Goal: Task Accomplishment & Management: Use online tool/utility

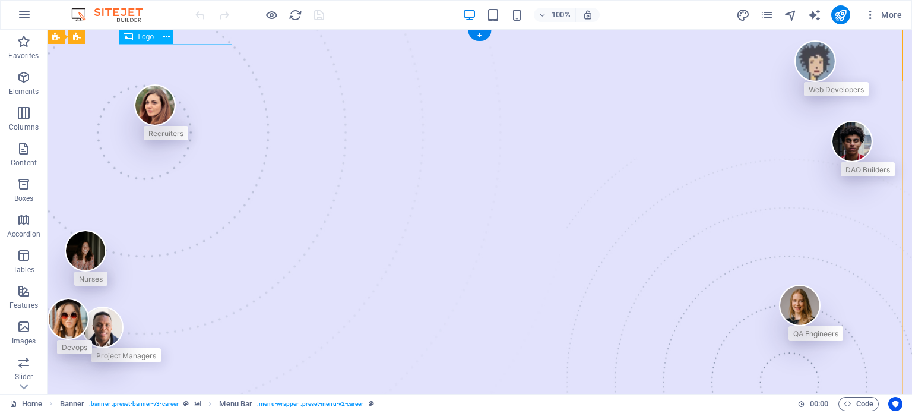
click at [150, 40] on span "Logo" at bounding box center [146, 36] width 16 height 7
click at [139, 34] on span "Logo" at bounding box center [146, 36] width 16 height 7
click at [139, 34] on div "Drag here to replace the existing content. Press “Ctrl” if you want to create a…" at bounding box center [479, 212] width 864 height 364
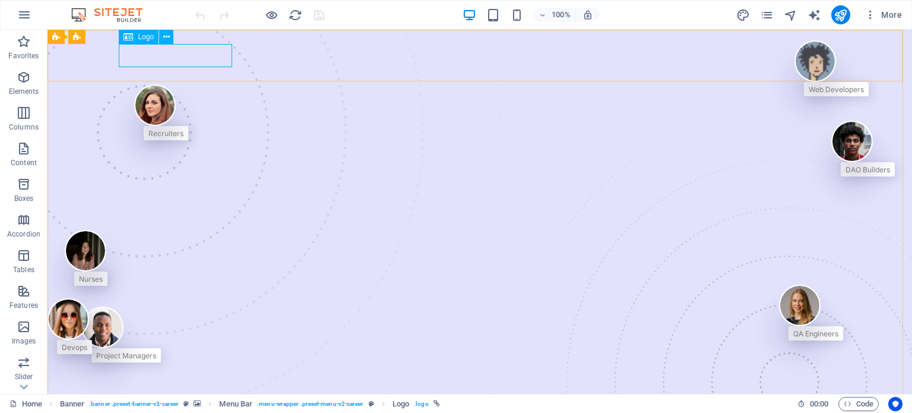
select select "px"
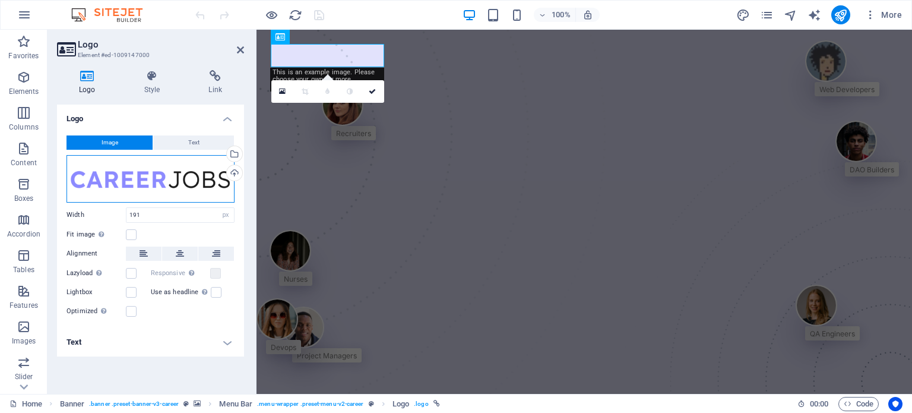
click at [133, 175] on div "Drag files here, click to choose files or select files from Files or our free s…" at bounding box center [150, 178] width 168 height 47
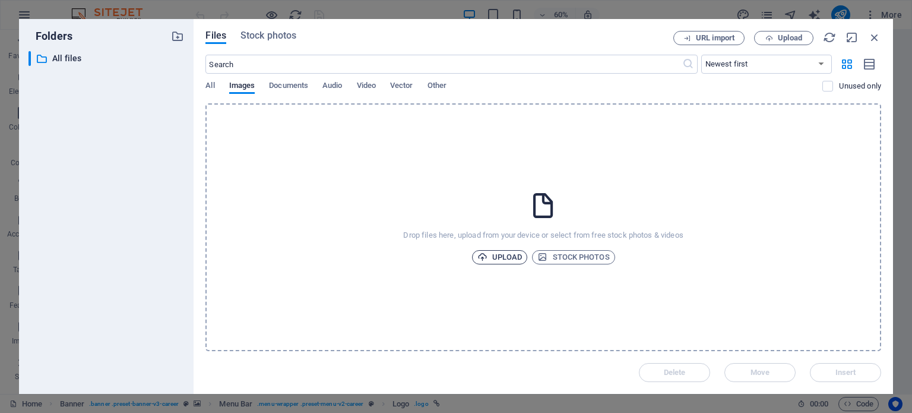
click at [496, 256] on span "Upload" at bounding box center [499, 257] width 45 height 14
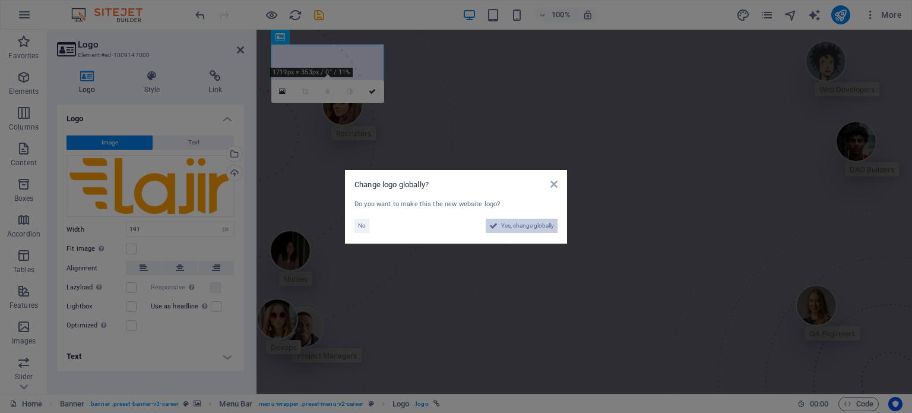
drag, startPoint x: 511, startPoint y: 227, endPoint x: 398, endPoint y: 312, distance: 140.8
click at [511, 227] on span "Yes, change globally" at bounding box center [527, 225] width 53 height 14
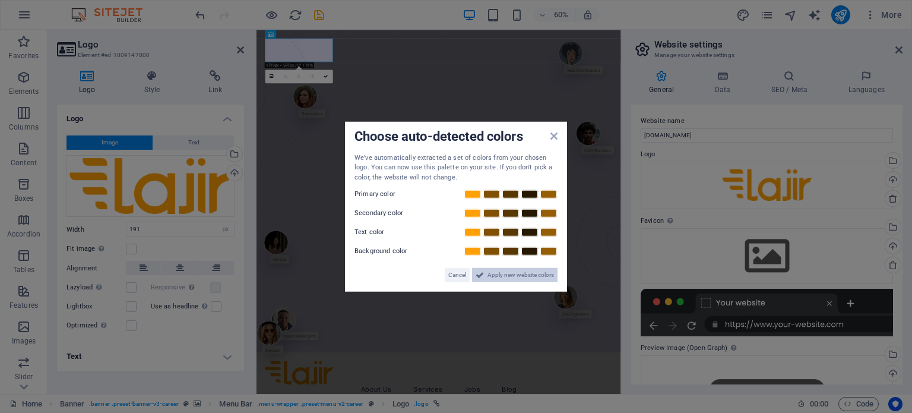
click at [495, 275] on span "Apply new website colors" at bounding box center [520, 275] width 66 height 14
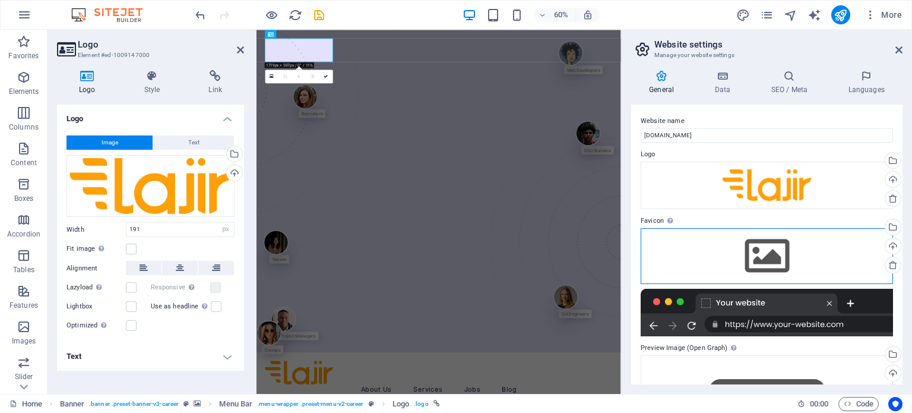
click at [771, 255] on div "Drag files here, click to choose files or select files from Files or our free s…" at bounding box center [767, 256] width 252 height 56
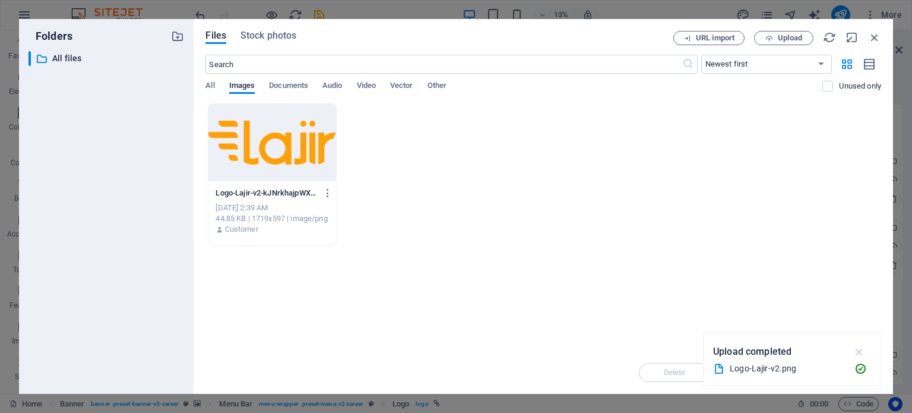
click at [857, 347] on icon "button" at bounding box center [859, 351] width 14 height 13
click at [214, 85] on span "All" at bounding box center [209, 86] width 9 height 17
click at [240, 85] on span "Images" at bounding box center [242, 86] width 26 height 17
click at [841, 369] on div "Delete Move Insert" at bounding box center [543, 366] width 676 height 31
click at [762, 281] on div "Drop files here to upload them instantly Logo-Lajir-v2-kJNrkhajpWXKgyAfp_Tm_w.p…" at bounding box center [543, 227] width 676 height 248
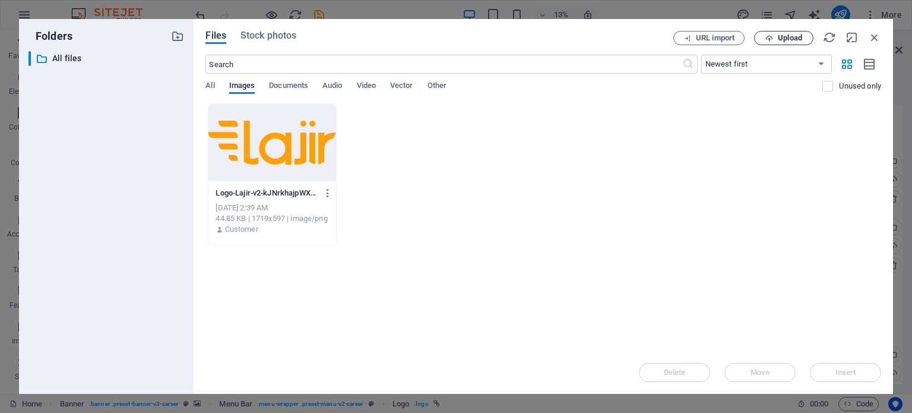
click at [791, 36] on span "Upload" at bounding box center [790, 37] width 24 height 7
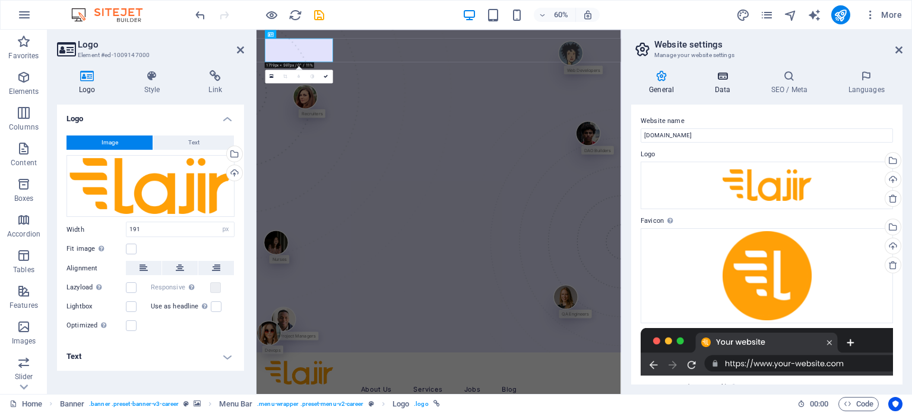
click at [732, 93] on h4 "Data" at bounding box center [724, 82] width 56 height 25
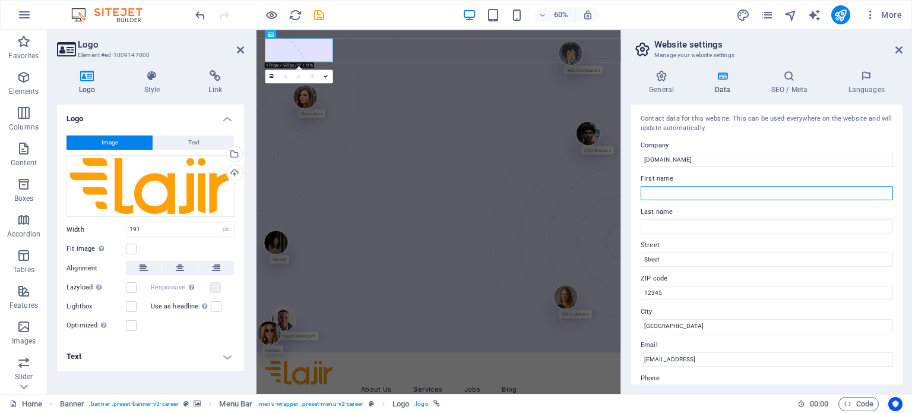
click at [697, 192] on input "First name" at bounding box center [767, 193] width 252 height 14
type input "Lajir"
type input "Contabilidade"
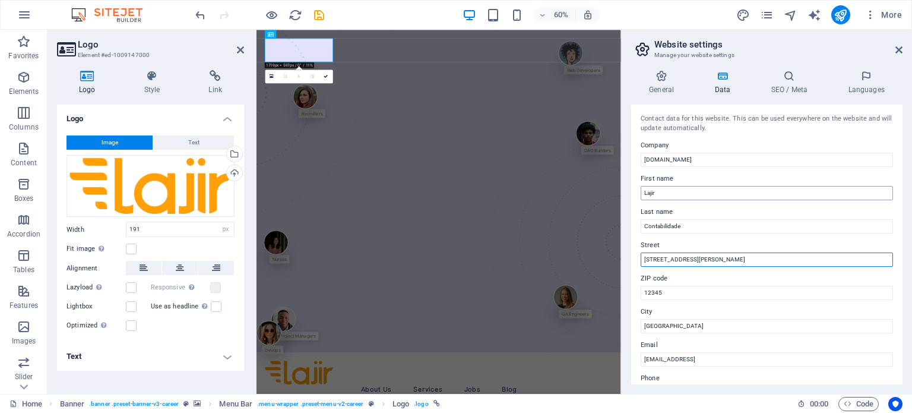
type input "[STREET_ADDRESS][PERSON_NAME]"
type input "V"
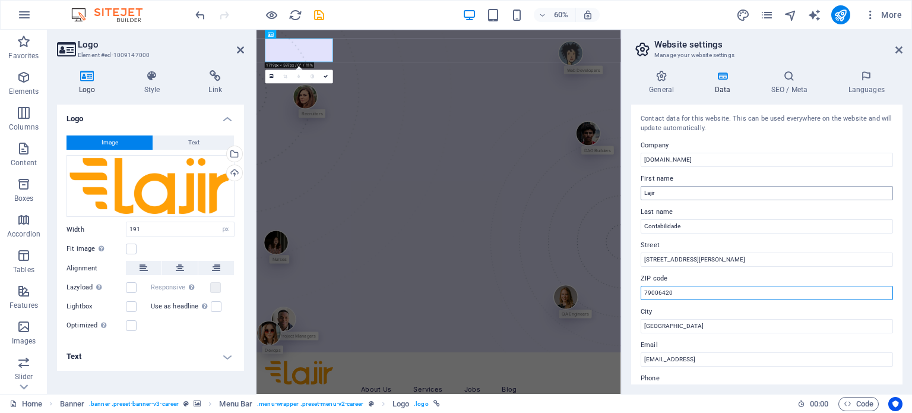
type input "79006420"
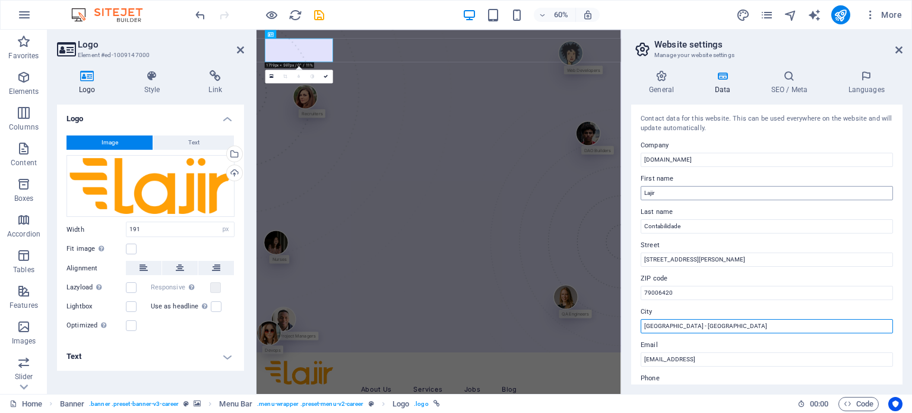
type input "[GEOGRAPHIC_DATA] - [GEOGRAPHIC_DATA]"
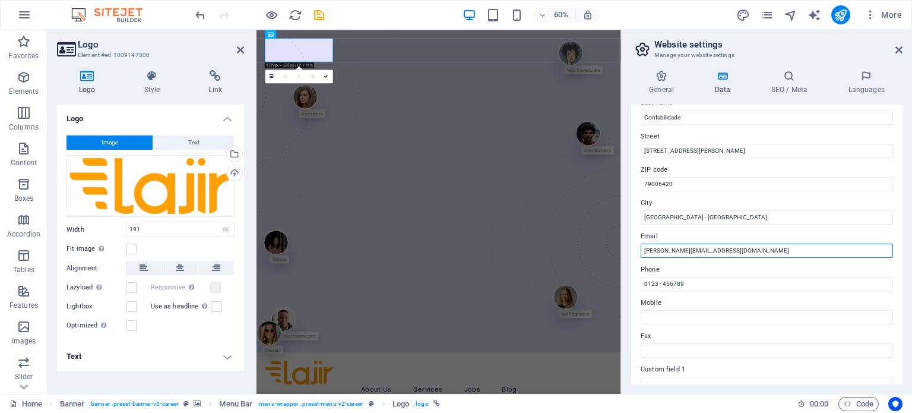
scroll to position [115, 0]
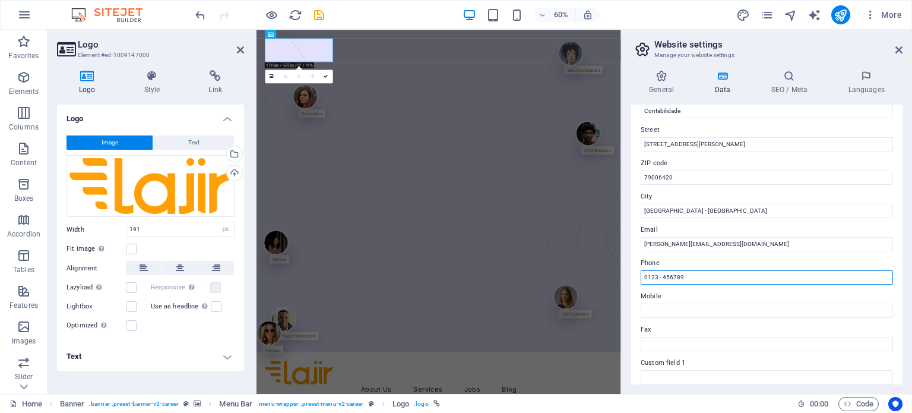
click at [654, 276] on input "0123 - 456789" at bounding box center [767, 277] width 252 height 14
click at [649, 250] on input "lucas@lajir.com.br" at bounding box center [767, 244] width 252 height 14
click at [648, 247] on input "lucas@lajir.com.br" at bounding box center [767, 244] width 252 height 14
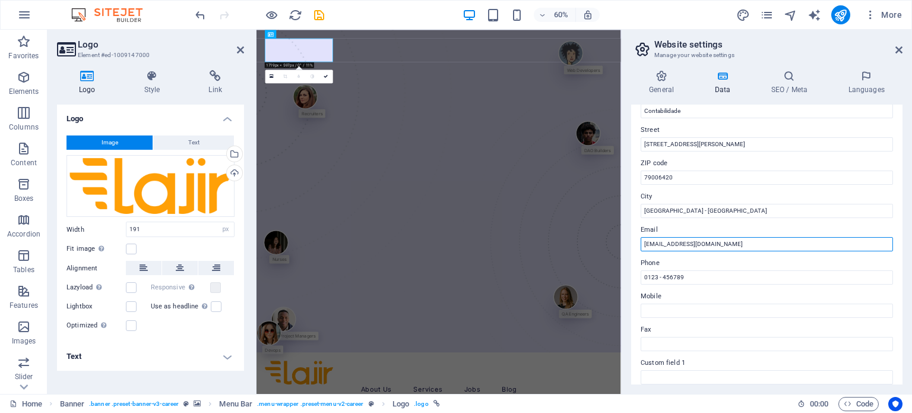
type input "[EMAIL_ADDRESS][DOMAIN_NAME]"
click at [822, 331] on label "Fax" at bounding box center [767, 329] width 252 height 14
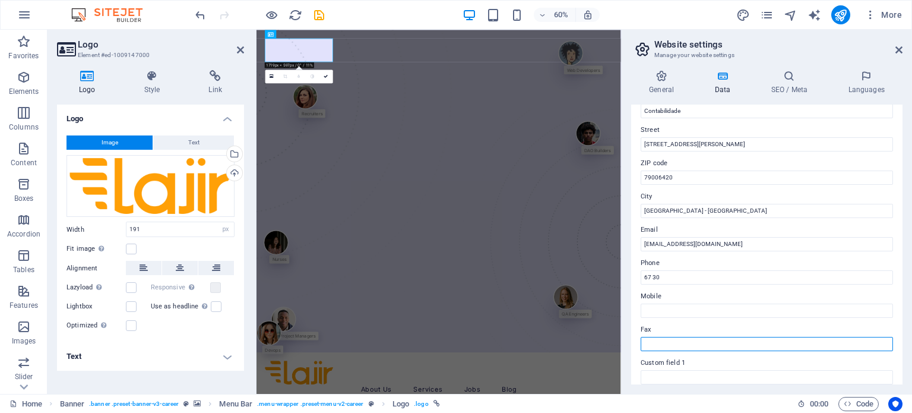
click at [822, 337] on input "Fax" at bounding box center [767, 344] width 252 height 14
click at [690, 294] on label "Mobile" at bounding box center [767, 296] width 252 height 14
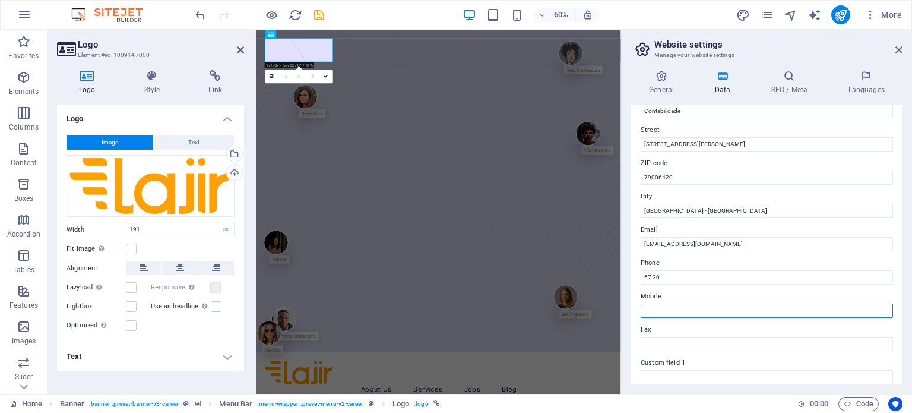
click at [690, 303] on input "Mobile" at bounding box center [767, 310] width 252 height 14
click at [670, 277] on input "67 30" at bounding box center [767, 277] width 252 height 14
paste input "[PHONE_NUMBER]"
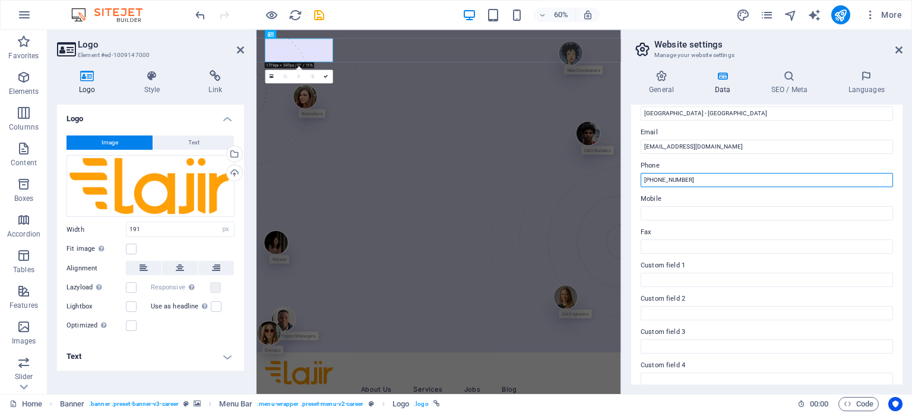
scroll to position [290, 0]
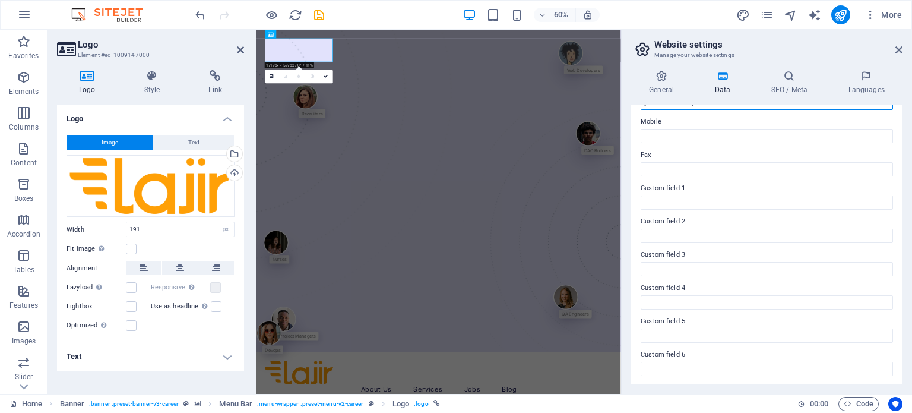
type input "[PHONE_NUMBER]"
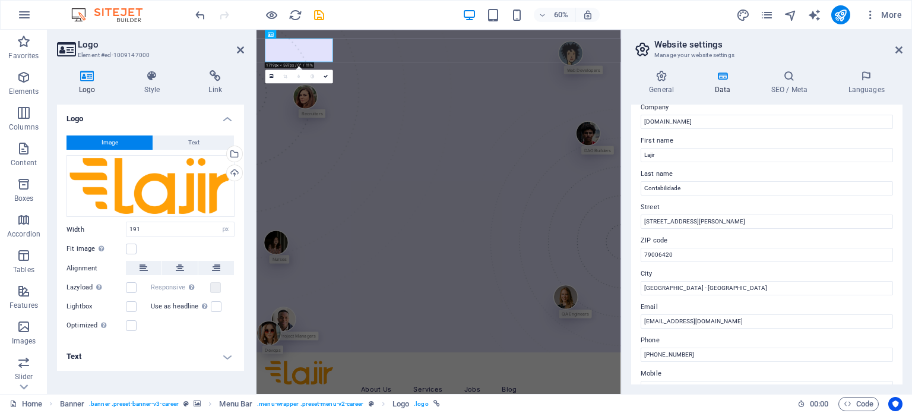
scroll to position [0, 0]
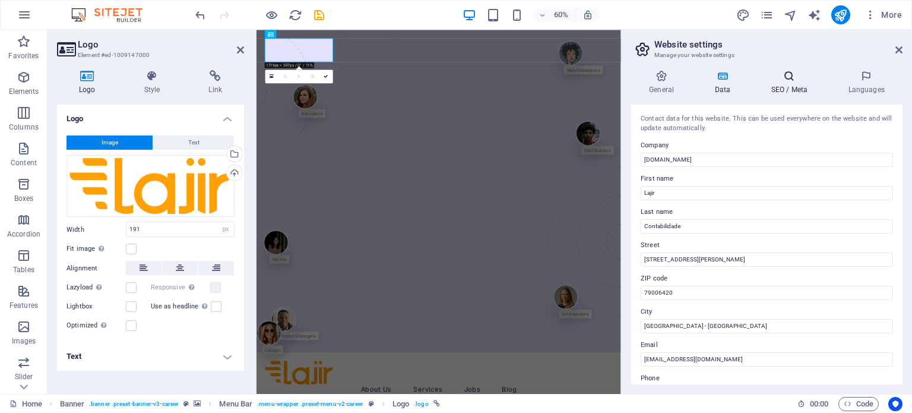
click at [788, 73] on icon at bounding box center [789, 76] width 72 height 12
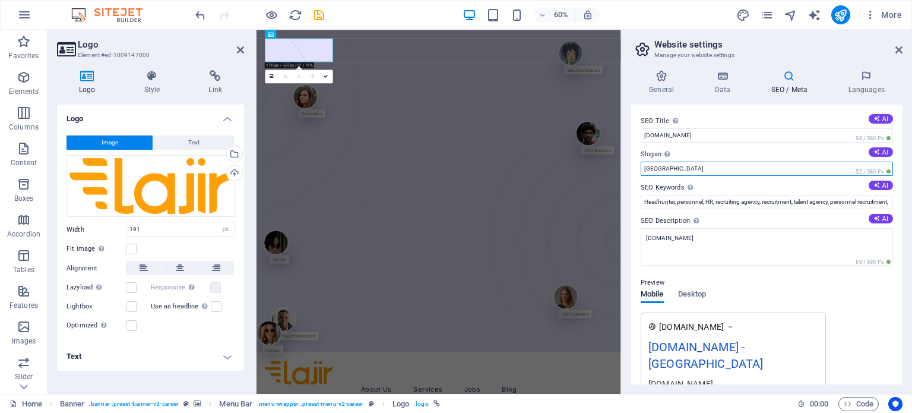
click at [728, 163] on input "Berlin" at bounding box center [767, 168] width 252 height 14
type input "Contabilidade"
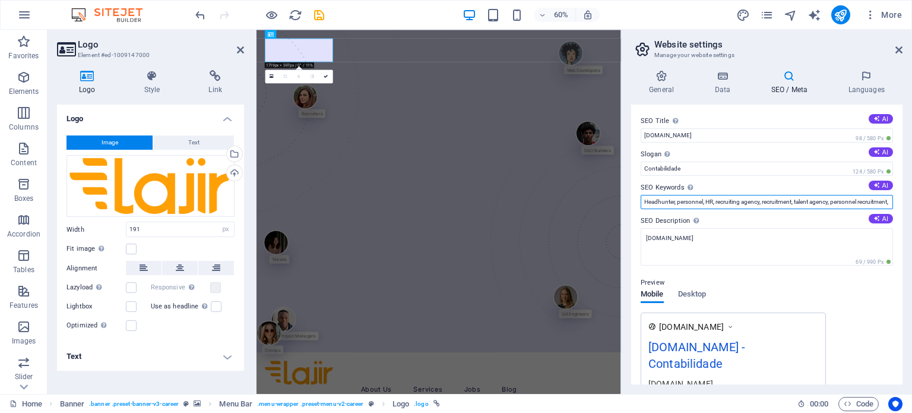
click at [690, 195] on input "Headhunter, personnel, HR, recruiting agency, recruitment, talent agency, perso…" at bounding box center [767, 202] width 252 height 14
type input "abertura de empresa,"
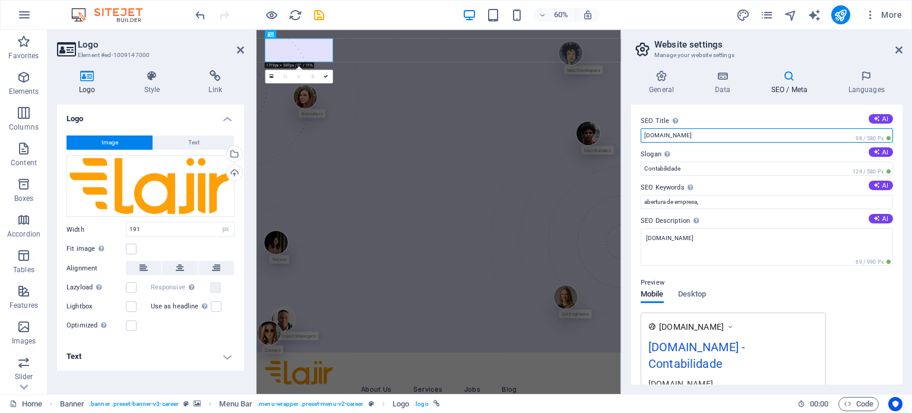
click at [662, 133] on input "lajir.com.br" at bounding box center [767, 135] width 252 height 14
click at [669, 84] on h4 "General" at bounding box center [663, 82] width 65 height 25
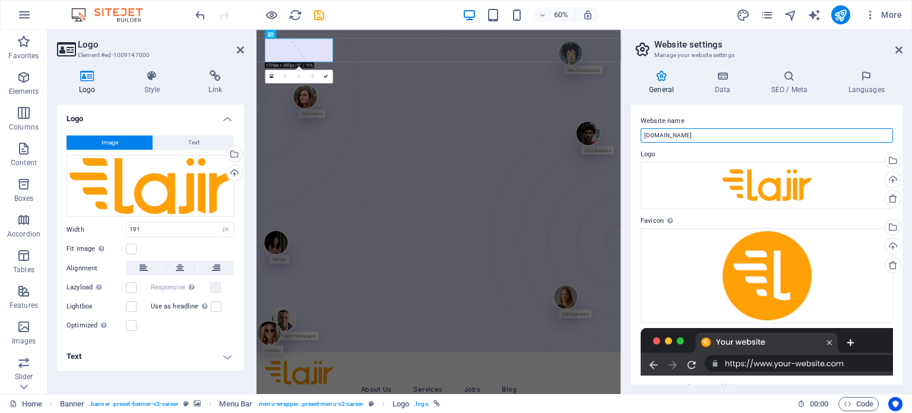
click at [683, 131] on input "lajir.com.br" at bounding box center [767, 135] width 252 height 14
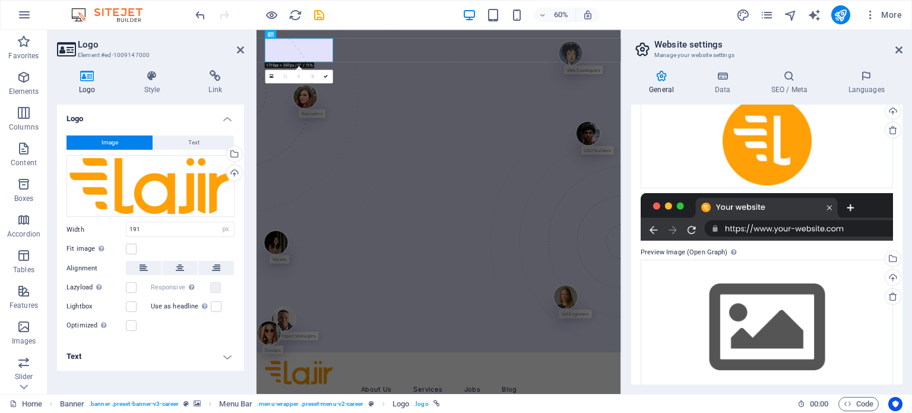
scroll to position [155, 0]
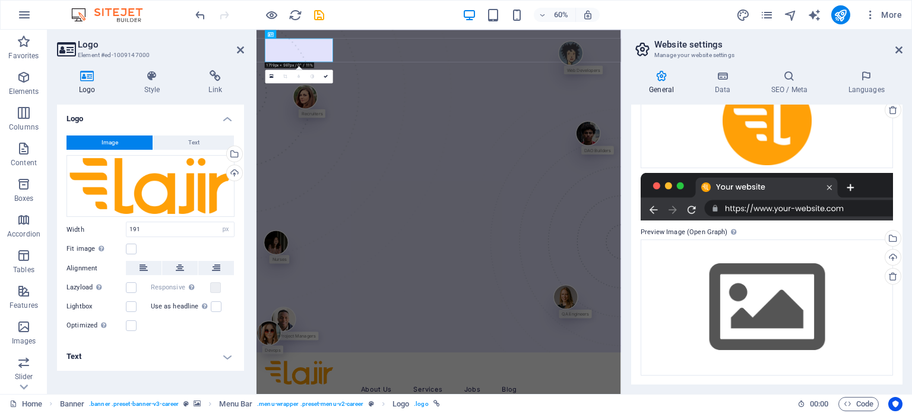
type input "Lajir Contabilidade"
click at [727, 99] on div "General Data SEO / Meta Languages Website name Lajir Contabilidade Logo Drag fi…" at bounding box center [766, 227] width 271 height 314
click at [730, 90] on h4 "Data" at bounding box center [724, 82] width 56 height 25
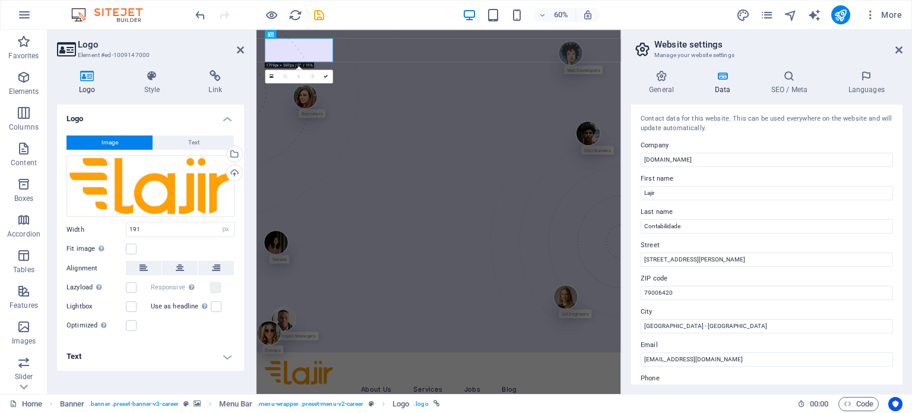
click at [680, 166] on div "Contact data for this website. This can be used everywhere on the website and w…" at bounding box center [766, 244] width 271 height 280
click at [685, 160] on input "lajir.com.br" at bounding box center [767, 160] width 252 height 14
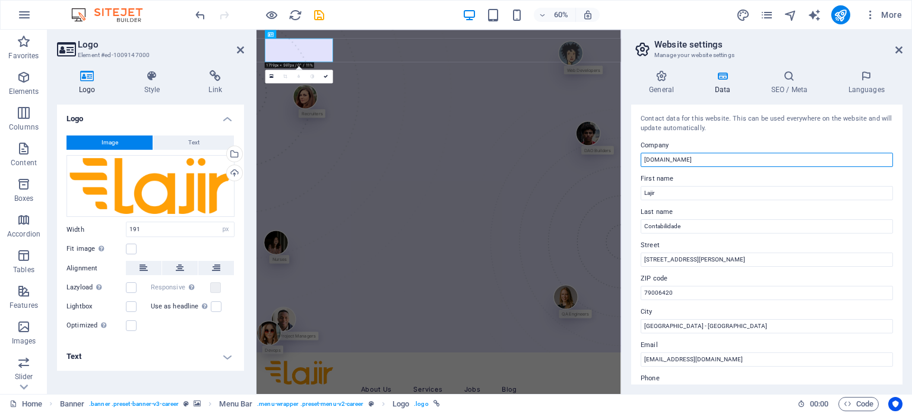
click at [685, 160] on input "lajir.com.br" at bounding box center [767, 160] width 252 height 14
type input "Lajir Contabilidade"
type input "l"
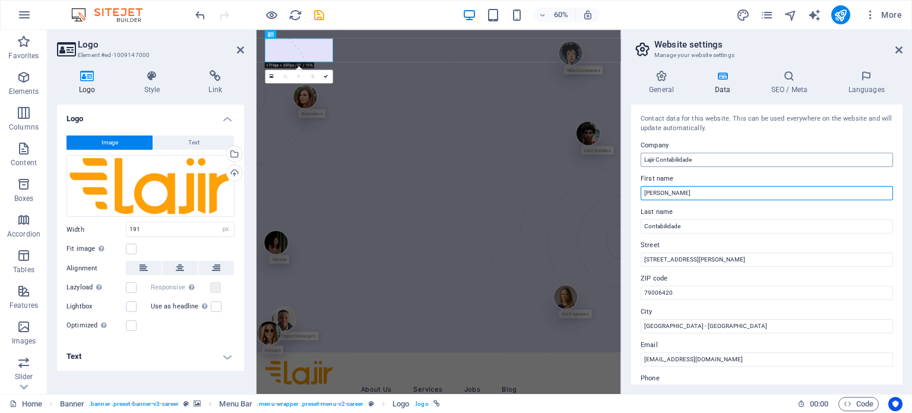
type input "[PERSON_NAME]"
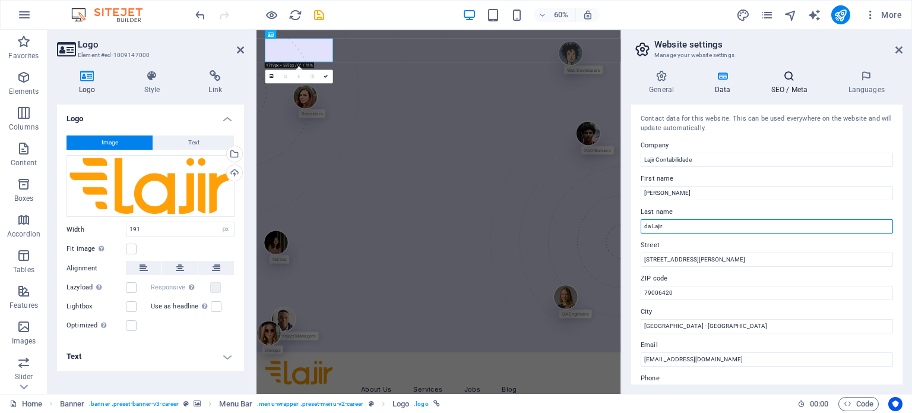
type input "da Lajir"
click at [788, 90] on h4 "SEO / Meta" at bounding box center [791, 82] width 77 height 25
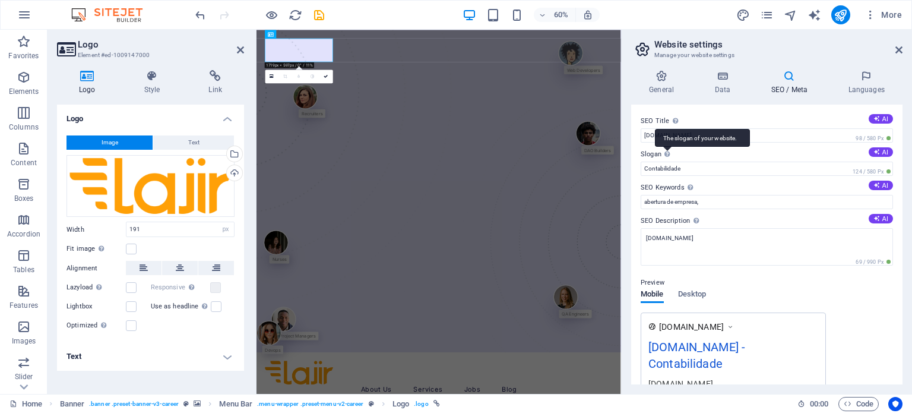
click at [661, 132] on div "The slogan of your website." at bounding box center [702, 138] width 95 height 18
click at [661, 161] on input "Contabilidade" at bounding box center [767, 168] width 252 height 14
click at [661, 132] on div "The slogan of your website." at bounding box center [702, 138] width 95 height 18
click at [661, 161] on input "Contabilidade" at bounding box center [767, 168] width 252 height 14
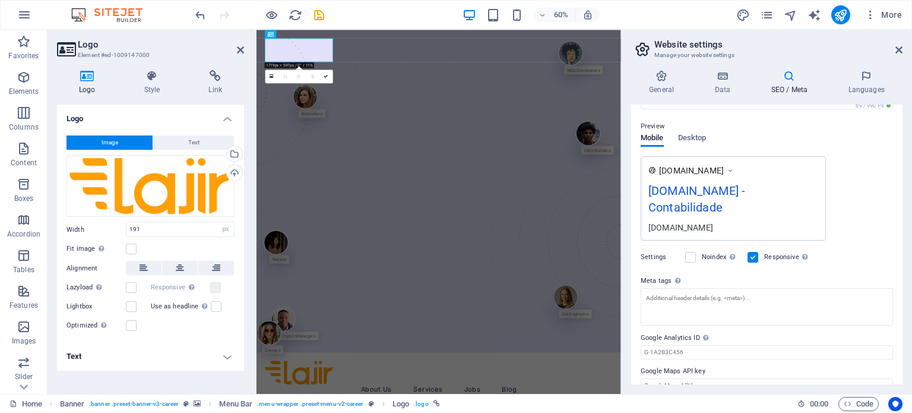
scroll to position [0, 0]
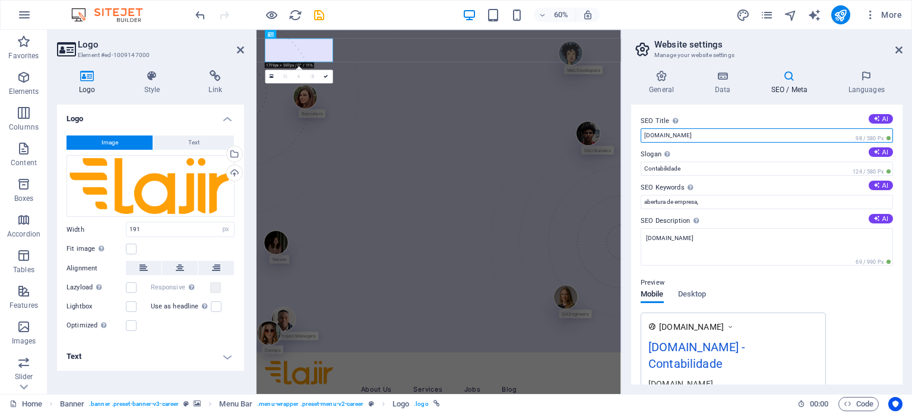
click at [690, 134] on input "lajir.com.br" at bounding box center [767, 135] width 252 height 14
type input "Lajir Contabilidade"
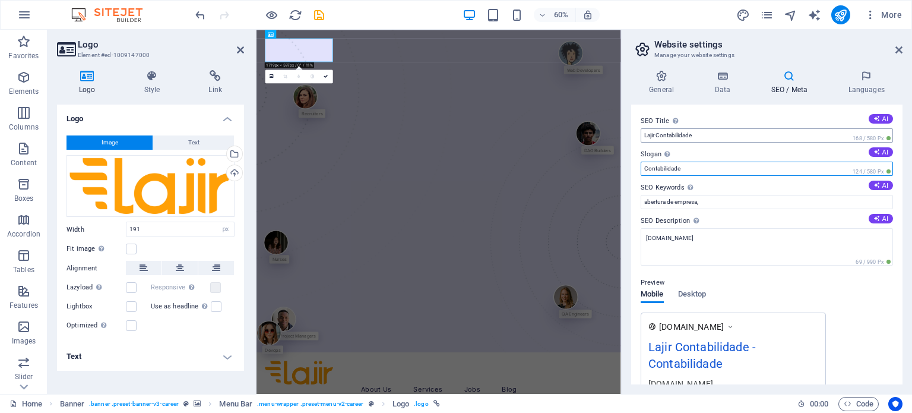
type input "C"
type input "Abertura de empresas"
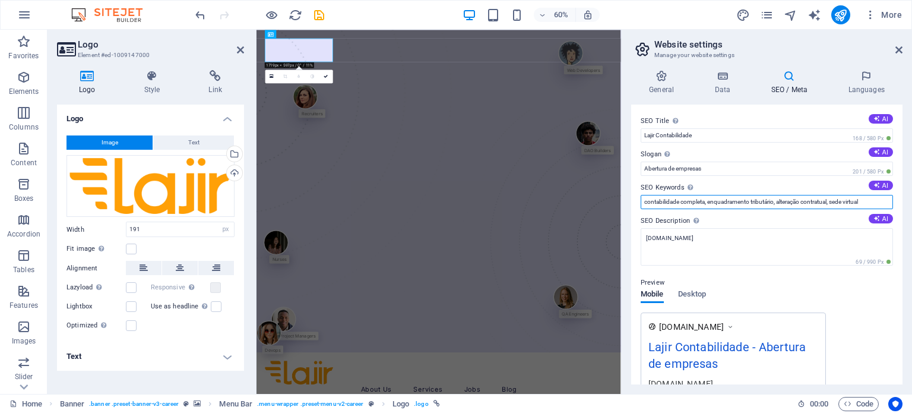
type input "contabilidade completa, enquadramento tributário, alteração contratual, sede vi…"
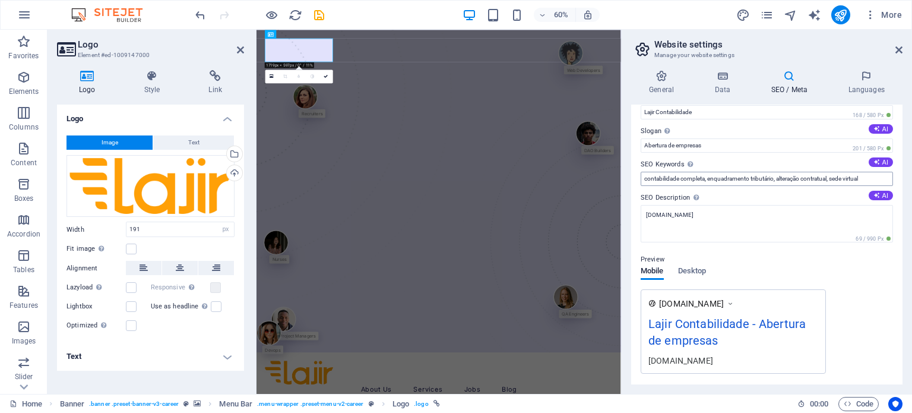
scroll to position [25, 0]
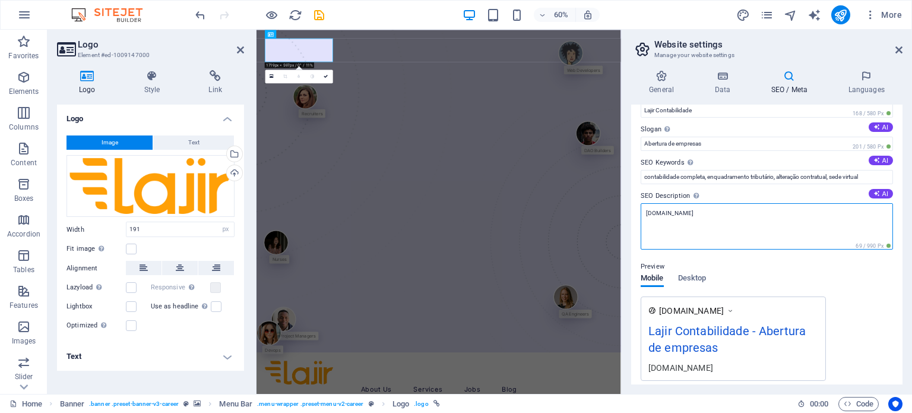
click at [776, 213] on textarea "lajir.com.br" at bounding box center [767, 226] width 252 height 46
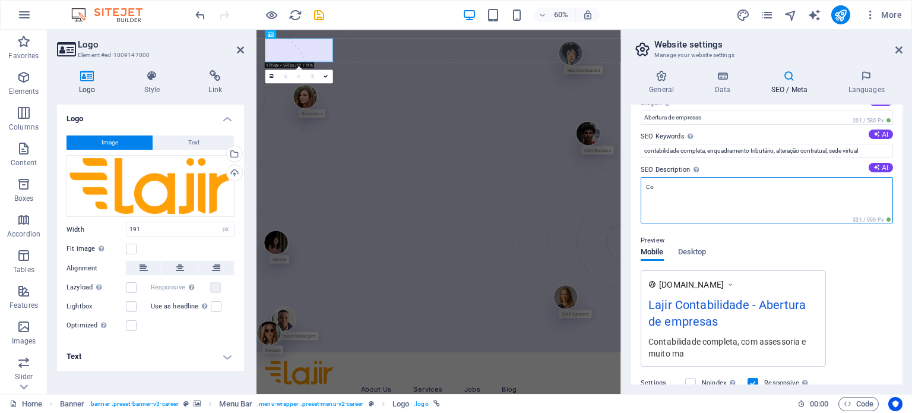
type textarea "C"
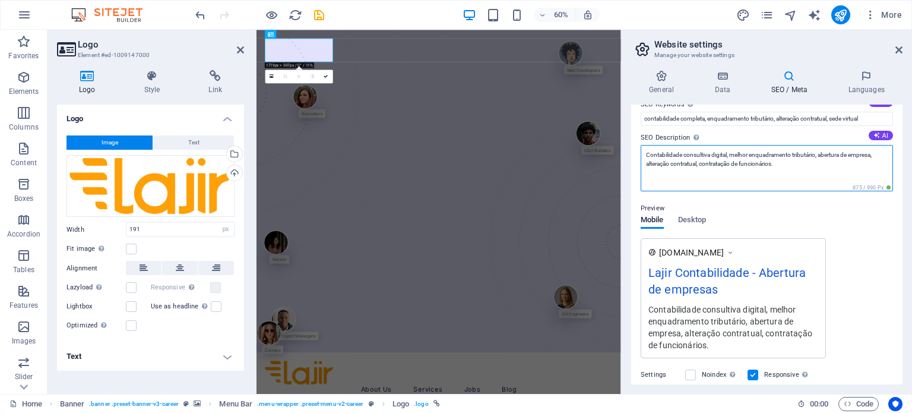
scroll to position [84, 0]
type textarea "Contabilidade consultiva digital, melhor enquadramento tributário, abertura de …"
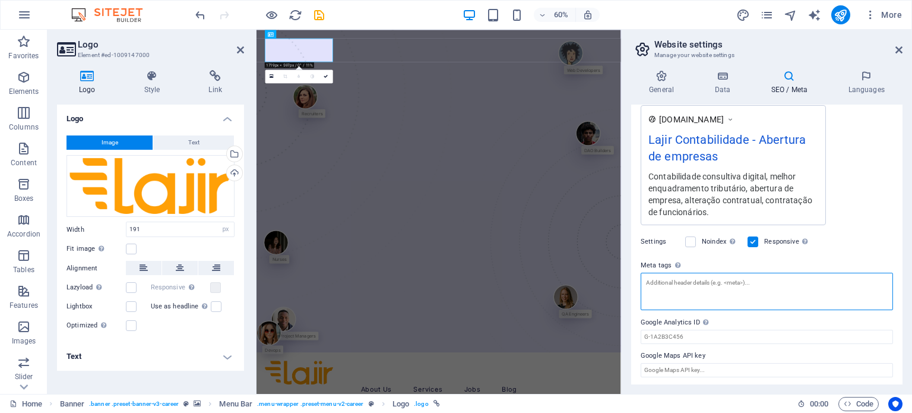
scroll to position [207, 0]
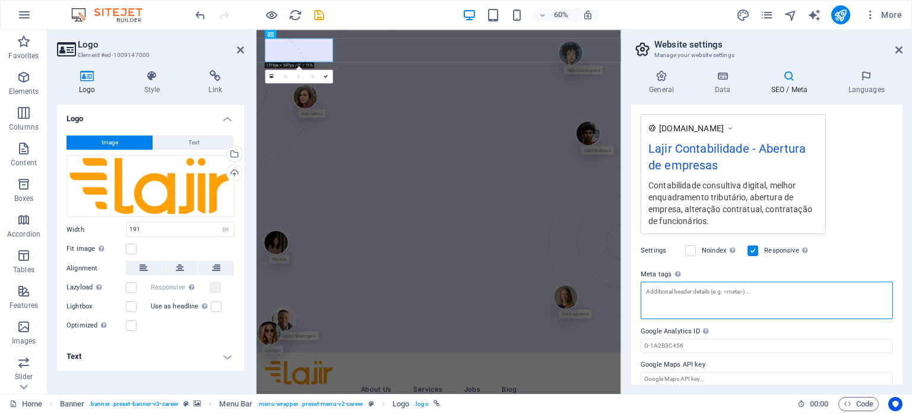
click at [740, 281] on textarea "Meta tags Enter HTML code here that will be placed inside the tags of your webs…" at bounding box center [767, 299] width 252 height 37
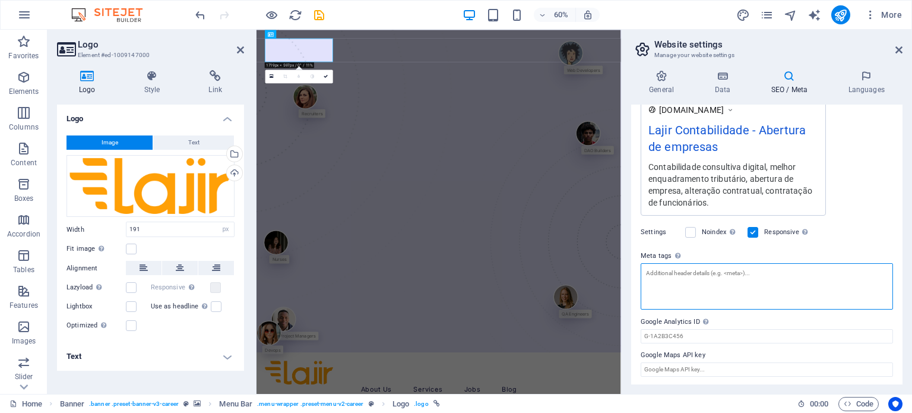
scroll to position [0, 0]
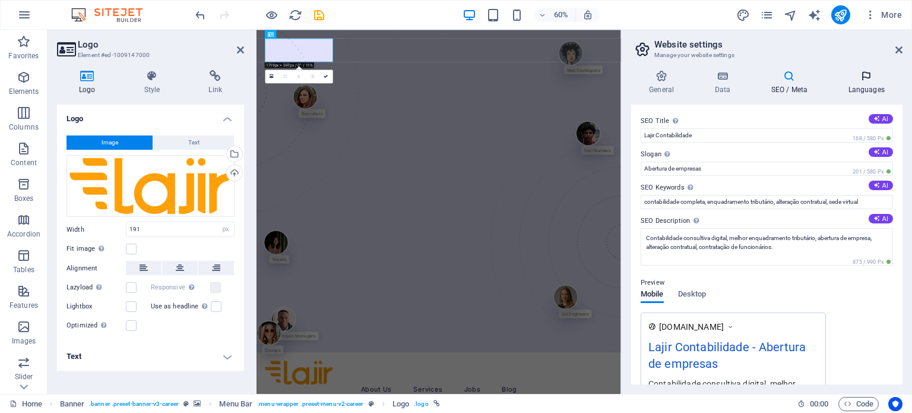
click at [865, 89] on h4 "Languages" at bounding box center [866, 82] width 72 height 25
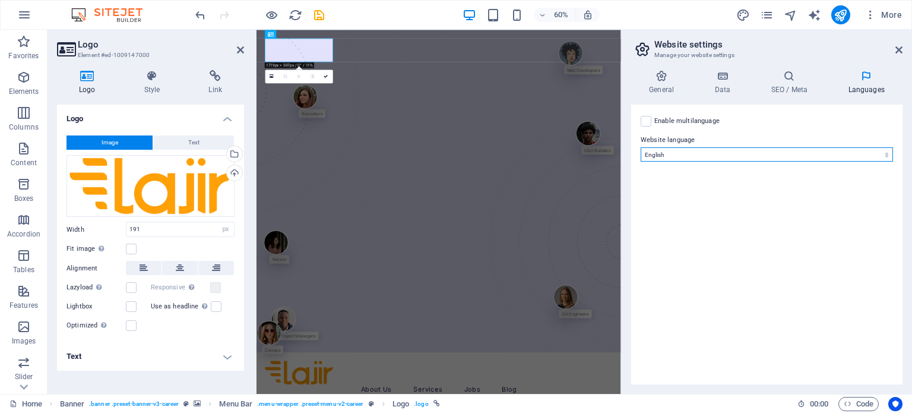
click at [728, 153] on select "Abkhazian Afar Afrikaans Akan Albanian Amharic Arabic Aragonese Armenian Assame…" at bounding box center [767, 154] width 252 height 14
select select "128"
click at [641, 147] on select "Abkhazian Afar Afrikaans Akan Albanian Amharic Arabic Aragonese Armenian Assame…" at bounding box center [767, 154] width 252 height 14
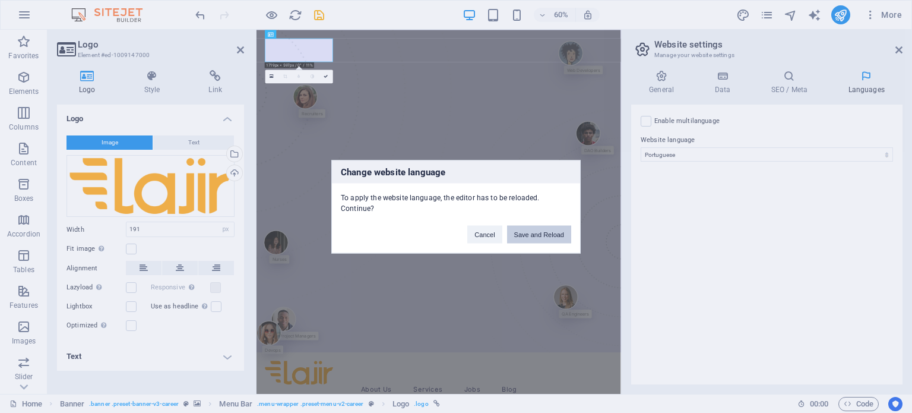
click at [540, 228] on button "Save and Reload" at bounding box center [539, 234] width 64 height 18
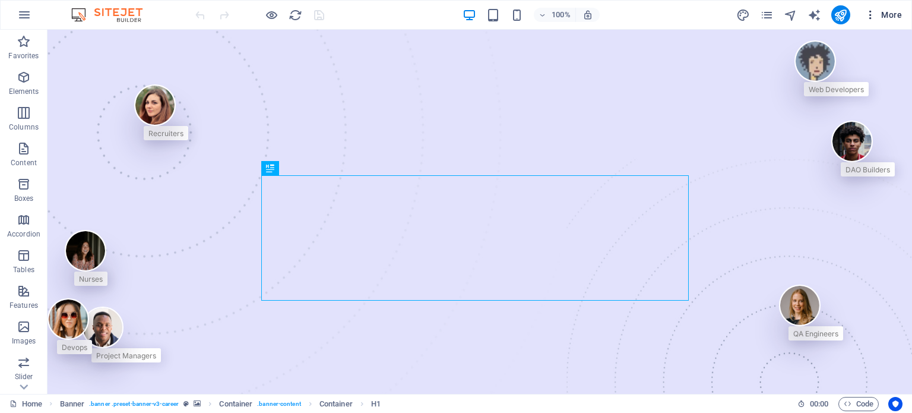
click at [889, 18] on span "More" at bounding box center [882, 15] width 37 height 12
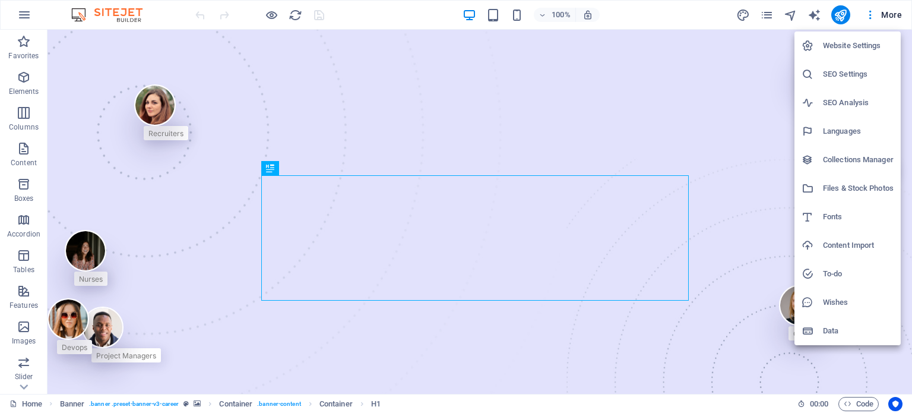
click at [860, 41] on h6 "Website Settings" at bounding box center [858, 46] width 71 height 14
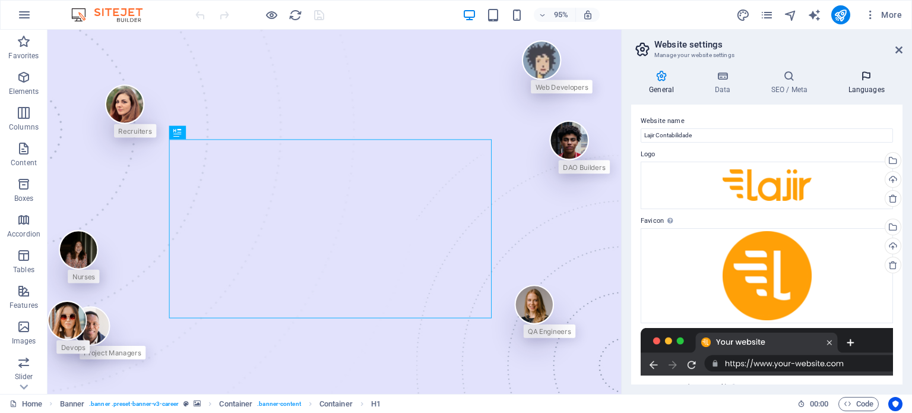
click at [864, 74] on icon at bounding box center [866, 76] width 72 height 12
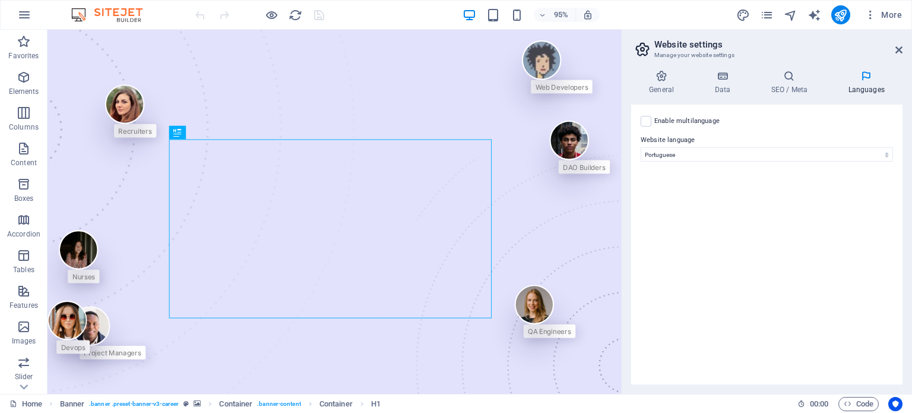
click at [716, 170] on div "Enable multilanguage To disable multilanguage delete all languages until only o…" at bounding box center [766, 244] width 271 height 280
click at [720, 160] on select "Abkhazian Afar Afrikaans Akan Albanian Amharic Arabic Aragonese Armenian Assame…" at bounding box center [767, 154] width 252 height 14
select select "183"
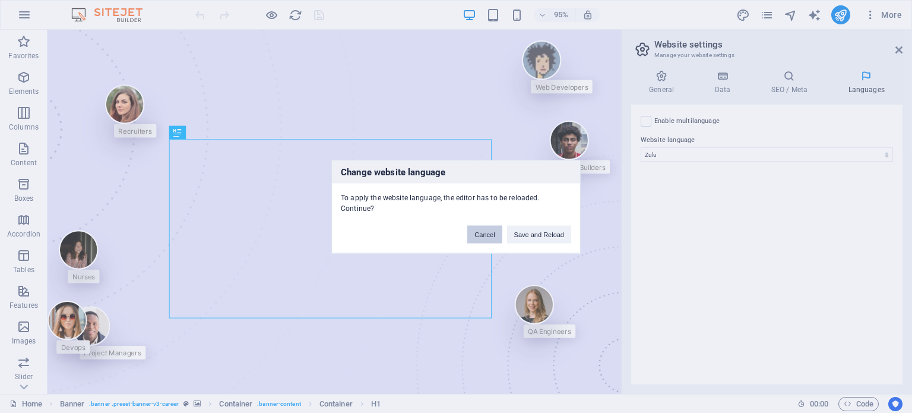
click at [480, 227] on button "Cancel" at bounding box center [484, 234] width 34 height 18
select select "128"
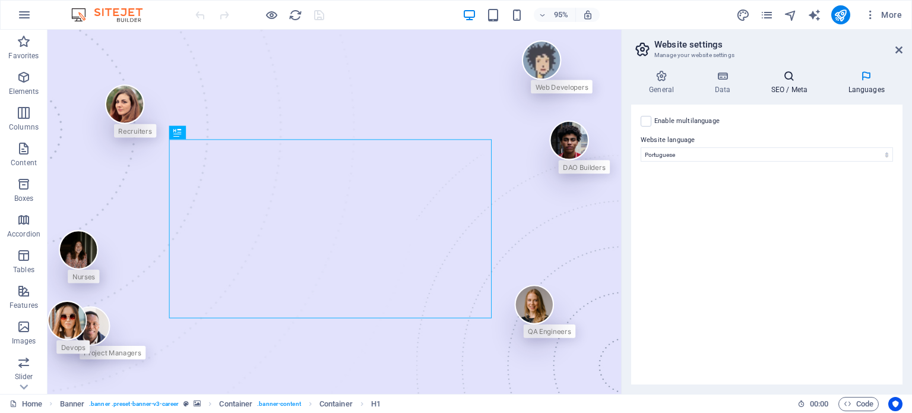
click at [795, 80] on icon at bounding box center [789, 76] width 72 height 12
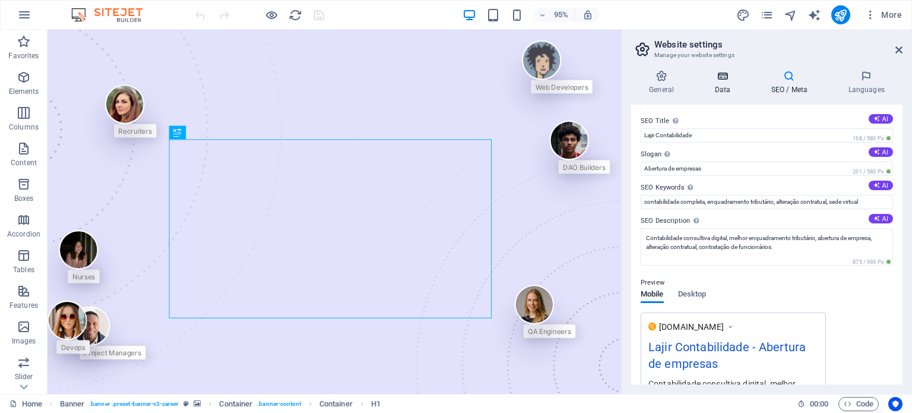
click at [708, 80] on icon at bounding box center [722, 76] width 52 height 12
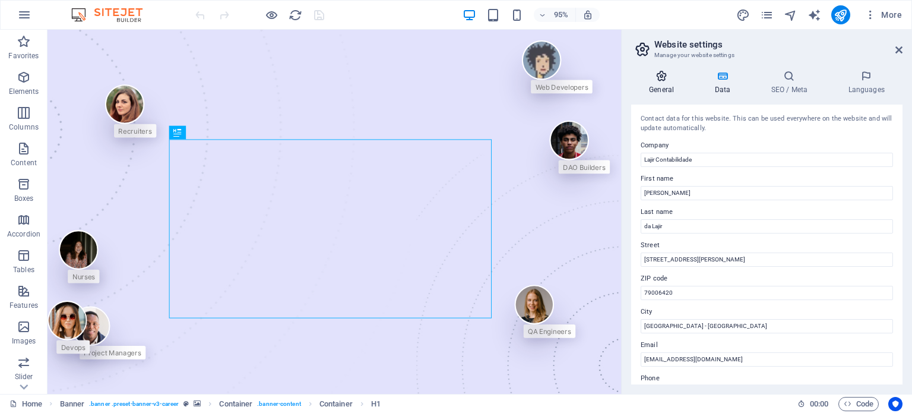
click at [665, 80] on icon at bounding box center [661, 76] width 61 height 12
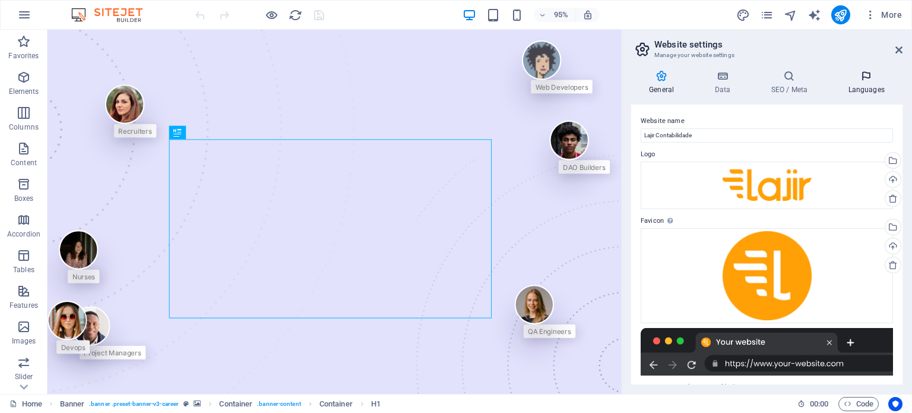
click at [889, 87] on h4 "Languages" at bounding box center [866, 82] width 72 height 25
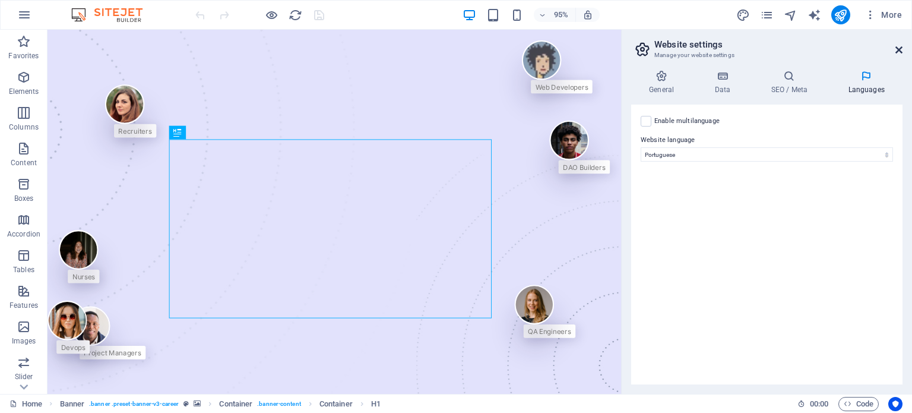
click at [899, 46] on icon at bounding box center [898, 49] width 7 height 9
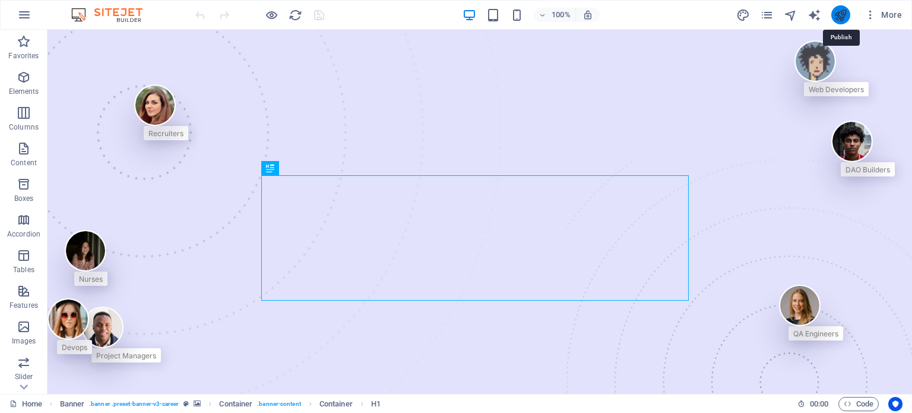
click at [846, 13] on icon "publish" at bounding box center [840, 15] width 14 height 14
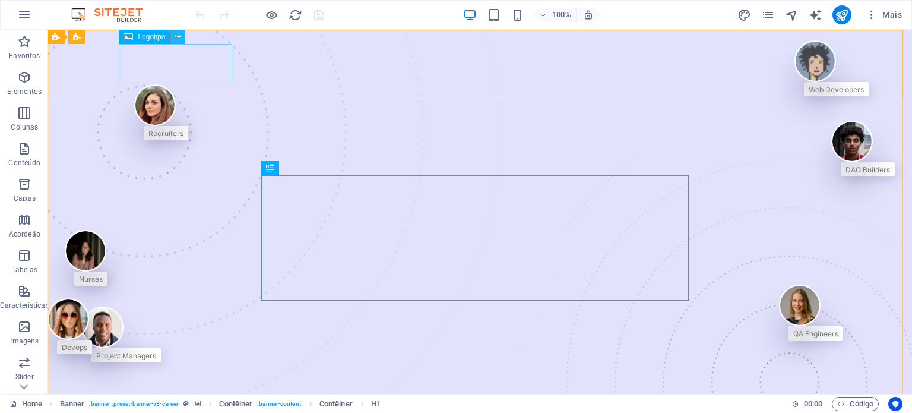
click at [177, 37] on icon at bounding box center [178, 37] width 7 height 12
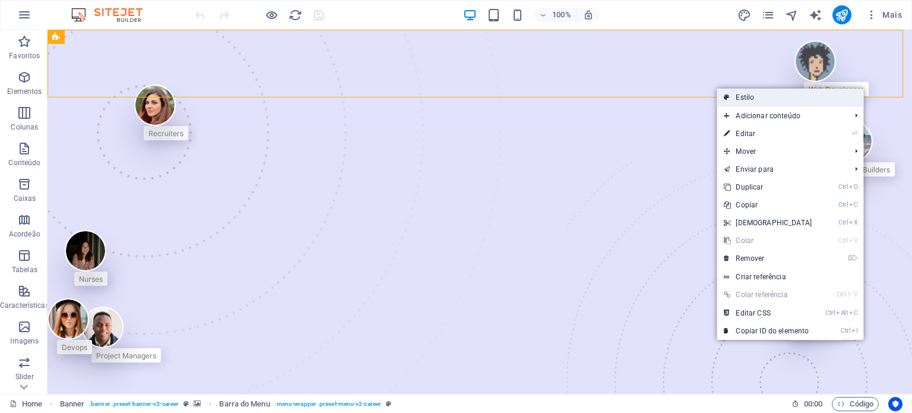
drag, startPoint x: 841, startPoint y: 92, endPoint x: 513, endPoint y: 77, distance: 328.6
click at [841, 92] on link "Estilo" at bounding box center [789, 97] width 147 height 18
select select "rem"
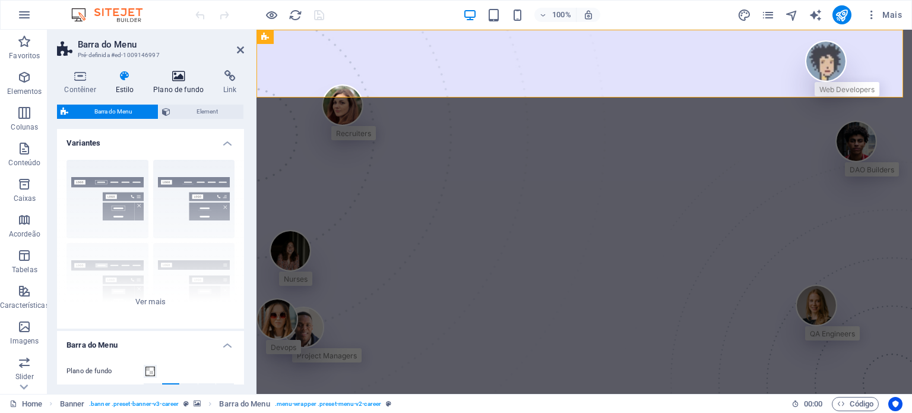
click at [157, 86] on h4 "Plano de fundo" at bounding box center [181, 82] width 70 height 25
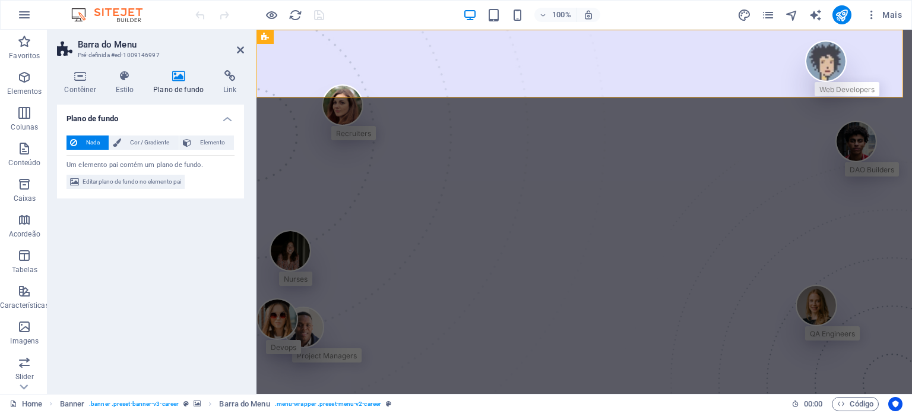
drag, startPoint x: 138, startPoint y: 147, endPoint x: 126, endPoint y: 217, distance: 71.5
click at [126, 217] on div "Plano de fundo Nada Cor / Gradiente Elemento Esticar o plano de fundo para a la…" at bounding box center [150, 244] width 187 height 280
click at [70, 73] on icon at bounding box center [80, 76] width 46 height 12
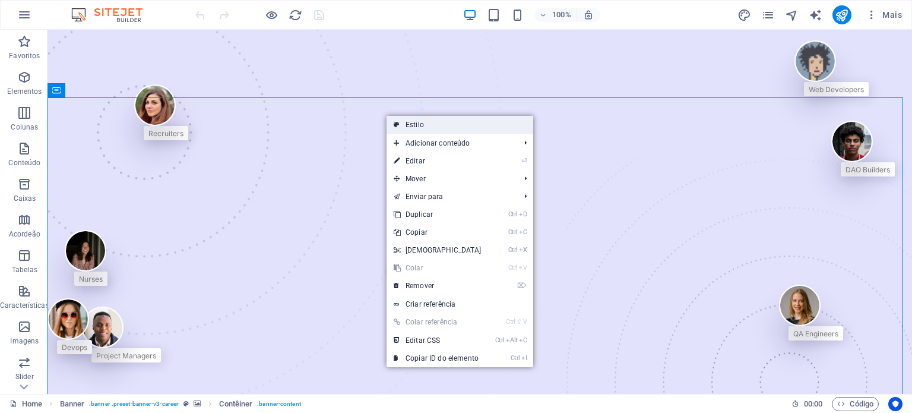
click at [397, 121] on icon at bounding box center [397, 125] width 6 height 18
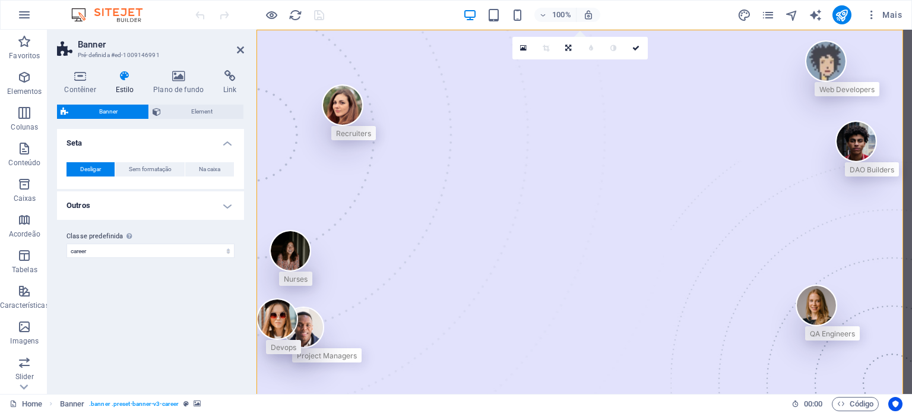
click at [124, 211] on h4 "Outros" at bounding box center [150, 205] width 187 height 28
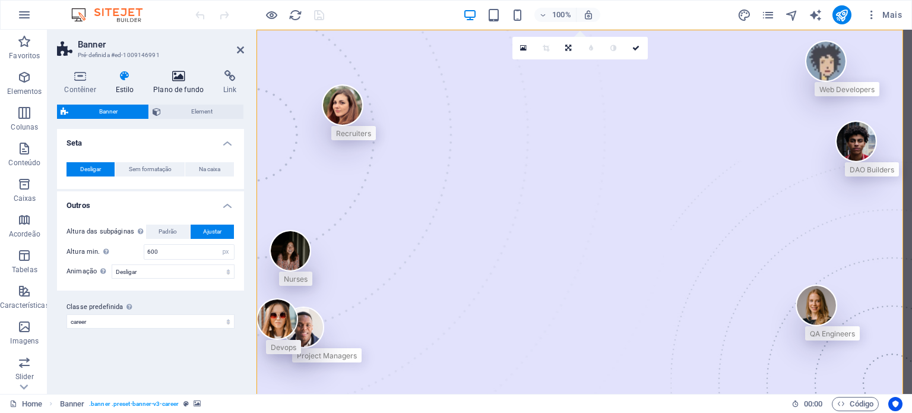
click at [180, 80] on icon at bounding box center [178, 76] width 65 height 12
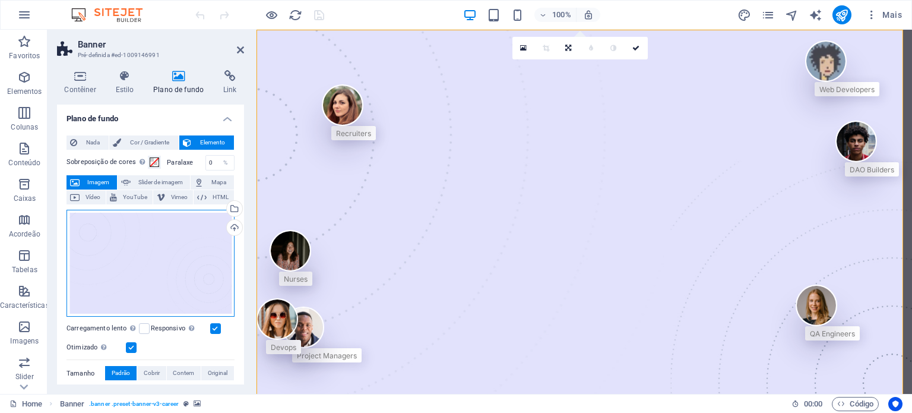
click at [131, 252] on div "Arraste os arquivos aqui, clique para escolher os arquivos ou selecione os arqu…" at bounding box center [150, 263] width 168 height 107
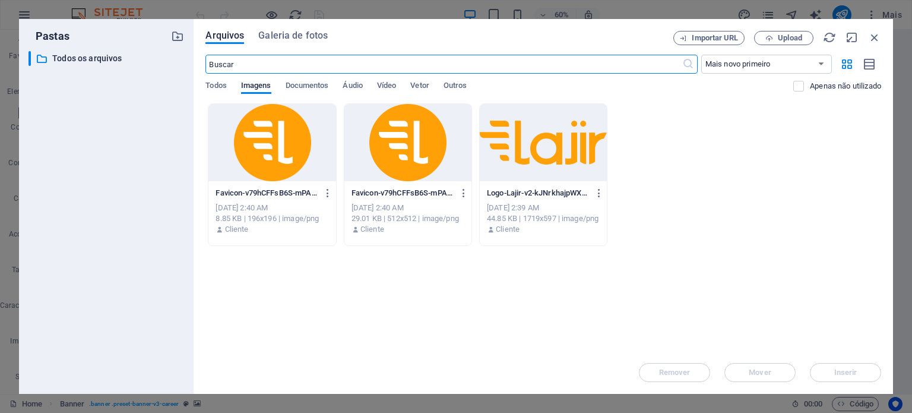
click at [883, 34] on div "Arquivos Galeria de fotos Importar URL Upload ​ Mais novo primeiro Mais antigo …" at bounding box center [543, 206] width 699 height 375
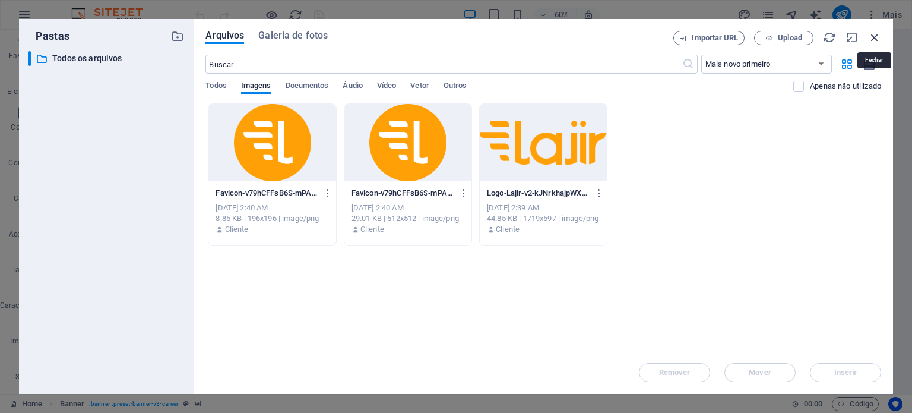
click at [879, 40] on icon "button" at bounding box center [874, 37] width 13 height 13
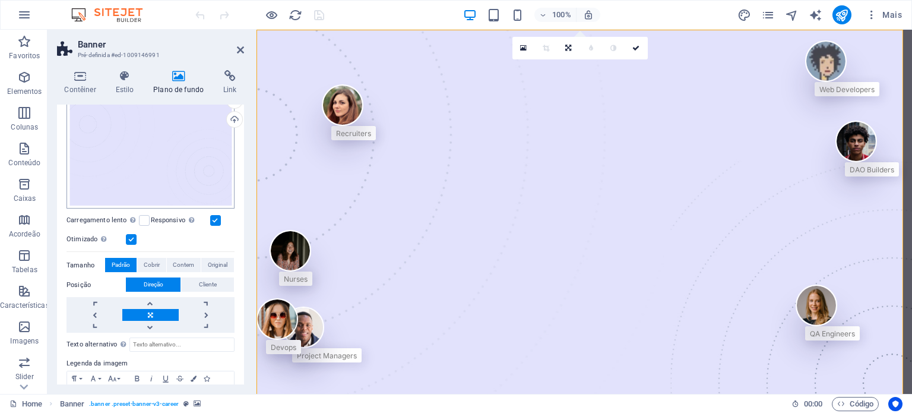
scroll to position [28, 0]
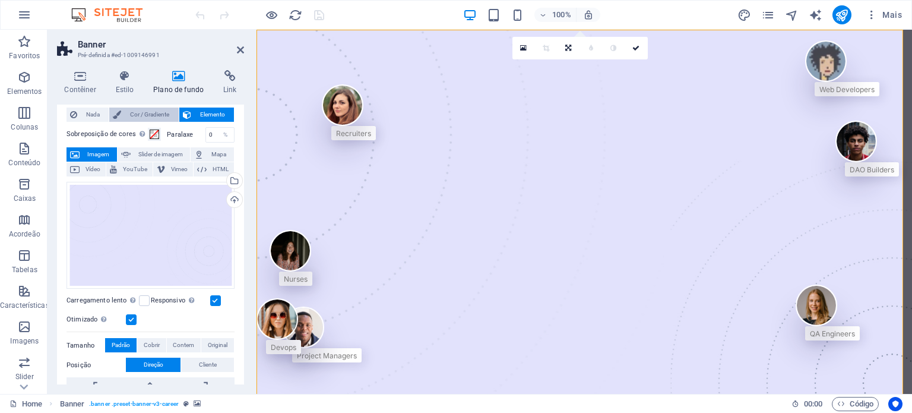
click at [131, 115] on span "Cor / Gradiente" at bounding box center [150, 114] width 50 height 14
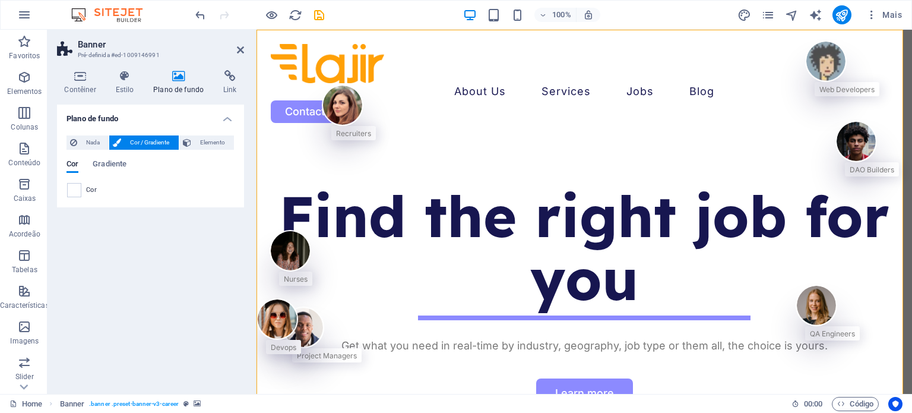
scroll to position [0, 0]
click at [207, 134] on div "Nada Cor / Gradiente Elemento Esticar o plano de fundo para a largura total Sob…" at bounding box center [150, 166] width 187 height 81
click at [207, 137] on span "Elemento" at bounding box center [213, 142] width 36 height 14
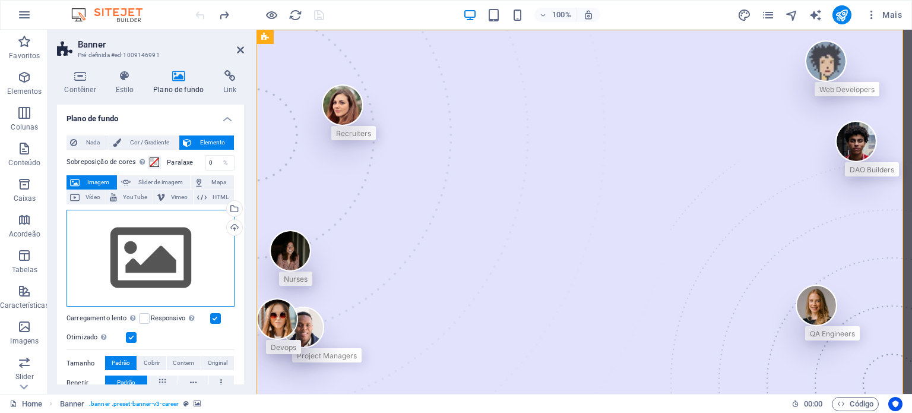
click at [214, 224] on div "Arraste os arquivos aqui, clique para escolher os arquivos ou selecione os arqu…" at bounding box center [150, 258] width 168 height 97
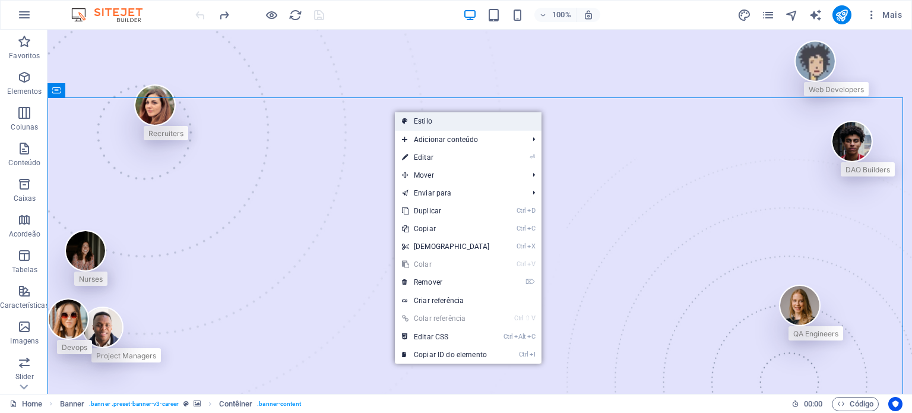
click at [418, 123] on link "Estilo" at bounding box center [468, 121] width 147 height 18
select select "px"
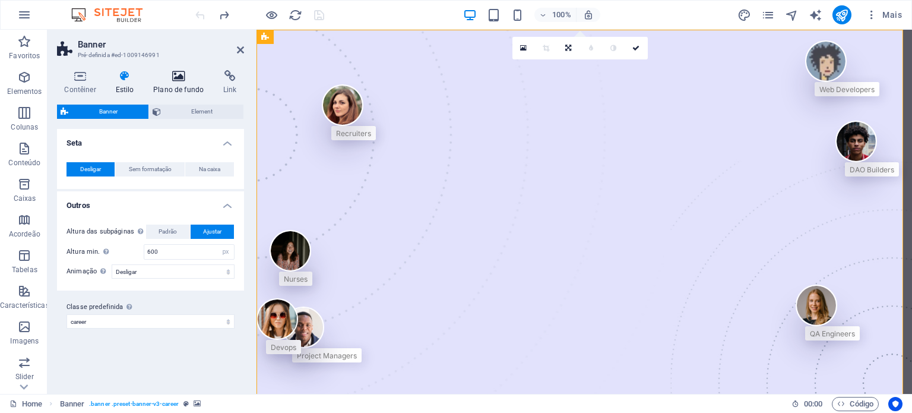
click at [188, 80] on icon at bounding box center [178, 76] width 65 height 12
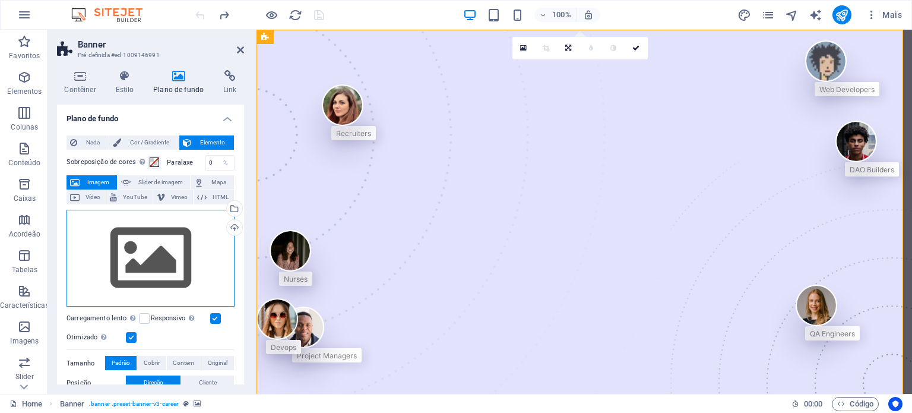
click at [157, 214] on div "Arraste os arquivos aqui, clique para escolher os arquivos ou selecione os arqu…" at bounding box center [150, 258] width 168 height 97
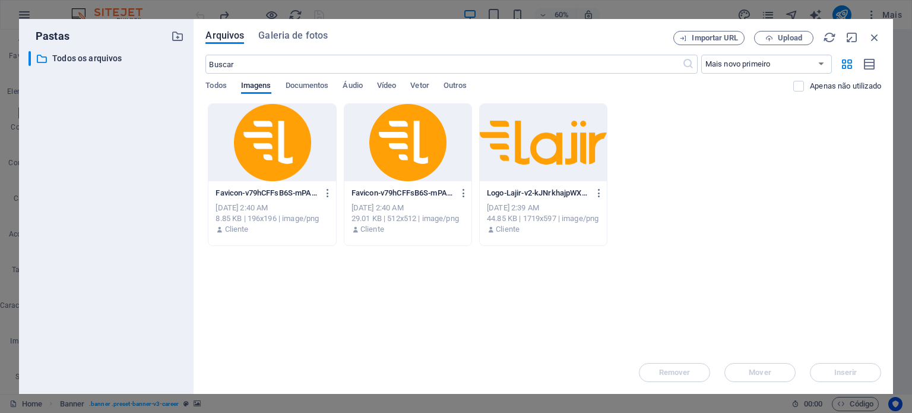
click at [154, 196] on div "​ Todos os arquivos Todos os arquivos" at bounding box center [106, 217] width 156 height 333
click at [306, 94] on div "Todos Imagens Documentos Áudio Vídeo Vetor Outros" at bounding box center [499, 92] width 588 height 23
click at [226, 87] on span "Todos" at bounding box center [215, 86] width 21 height 17
click at [467, 85] on span "Outros" at bounding box center [455, 86] width 24 height 17
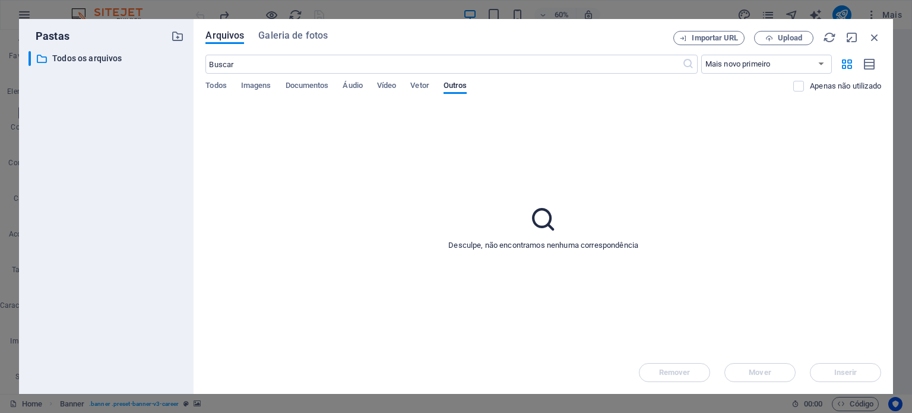
click at [433, 84] on div "Todos Imagens Documentos Áudio Vídeo Vetor Outros" at bounding box center [499, 92] width 588 height 23
click at [429, 84] on span "Vetor" at bounding box center [419, 86] width 18 height 17
click at [392, 84] on span "Vídeo" at bounding box center [386, 86] width 19 height 17
click at [356, 88] on span "Áudio" at bounding box center [353, 86] width 20 height 17
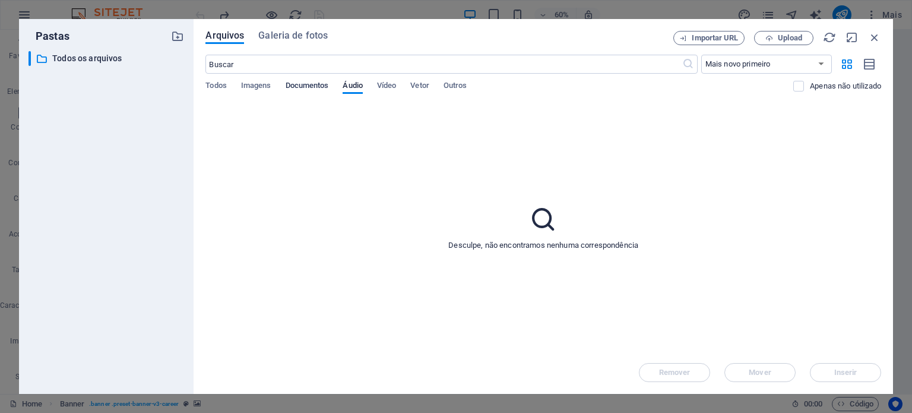
click at [318, 88] on span "Documentos" at bounding box center [307, 86] width 43 height 17
click at [272, 84] on div "Todos Imagens Documentos Áudio Vídeo Vetor Outros" at bounding box center [499, 92] width 588 height 23
click at [255, 84] on span "Imagens" at bounding box center [256, 86] width 30 height 17
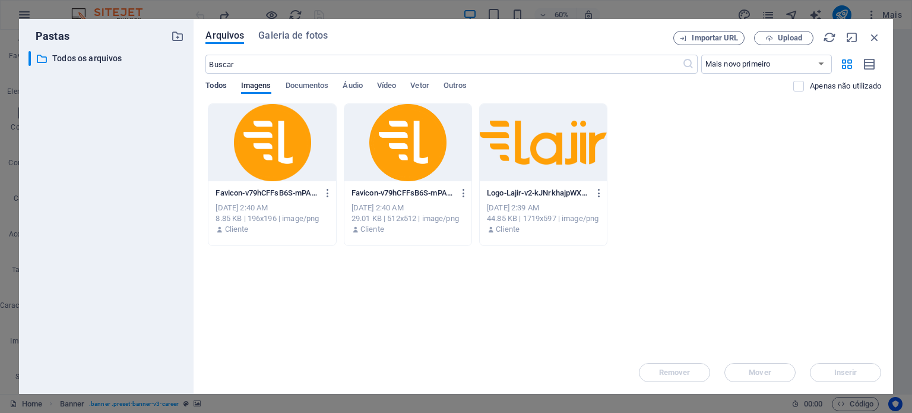
click at [213, 83] on span "Todos" at bounding box center [215, 86] width 21 height 17
click at [874, 40] on icon "button" at bounding box center [874, 37] width 13 height 13
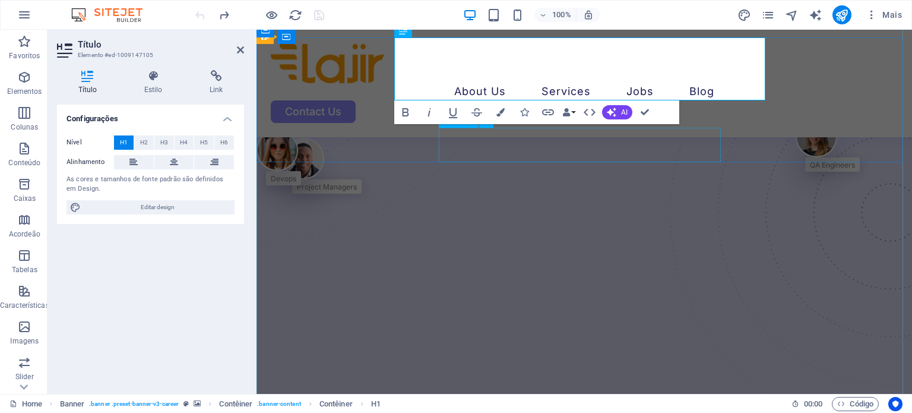
scroll to position [46, 0]
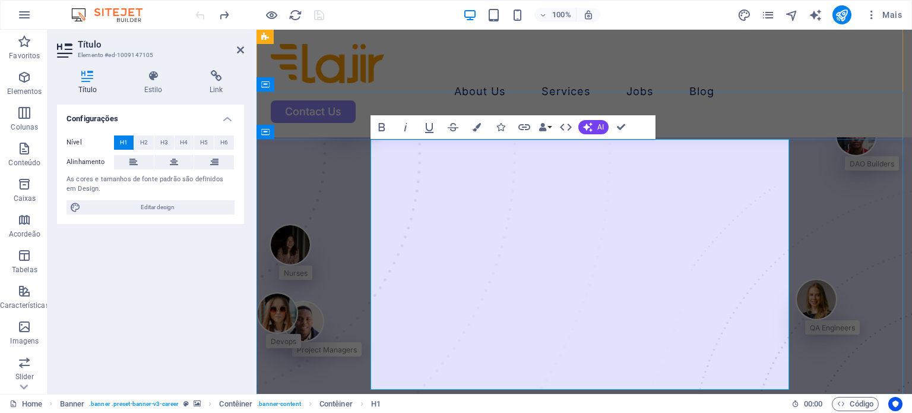
scroll to position [69, 0]
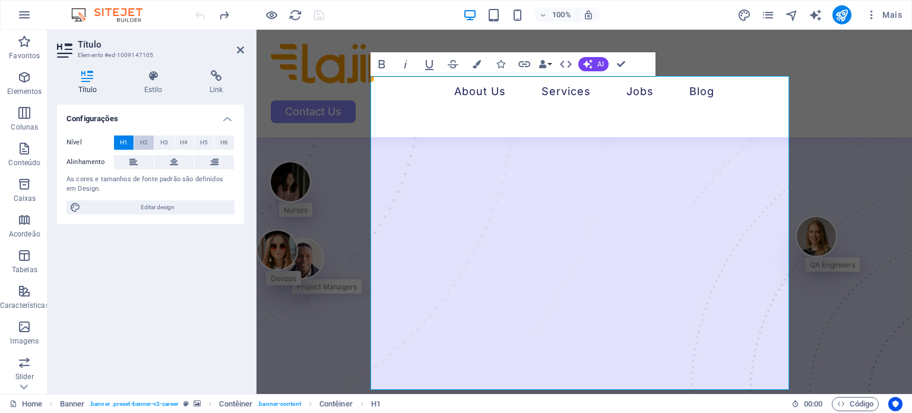
click at [145, 143] on span "H2" at bounding box center [144, 142] width 8 height 14
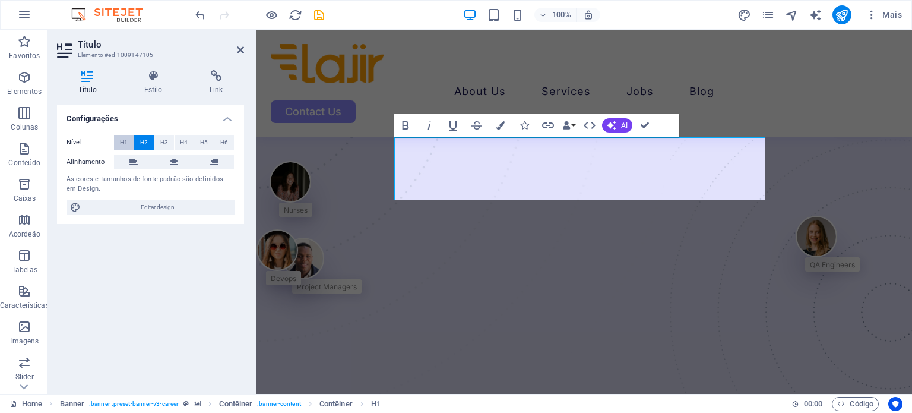
click at [128, 144] on button "H1" at bounding box center [124, 142] width 20 height 14
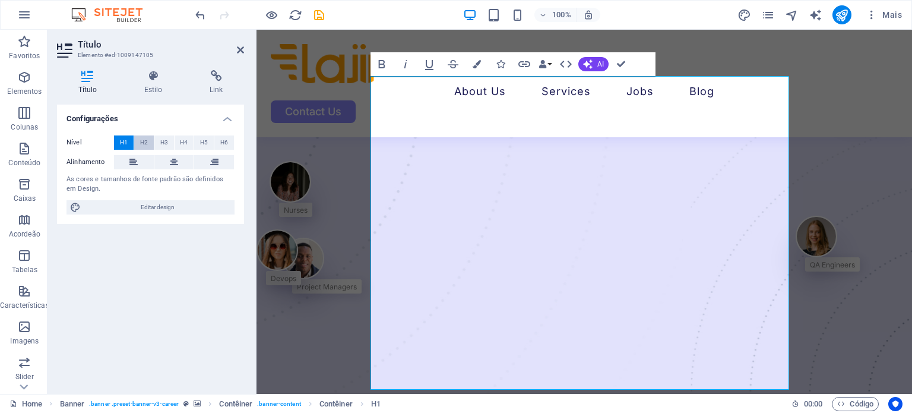
click at [142, 144] on span "H2" at bounding box center [144, 142] width 8 height 14
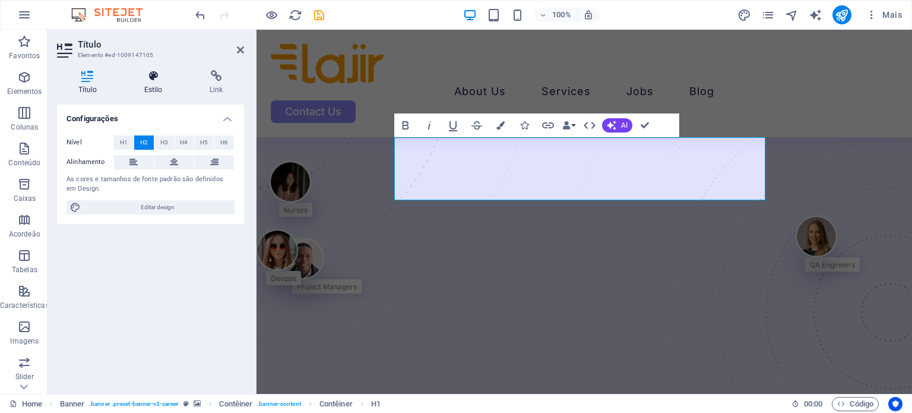
click at [157, 80] on icon at bounding box center [153, 76] width 61 height 12
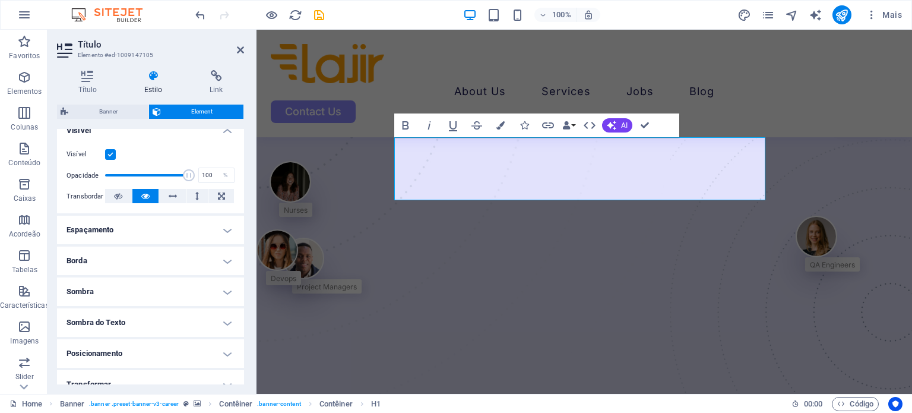
scroll to position [0, 0]
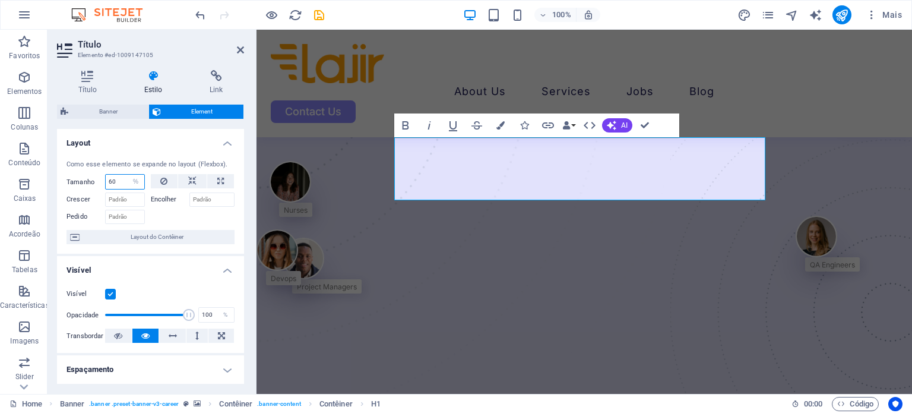
click at [121, 182] on input "60" at bounding box center [125, 182] width 39 height 14
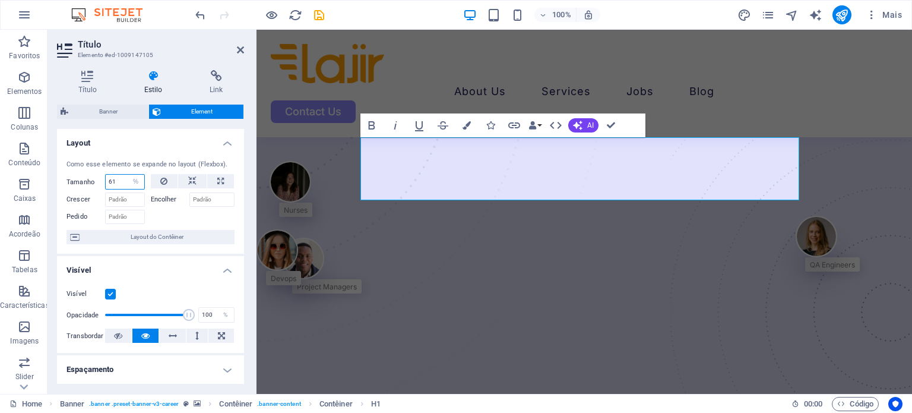
type input "60"
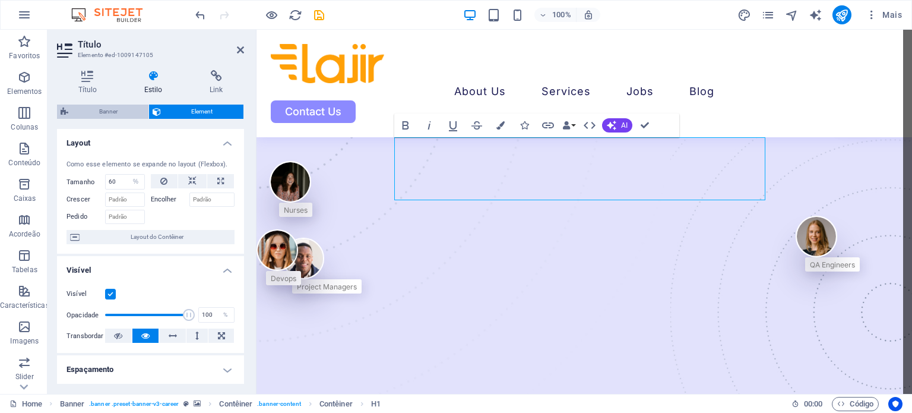
click at [124, 111] on span "Banner" at bounding box center [108, 111] width 73 height 14
select select "px"
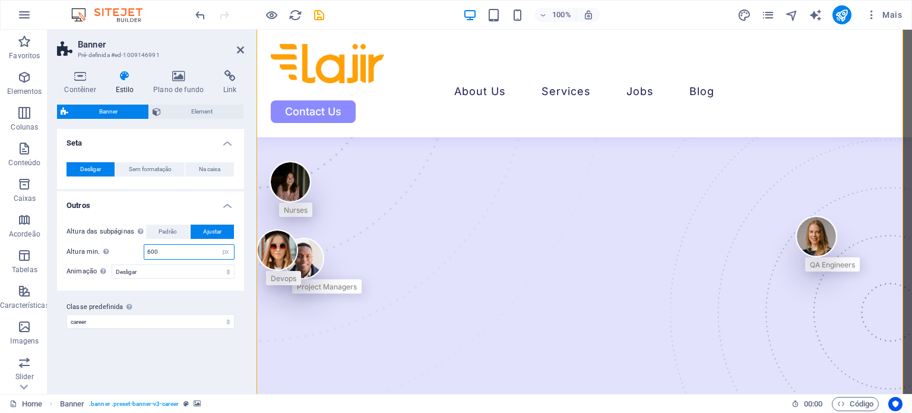
click at [159, 247] on input "600" at bounding box center [189, 252] width 90 height 14
type input "7507"
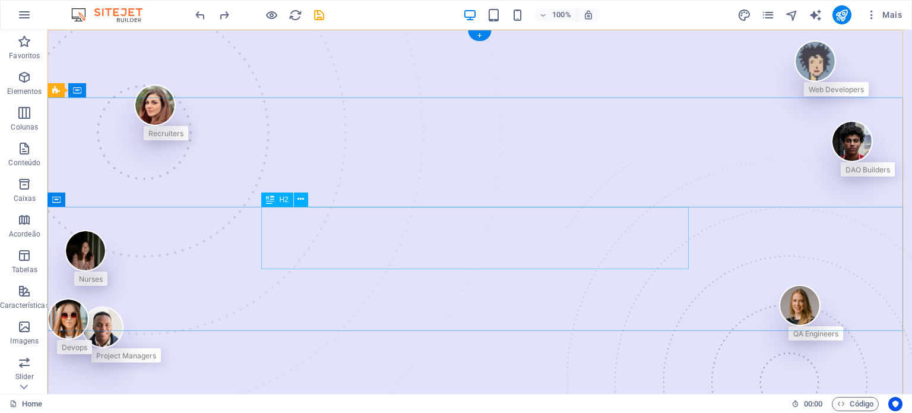
select select "%"
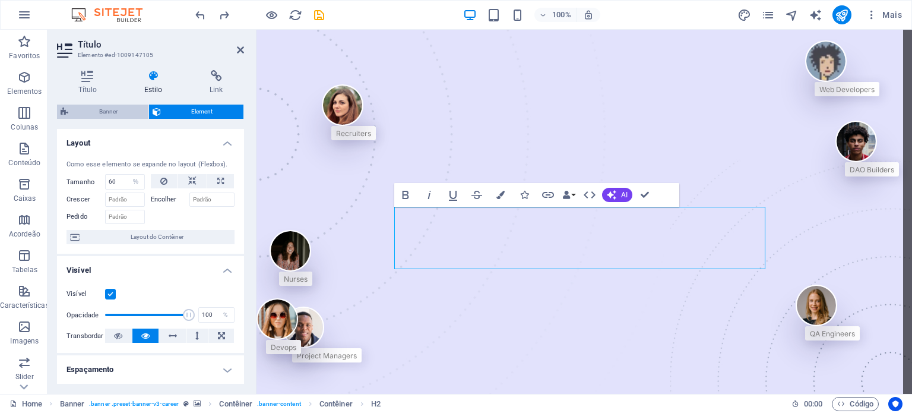
click at [101, 108] on span "Banner" at bounding box center [108, 111] width 73 height 14
select select "px"
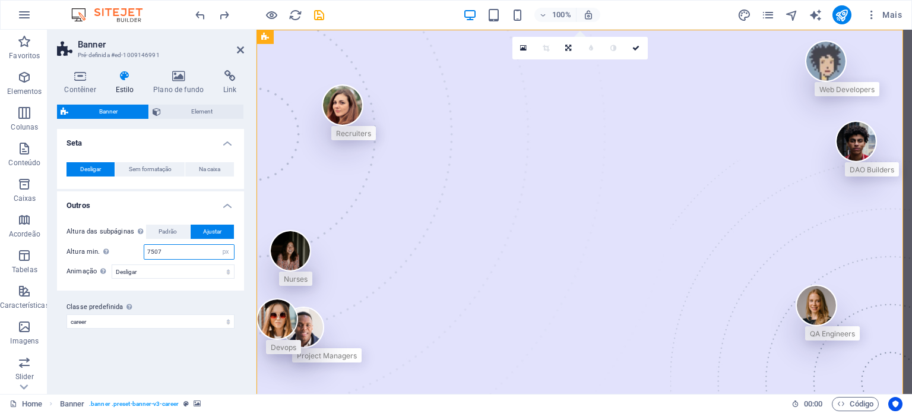
click at [172, 251] on input "7507" at bounding box center [189, 252] width 90 height 14
type input "600"
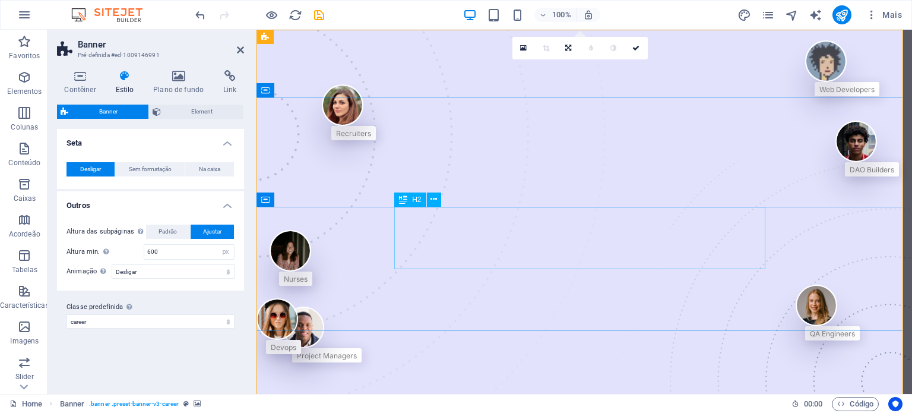
select select "%"
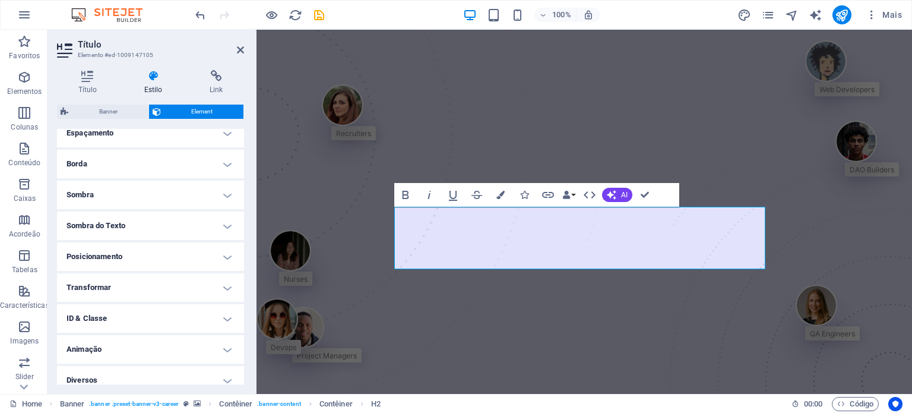
scroll to position [237, 0]
drag, startPoint x: 446, startPoint y: 230, endPoint x: 436, endPoint y: 229, distance: 9.5
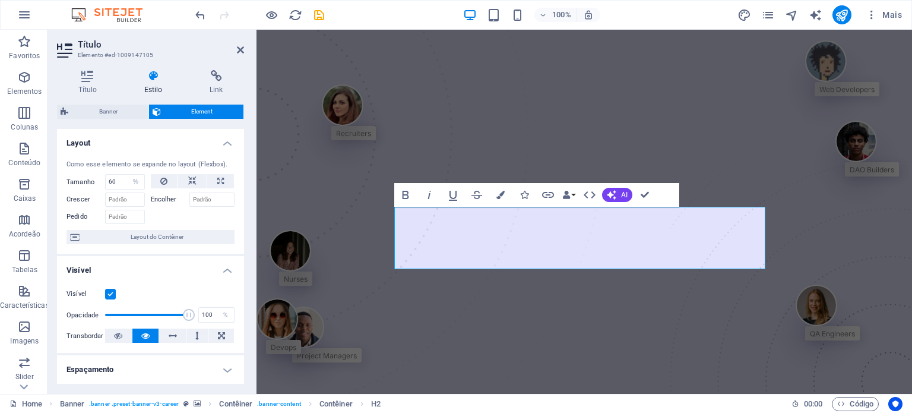
scroll to position [0, 0]
click at [122, 198] on input "Crescer" at bounding box center [125, 199] width 40 height 14
click at [143, 240] on span "Layout do Contêiner" at bounding box center [157, 237] width 148 height 14
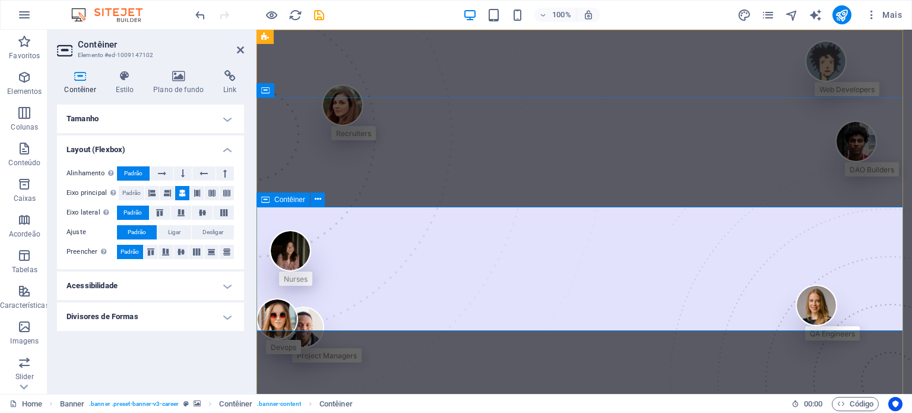
select select "%"
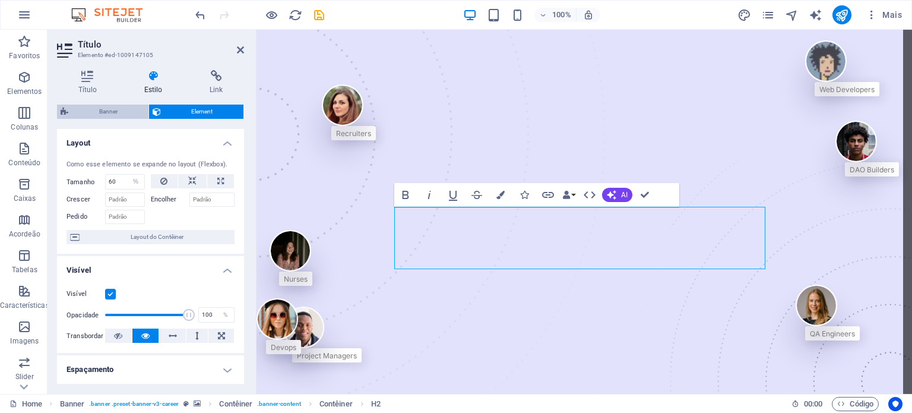
click at [117, 105] on span "Banner" at bounding box center [108, 111] width 73 height 14
select select "px"
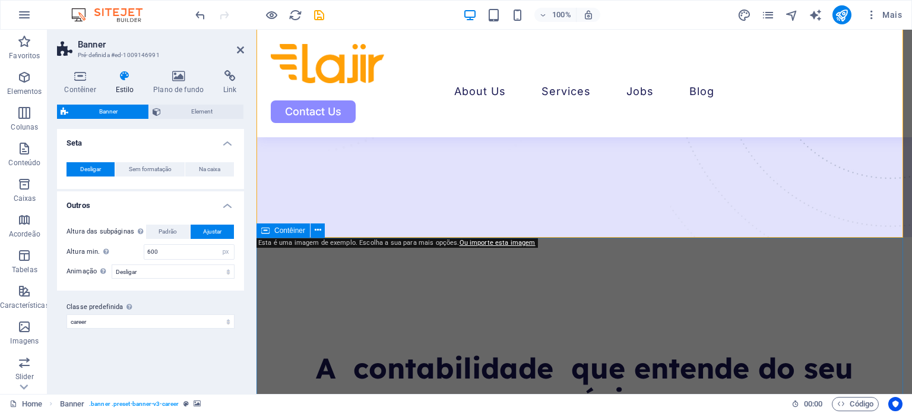
scroll to position [367, 0]
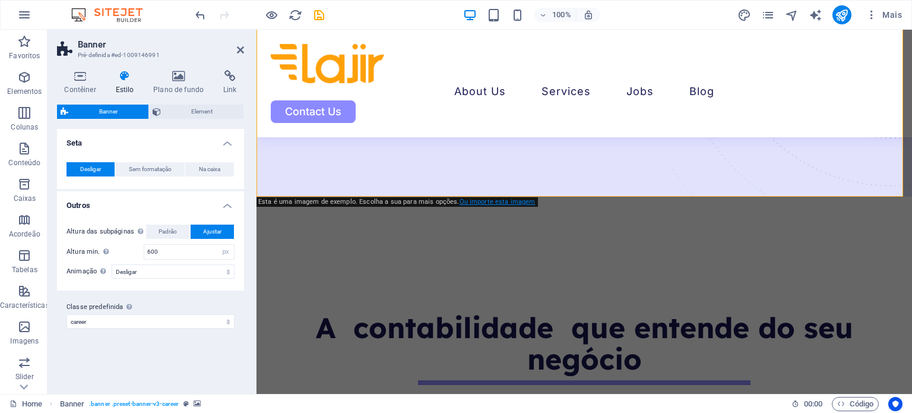
click at [502, 204] on link "Ou importe esta imagem" at bounding box center [497, 202] width 76 height 8
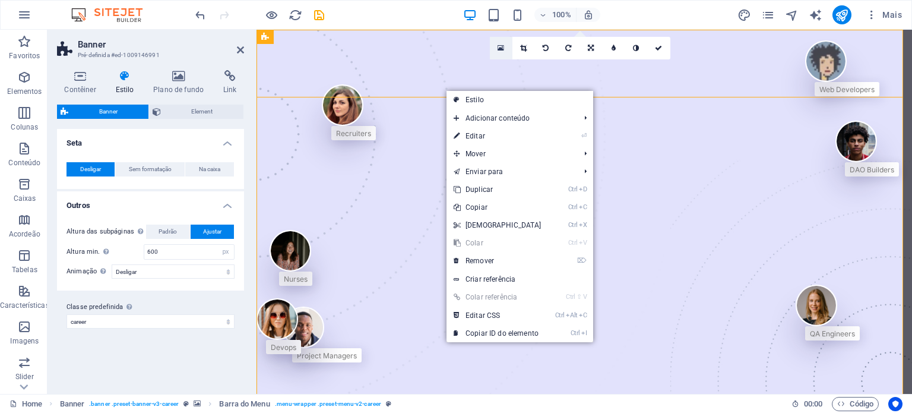
click at [502, 47] on icon at bounding box center [500, 48] width 7 height 8
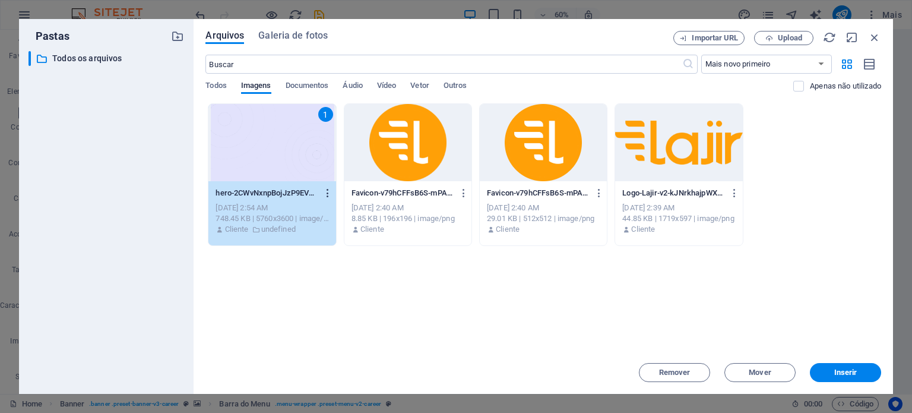
click at [328, 189] on icon "button" at bounding box center [327, 193] width 11 height 11
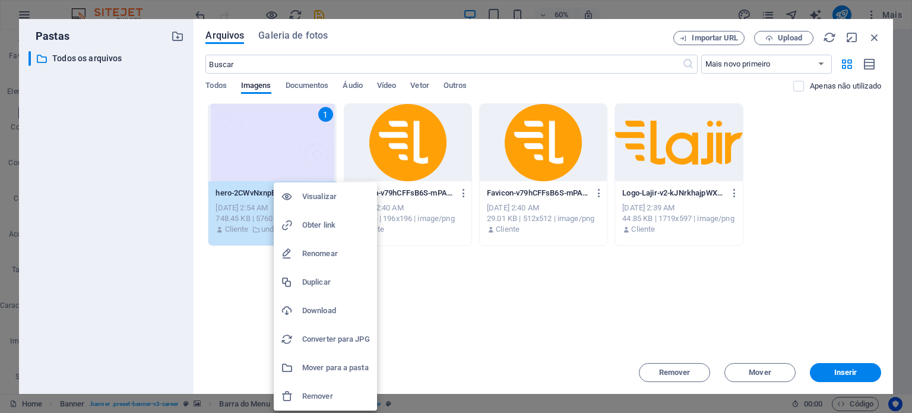
click at [309, 312] on h6 "Download" at bounding box center [336, 310] width 68 height 14
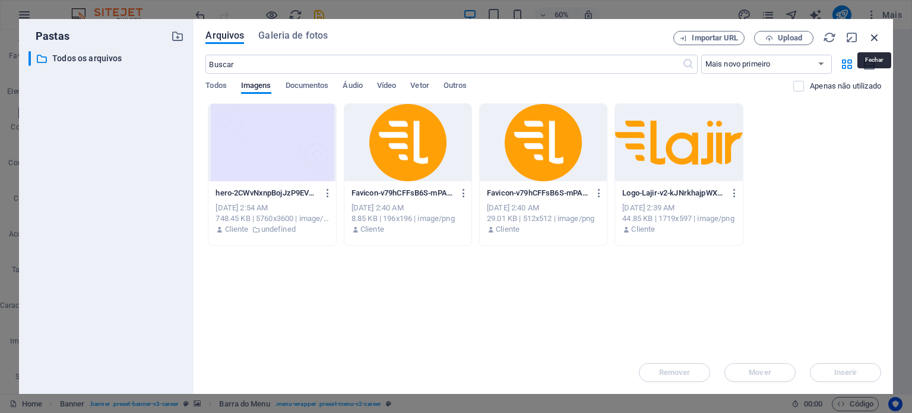
click at [874, 43] on icon "button" at bounding box center [874, 37] width 13 height 13
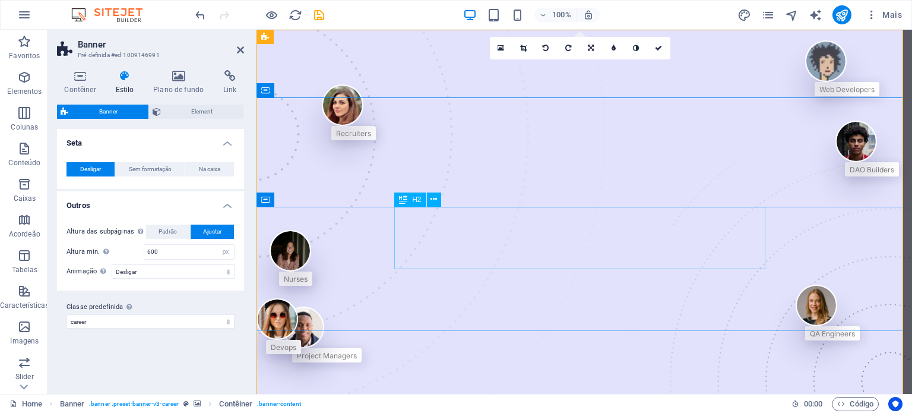
click at [416, 202] on span "H2" at bounding box center [416, 199] width 9 height 7
click at [411, 199] on div "H2" at bounding box center [409, 199] width 31 height 14
select select "%"
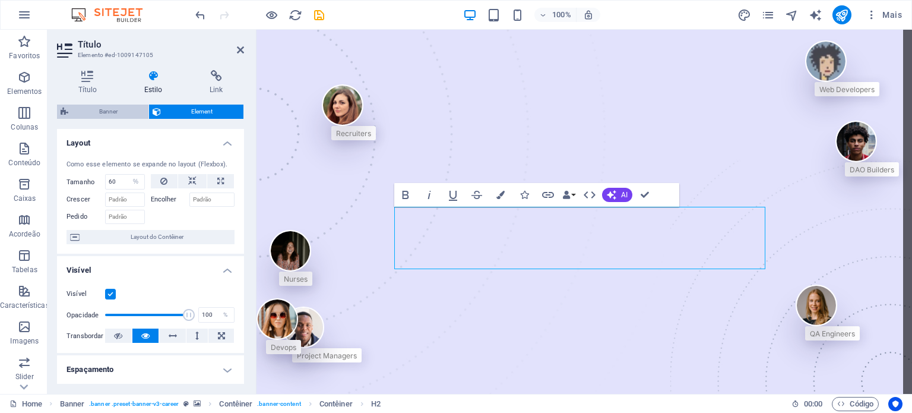
click at [114, 113] on span "Banner" at bounding box center [108, 111] width 73 height 14
select select "px"
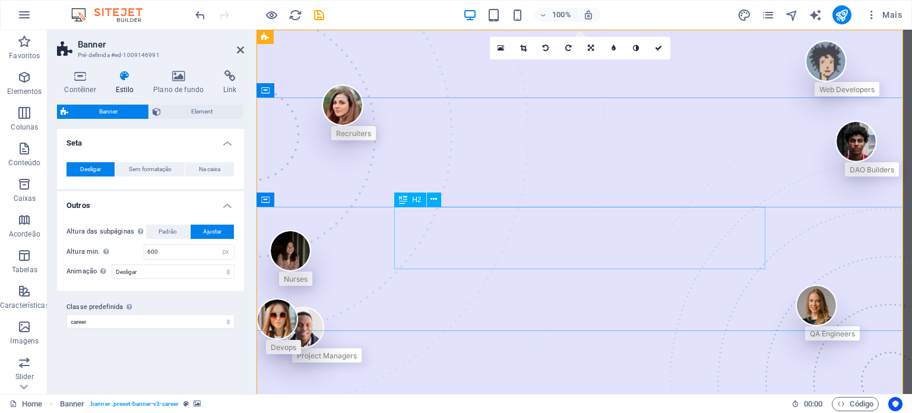
click at [432, 196] on icon at bounding box center [433, 199] width 7 height 12
select select "%"
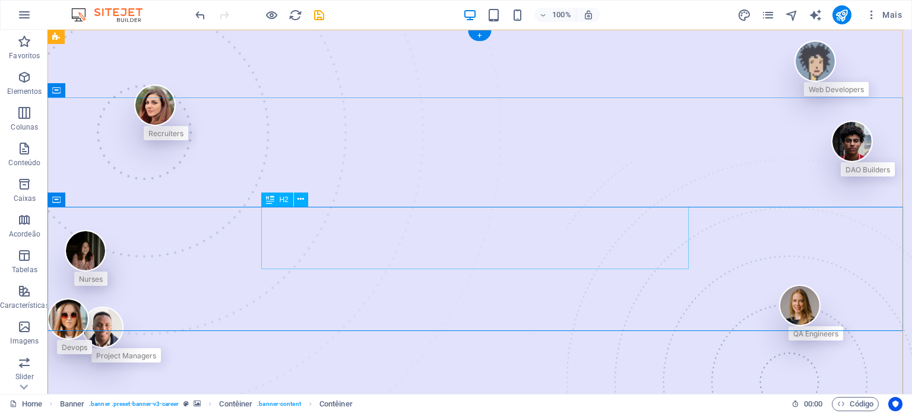
click at [288, 201] on div "H2" at bounding box center [276, 199] width 31 height 14
click at [298, 198] on icon at bounding box center [300, 199] width 7 height 12
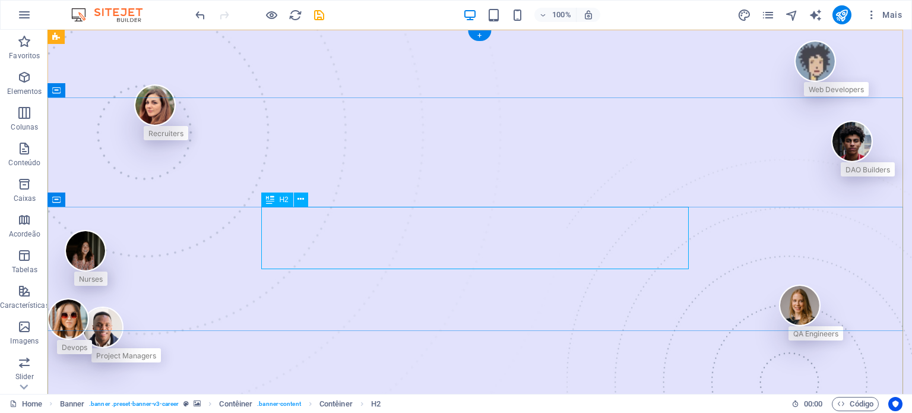
select select "%"
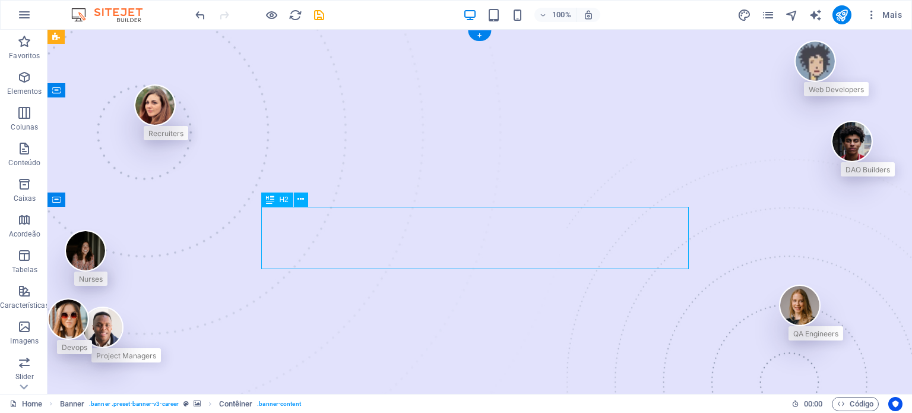
select select "%"
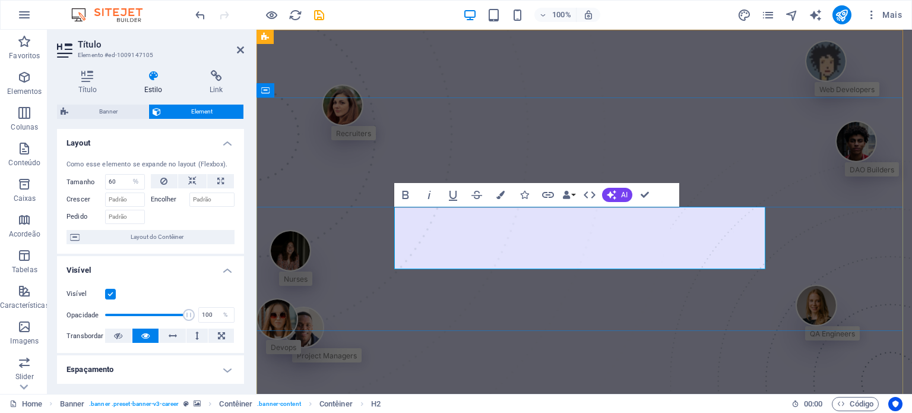
click at [117, 180] on input "60" at bounding box center [125, 182] width 39 height 14
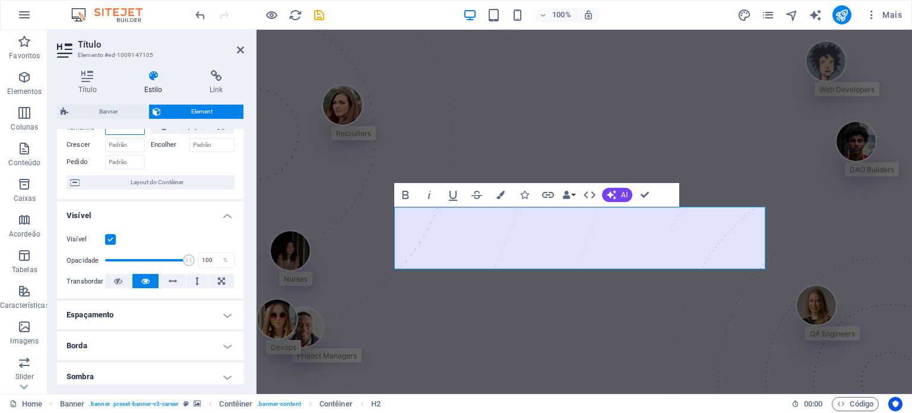
scroll to position [116, 0]
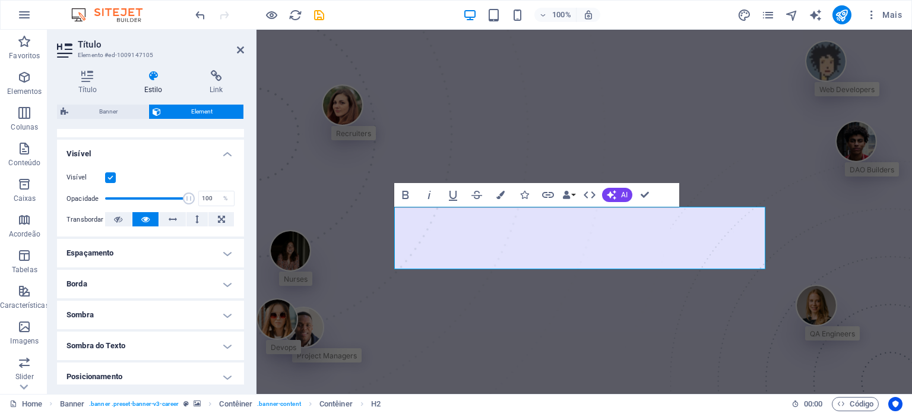
click at [111, 228] on div "Visível Opacidade 100 % Transbordar" at bounding box center [150, 198] width 187 height 75
click at [109, 250] on h4 "Espaçamento" at bounding box center [150, 253] width 187 height 28
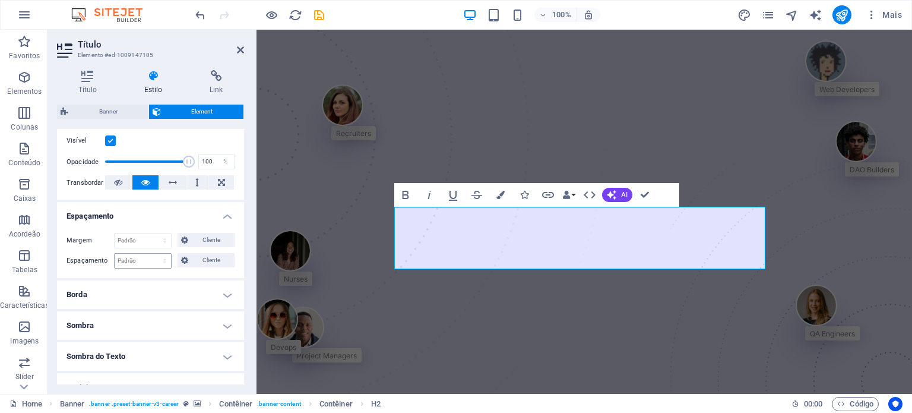
scroll to position [180, 0]
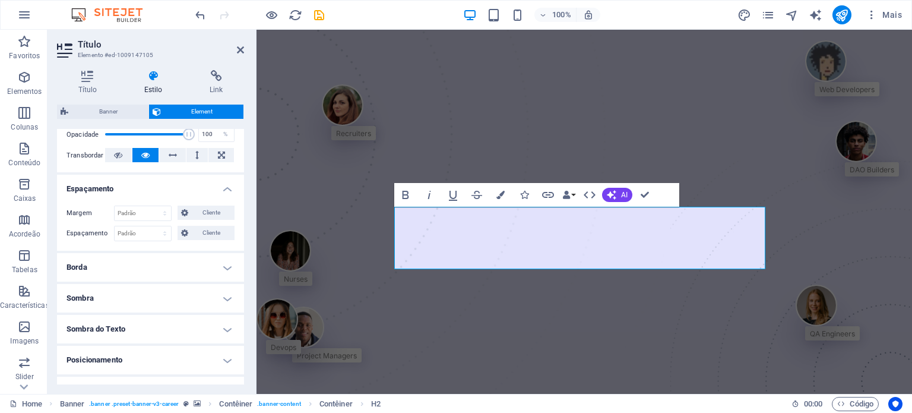
click at [128, 270] on h4 "Borda" at bounding box center [150, 267] width 187 height 28
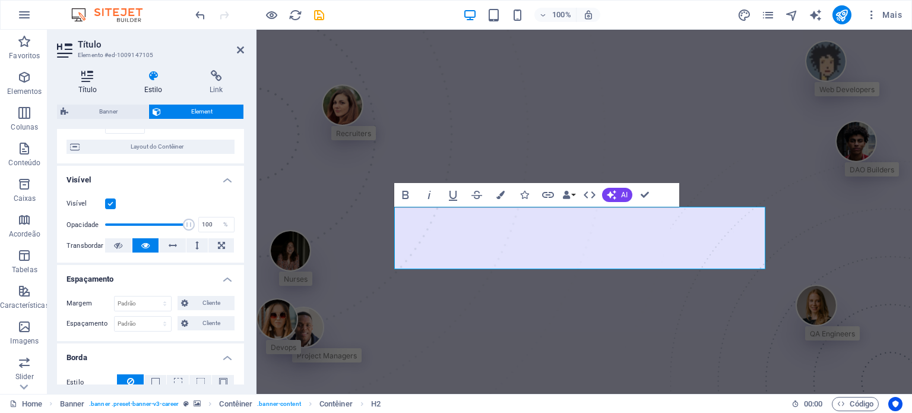
scroll to position [88, 0]
click at [104, 86] on h4 "Título" at bounding box center [90, 82] width 66 height 25
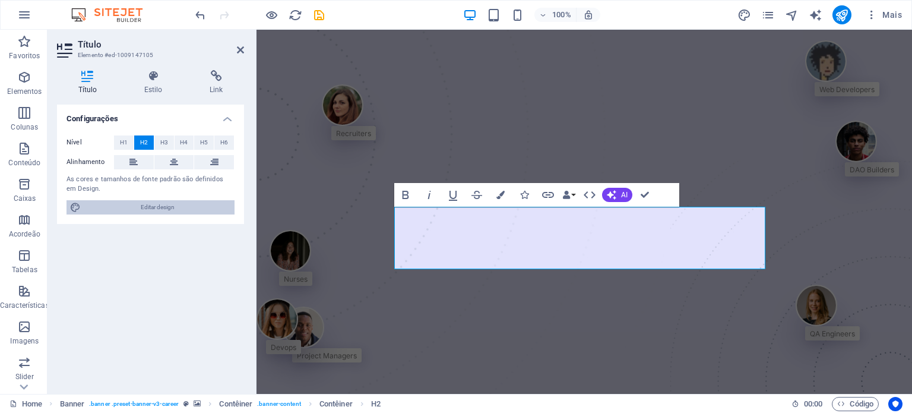
click at [143, 210] on span "Editar design" at bounding box center [157, 207] width 147 height 14
select select "px"
select select "400"
select select "px"
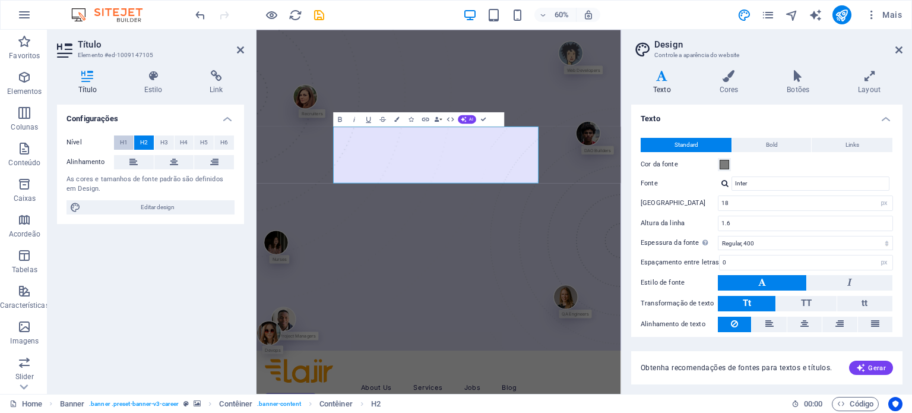
click at [123, 146] on span "H1" at bounding box center [124, 142] width 8 height 14
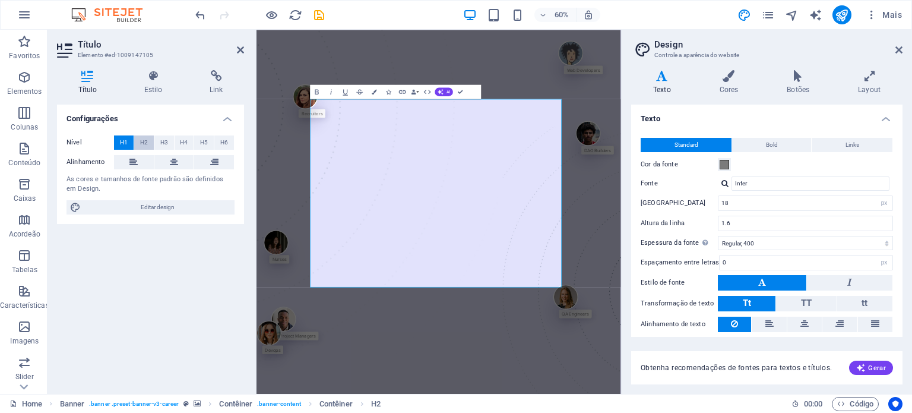
click at [138, 147] on button "H2" at bounding box center [144, 142] width 20 height 14
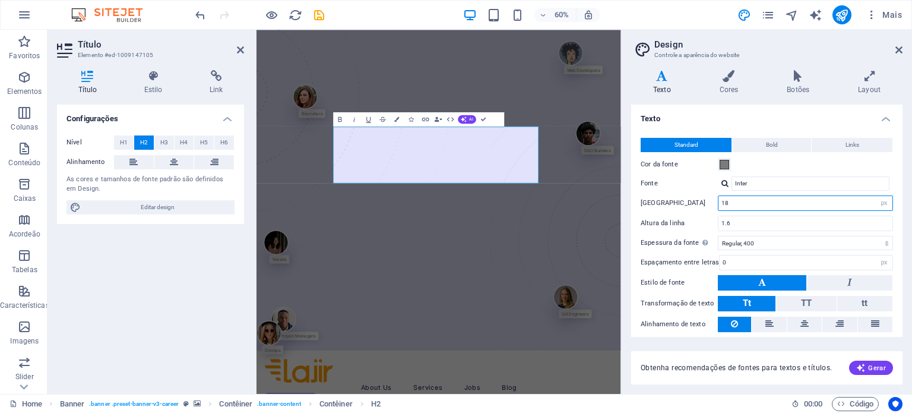
click at [767, 198] on input "18" at bounding box center [805, 203] width 174 height 14
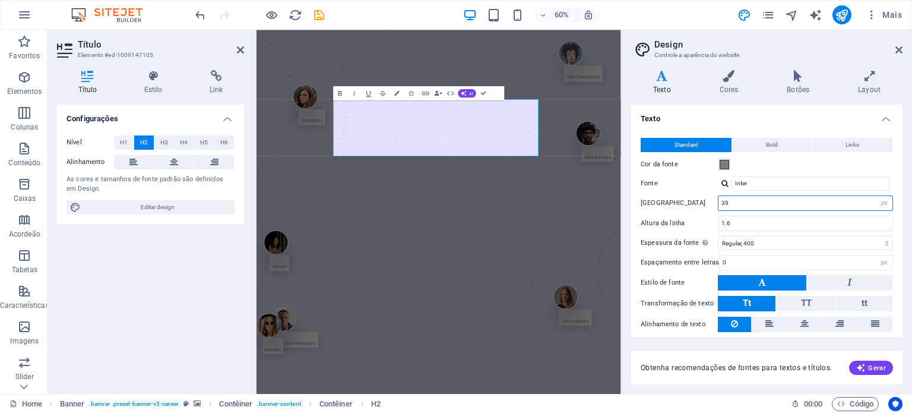
type input "40"
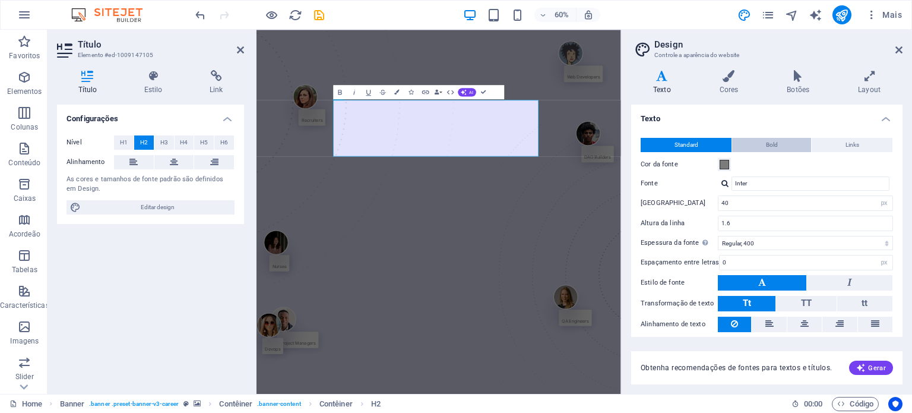
click at [752, 139] on button "Bold" at bounding box center [771, 145] width 79 height 14
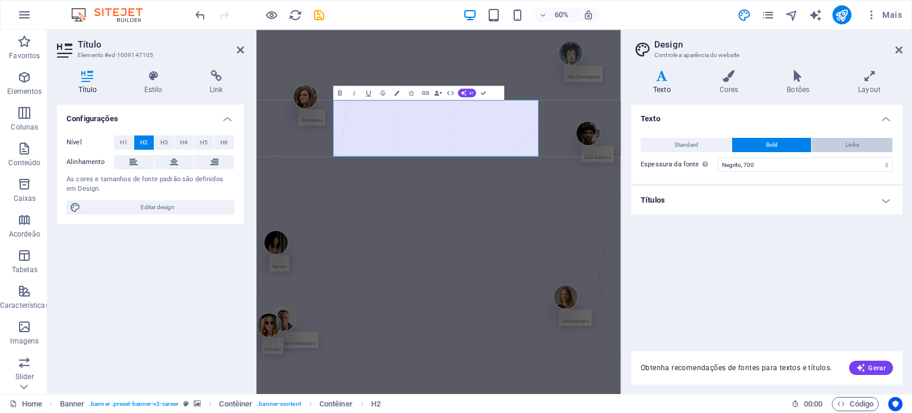
click at [838, 138] on button "Links" at bounding box center [851, 145] width 81 height 14
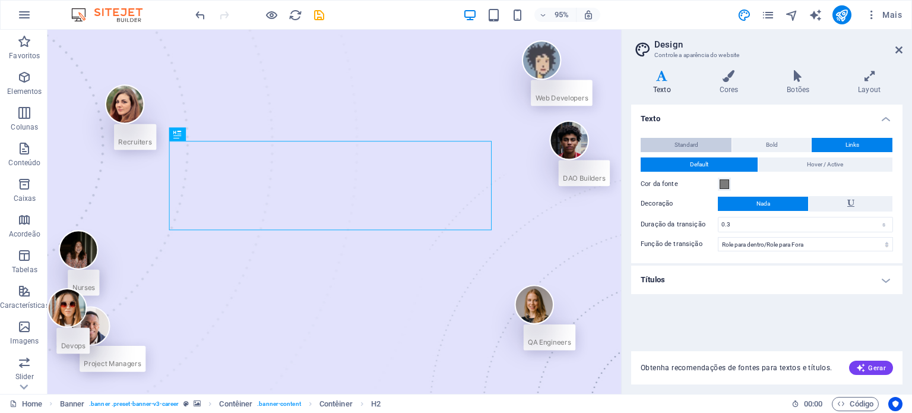
click at [699, 139] on button "Standard" at bounding box center [686, 145] width 91 height 14
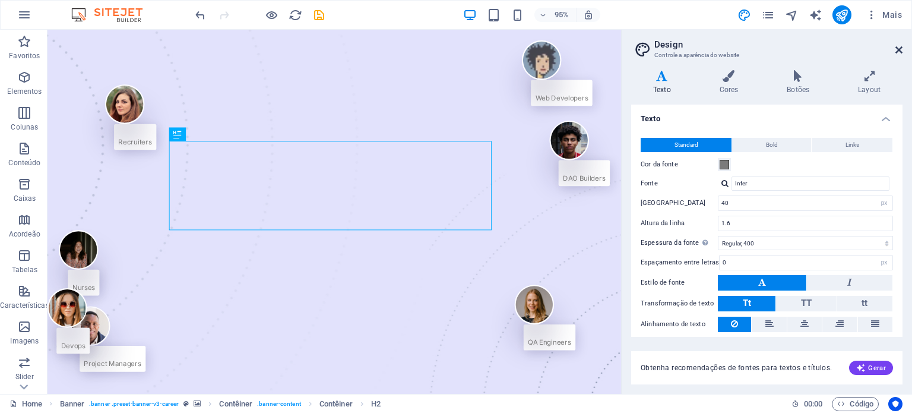
click at [896, 49] on icon at bounding box center [898, 49] width 7 height 9
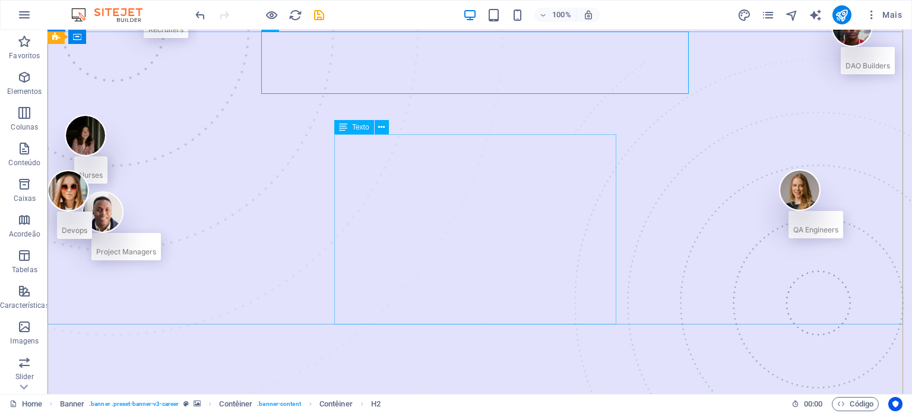
scroll to position [0, 0]
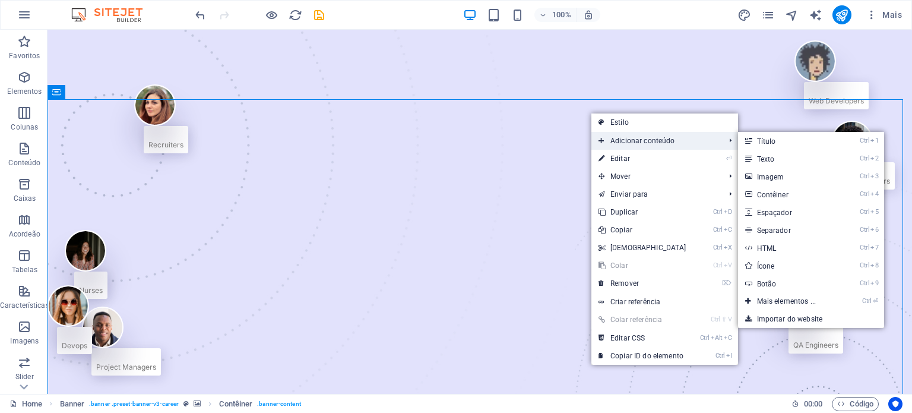
click at [617, 132] on span "Adicionar conteúdo" at bounding box center [655, 141] width 129 height 18
click at [615, 126] on link "Estilo" at bounding box center [664, 122] width 147 height 18
select select "px"
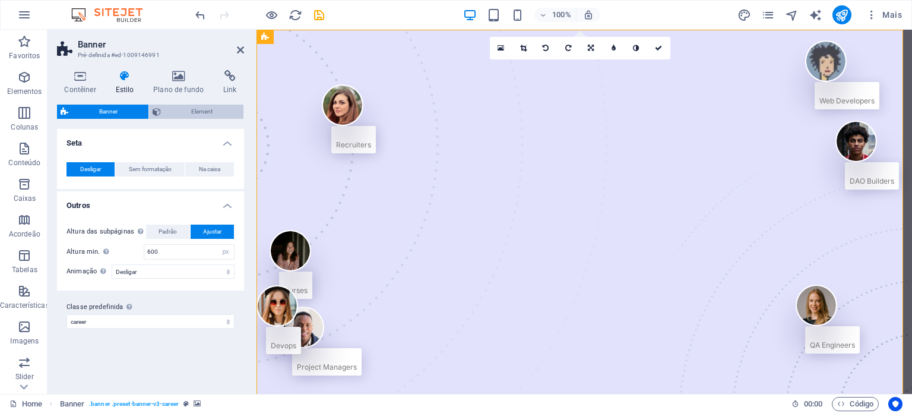
click at [184, 115] on span "Element" at bounding box center [202, 111] width 76 height 14
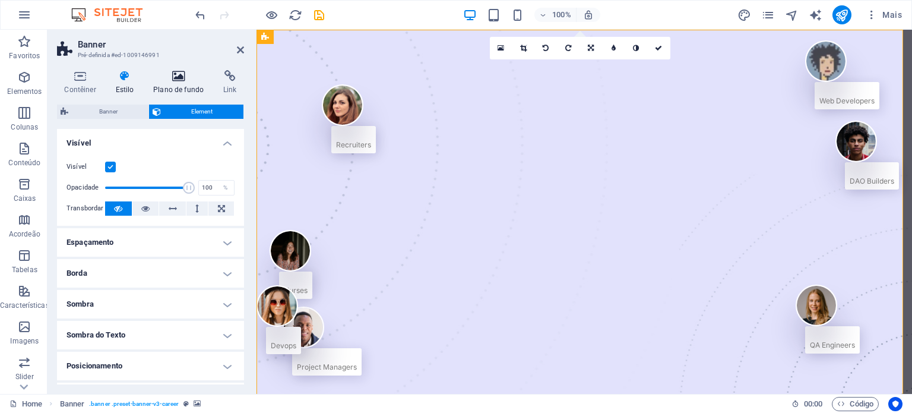
click at [177, 85] on h4 "Plano de fundo" at bounding box center [181, 82] width 70 height 25
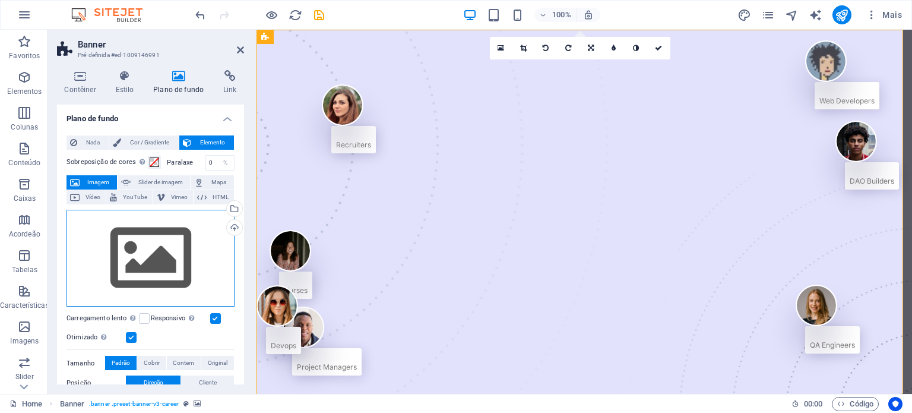
click at [134, 256] on div "Arraste os arquivos aqui, clique para escolher os arquivos ou selecione os arqu…" at bounding box center [150, 258] width 168 height 97
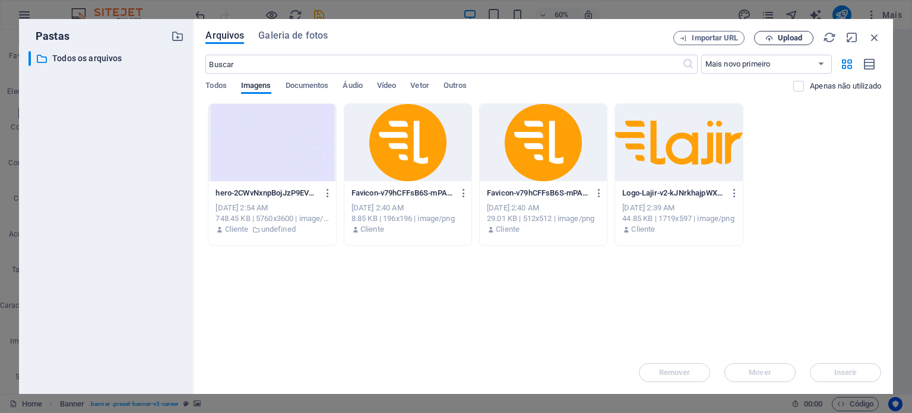
click at [788, 31] on button "Upload" at bounding box center [783, 38] width 59 height 14
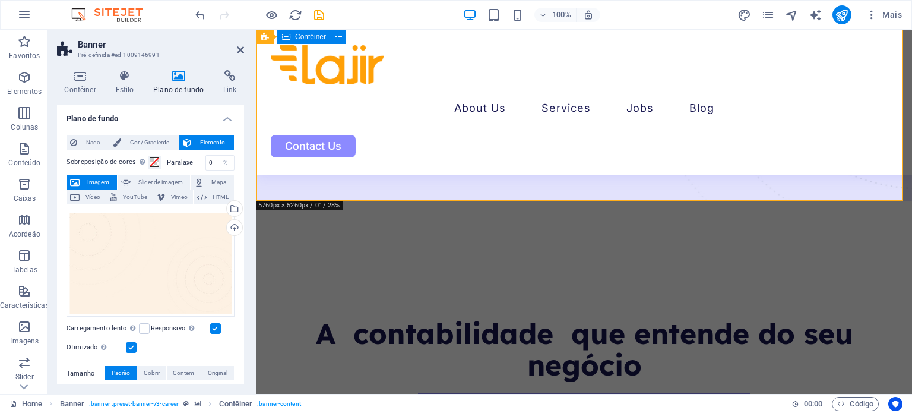
scroll to position [420, 0]
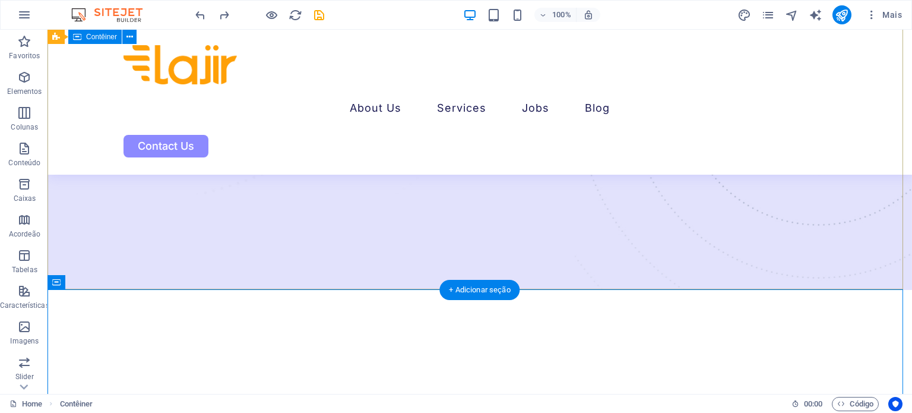
scroll to position [367, 0]
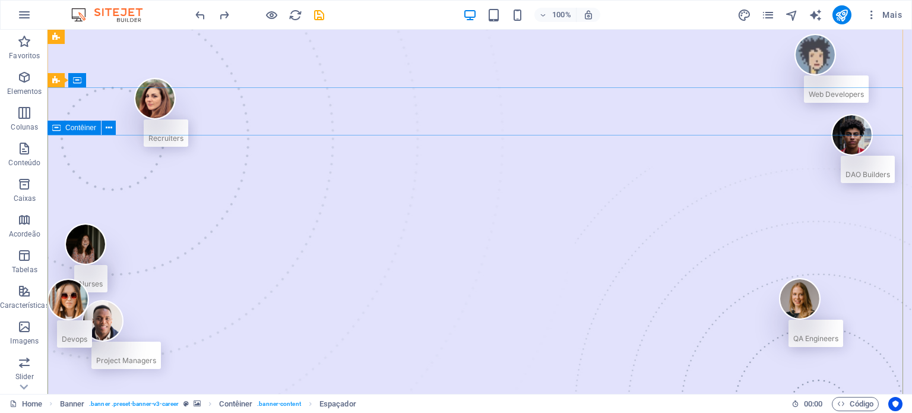
scroll to position [0, 0]
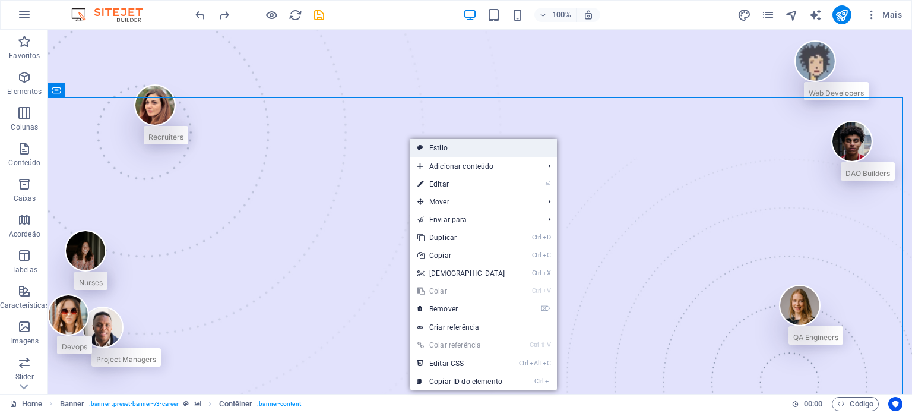
click at [432, 144] on link "Estilo" at bounding box center [483, 148] width 147 height 18
select select "px"
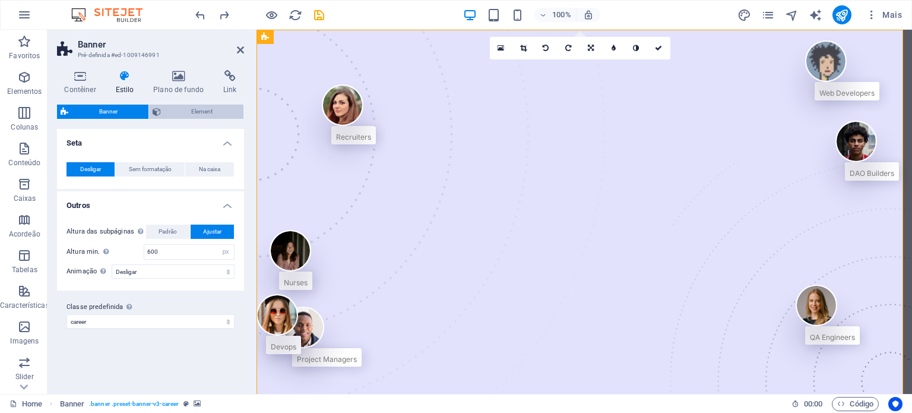
click at [190, 113] on span "Element" at bounding box center [202, 111] width 76 height 14
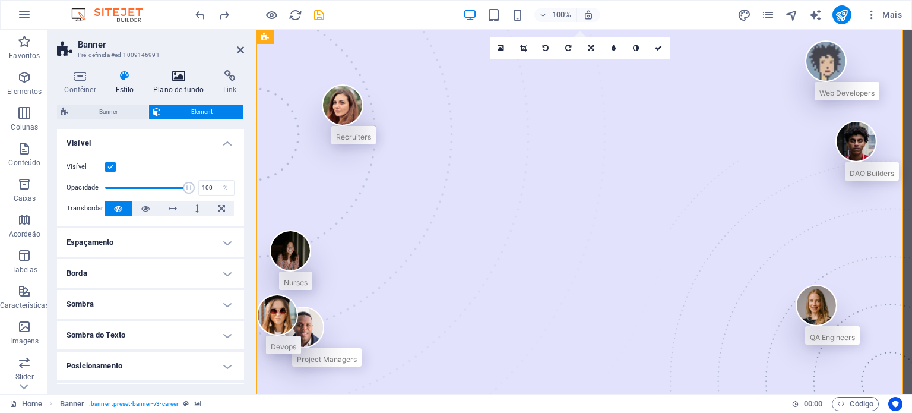
click at [183, 82] on h4 "Plano de fundo" at bounding box center [181, 82] width 70 height 25
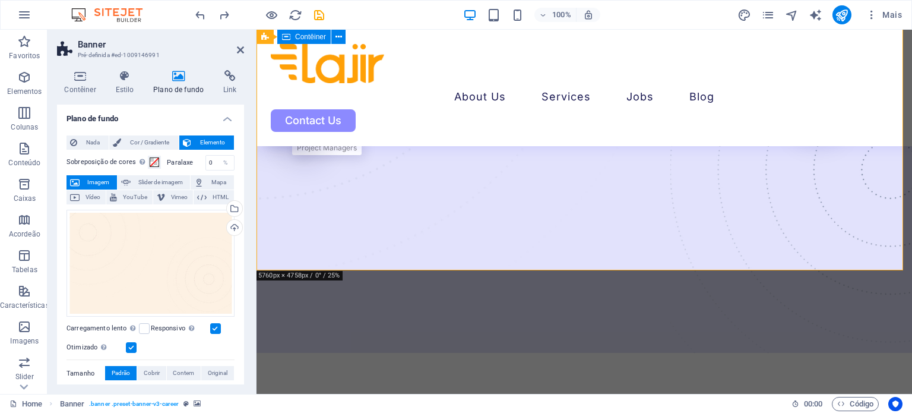
scroll to position [294, 0]
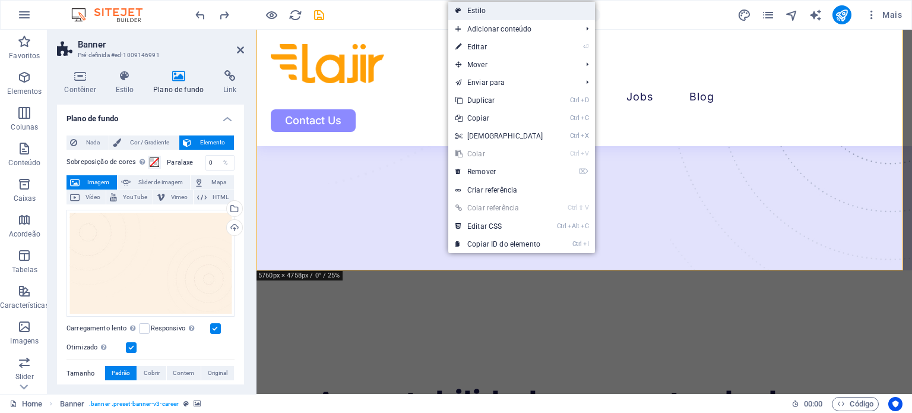
click at [527, 5] on link "Estilo" at bounding box center [521, 11] width 147 height 18
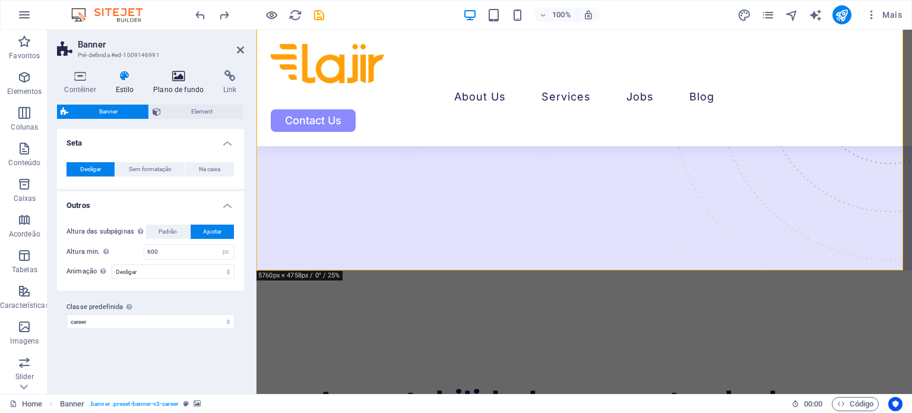
click at [189, 87] on h4 "Plano de fundo" at bounding box center [181, 82] width 70 height 25
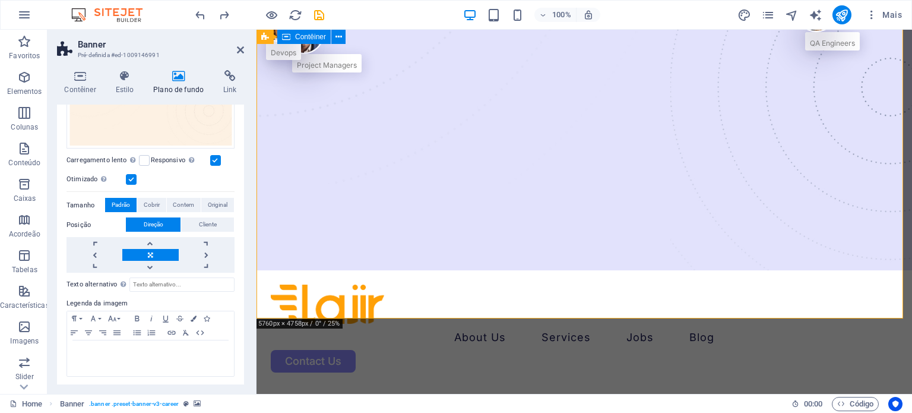
scroll to position [0, 0]
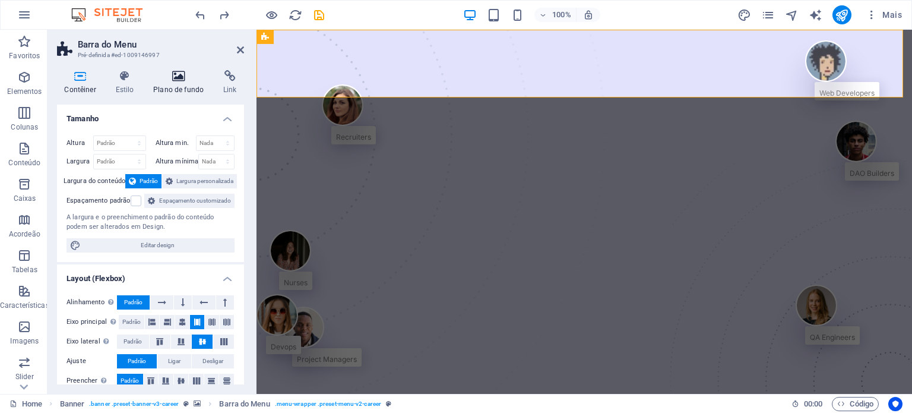
click at [188, 90] on h4 "Plano de fundo" at bounding box center [181, 82] width 70 height 25
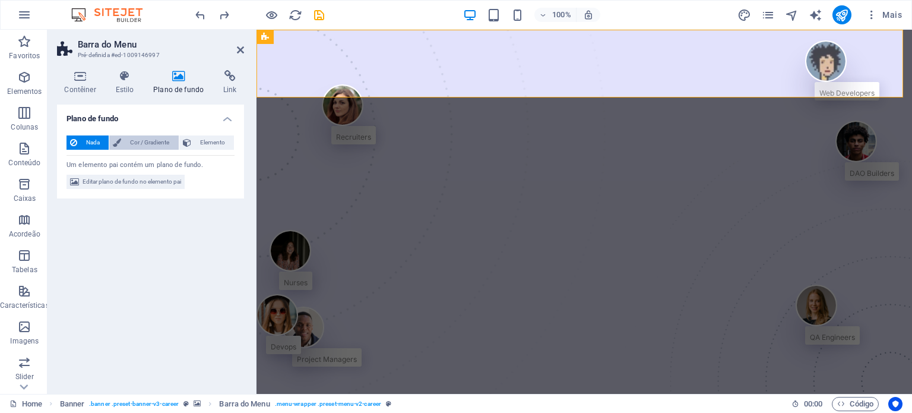
click at [156, 139] on span "Cor / Gradiente" at bounding box center [150, 142] width 50 height 14
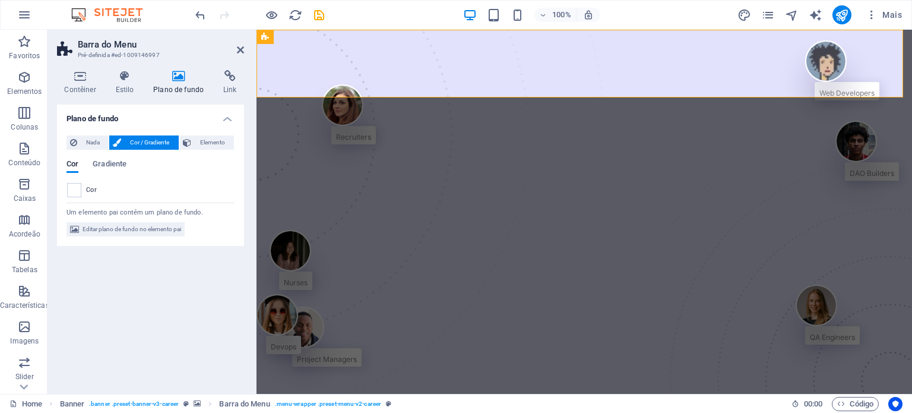
click at [156, 139] on span "Cor / Gradiente" at bounding box center [150, 142] width 50 height 14
click at [122, 139] on button "Cor / Gradiente" at bounding box center [143, 142] width 69 height 14
click at [92, 139] on span "Nada" at bounding box center [93, 142] width 24 height 14
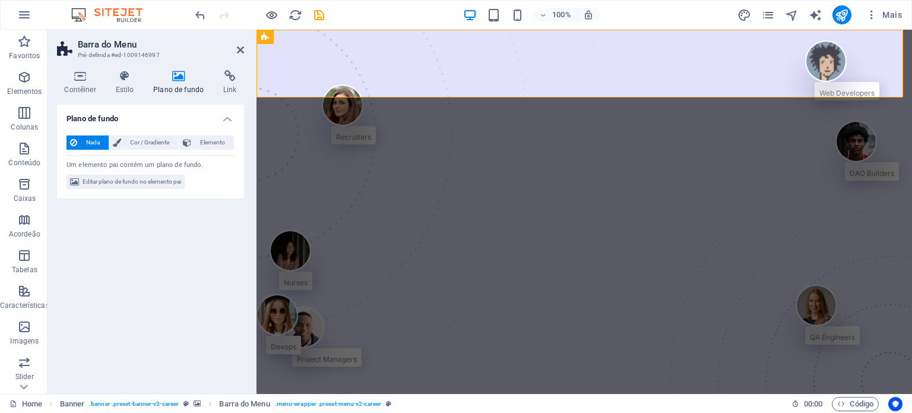
select select "%"
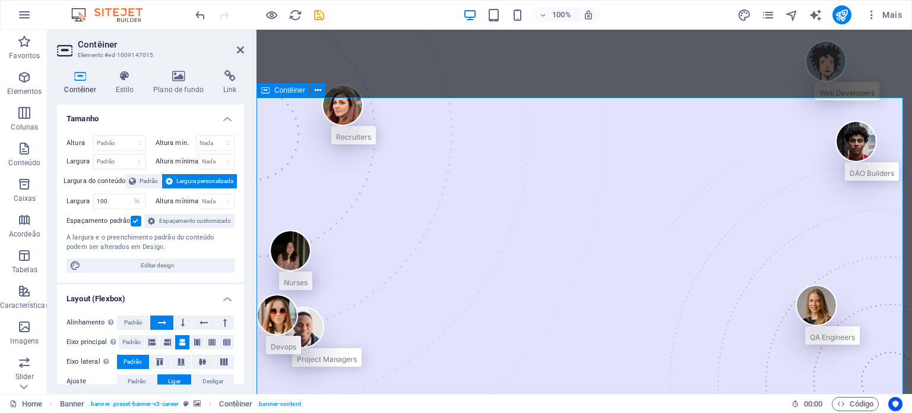
click at [183, 82] on h4 "Plano de fundo" at bounding box center [181, 82] width 70 height 25
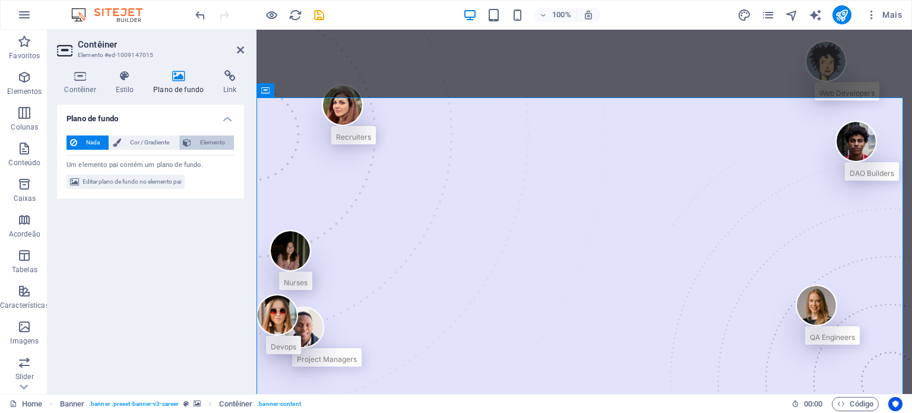
click at [218, 142] on span "Elemento" at bounding box center [213, 142] width 36 height 14
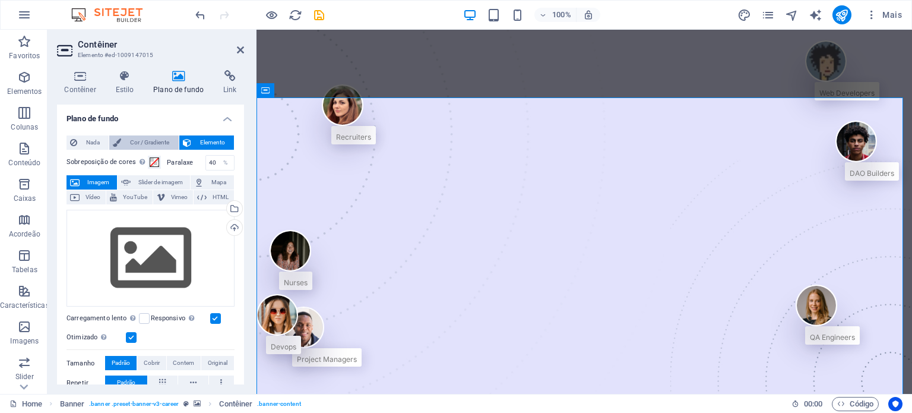
click at [147, 139] on span "Cor / Gradiente" at bounding box center [150, 142] width 50 height 14
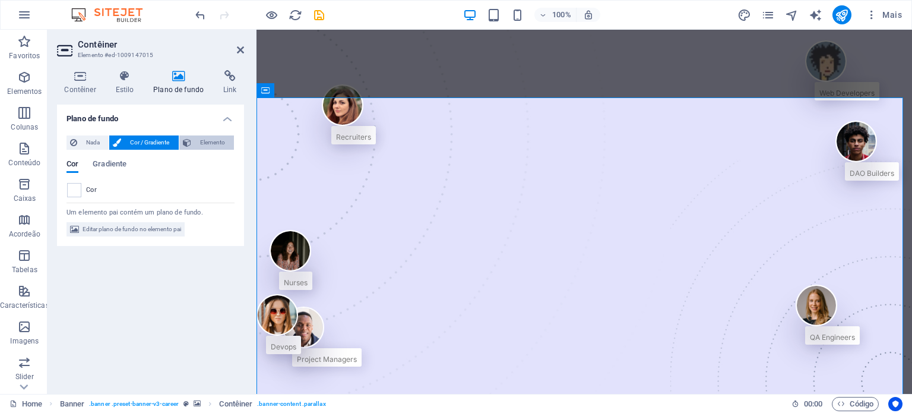
click at [204, 140] on span "Elemento" at bounding box center [213, 142] width 36 height 14
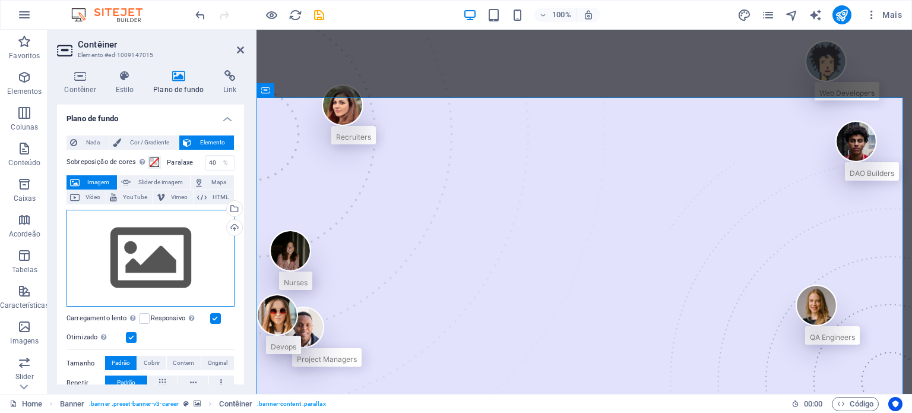
click at [149, 247] on div "Arraste os arquivos aqui, clique para escolher os arquivos ou selecione os arqu…" at bounding box center [150, 258] width 168 height 97
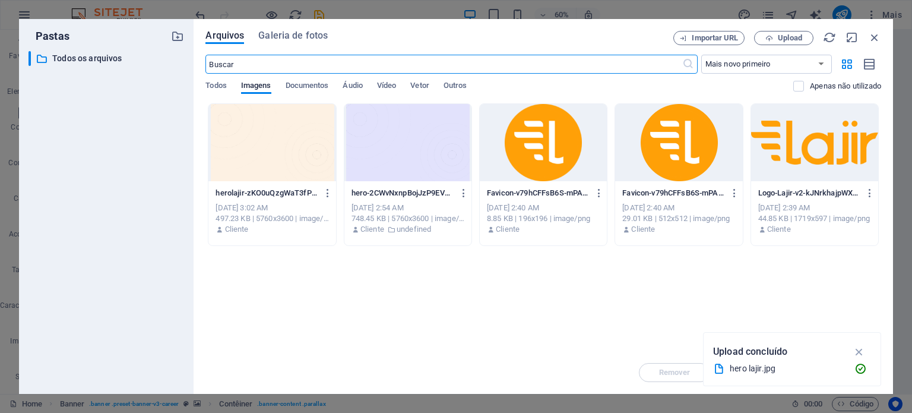
click at [288, 157] on div at bounding box center [271, 142] width 127 height 77
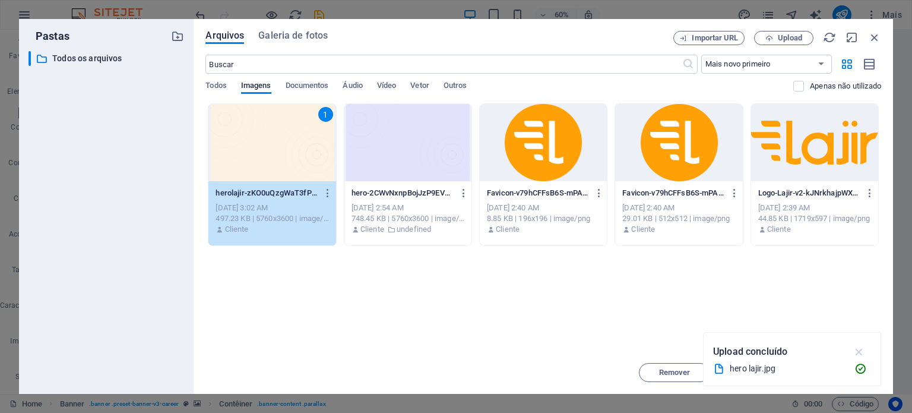
click at [862, 348] on icon "button" at bounding box center [859, 351] width 14 height 13
click at [832, 373] on span "Inserir" at bounding box center [845, 372] width 62 height 7
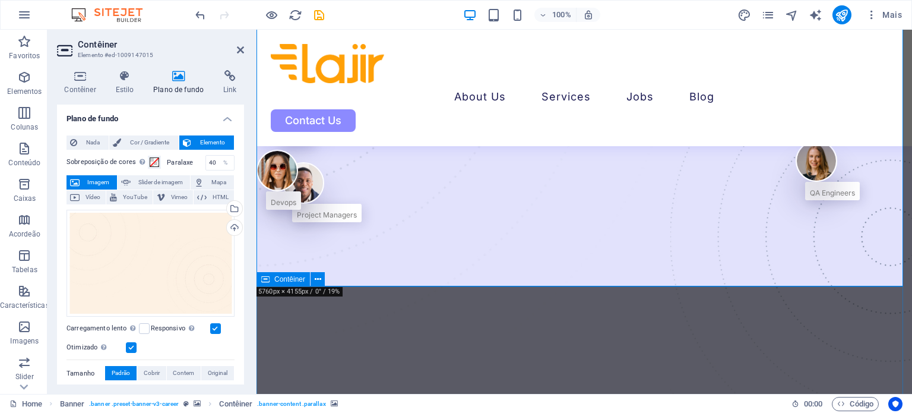
scroll to position [299, 0]
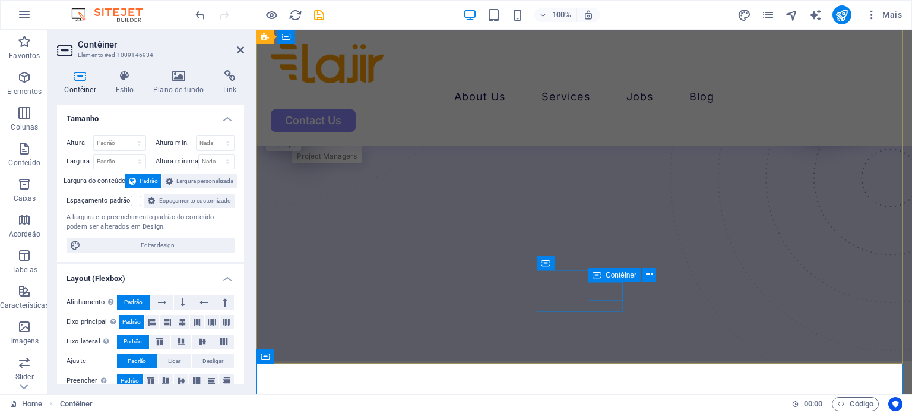
scroll to position [201, 0]
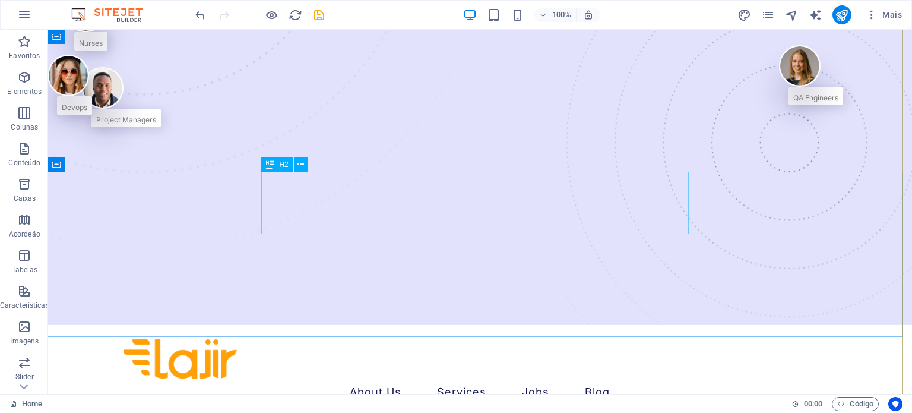
scroll to position [0, 0]
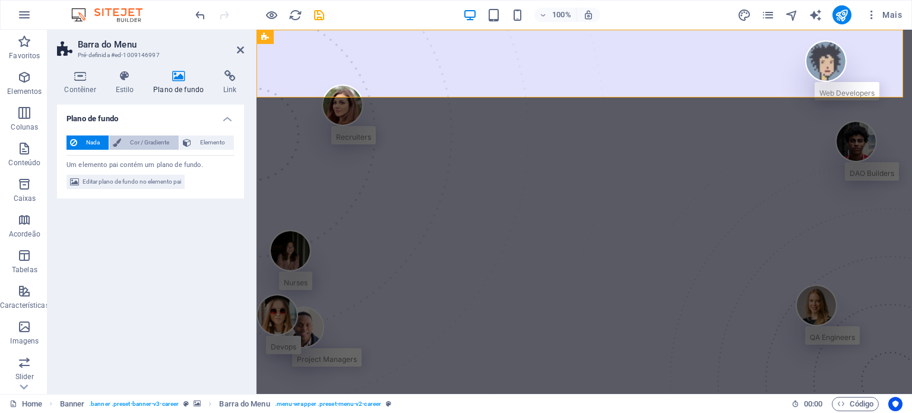
click at [137, 139] on span "Cor / Gradiente" at bounding box center [150, 142] width 50 height 14
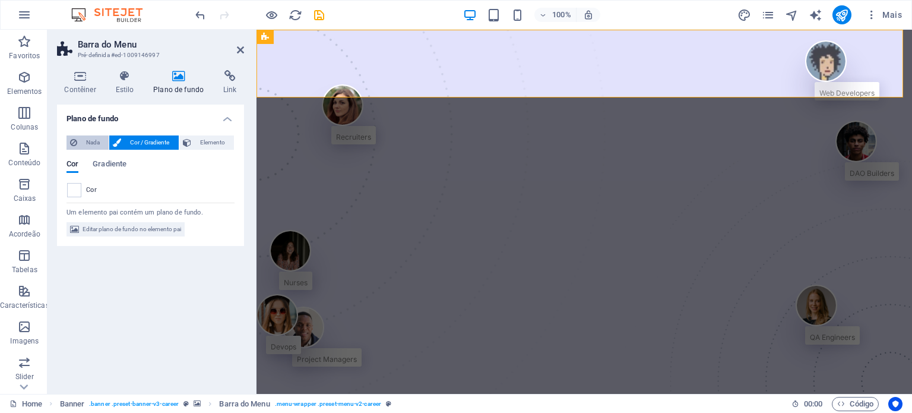
click at [84, 141] on span "Nada" at bounding box center [93, 142] width 24 height 14
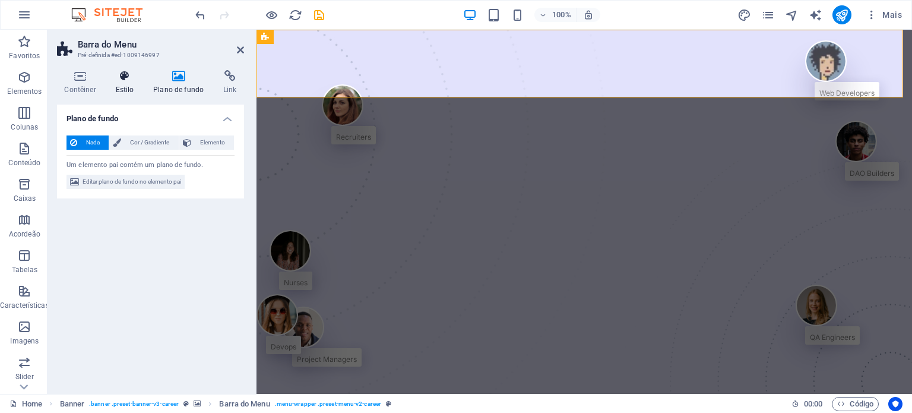
click at [132, 83] on h4 "Estilo" at bounding box center [127, 82] width 38 height 25
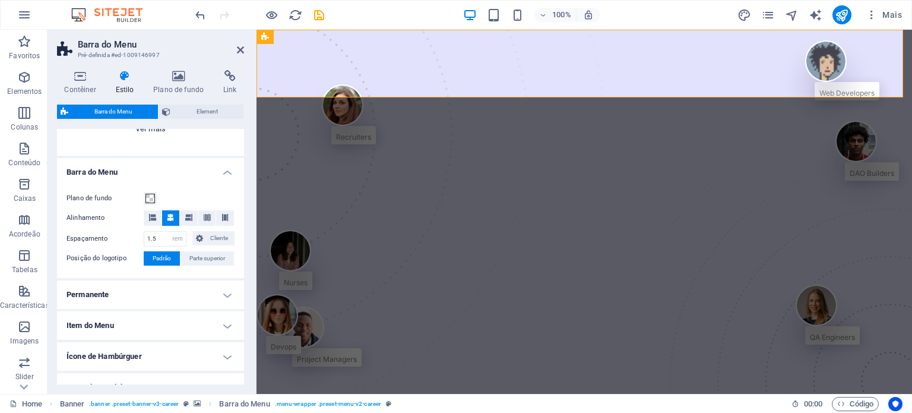
scroll to position [173, 0]
click at [156, 199] on button "Plano de fundo" at bounding box center [150, 197] width 13 height 13
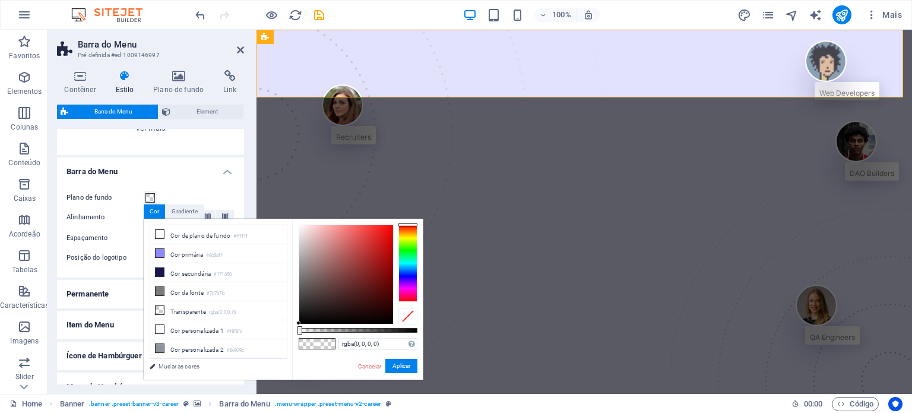
click at [175, 185] on div "Plano de fundo Alinhamento Espaçamento 1.5 px rem % vh vw Cliente Cliente 1.5 p…" at bounding box center [151, 228] width 192 height 99
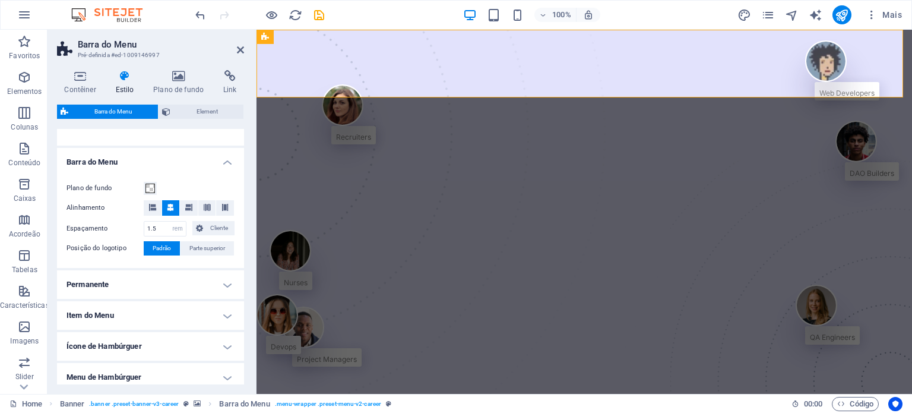
scroll to position [183, 0]
click at [364, 167] on div "Contêiner" at bounding box center [347, 160] width 53 height 14
drag, startPoint x: 108, startPoint y: 138, endPoint x: 182, endPoint y: 172, distance: 81.0
click at [364, 167] on div "Contêiner" at bounding box center [347, 160] width 53 height 14
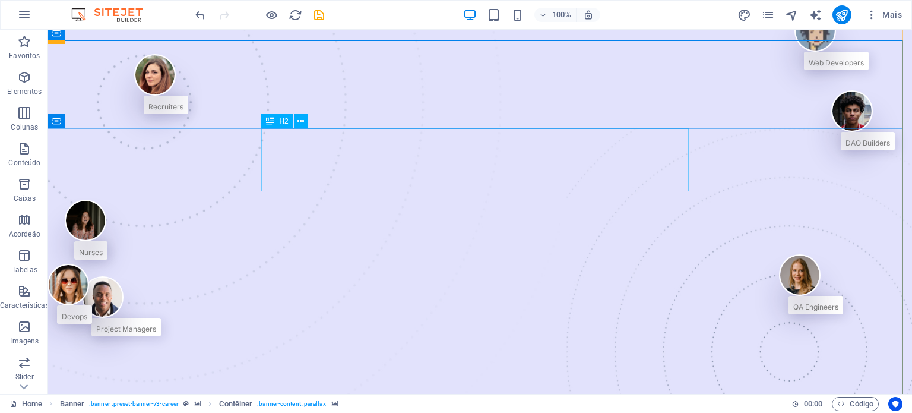
scroll to position [0, 0]
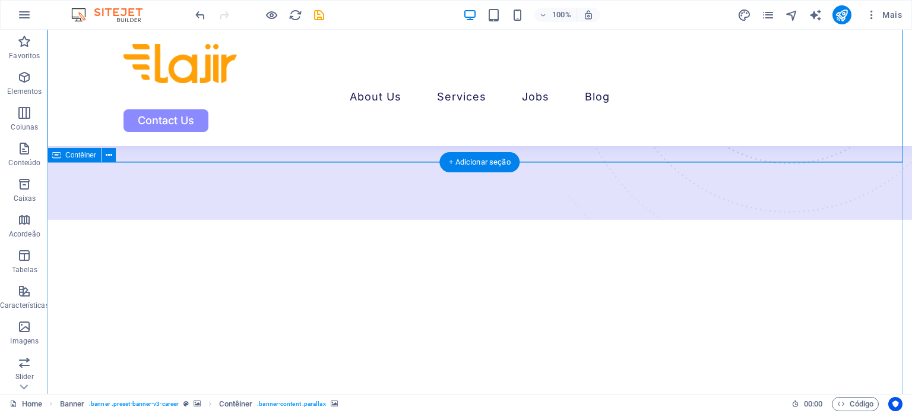
scroll to position [401, 0]
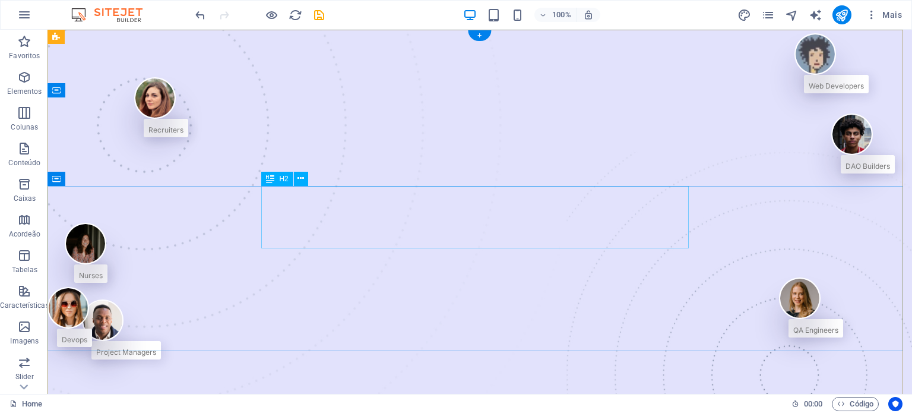
scroll to position [0, 0]
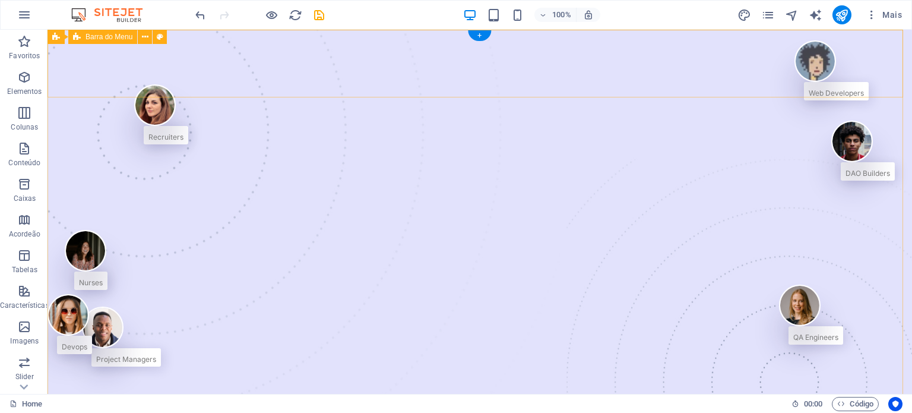
select select "rem"
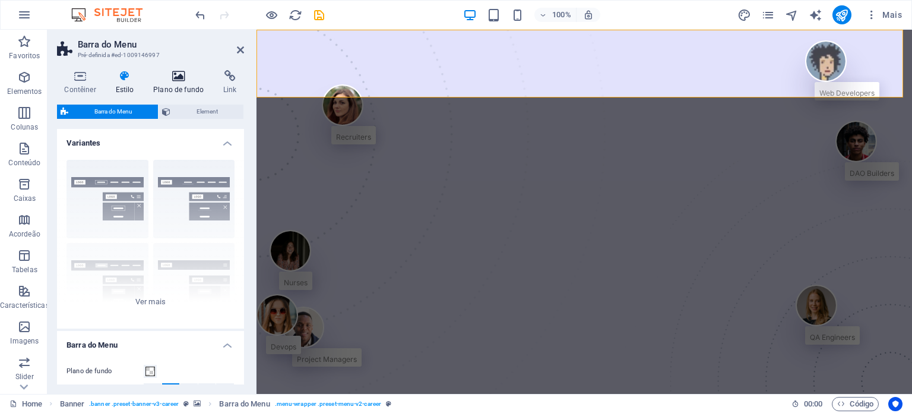
click at [182, 90] on h4 "Plano de fundo" at bounding box center [181, 82] width 70 height 25
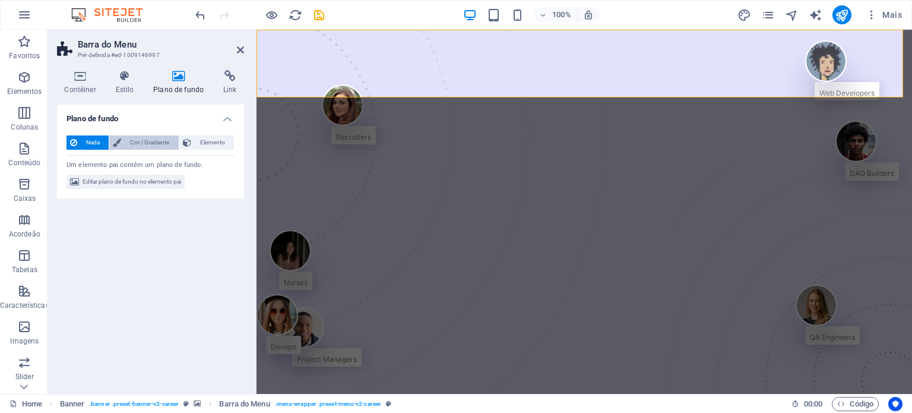
click at [159, 145] on span "Cor / Gradiente" at bounding box center [150, 142] width 50 height 14
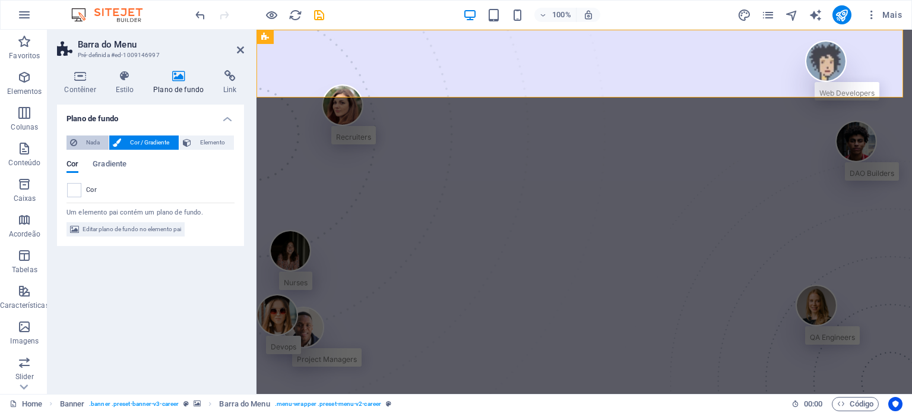
click at [99, 145] on span "Nada" at bounding box center [93, 142] width 24 height 14
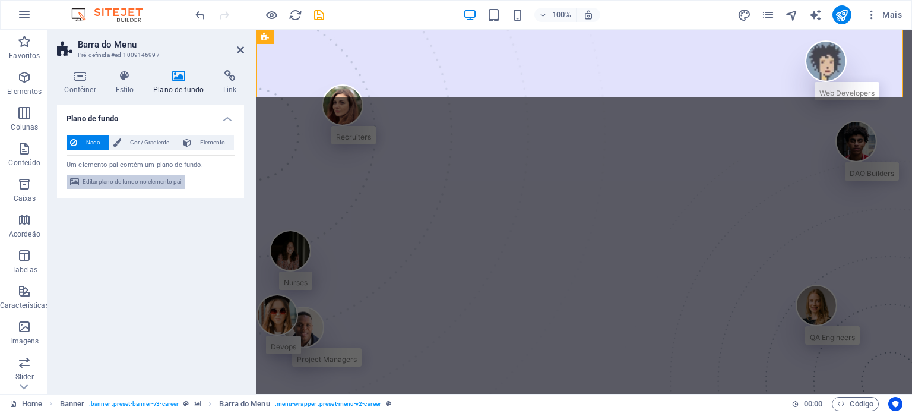
click at [140, 175] on span "Editar plano de fundo no elemento pai" at bounding box center [132, 182] width 99 height 14
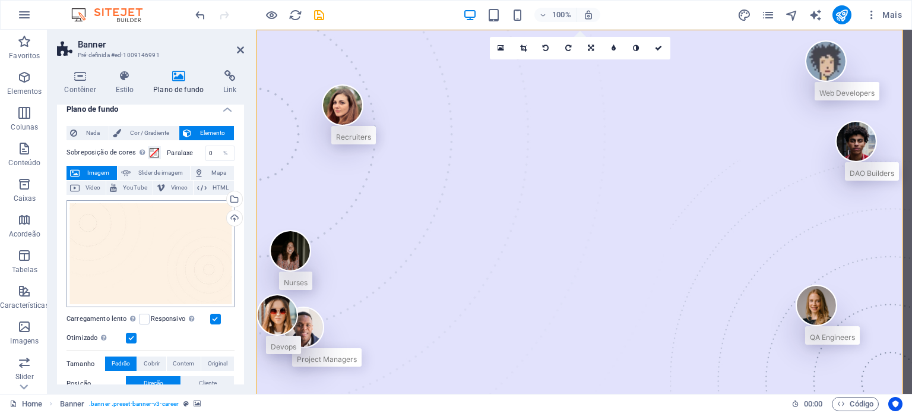
scroll to position [8, 0]
click at [153, 153] on span at bounding box center [154, 153] width 9 height 9
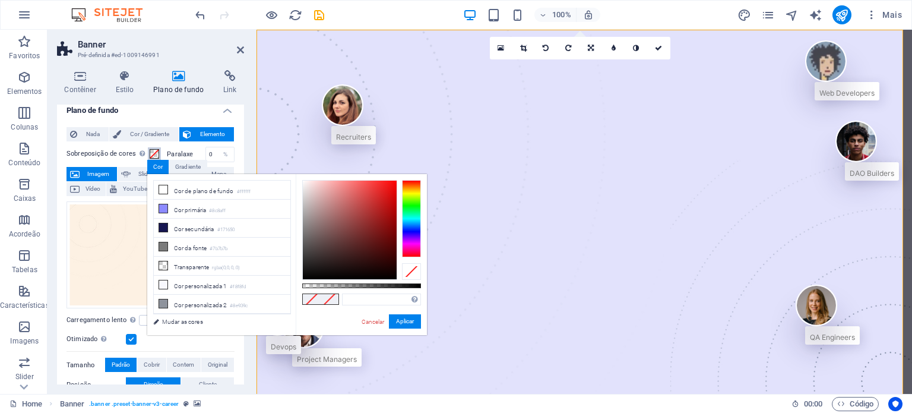
click at [153, 153] on span at bounding box center [154, 153] width 9 height 9
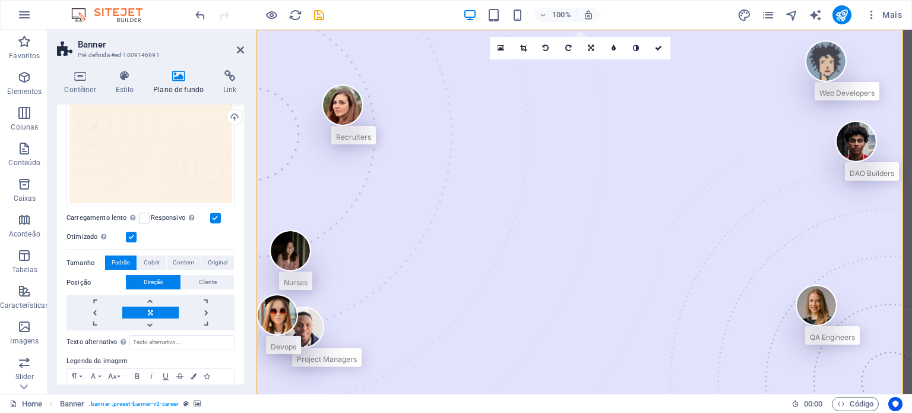
scroll to position [168, 0]
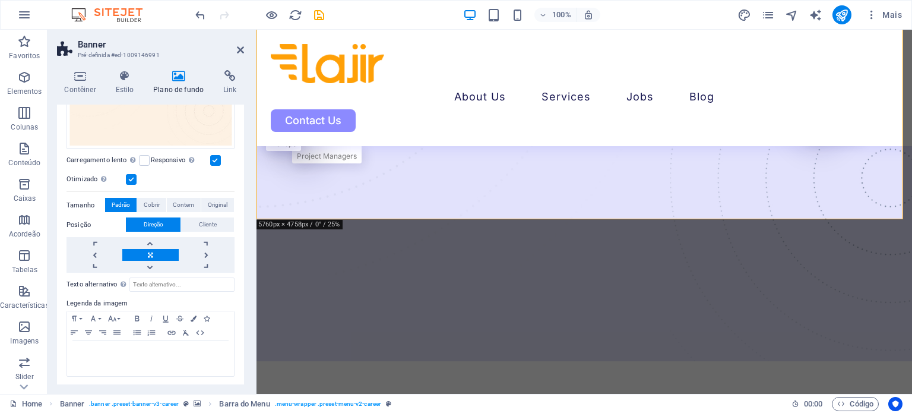
scroll to position [344, 0]
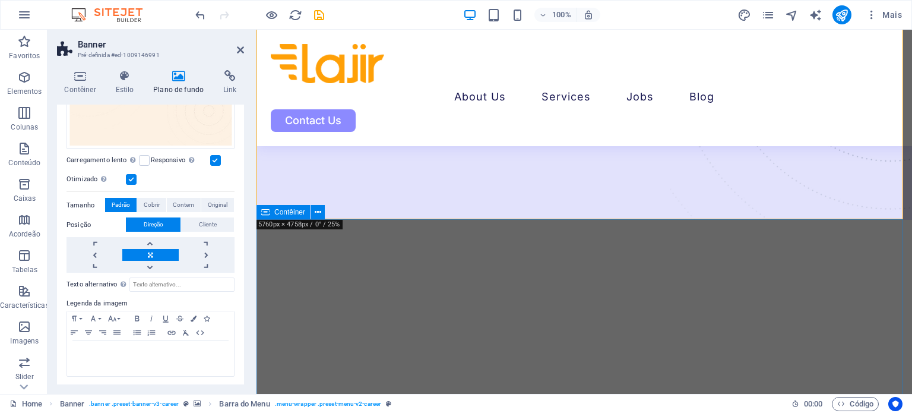
click at [297, 211] on span "Contêiner" at bounding box center [289, 211] width 31 height 7
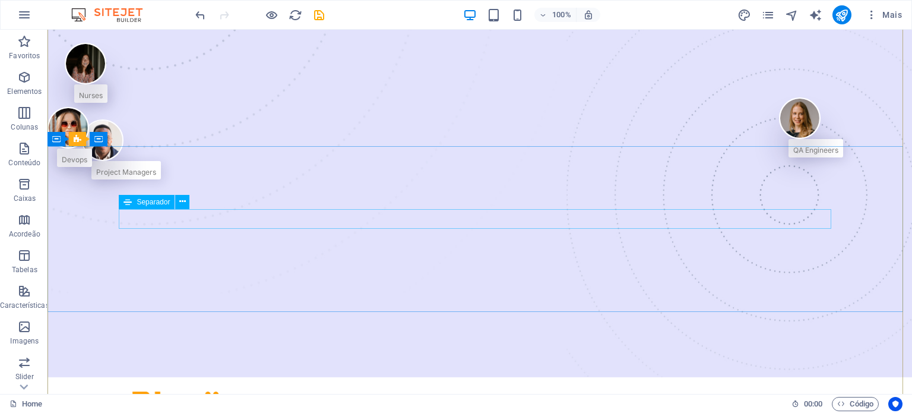
scroll to position [0, 0]
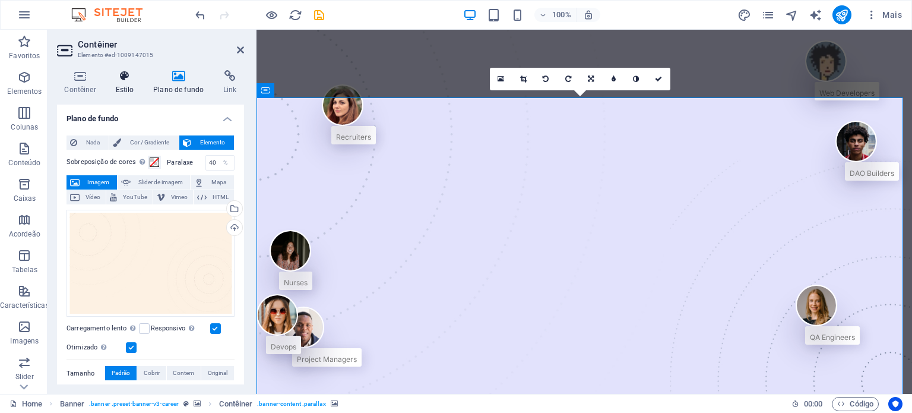
click at [138, 84] on h4 "Estilo" at bounding box center [127, 82] width 38 height 25
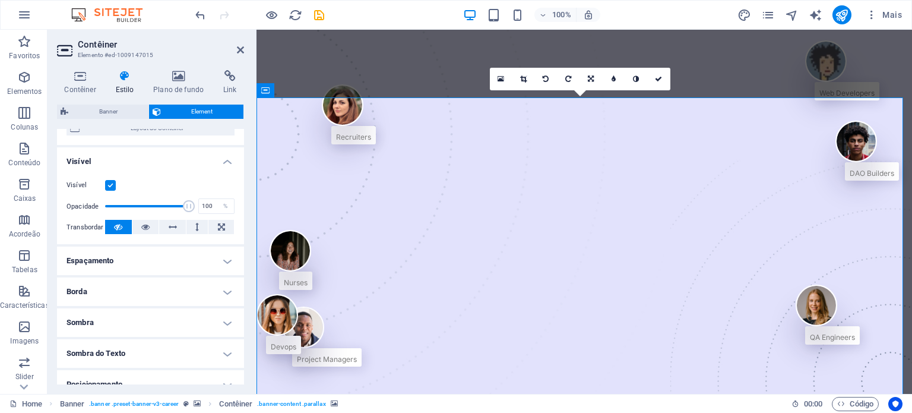
scroll to position [108, 0]
click at [176, 80] on icon at bounding box center [178, 76] width 65 height 12
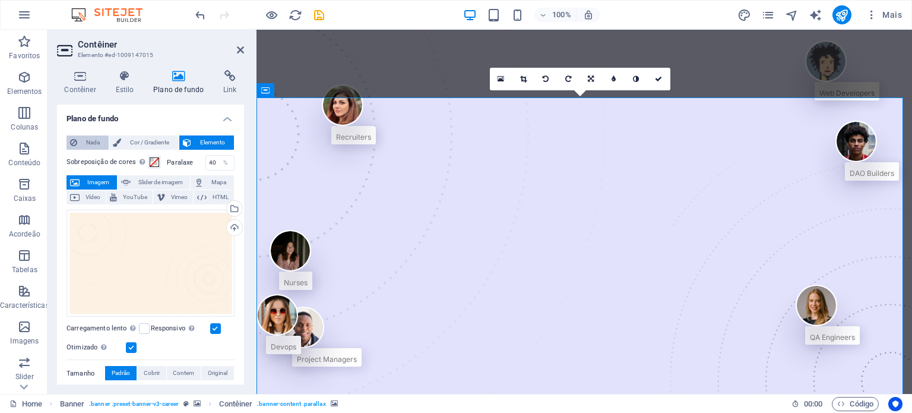
click at [90, 148] on span "Nada" at bounding box center [93, 142] width 24 height 14
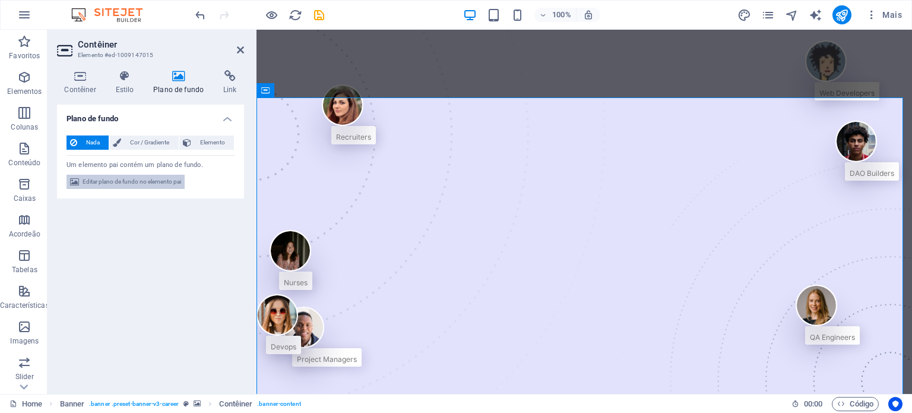
click at [159, 177] on span "Editar plano de fundo no elemento pai" at bounding box center [132, 182] width 99 height 14
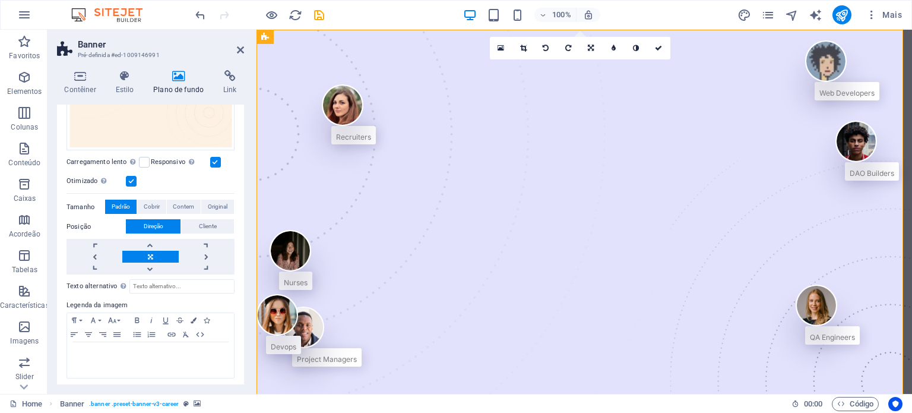
scroll to position [167, 0]
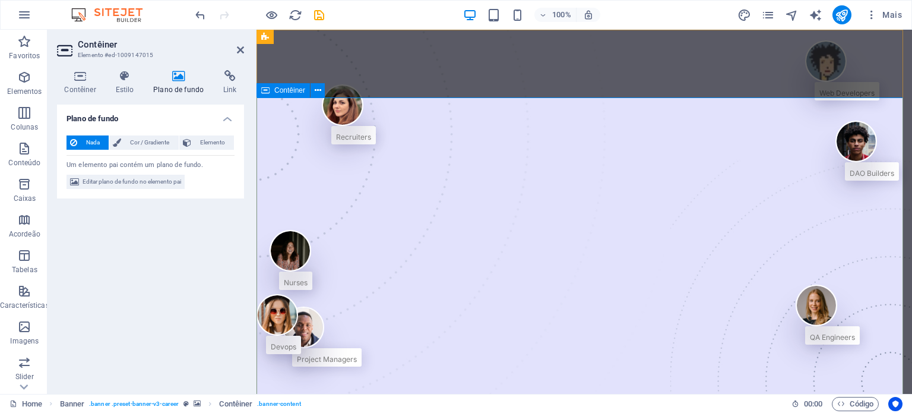
click at [288, 90] on span "Contêiner" at bounding box center [289, 90] width 31 height 7
click at [261, 40] on div "Banner" at bounding box center [278, 37] width 45 height 14
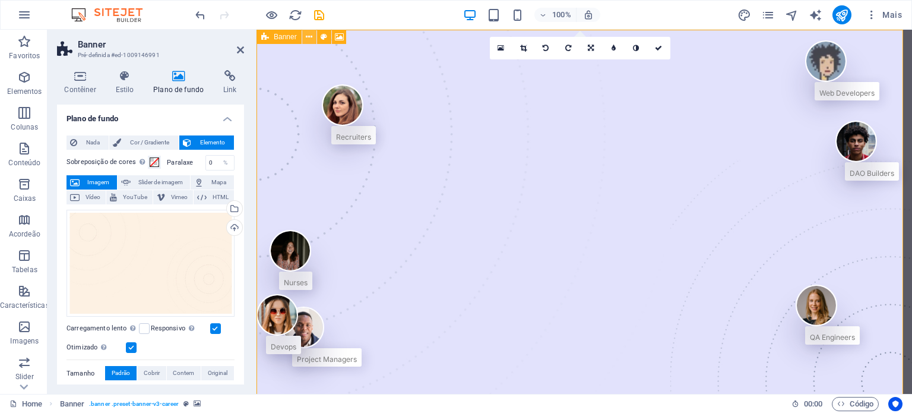
click at [303, 37] on button at bounding box center [309, 37] width 14 height 14
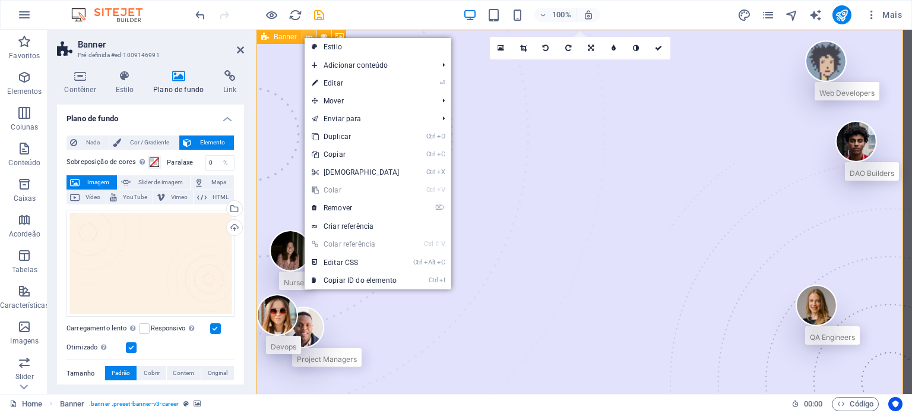
click at [303, 37] on button at bounding box center [309, 37] width 14 height 14
click at [325, 36] on icon at bounding box center [324, 37] width 7 height 12
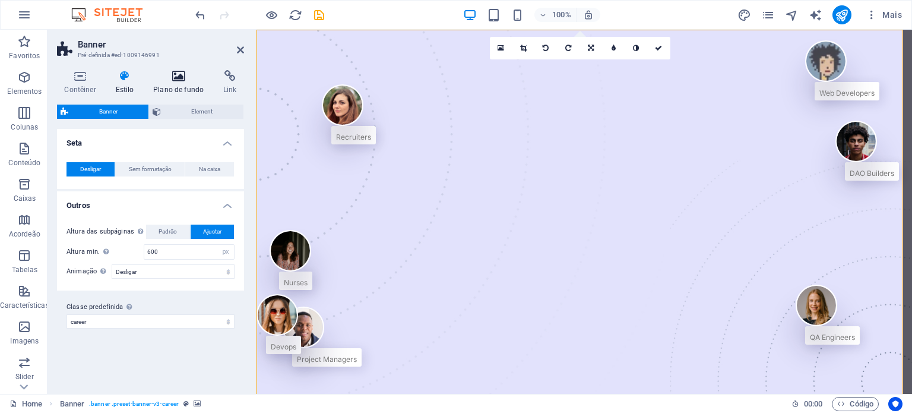
click at [187, 84] on h4 "Plano de fundo" at bounding box center [181, 82] width 70 height 25
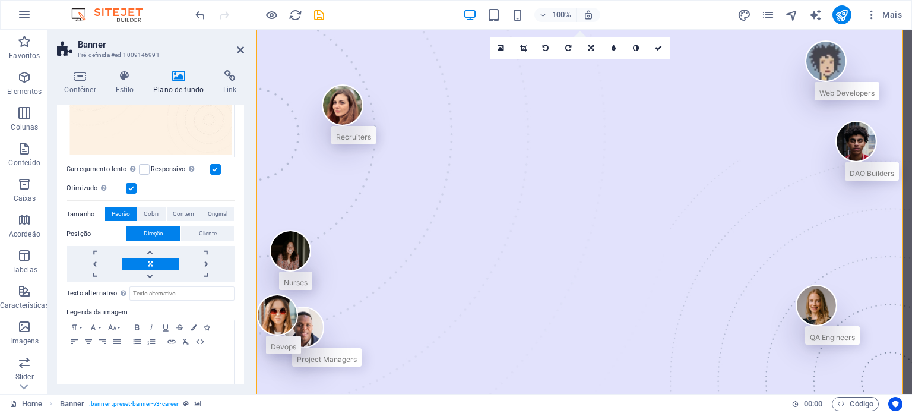
scroll to position [159, 0]
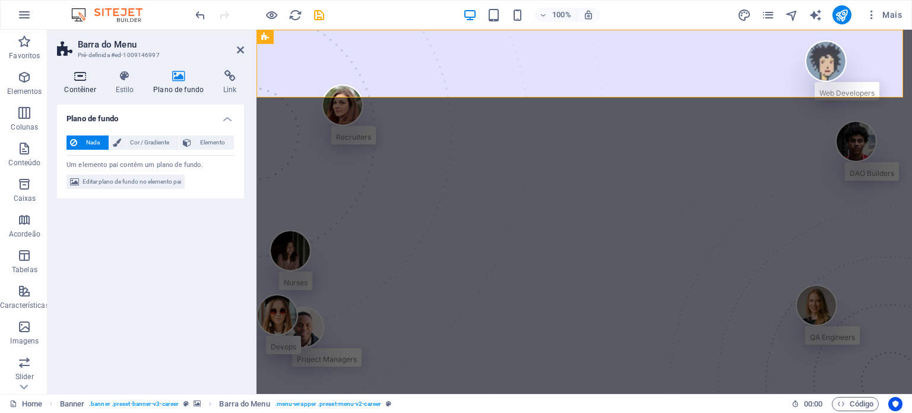
click at [85, 81] on icon at bounding box center [80, 76] width 46 height 12
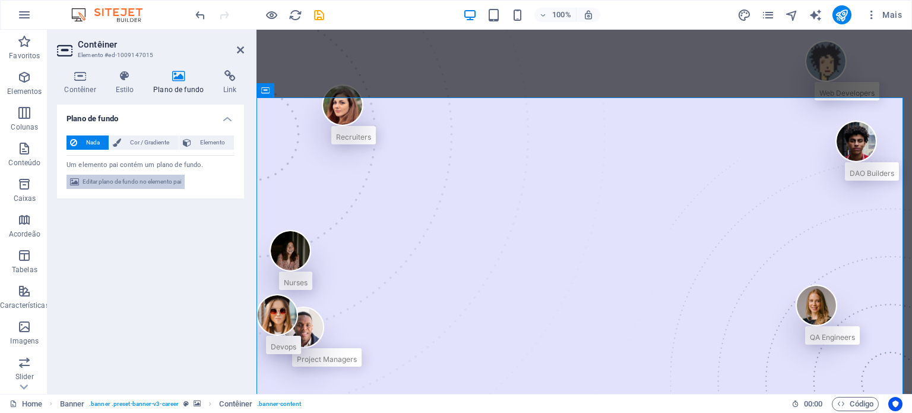
click at [139, 183] on span "Editar plano de fundo no elemento pai" at bounding box center [132, 182] width 99 height 14
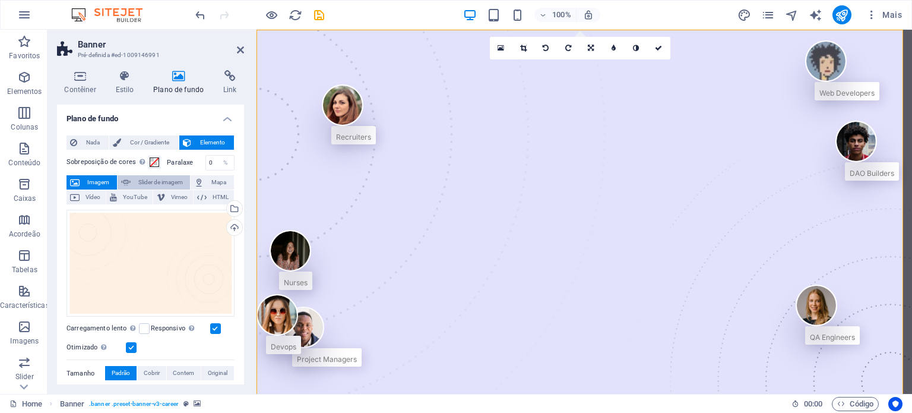
click at [151, 186] on span "Slider de imagem" at bounding box center [160, 182] width 53 height 14
select select "ms"
select select "s"
select select "progressive"
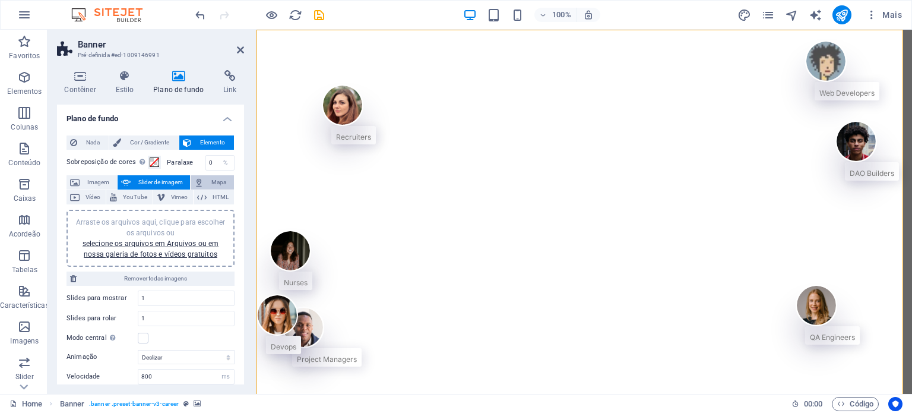
click at [205, 180] on button "Mapa" at bounding box center [212, 182] width 43 height 14
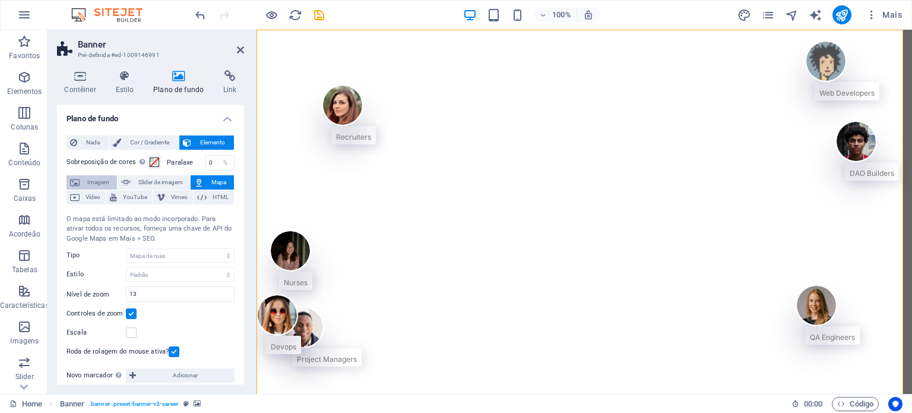
click at [100, 180] on span "Imagem" at bounding box center [98, 182] width 30 height 14
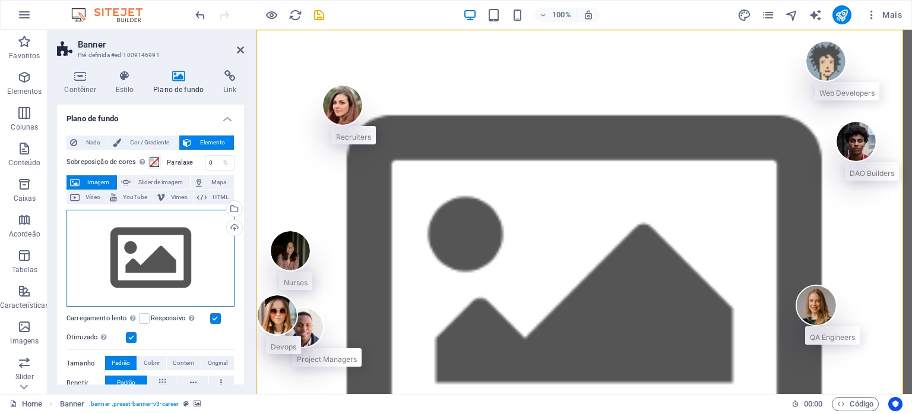
click at [171, 248] on div "Arraste os arquivos aqui, clique para escolher os arquivos ou selecione os arqu…" at bounding box center [150, 258] width 168 height 97
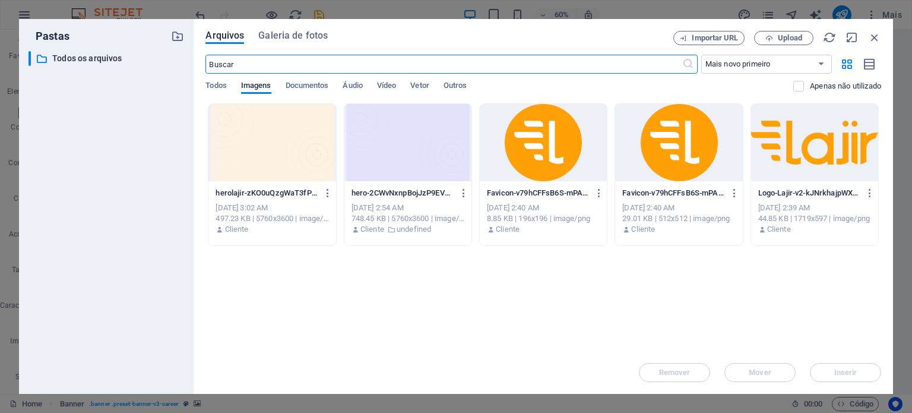
click at [293, 151] on div at bounding box center [271, 142] width 127 height 77
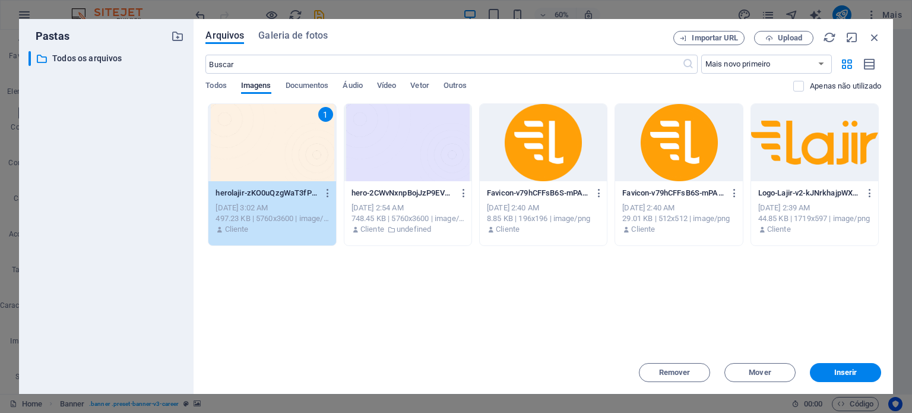
click at [293, 151] on div "1" at bounding box center [271, 142] width 127 height 77
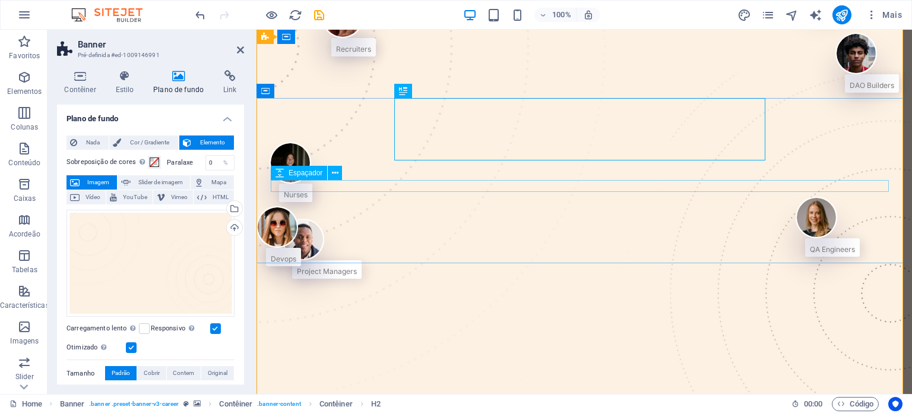
scroll to position [0, 0]
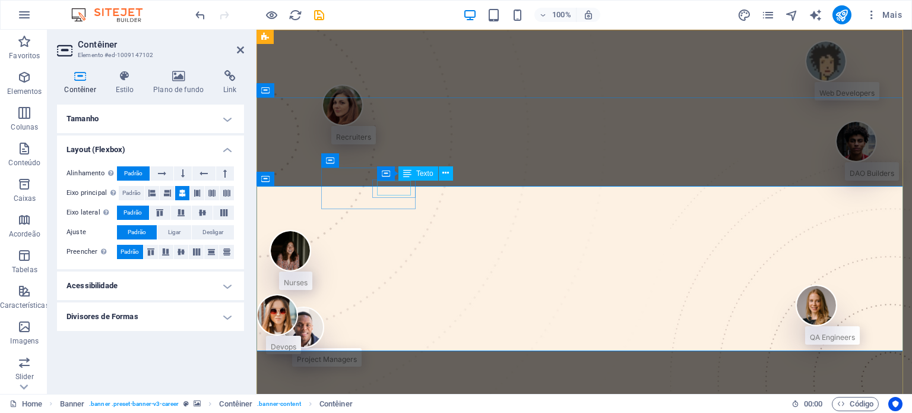
click at [371, 142] on div "Recruiters" at bounding box center [353, 134] width 35 height 15
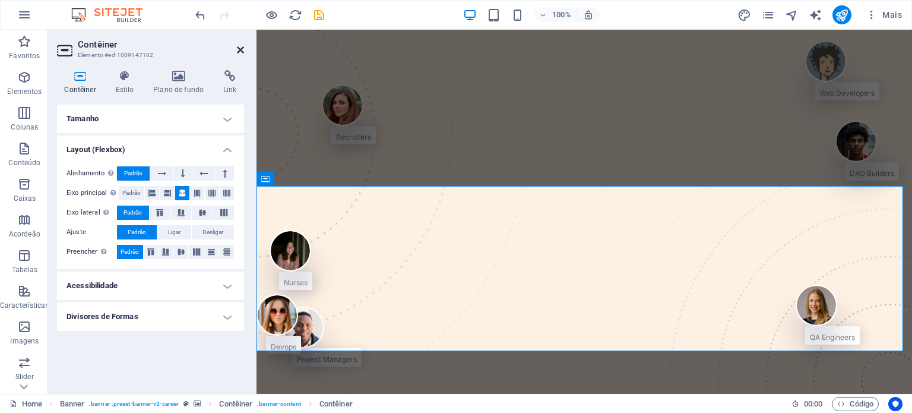
drag, startPoint x: 242, startPoint y: 45, endPoint x: 235, endPoint y: 129, distance: 84.6
click at [242, 45] on icon at bounding box center [240, 49] width 7 height 9
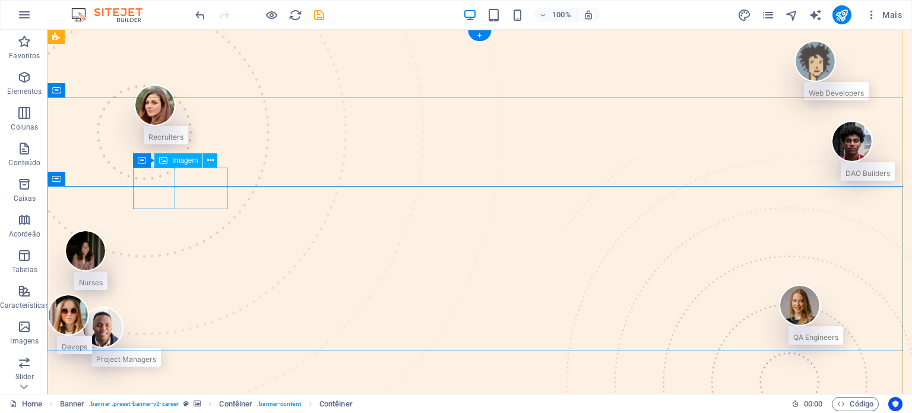
click at [170, 126] on figure at bounding box center [161, 105] width 54 height 42
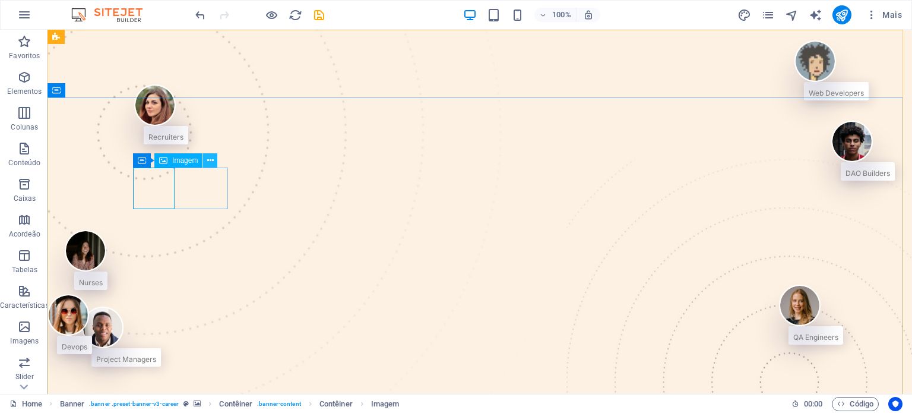
click at [209, 156] on icon at bounding box center [210, 160] width 7 height 12
click at [183, 142] on div "Recruiters" at bounding box center [165, 134] width 35 height 15
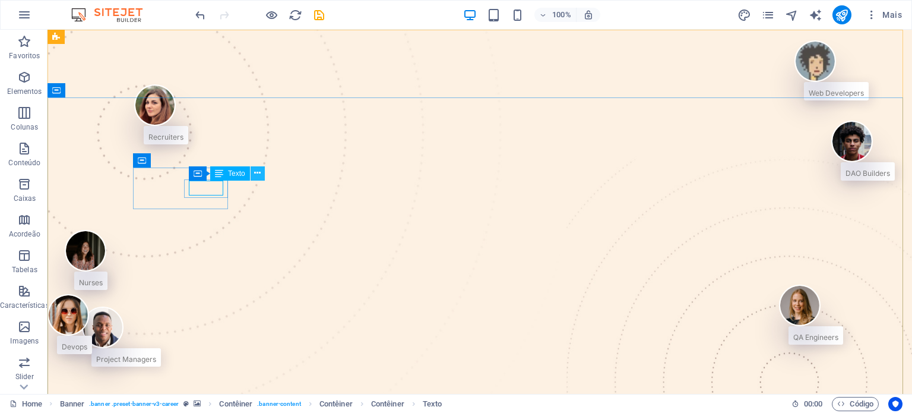
click at [262, 173] on button at bounding box center [258, 173] width 14 height 14
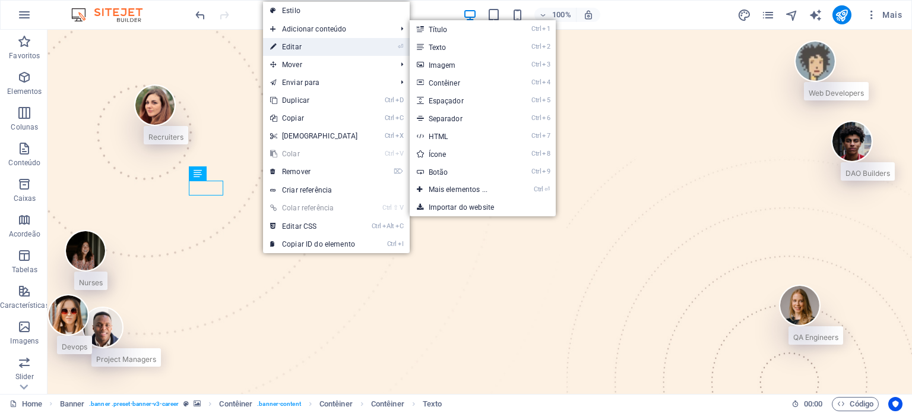
click at [296, 47] on link "⏎ Editar" at bounding box center [314, 47] width 102 height 18
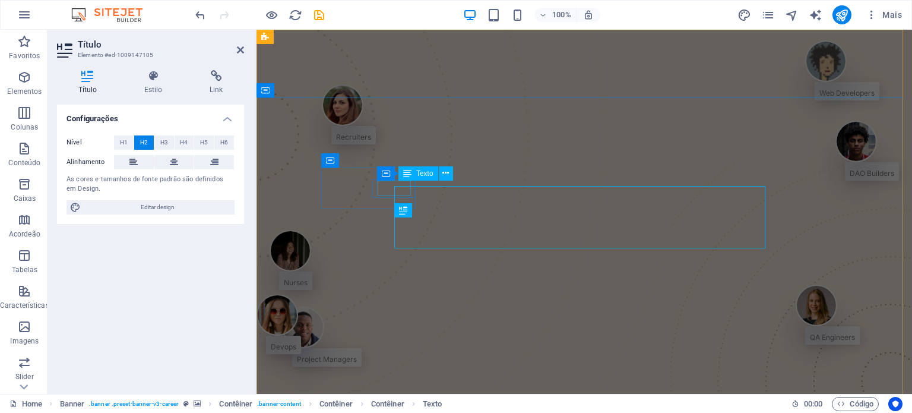
click at [371, 142] on div "Recruiters" at bounding box center [353, 134] width 35 height 15
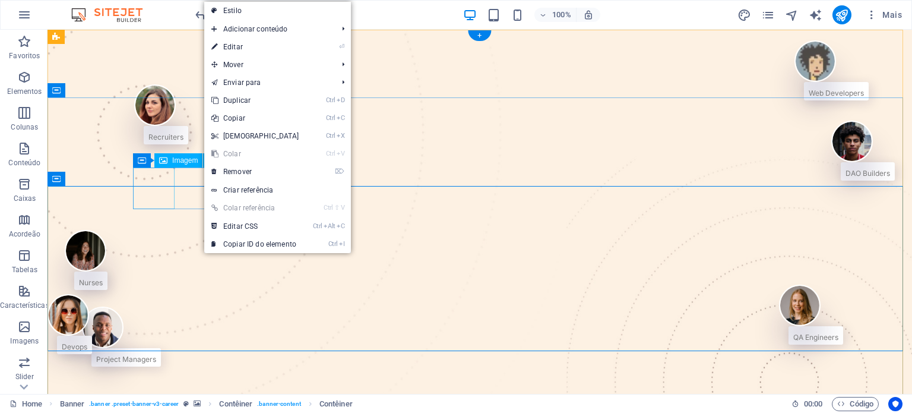
click at [155, 126] on figure at bounding box center [161, 105] width 54 height 42
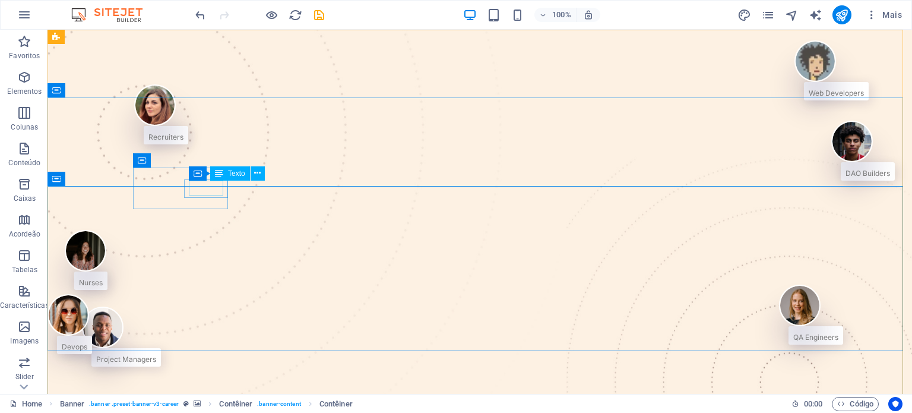
click at [201, 180] on div "Contêiner Texto" at bounding box center [231, 173] width 84 height 15
click at [183, 142] on div "Recruiters" at bounding box center [165, 134] width 35 height 15
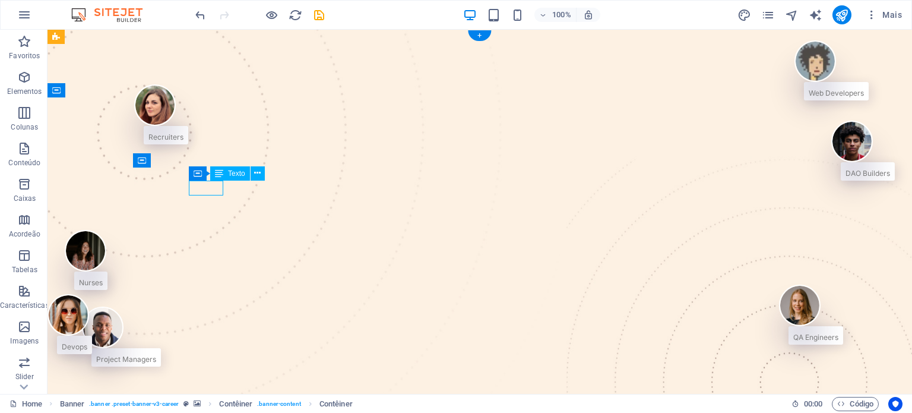
click at [183, 142] on div "Recruiters" at bounding box center [165, 134] width 35 height 15
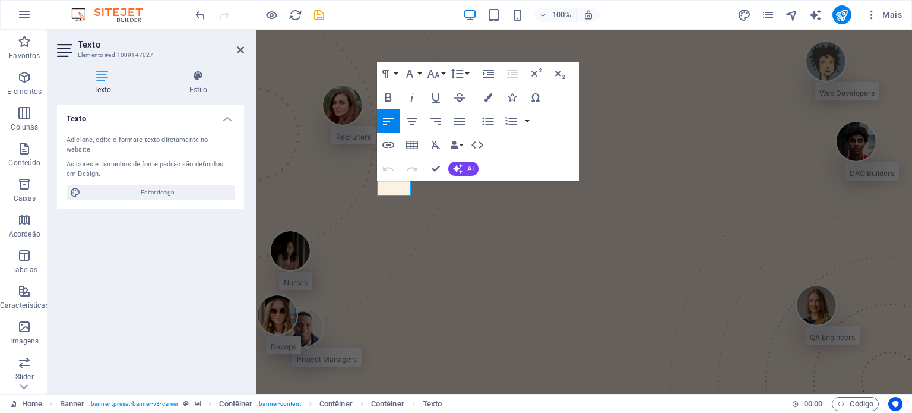
click at [78, 121] on h4 "Texto" at bounding box center [150, 114] width 187 height 21
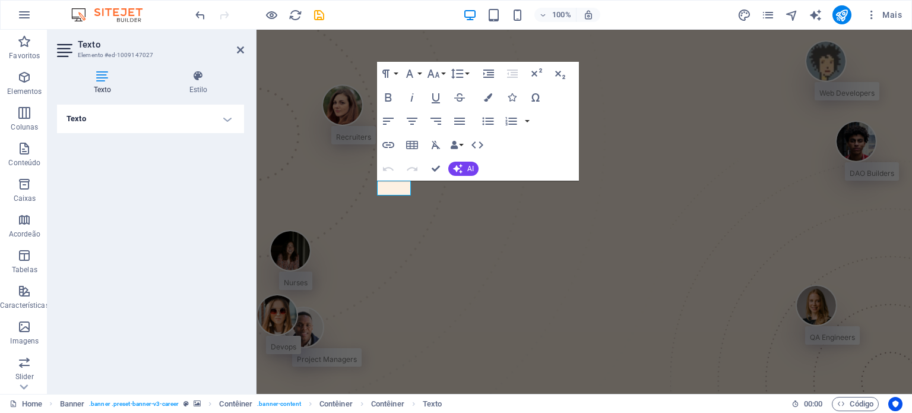
click at [78, 121] on h4 "Texto" at bounding box center [150, 118] width 187 height 28
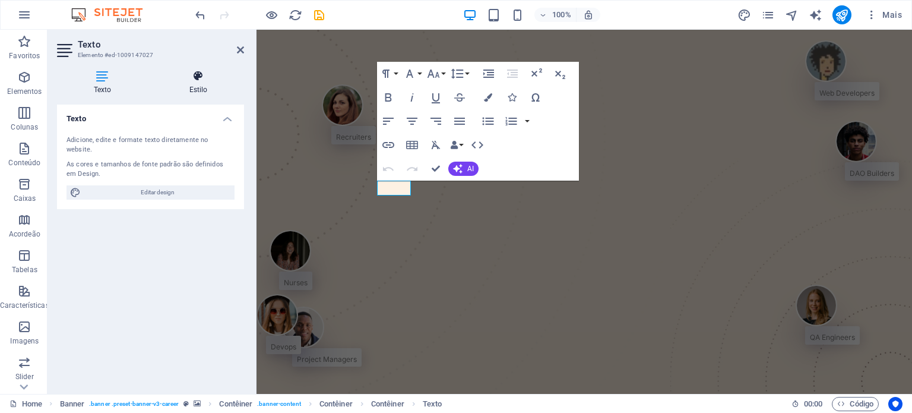
click at [211, 85] on h4 "Estilo" at bounding box center [198, 82] width 91 height 25
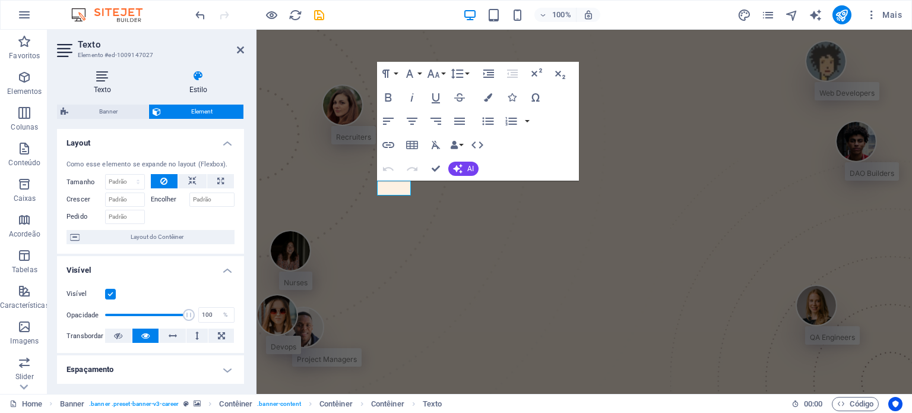
click at [102, 78] on icon at bounding box center [102, 76] width 91 height 12
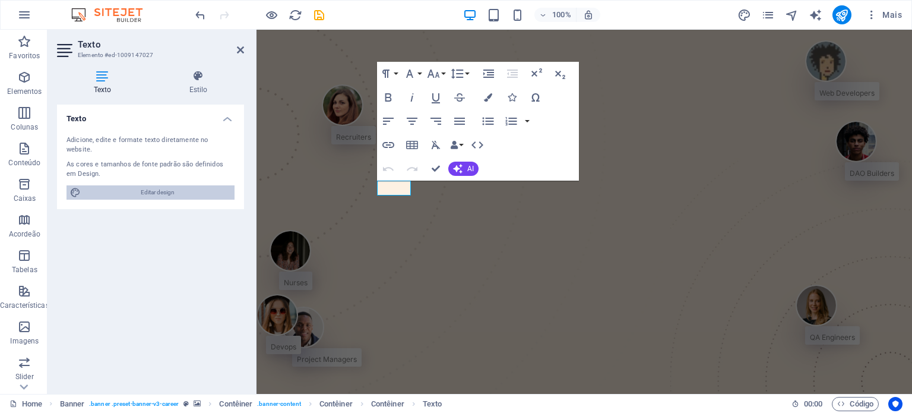
click at [112, 185] on span "Editar design" at bounding box center [157, 192] width 147 height 14
select select "px"
select select "400"
select select "px"
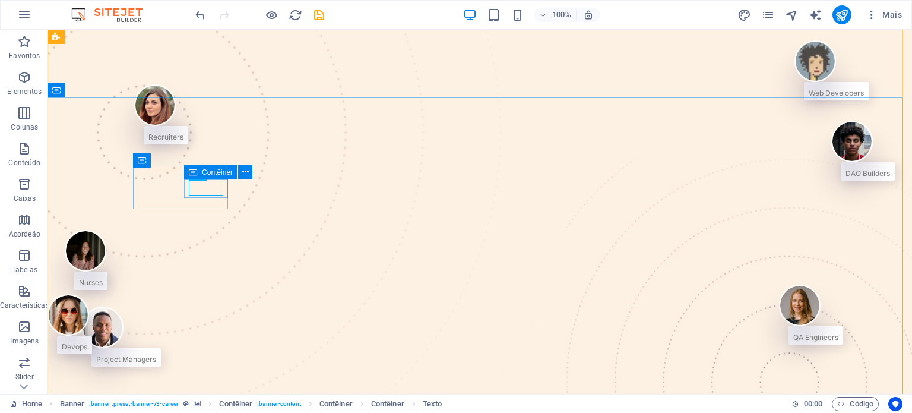
click at [202, 177] on div "Contêiner" at bounding box center [210, 172] width 53 height 14
click at [242, 174] on icon at bounding box center [245, 172] width 7 height 12
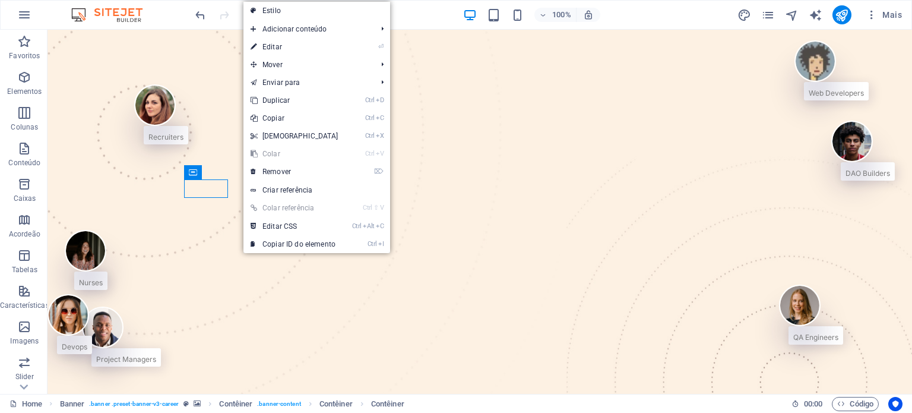
click at [324, 40] on link "⏎ Editar" at bounding box center [294, 47] width 102 height 18
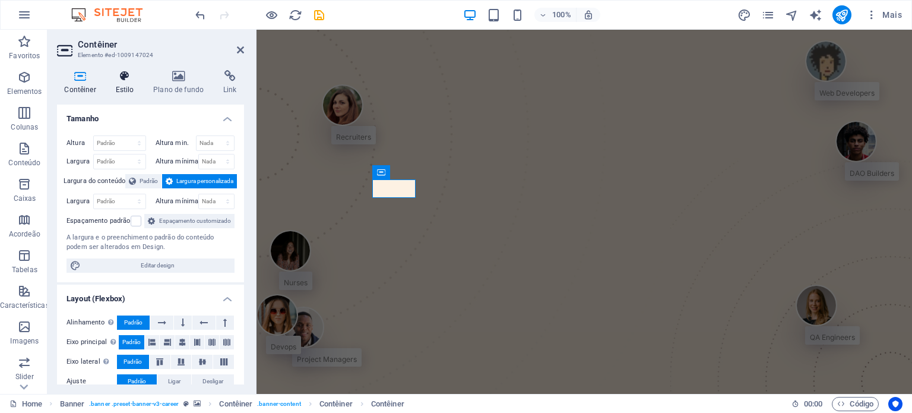
click at [109, 78] on icon at bounding box center [124, 76] width 33 height 12
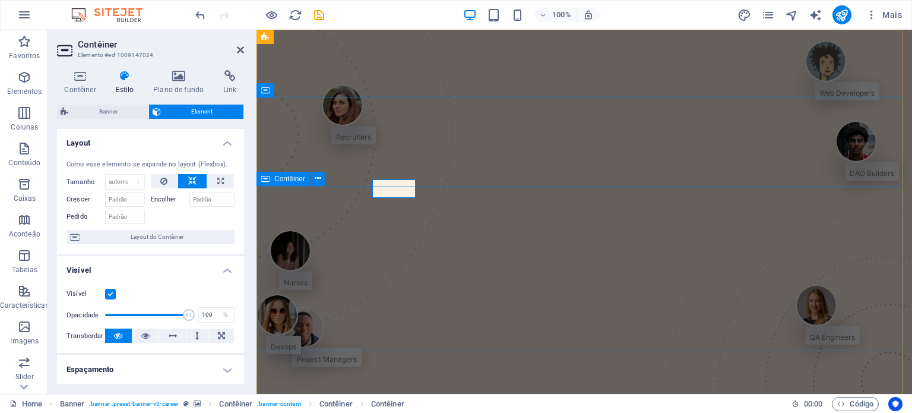
drag, startPoint x: 393, startPoint y: 188, endPoint x: 452, endPoint y: 226, distance: 70.2
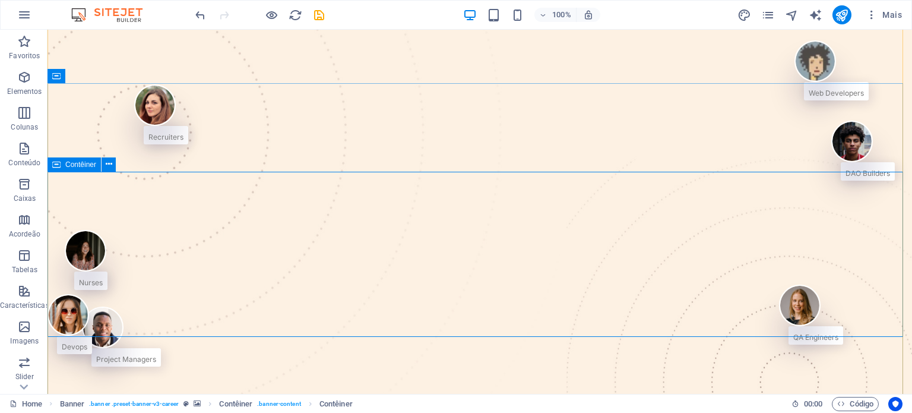
scroll to position [14, 0]
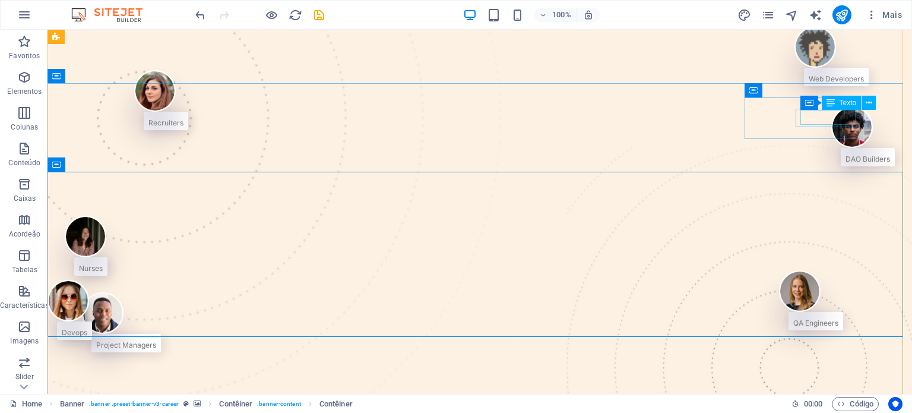
click at [829, 84] on div "Web Developers" at bounding box center [835, 76] width 55 height 15
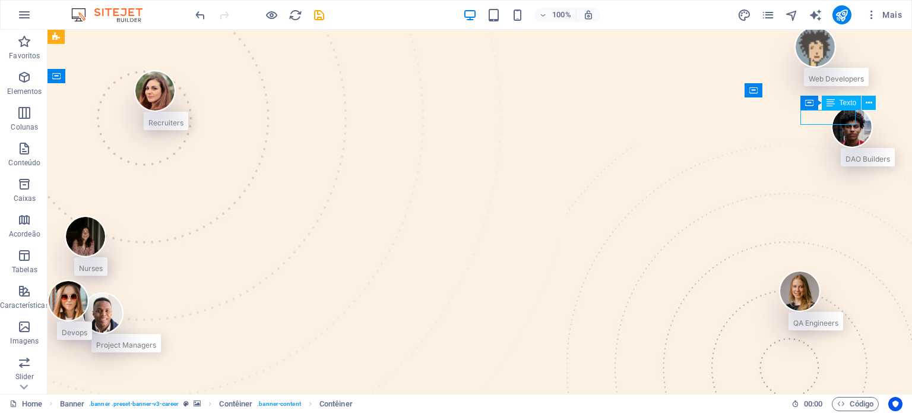
click at [829, 84] on div "Web Developers" at bounding box center [835, 76] width 55 height 15
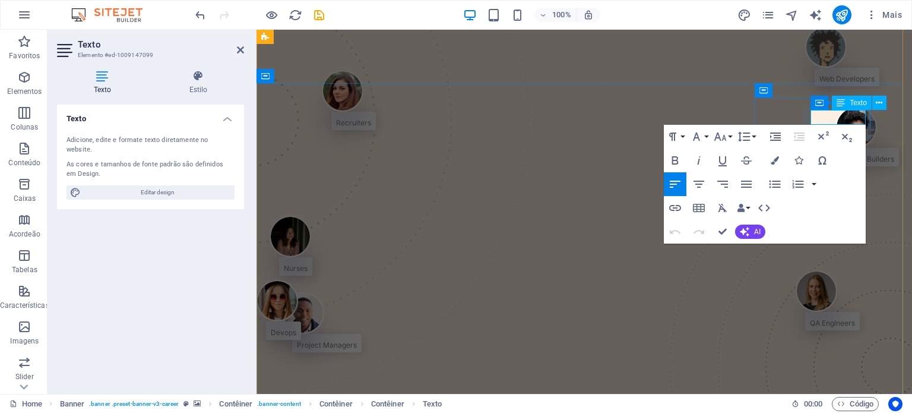
click at [827, 84] on p "Web Developers" at bounding box center [846, 76] width 55 height 15
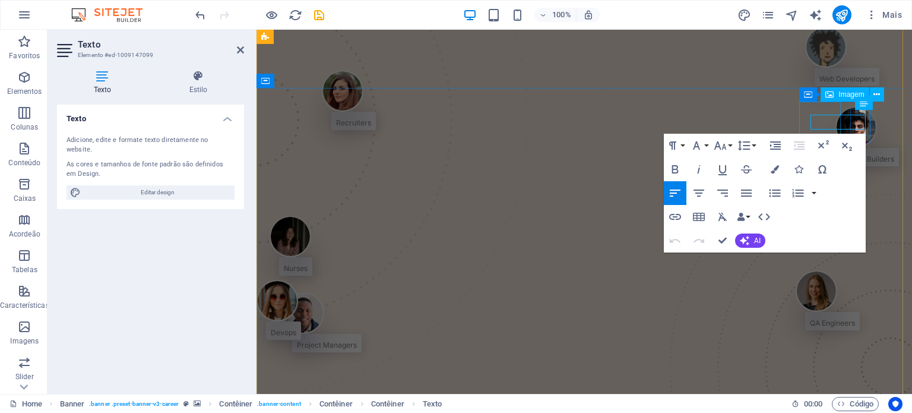
scroll to position [9, 0]
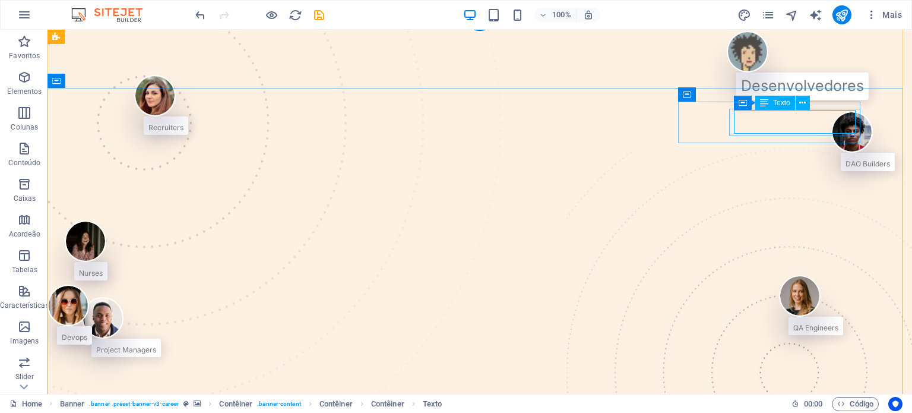
click at [827, 97] on div "Desenvolvedores" at bounding box center [802, 86] width 123 height 24
click at [790, 106] on span "Texto" at bounding box center [781, 102] width 17 height 7
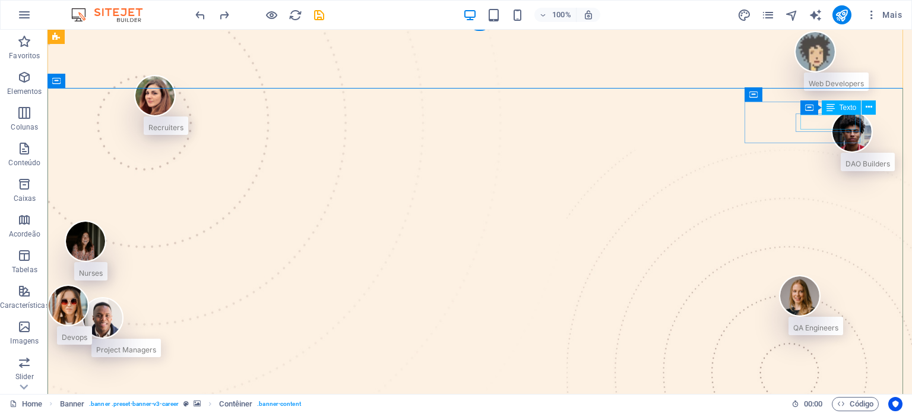
click at [816, 88] on div "Web Developers" at bounding box center [835, 81] width 55 height 15
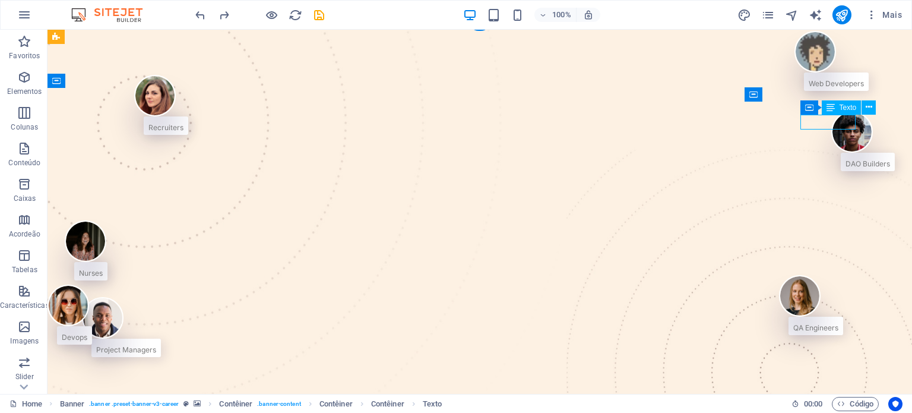
click at [816, 88] on div "Web Developers" at bounding box center [835, 81] width 55 height 15
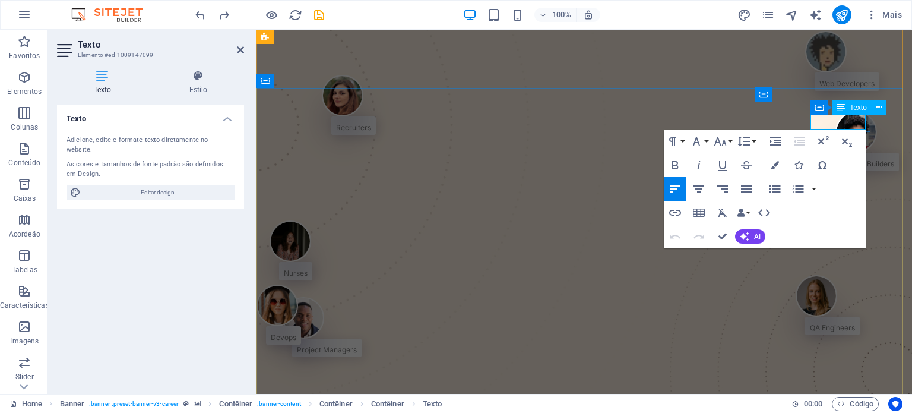
click at [819, 88] on span "Web Developers" at bounding box center [846, 83] width 55 height 9
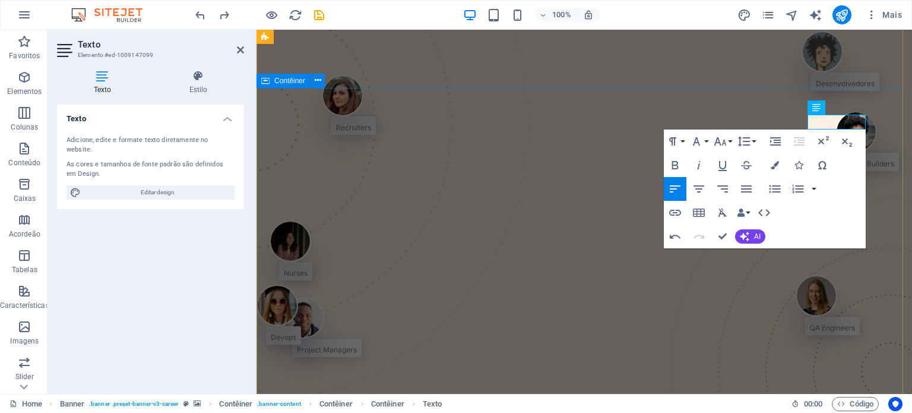
drag, startPoint x: 657, startPoint y: 135, endPoint x: 920, endPoint y: 164, distance: 265.2
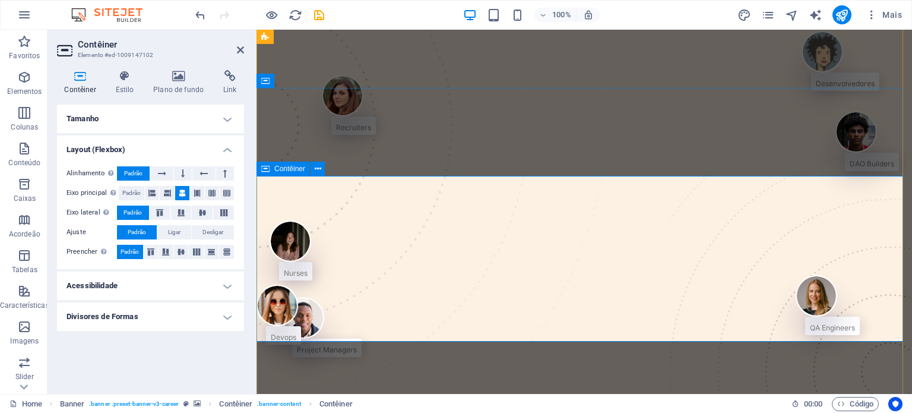
click at [371, 132] on div "Recruiters" at bounding box center [353, 125] width 35 height 15
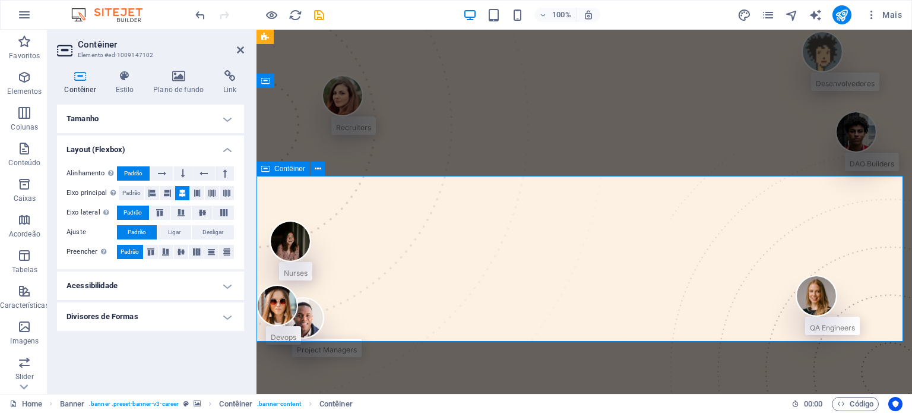
click at [391, 170] on div "Contêiner Texto" at bounding box center [419, 163] width 84 height 15
click at [371, 132] on div "Recruiters" at bounding box center [353, 125] width 35 height 15
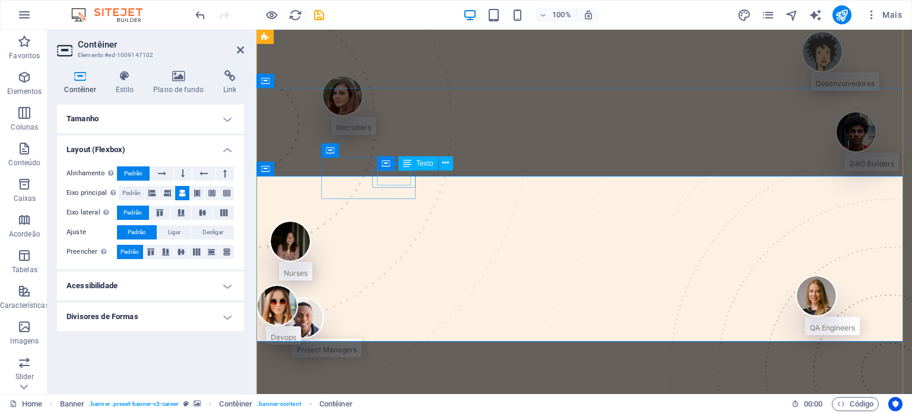
click at [371, 132] on div "Recruiters" at bounding box center [353, 125] width 35 height 15
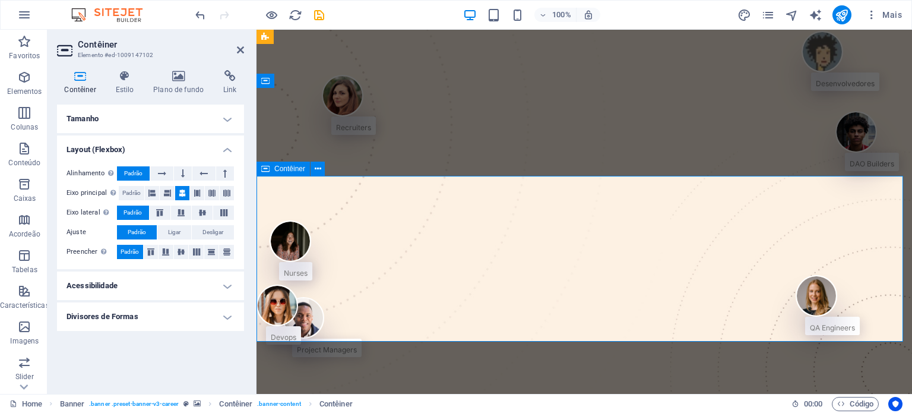
click at [371, 132] on div "Recruiters" at bounding box center [353, 125] width 35 height 15
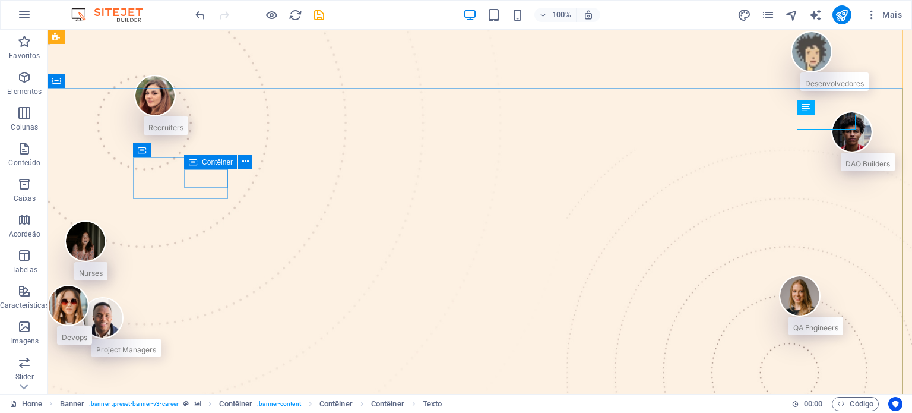
click at [200, 168] on div "Contêiner" at bounding box center [210, 162] width 53 height 14
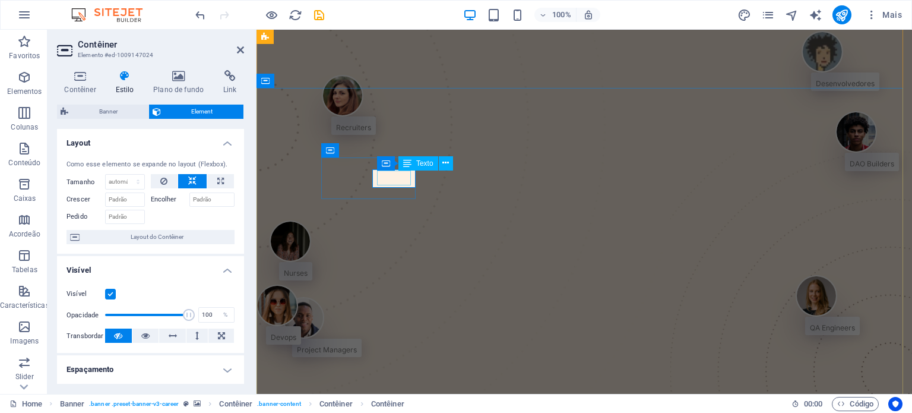
click at [371, 132] on div "Recruiters" at bounding box center [353, 125] width 35 height 15
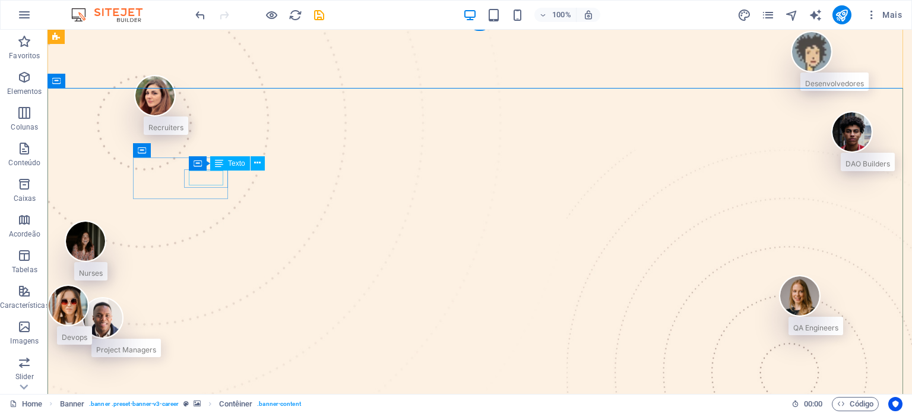
click at [183, 132] on div "Recruiters" at bounding box center [165, 125] width 35 height 15
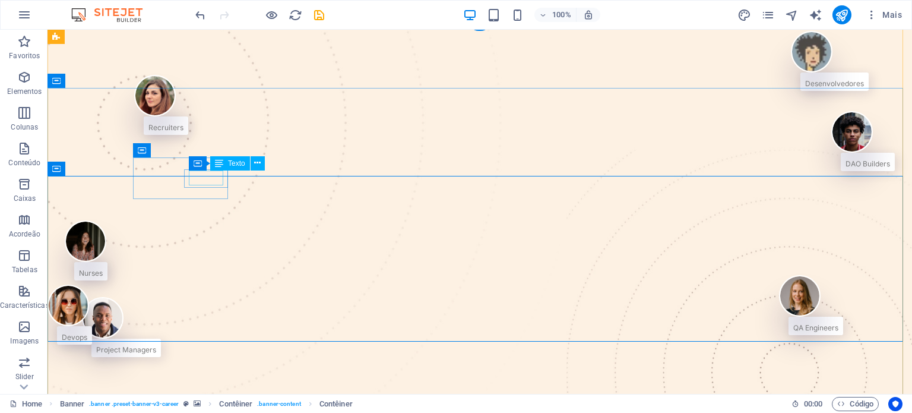
click at [183, 132] on div "Recruiters" at bounding box center [165, 125] width 35 height 15
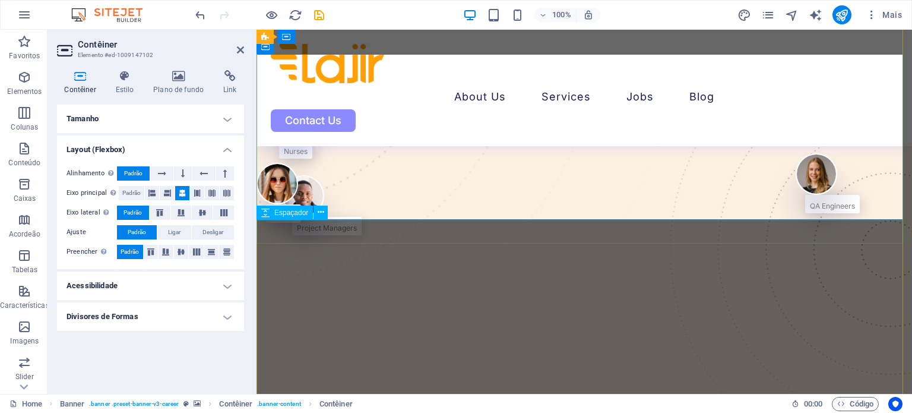
scroll to position [0, 0]
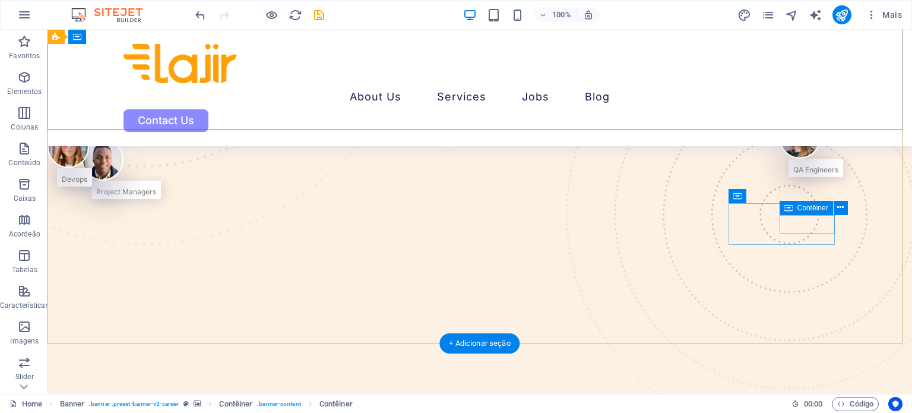
scroll to position [221, 0]
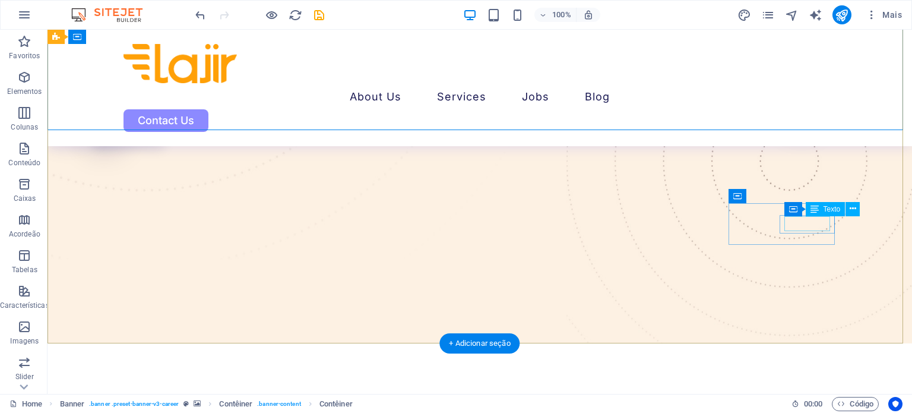
click at [804, 121] on div "QA Engineers" at bounding box center [815, 113] width 45 height 15
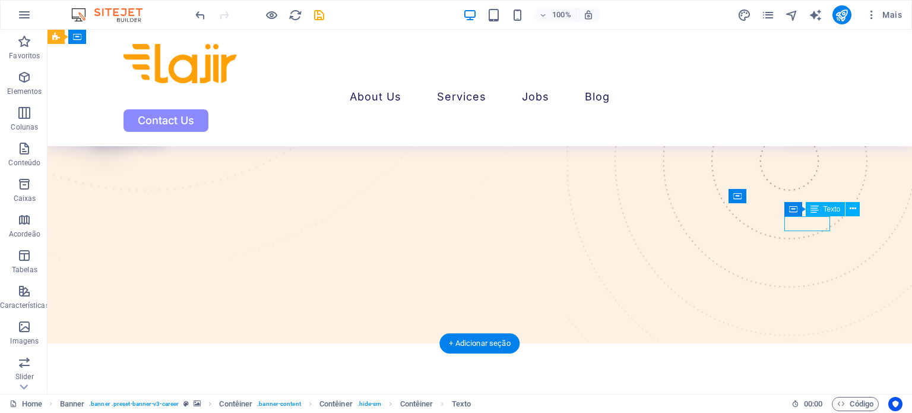
click at [804, 121] on div "QA Engineers" at bounding box center [815, 113] width 45 height 15
click at [779, 123] on div "QA Engineers" at bounding box center [811, 94] width 64 height 60
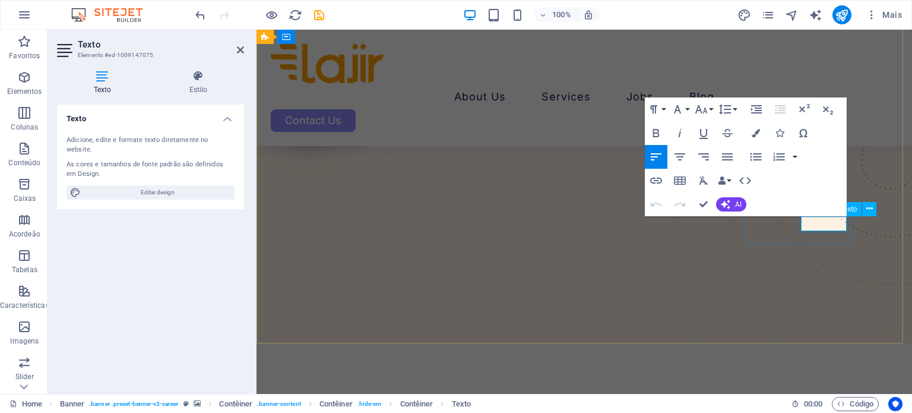
click at [810, 121] on span "QA Engineers" at bounding box center [832, 116] width 45 height 9
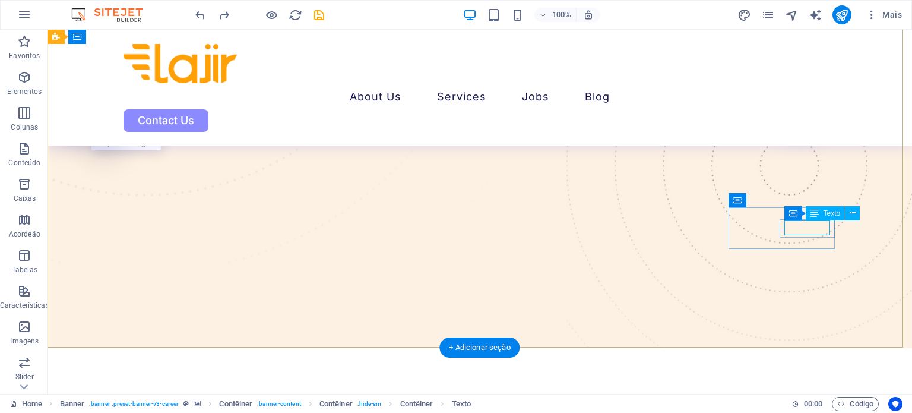
click at [804, 126] on div "QA Engineers" at bounding box center [815, 118] width 45 height 15
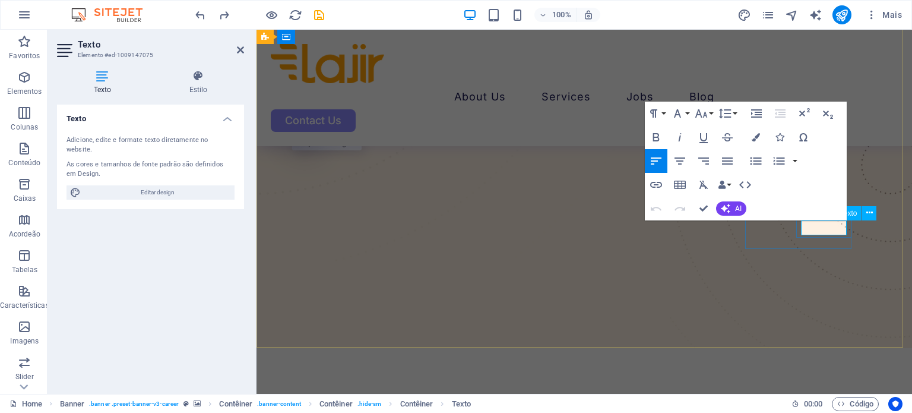
click at [810, 125] on span "QA Engineers" at bounding box center [832, 120] width 45 height 9
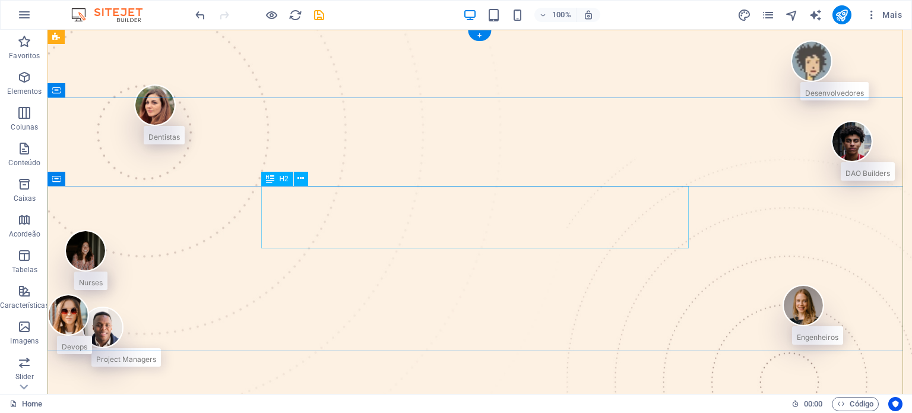
scroll to position [2, 0]
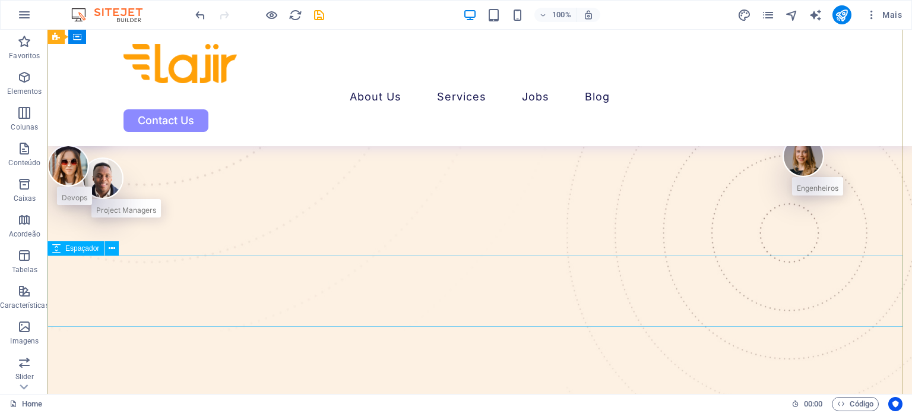
scroll to position [196, 0]
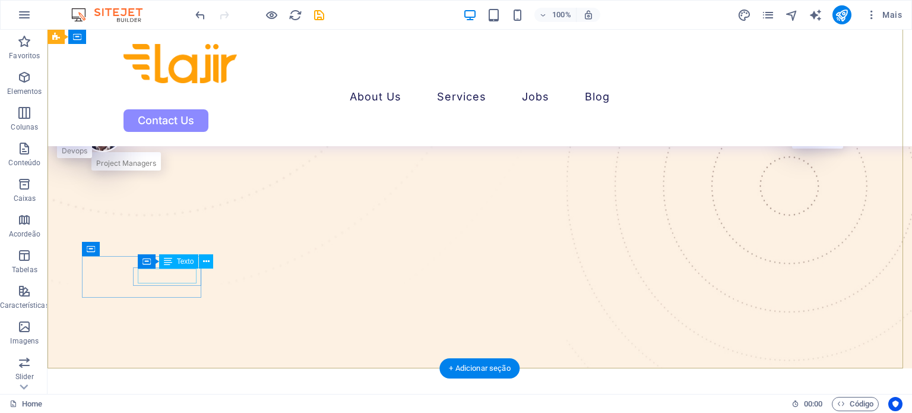
click at [153, 168] on div "Project Managers" at bounding box center [126, 160] width 60 height 15
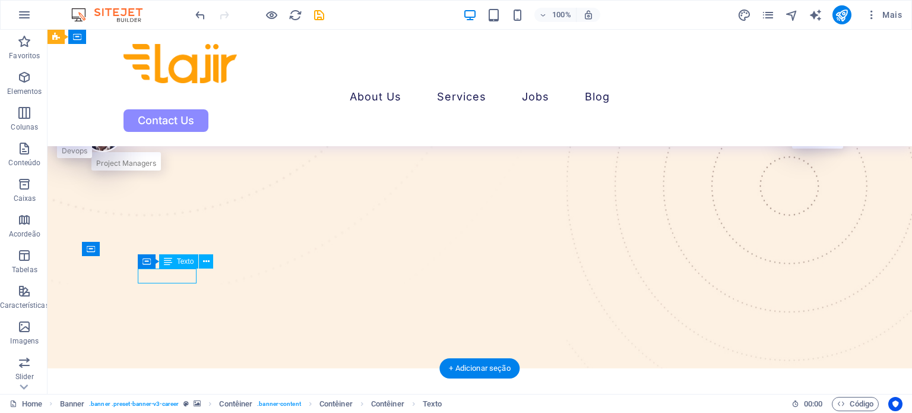
click at [153, 168] on div "Project Managers" at bounding box center [126, 160] width 60 height 15
click at [153, 279] on div "Arraste aqui para substituir o conteúdo existente. Pressione “Ctrl” se quiser c…" at bounding box center [479, 212] width 864 height 364
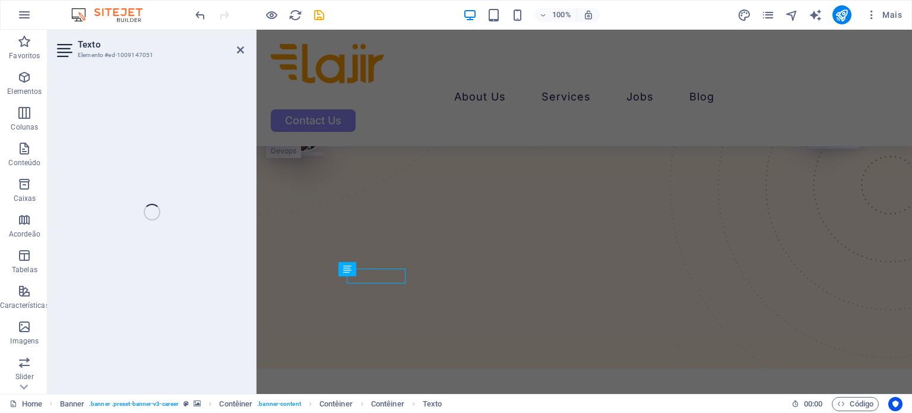
click at [153, 279] on div "Texto Elemento #ed-1009147051 H2 Banner Banner Contêiner Contêiner Menu Barra d…" at bounding box center [479, 212] width 864 height 364
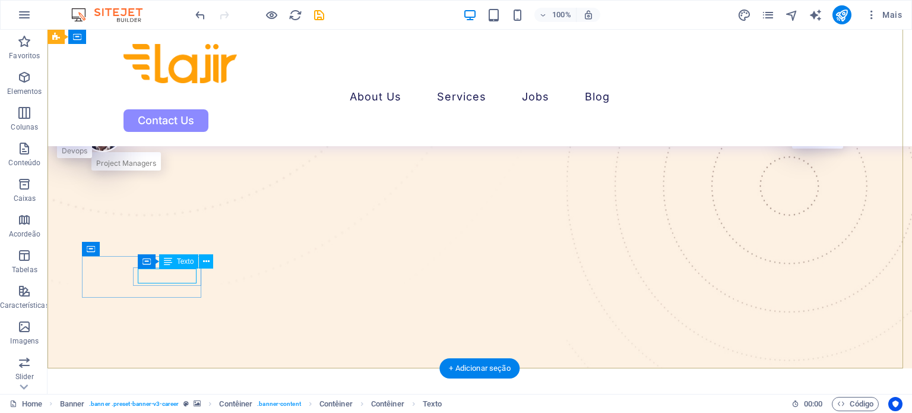
click at [156, 168] on div "Project Managers" at bounding box center [126, 160] width 60 height 15
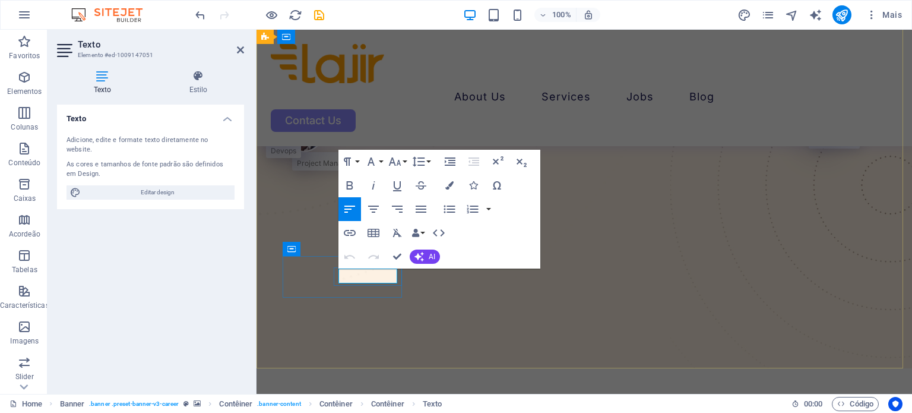
click at [345, 167] on span "Project Managers" at bounding box center [327, 162] width 60 height 9
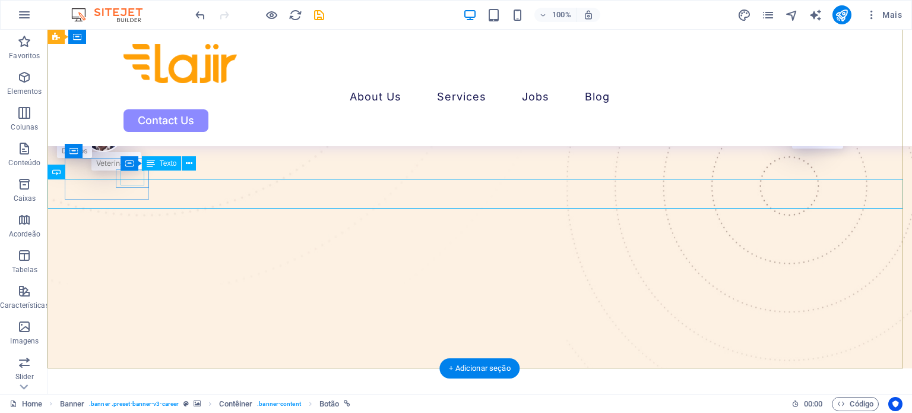
click at [103, 91] on div "Nurses" at bounding box center [91, 84] width 24 height 15
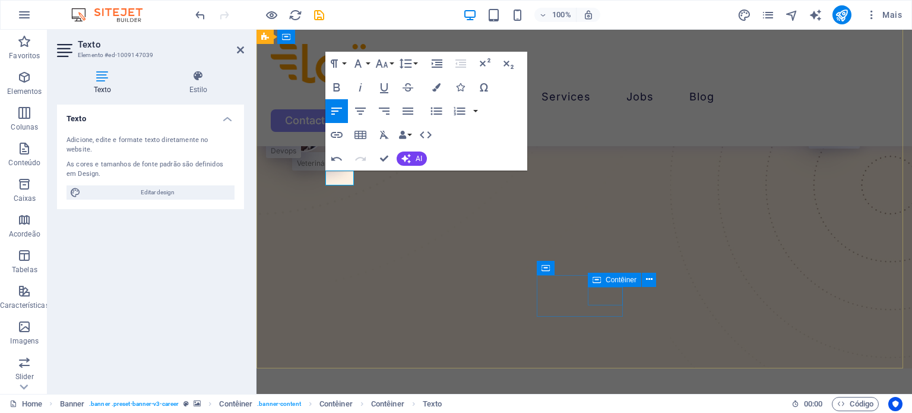
click at [301, 158] on div "Devops" at bounding box center [283, 148] width 35 height 18
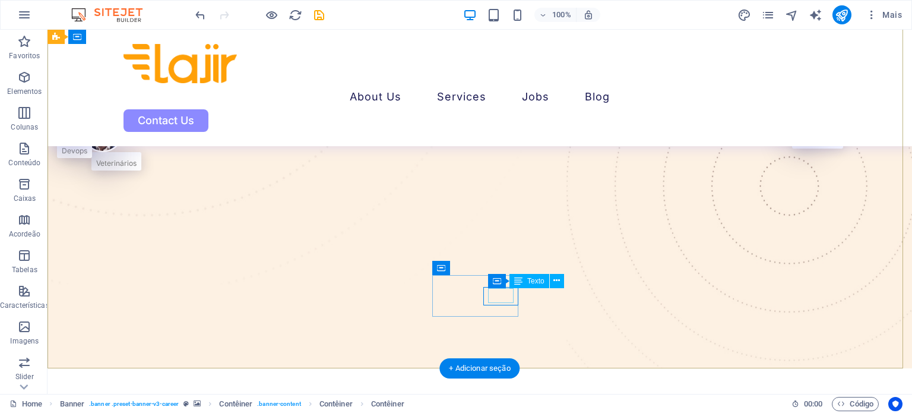
click at [87, 156] on div "Devops" at bounding box center [75, 148] width 26 height 15
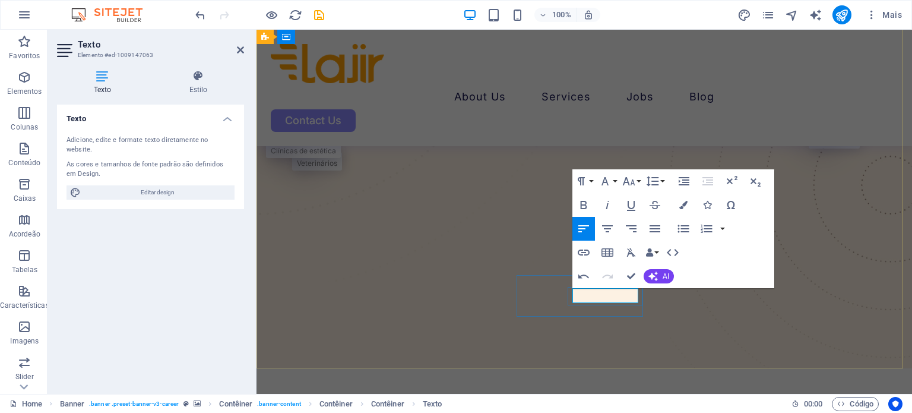
click at [336, 155] on span "Clínicas de estética" at bounding box center [303, 150] width 65 height 9
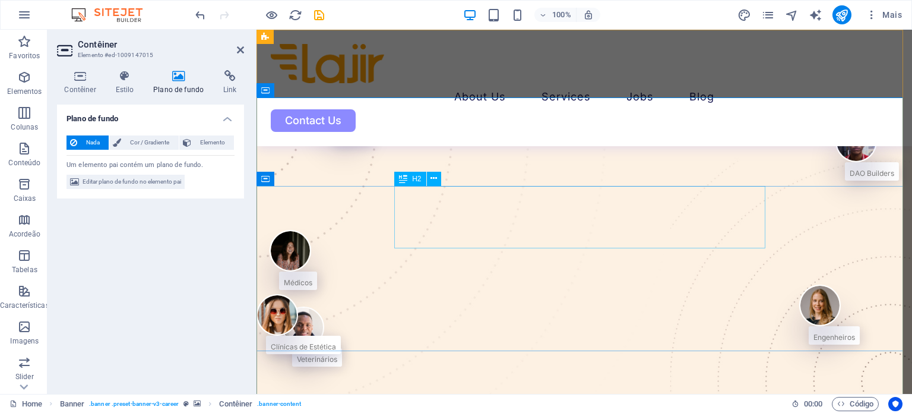
scroll to position [128, 0]
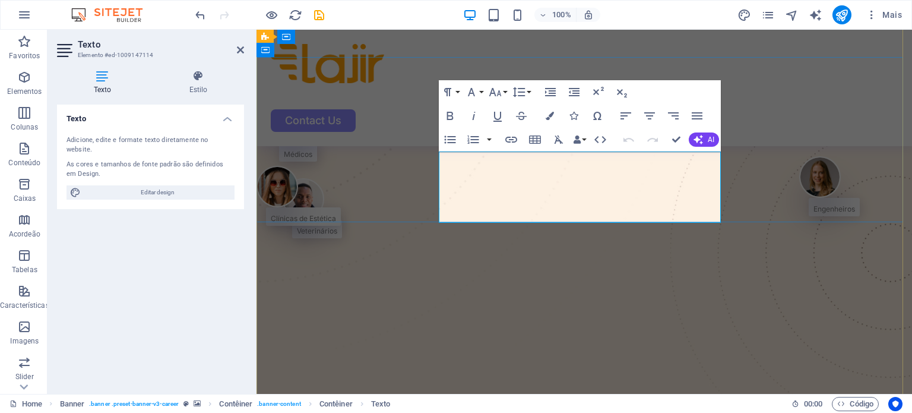
select select "px"
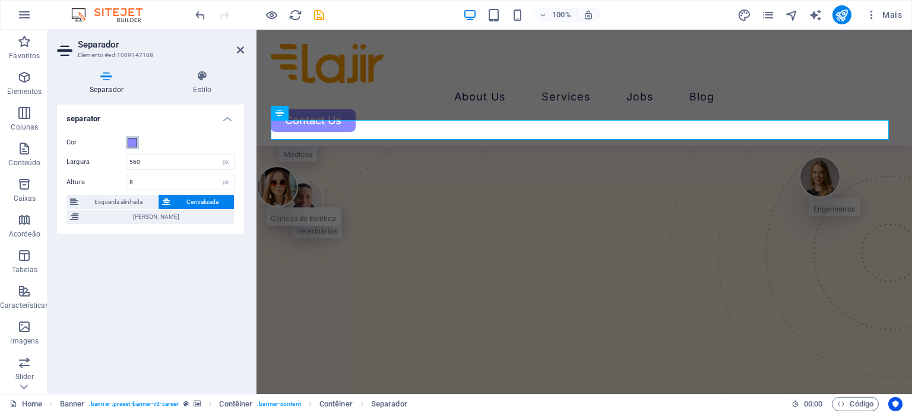
click at [137, 137] on button "Cor" at bounding box center [132, 142] width 13 height 13
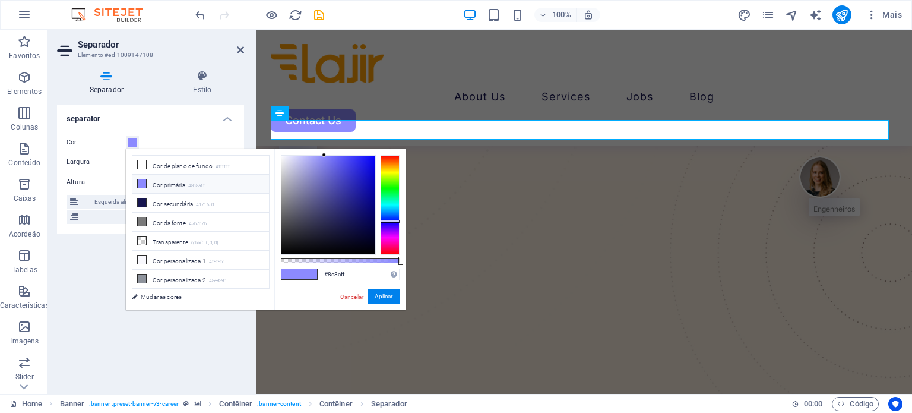
drag, startPoint x: 197, startPoint y: 185, endPoint x: 150, endPoint y: 287, distance: 112.6
click at [150, 288] on li "Cor personalizada 3 #ffdb5b" at bounding box center [200, 297] width 137 height 19
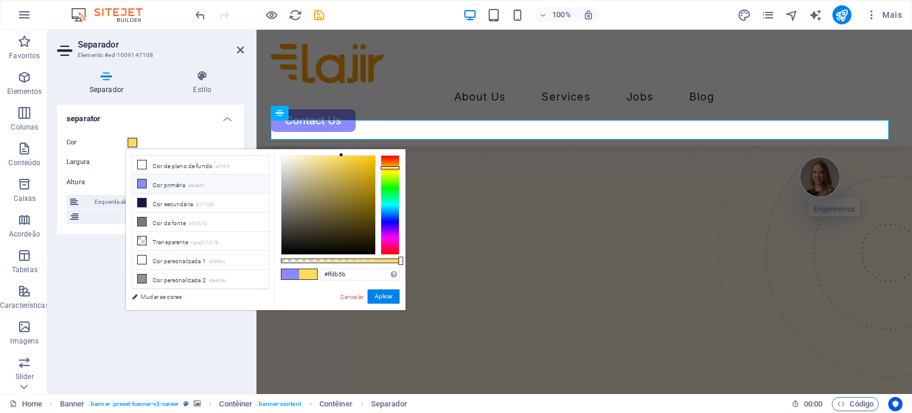
click at [170, 182] on li "Cor primária #8c8aff" at bounding box center [200, 184] width 137 height 19
type input "#8c8aff"
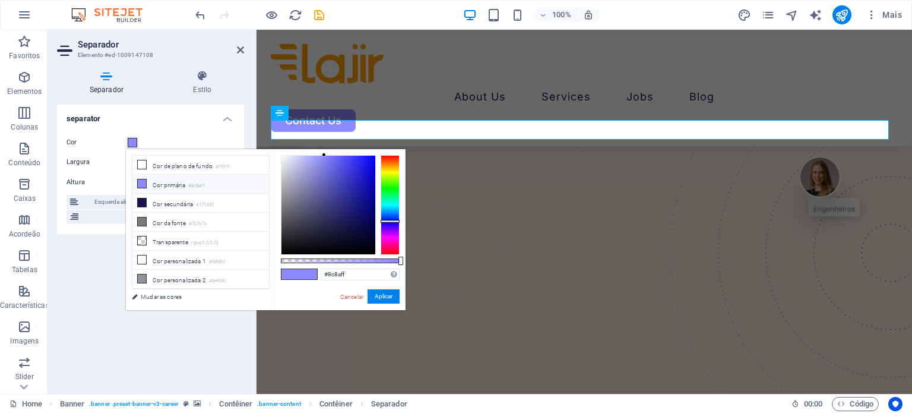
click at [164, 182] on li "Cor primária #8c8aff" at bounding box center [200, 184] width 137 height 19
click at [177, 291] on link "Mudar as cores" at bounding box center [195, 296] width 138 height 15
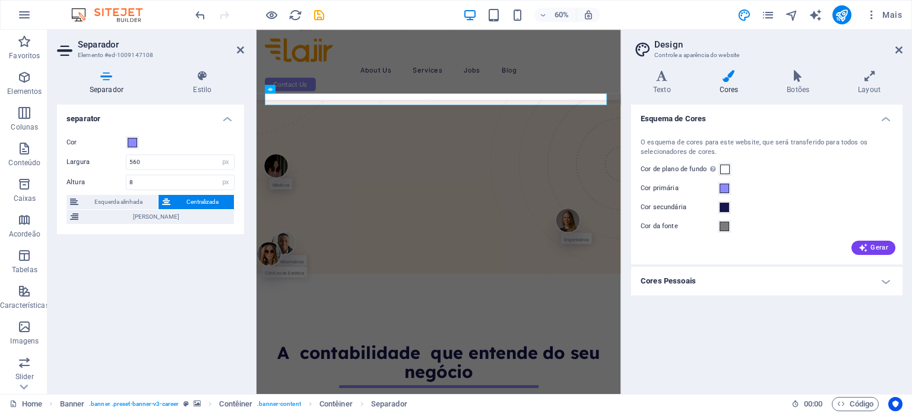
click at [717, 186] on label "Cor primária" at bounding box center [679, 188] width 77 height 14
click at [718, 186] on button "Cor primária" at bounding box center [724, 188] width 13 height 13
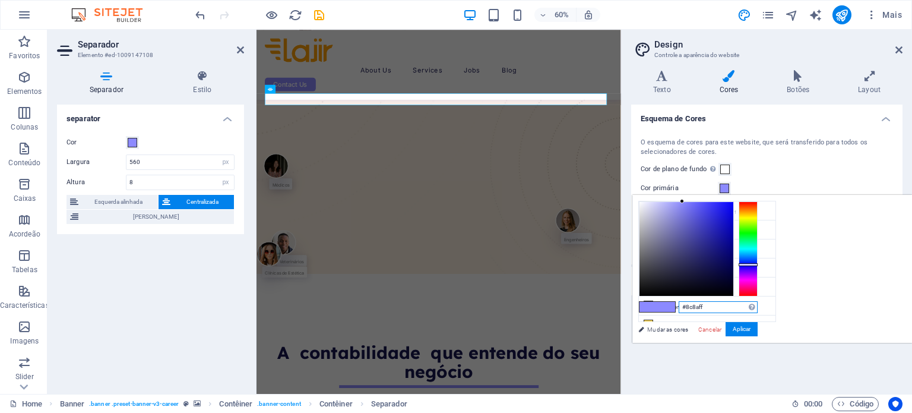
click at [757, 308] on input "#8c8aff" at bounding box center [717, 307] width 79 height 12
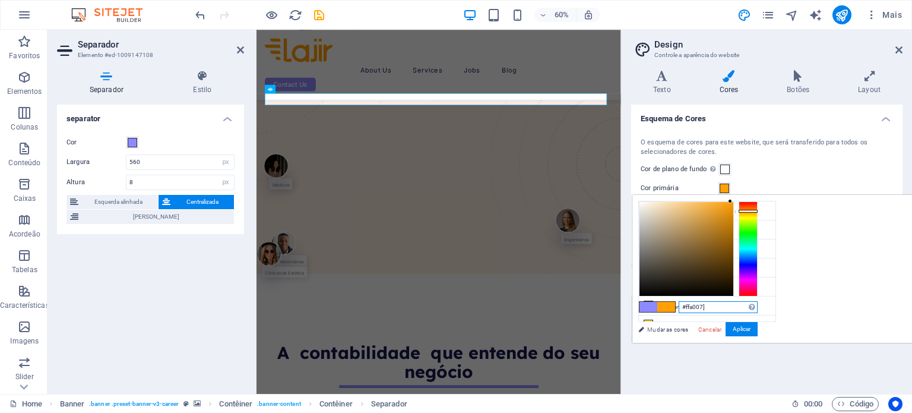
type input "#ffa007"
click at [757, 331] on button "Aplicar" at bounding box center [741, 329] width 32 height 14
click at [892, 322] on div "Esquema de Cores O esquema de cores para este website, que será transferido par…" at bounding box center [766, 244] width 271 height 280
click at [891, 329] on div "Esquema de Cores O esquema de cores para este website, que será transferido par…" at bounding box center [766, 244] width 271 height 280
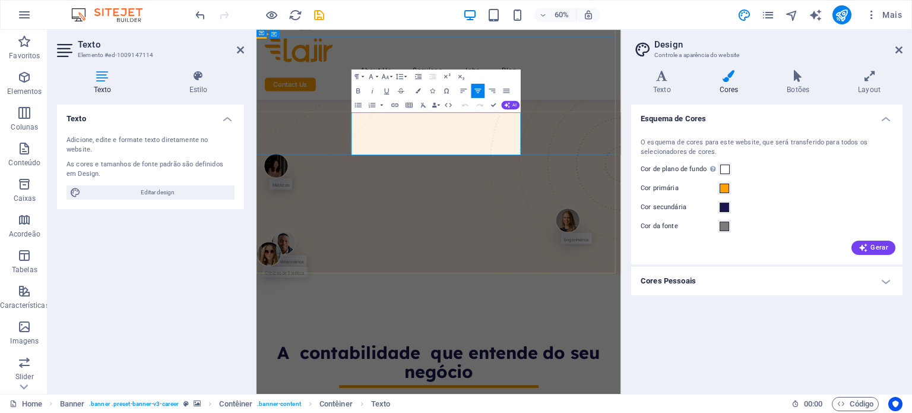
click at [898, 49] on icon at bounding box center [898, 49] width 7 height 9
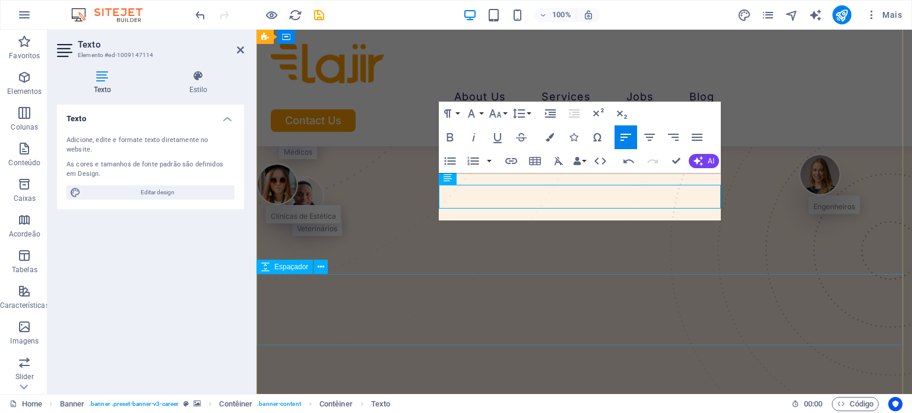
scroll to position [119, 0]
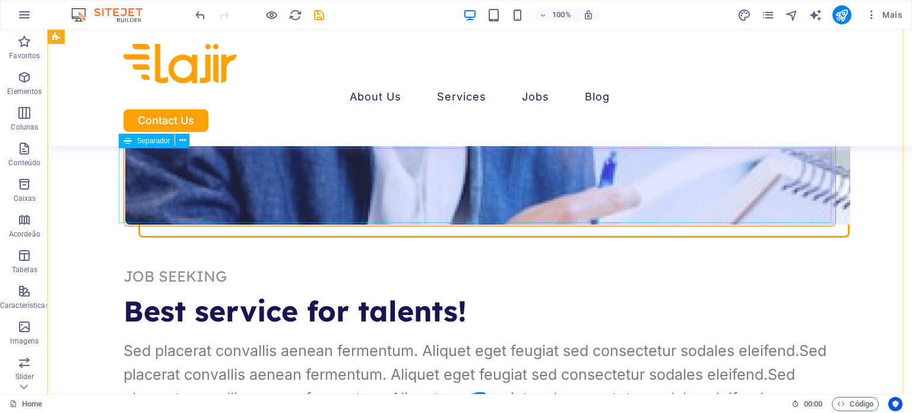
scroll to position [4718, 0]
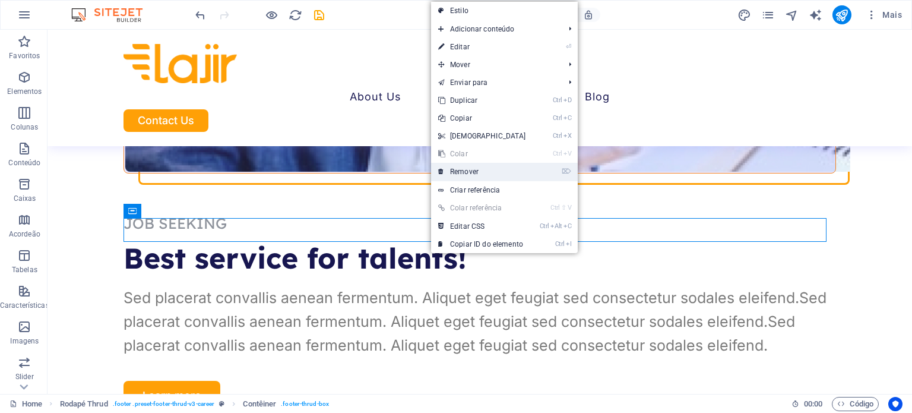
click at [463, 166] on link "⌦ Remover" at bounding box center [482, 172] width 102 height 18
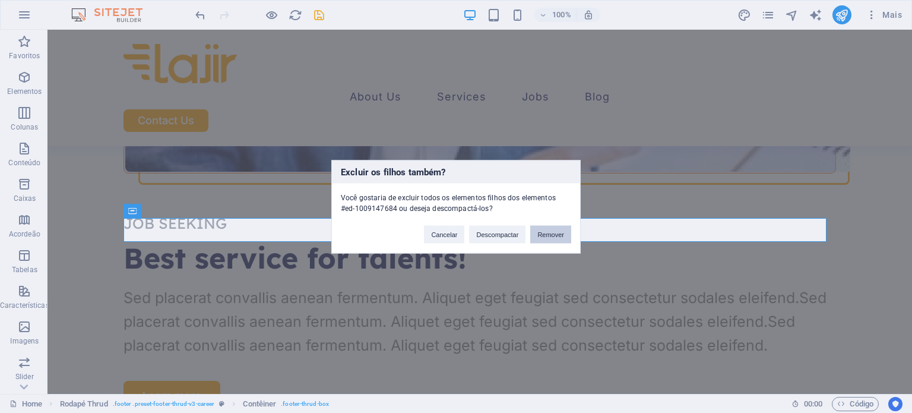
click at [537, 229] on button "Remover" at bounding box center [550, 234] width 41 height 18
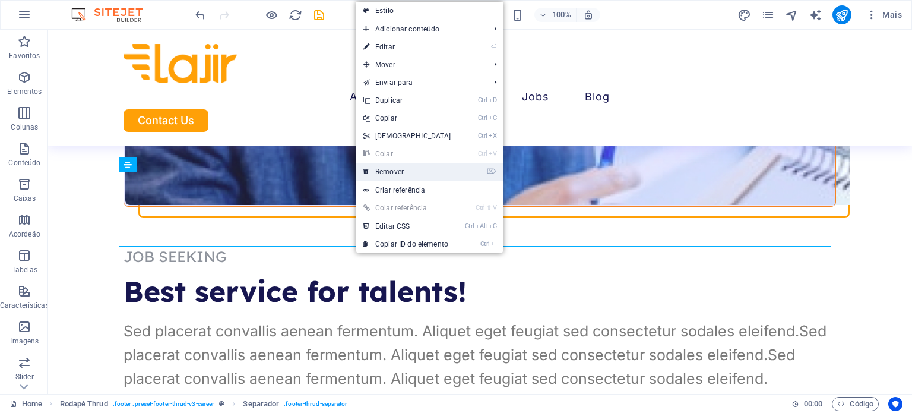
click at [406, 173] on link "⌦ Remover" at bounding box center [407, 172] width 102 height 18
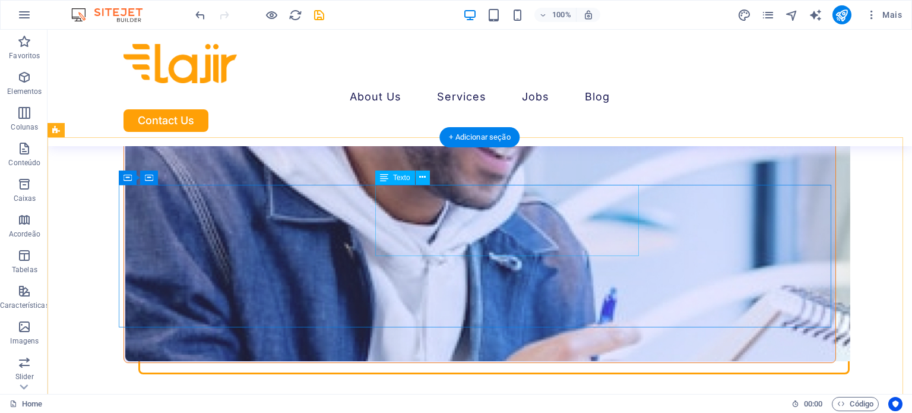
scroll to position [4528, 0]
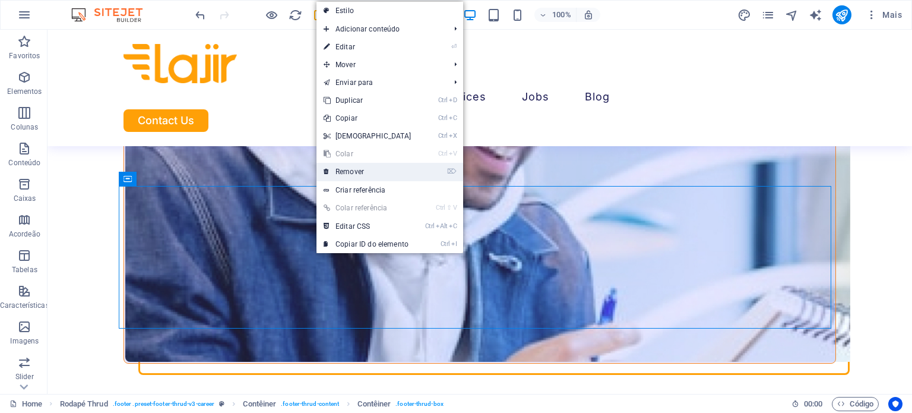
click at [368, 173] on link "⌦ Remover" at bounding box center [367, 172] width 102 height 18
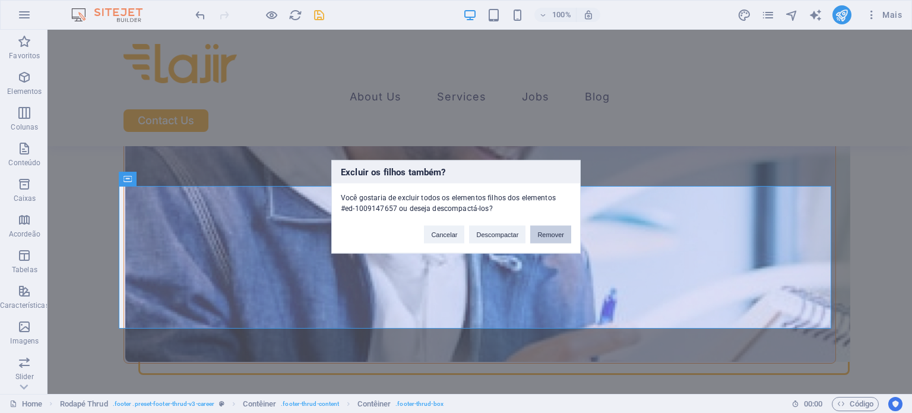
click at [543, 232] on button "Remover" at bounding box center [550, 234] width 41 height 18
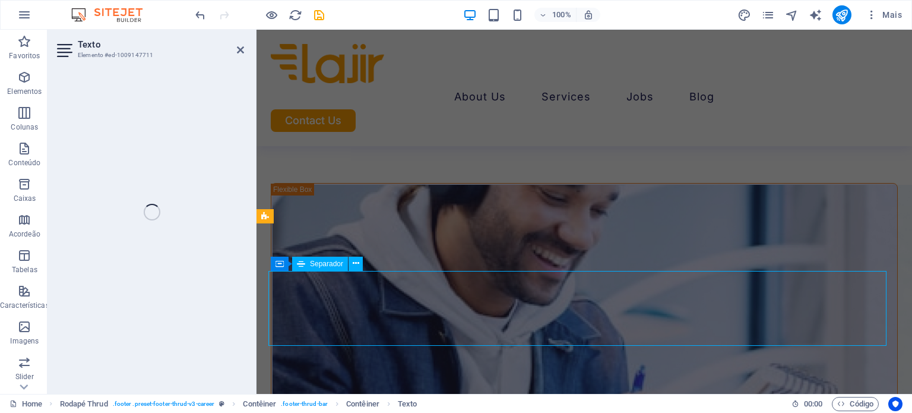
scroll to position [4598, 0]
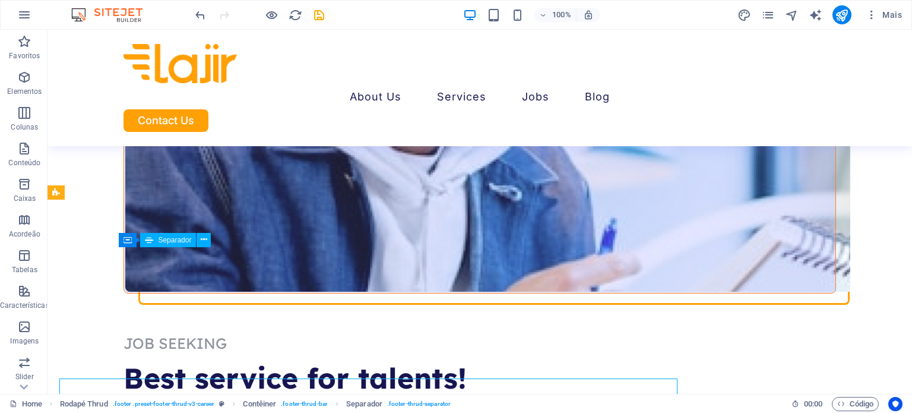
scroll to position [4467, 0]
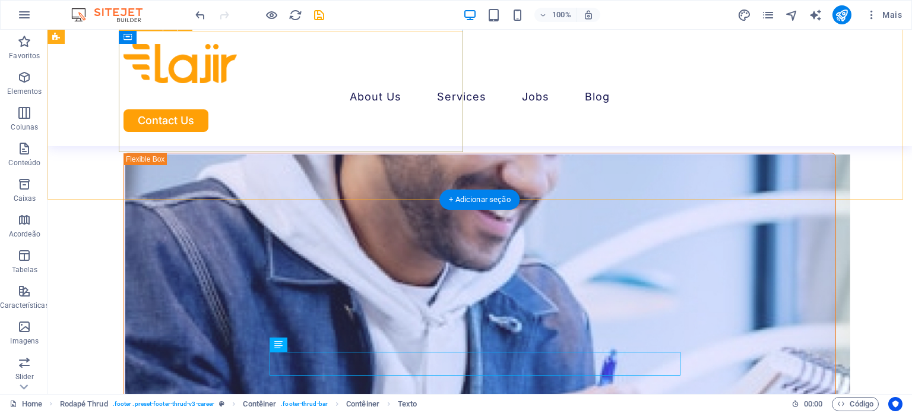
click at [449, 92] on div "About Us Services Job Seeking For Hiring Jobs Blog Contact Us" at bounding box center [479, 88] width 864 height 116
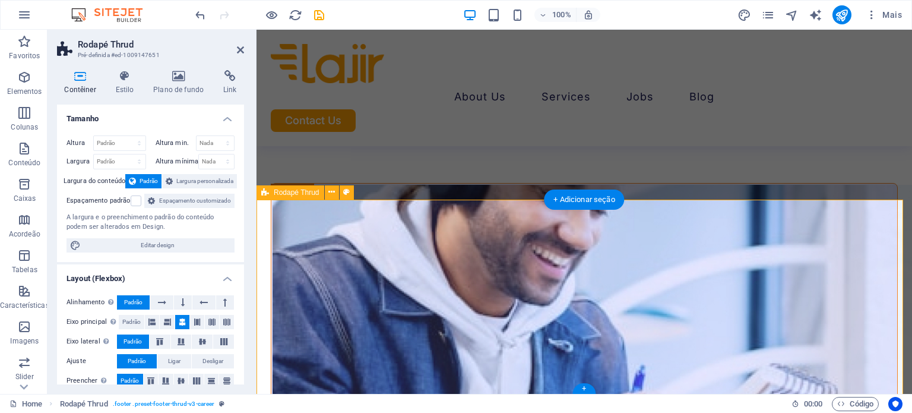
scroll to position [4598, 0]
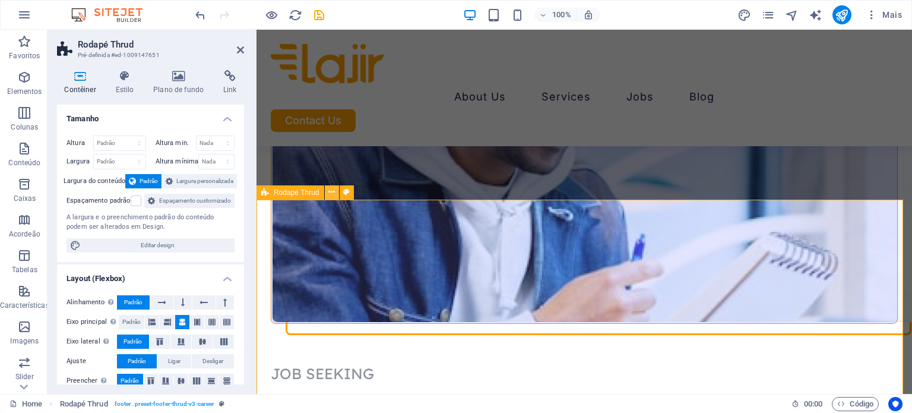
click at [326, 194] on button at bounding box center [332, 192] width 14 height 14
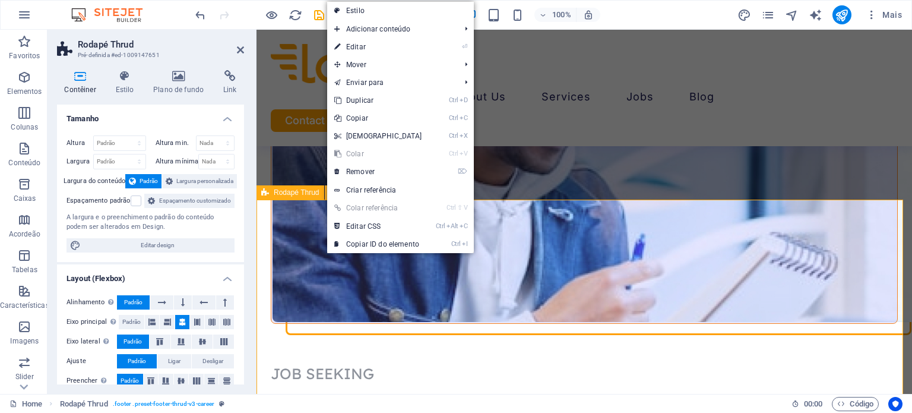
scroll to position [4467, 0]
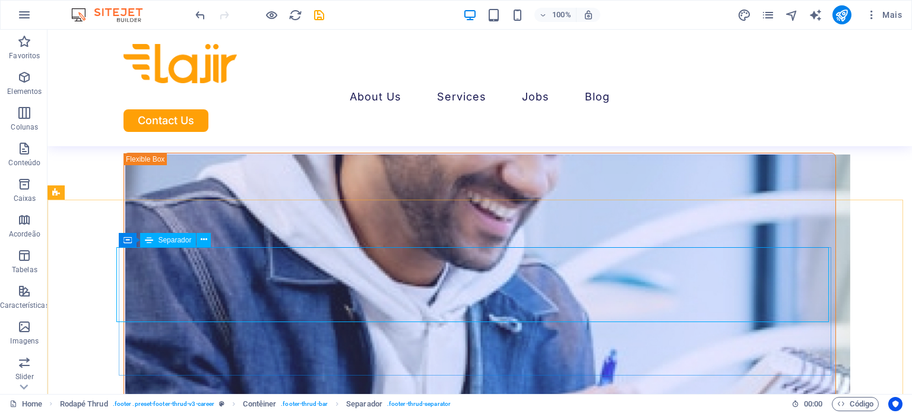
click at [175, 237] on span "Separador" at bounding box center [174, 239] width 33 height 7
select select "%"
select select "px"
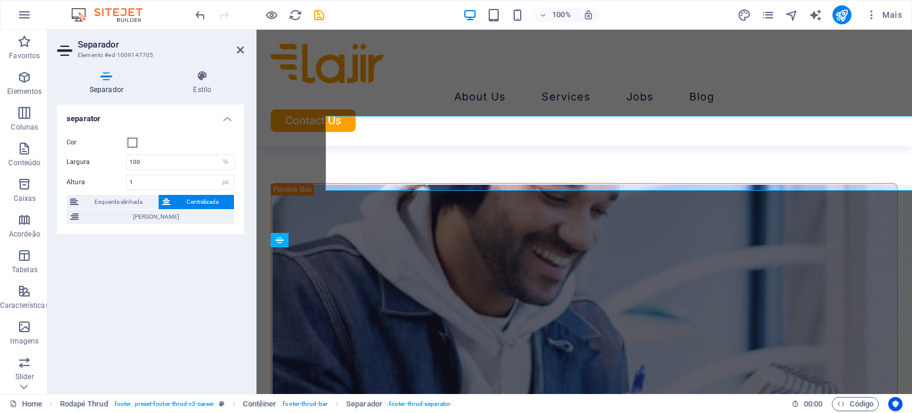
click at [175, 237] on div "separator Cor Largura 100 px rem % vh vw Altura 1 px rem vh vw Esquerda alinhad…" at bounding box center [150, 244] width 187 height 280
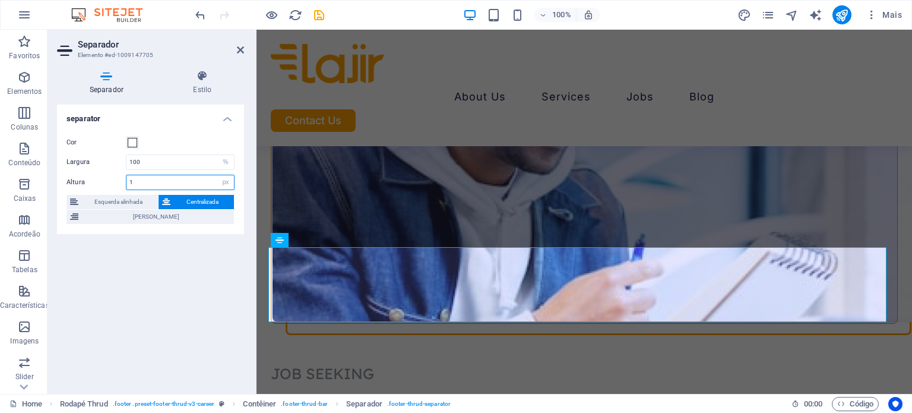
click at [149, 177] on input "1" at bounding box center [179, 182] width 107 height 14
click at [196, 68] on div "Separador Estilo separator Cor Largura 100 px rem % vh vw Altura 1 px rem vh vw…" at bounding box center [150, 227] width 206 height 333
click at [199, 80] on icon at bounding box center [202, 76] width 83 height 12
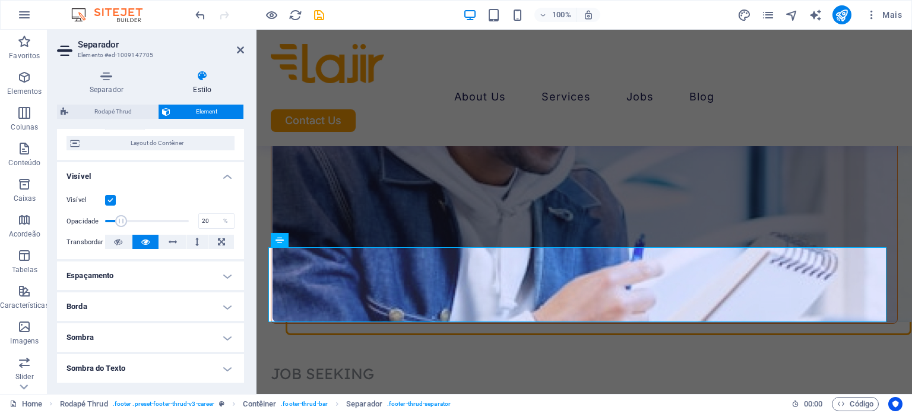
scroll to position [95, 0]
click at [152, 272] on h4 "Espaçamento" at bounding box center [150, 274] width 187 height 28
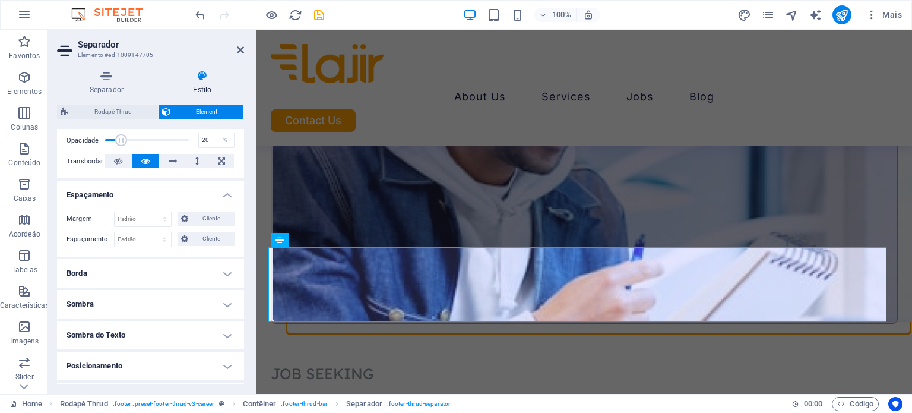
click at [152, 272] on h4 "Borda" at bounding box center [150, 273] width 187 height 28
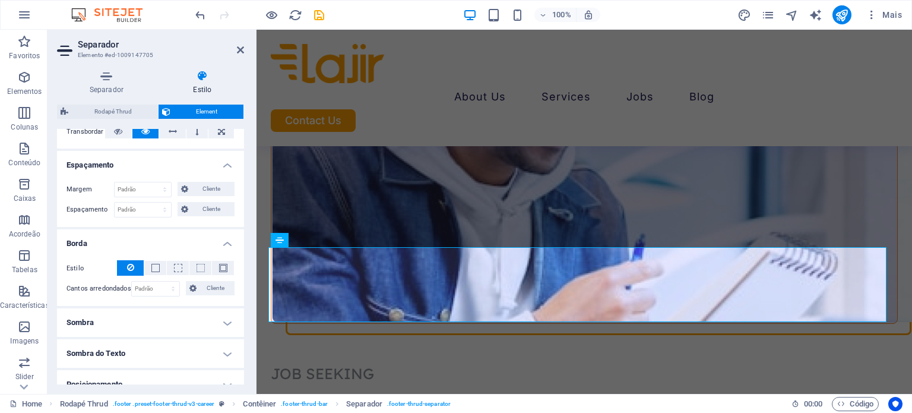
scroll to position [204, 0]
click at [142, 186] on select "Padrão automático px % rem vw vh Cliente" at bounding box center [143, 189] width 56 height 14
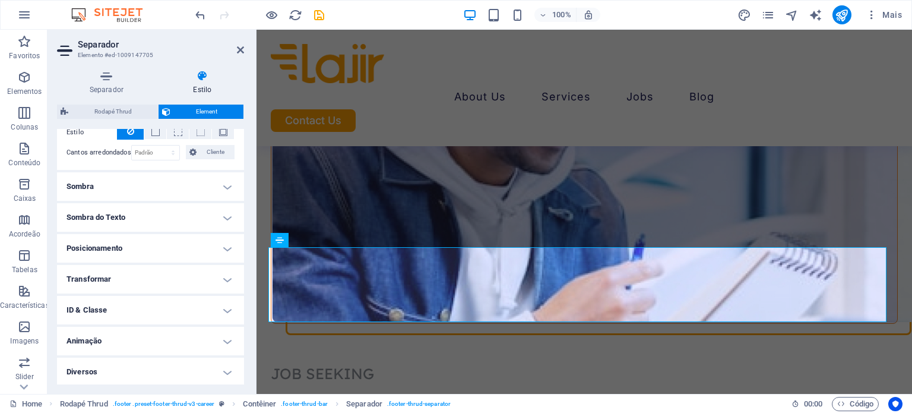
scroll to position [340, 0]
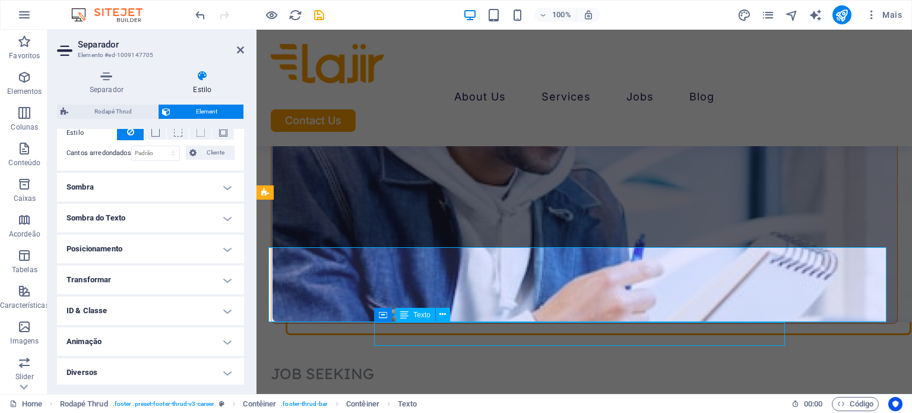
scroll to position [4467, 0]
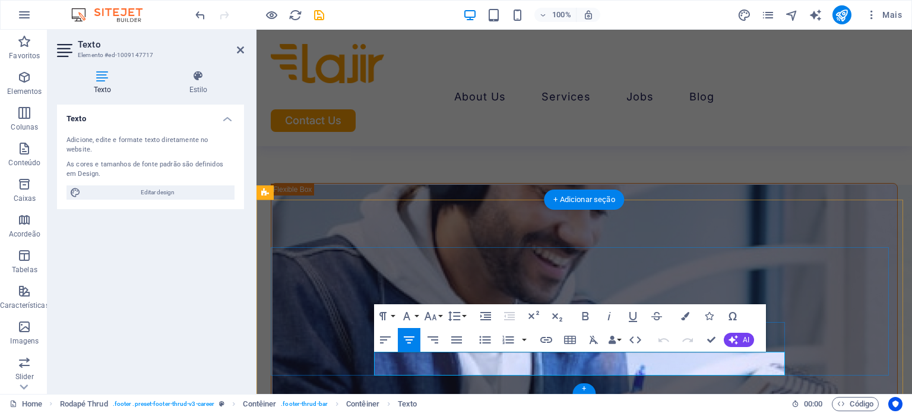
scroll to position [4598, 0]
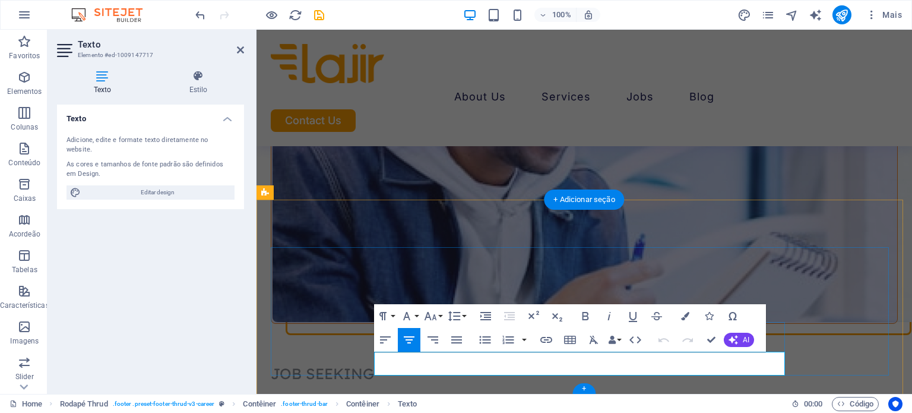
drag, startPoint x: 602, startPoint y: 364, endPoint x: 740, endPoint y: 364, distance: 138.3
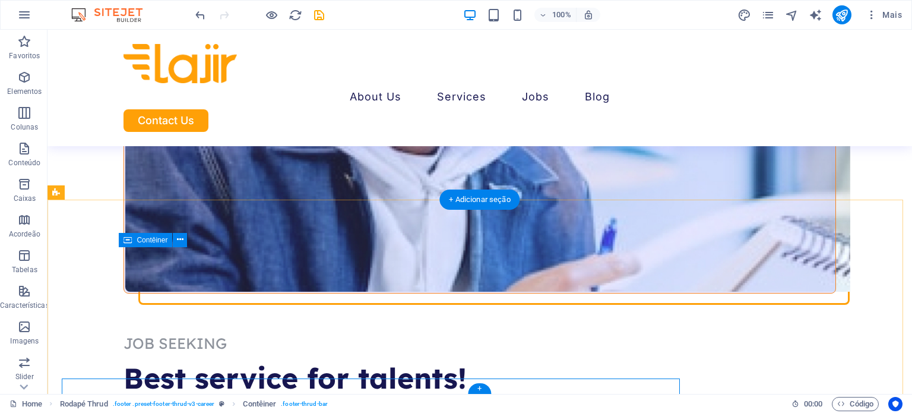
scroll to position [4467, 0]
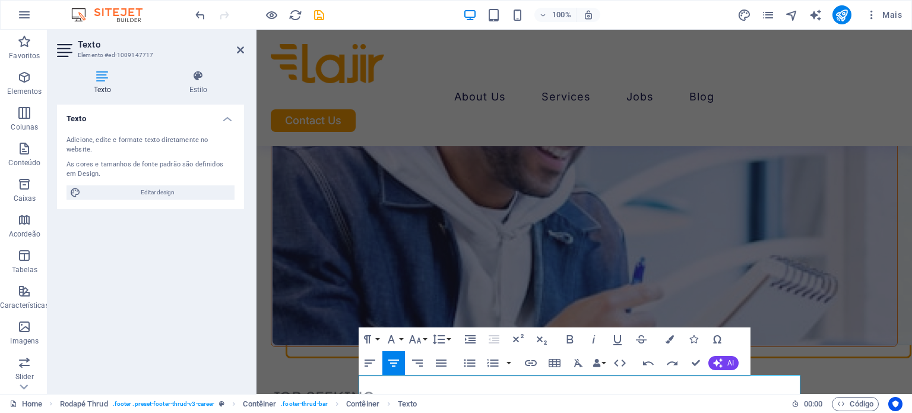
scroll to position [8, 8]
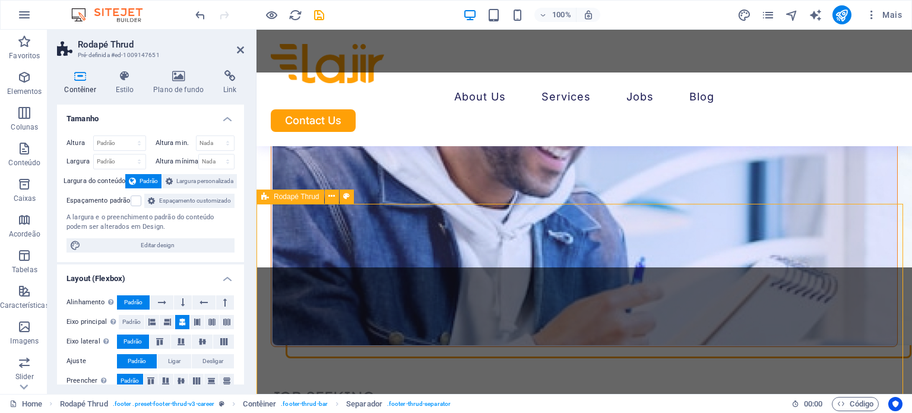
scroll to position [4594, 0]
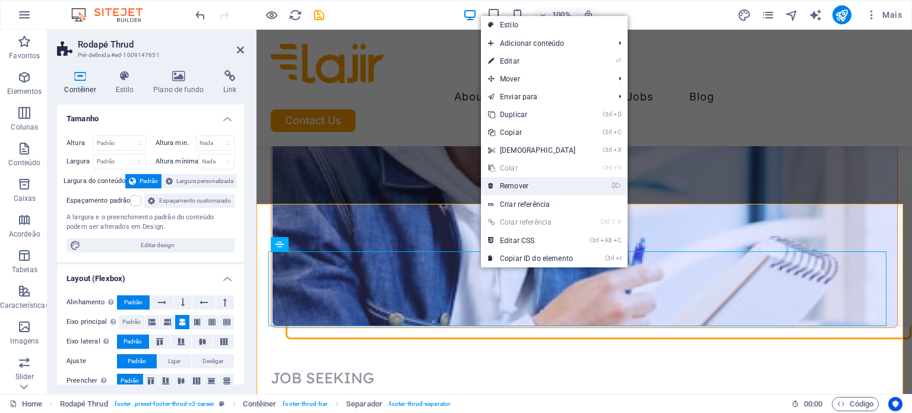
click at [518, 184] on link "⌦ Remover" at bounding box center [532, 186] width 102 height 18
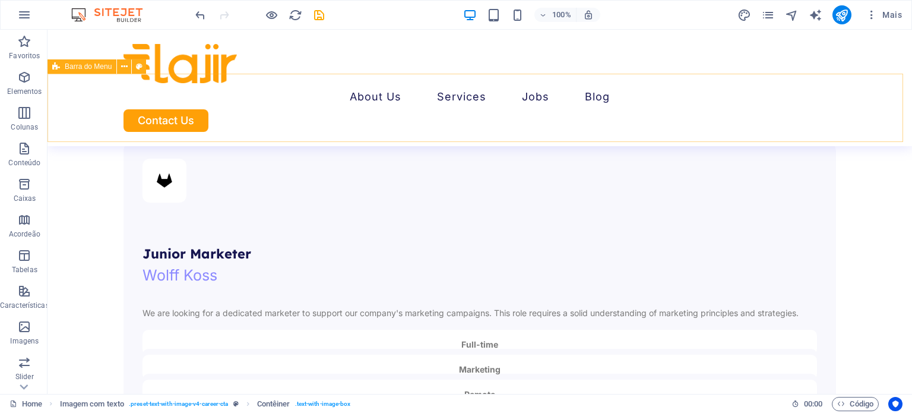
scroll to position [3036, 0]
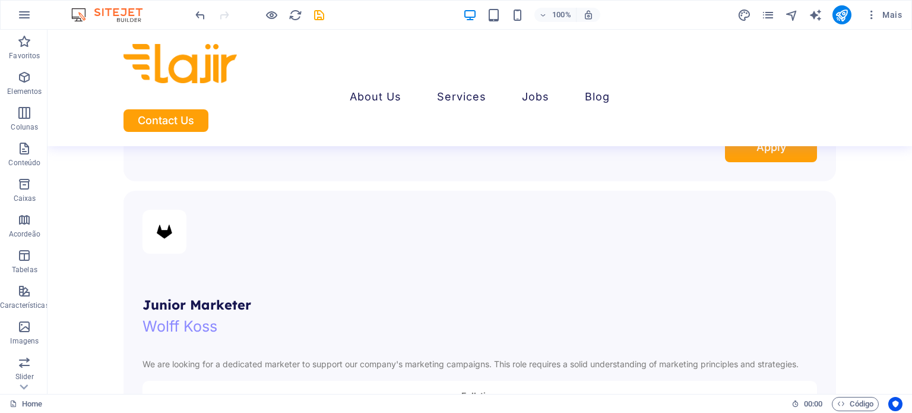
click at [735, 12] on div "100% Mais" at bounding box center [550, 14] width 714 height 19
click at [743, 14] on icon "design" at bounding box center [744, 15] width 14 height 14
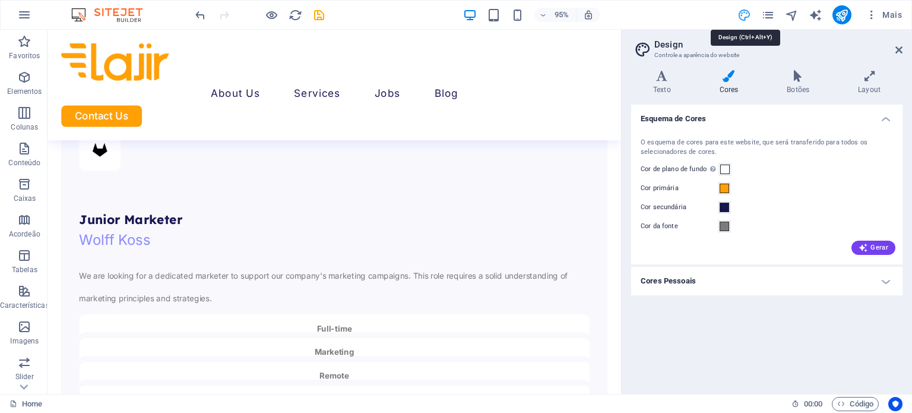
scroll to position [3084, 0]
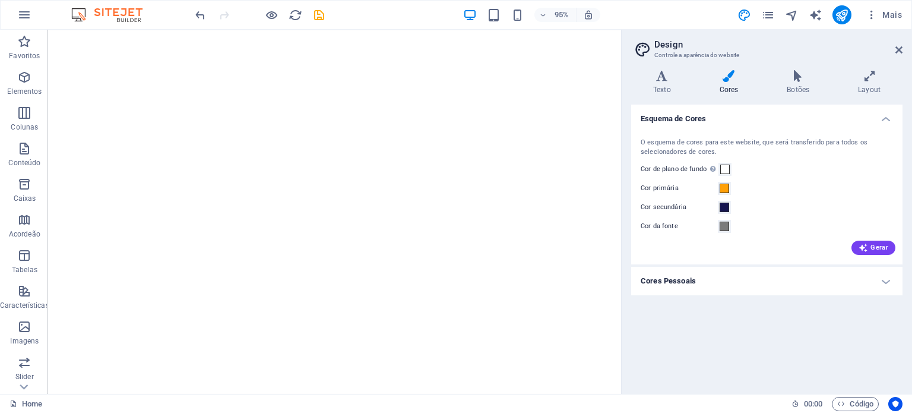
select select "px"
select select "400"
select select "px"
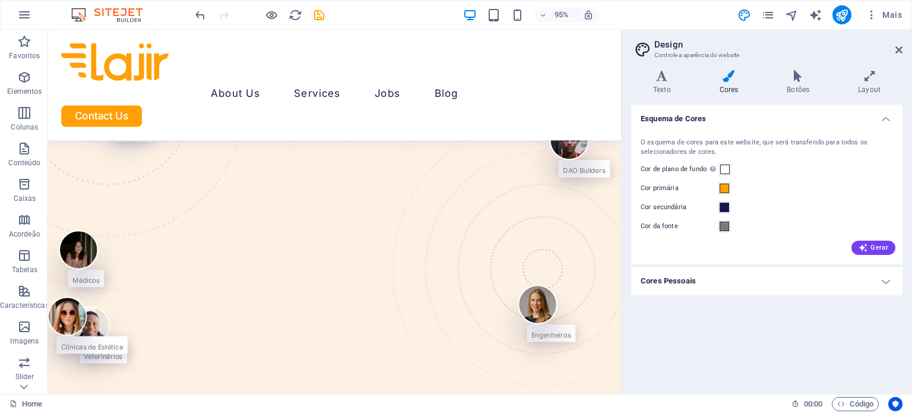
scroll to position [3084, 0]
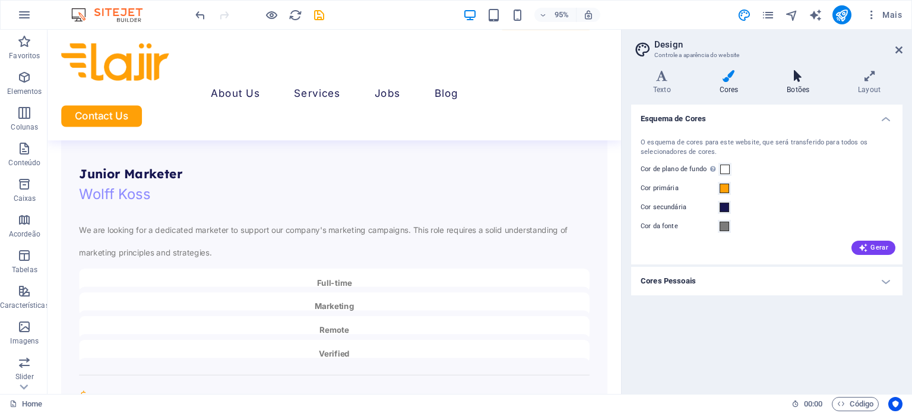
click at [788, 83] on h4 "Botões" at bounding box center [800, 82] width 71 height 25
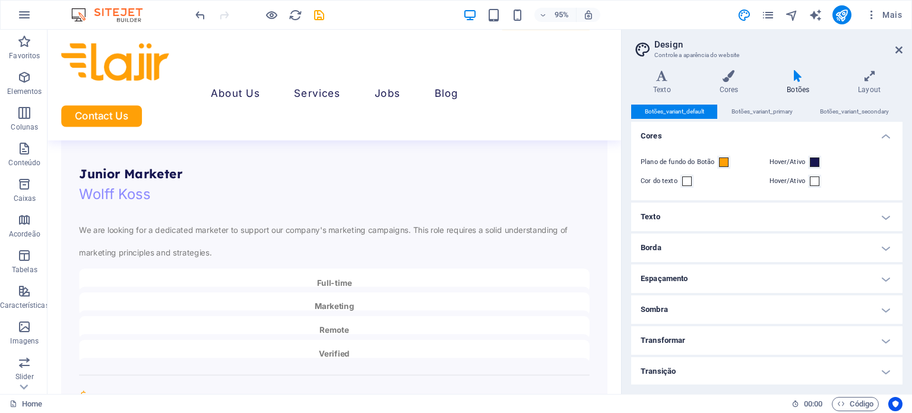
scroll to position [0, 0]
click at [665, 74] on icon at bounding box center [662, 76] width 62 height 12
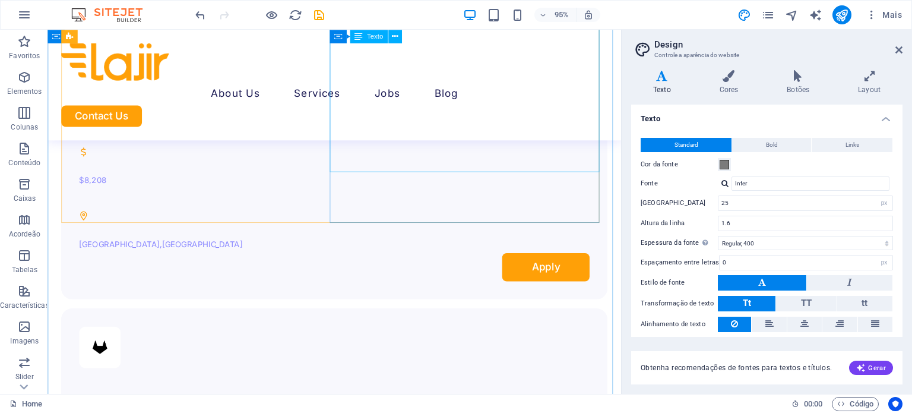
scroll to position [2826, 0]
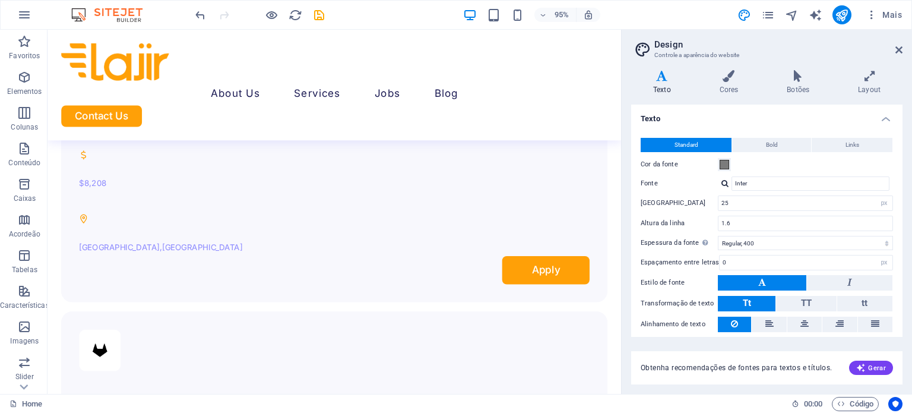
click at [893, 48] on h2 "Design" at bounding box center [778, 44] width 248 height 11
click at [899, 49] on icon at bounding box center [898, 49] width 7 height 9
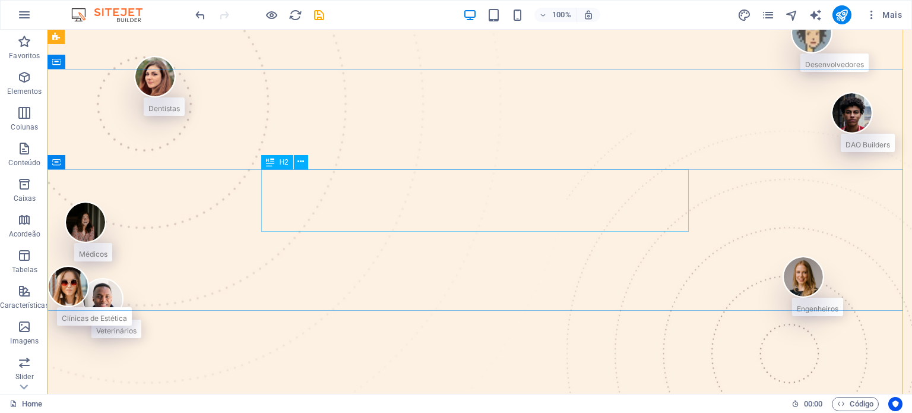
scroll to position [30, 0]
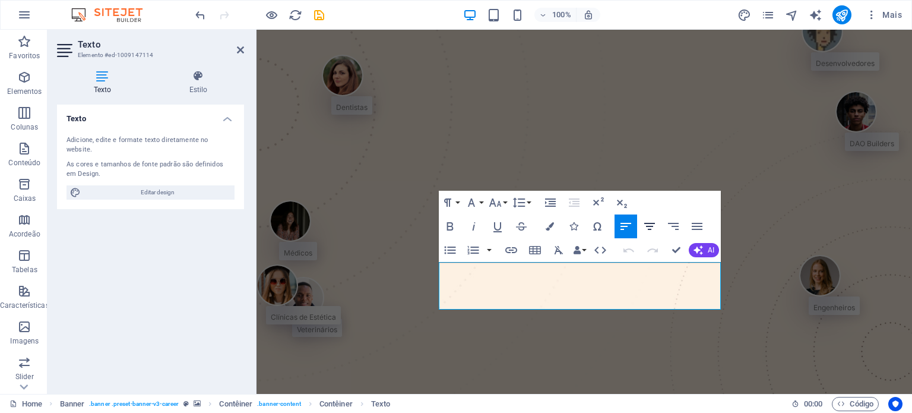
click at [651, 223] on icon "button" at bounding box center [649, 226] width 14 height 14
drag, startPoint x: 697, startPoint y: 294, endPoint x: 576, endPoint y: 292, distance: 121.1
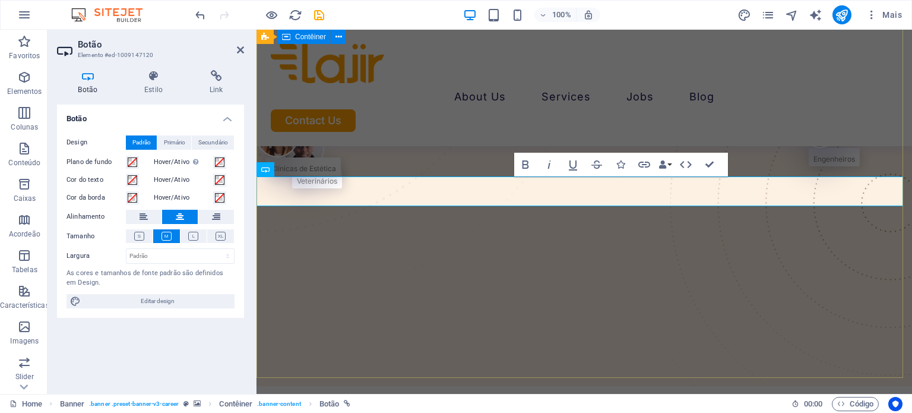
scroll to position [186, 0]
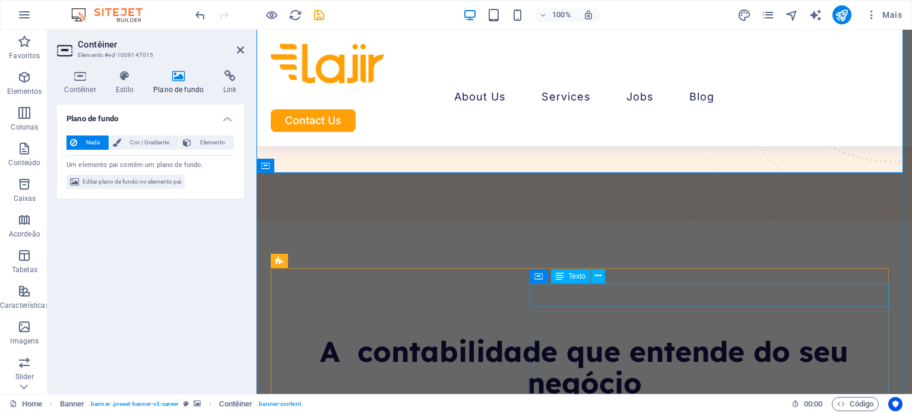
scroll to position [496, 0]
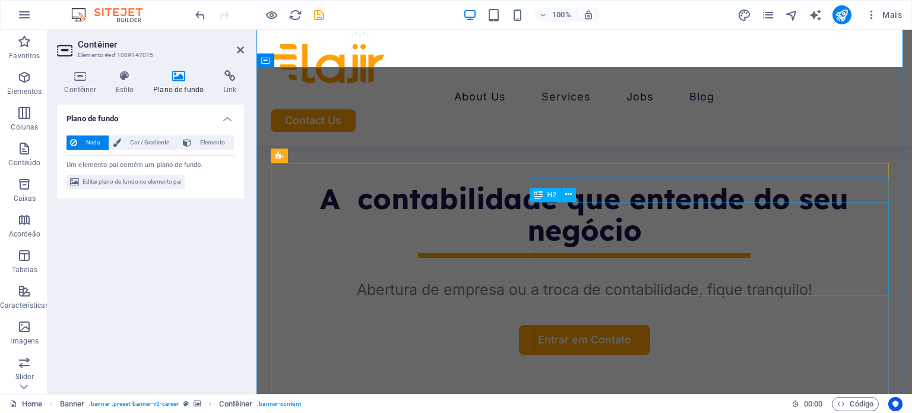
click at [551, 191] on span "H2" at bounding box center [551, 194] width 9 height 7
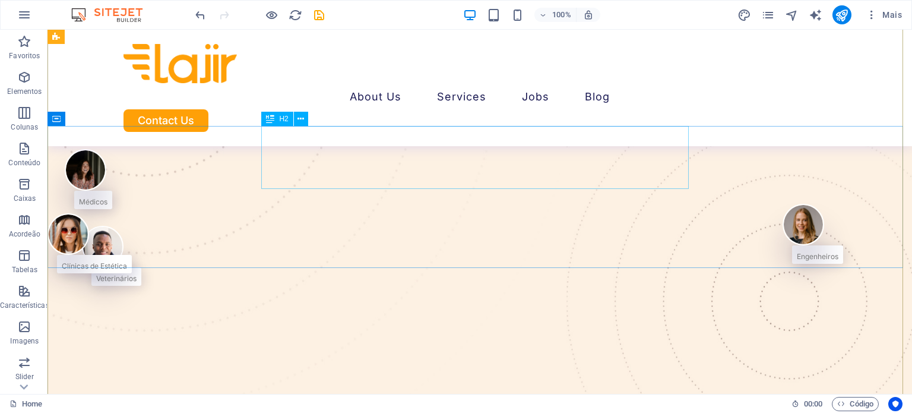
scroll to position [82, 0]
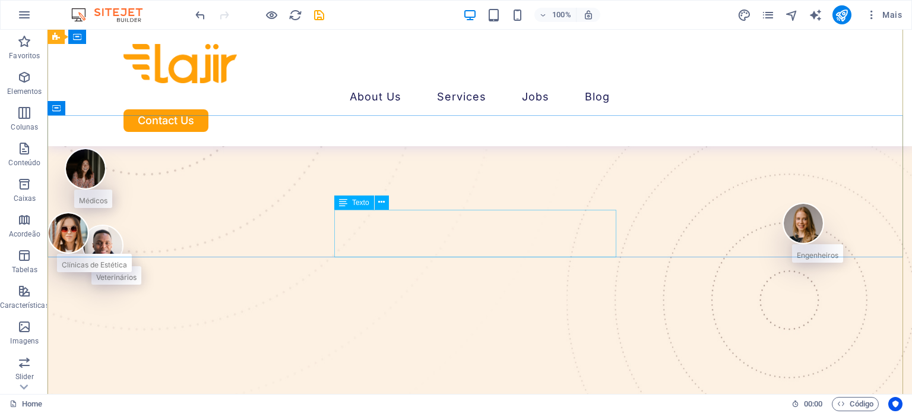
click at [374, 210] on div "Texto" at bounding box center [354, 202] width 40 height 14
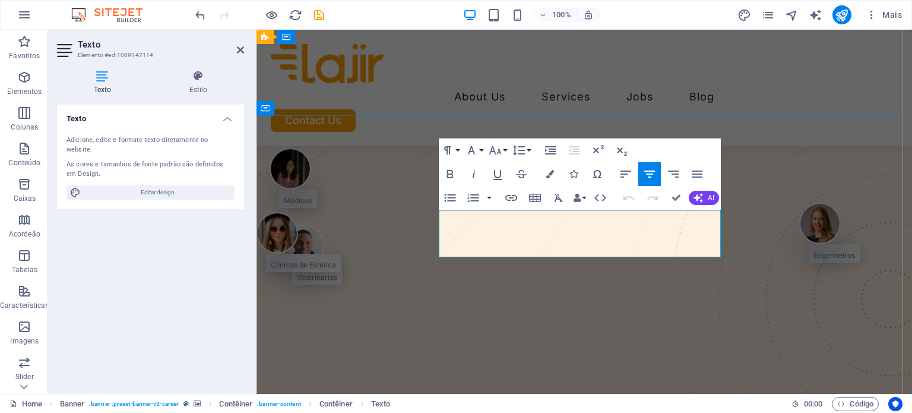
drag, startPoint x: 648, startPoint y: 182, endPoint x: 384, endPoint y: 186, distance: 263.6
click at [648, 182] on button "Align Center" at bounding box center [649, 174] width 23 height 24
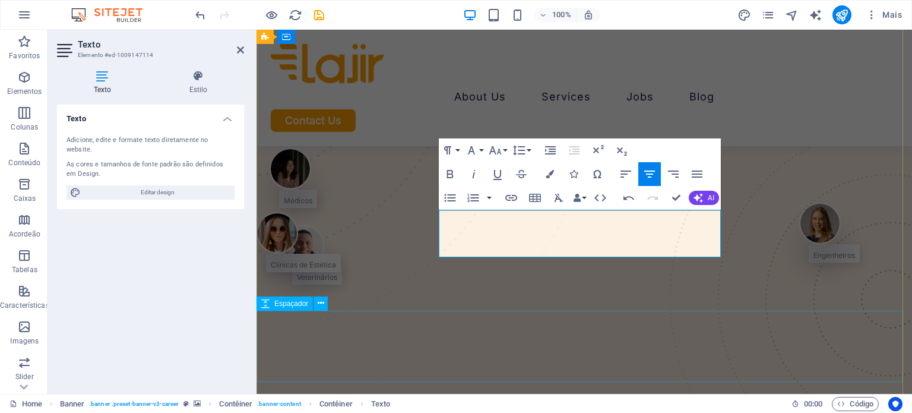
scroll to position [70, 0]
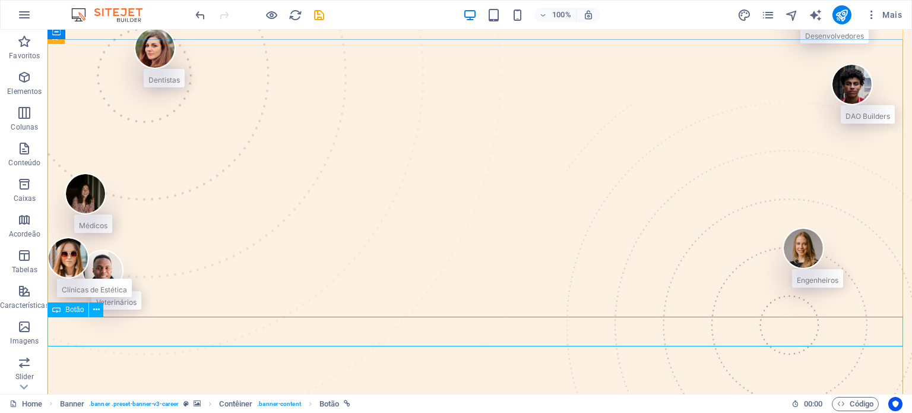
scroll to position [59, 0]
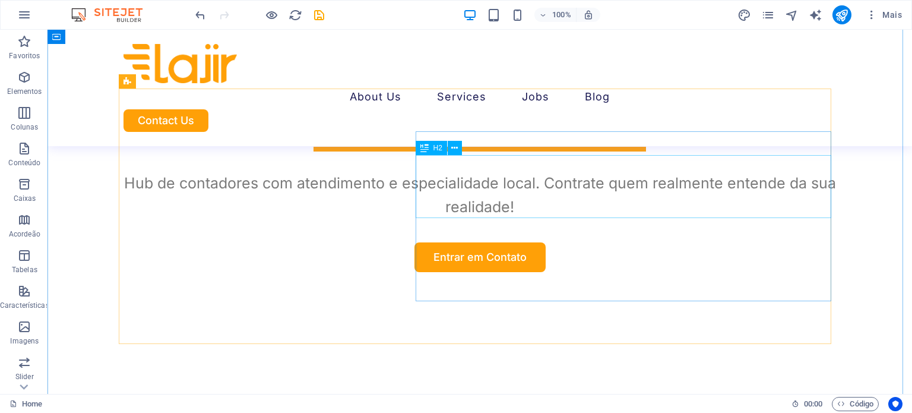
scroll to position [570, 0]
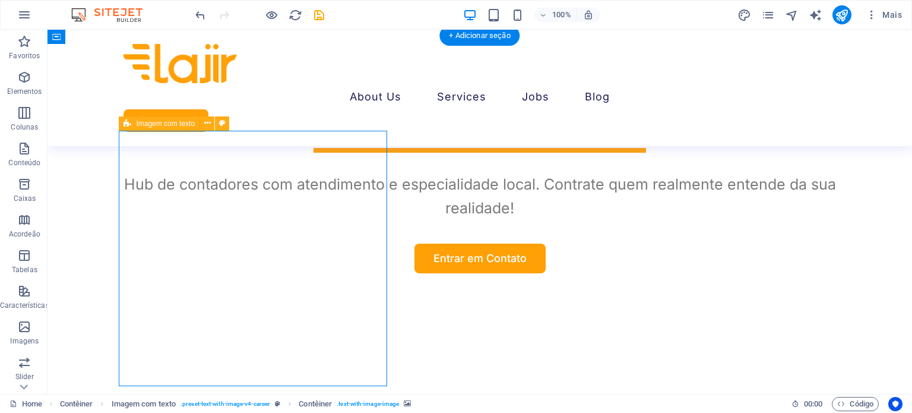
scroll to position [494, 0]
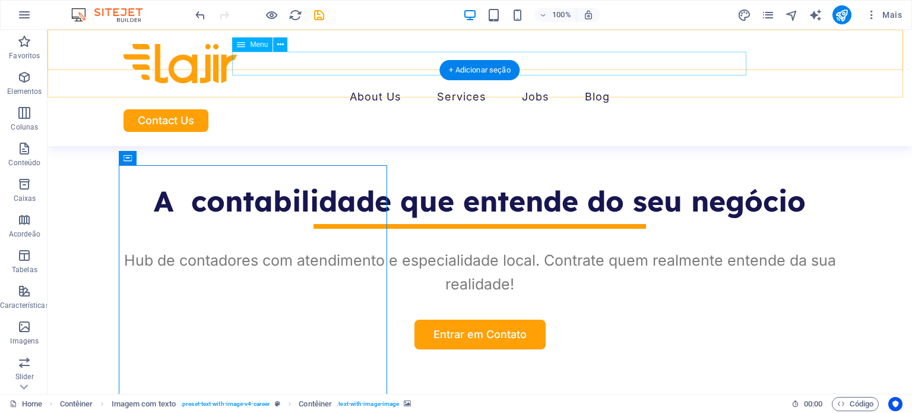
click at [383, 83] on nav "About Us Services Job Seeking For Hiring Jobs Blog" at bounding box center [479, 95] width 712 height 24
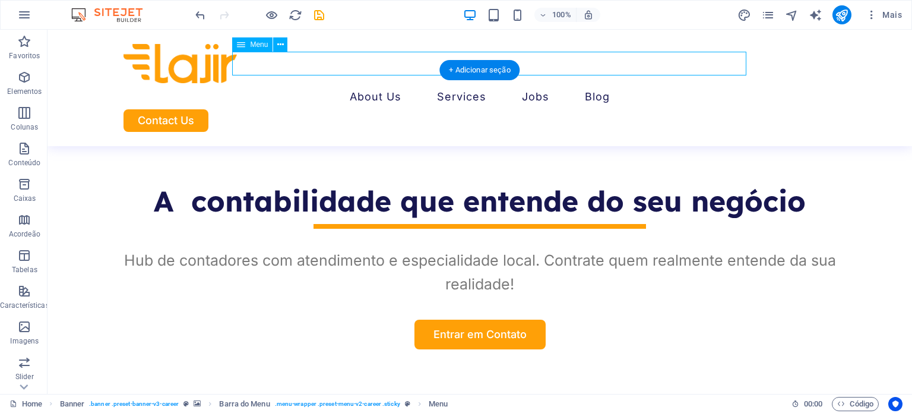
click at [383, 83] on nav "About Us Services Job Seeking For Hiring Jobs Blog" at bounding box center [479, 95] width 712 height 24
select select "1"
select select
select select "3"
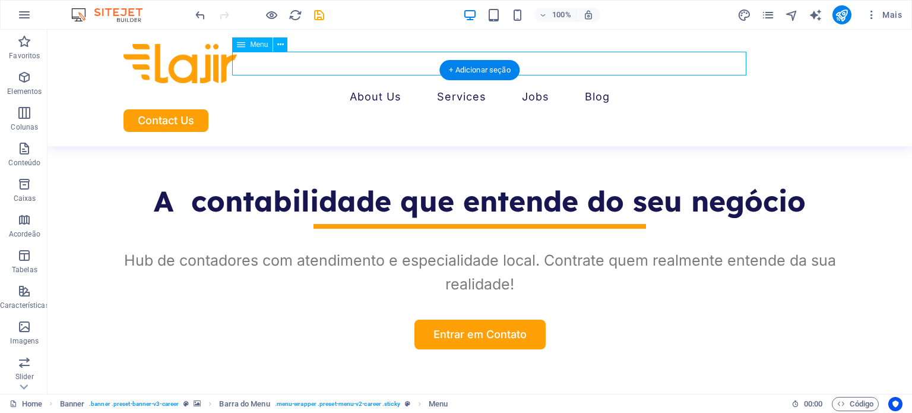
select select
select select "4"
select select
select select "5"
select select
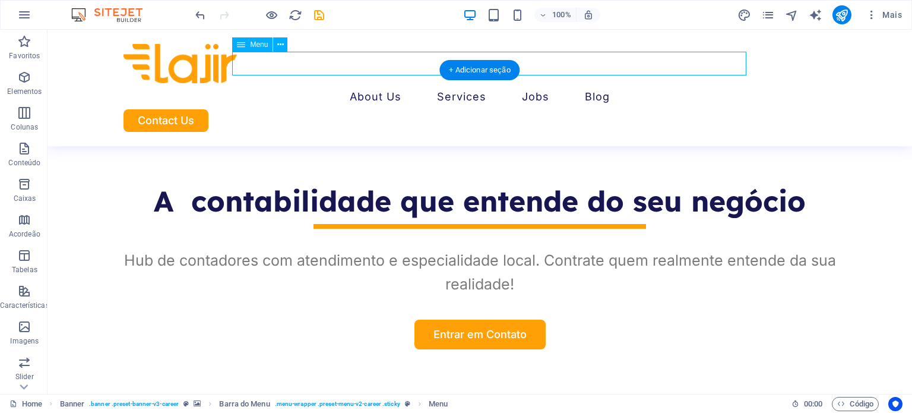
select select "6"
select select
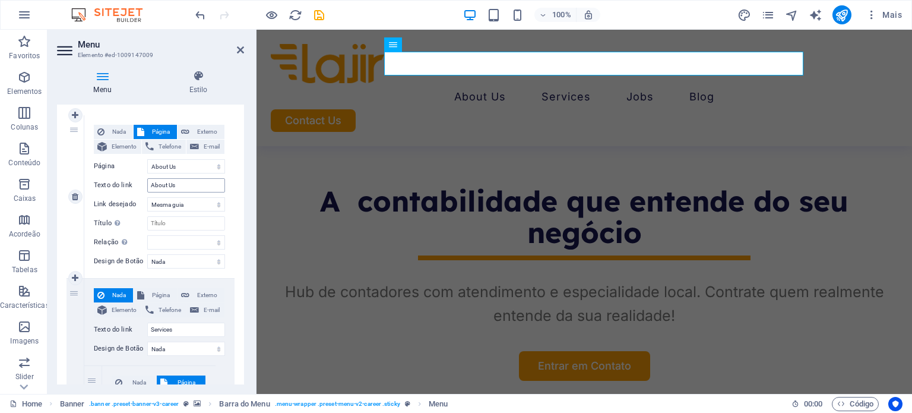
scroll to position [102, 0]
click at [209, 169] on select "Home About Us Services -- Job Seeking -- For Hiring Jobs Blog Contact Us Privac…" at bounding box center [186, 166] width 78 height 14
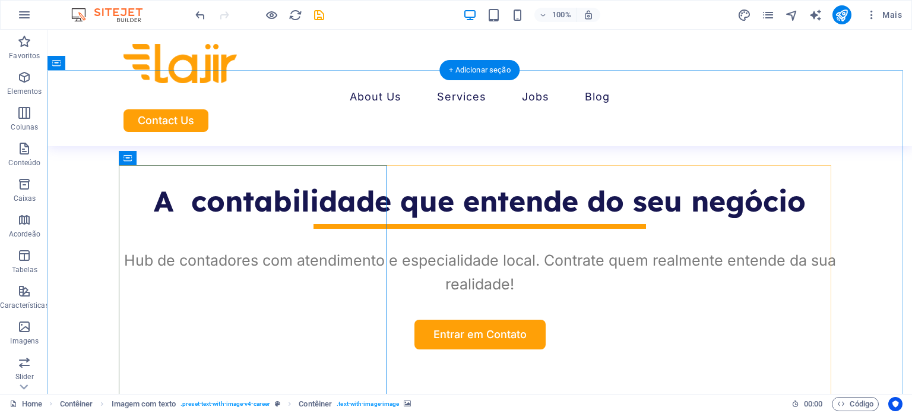
drag, startPoint x: 442, startPoint y: 172, endPoint x: 428, endPoint y: 182, distance: 17.3
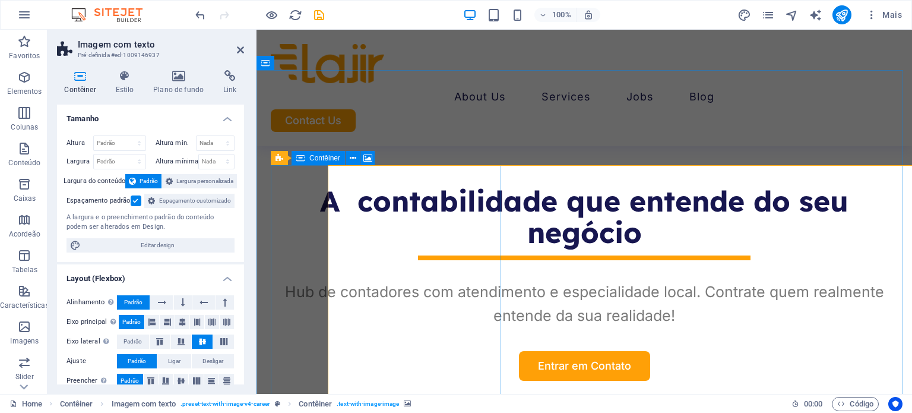
click at [347, 141] on div "Dentistas Médicos Veterinários Clínicas de Estética Engenheiros DAO Builders De…" at bounding box center [583, 284] width 655 height 429
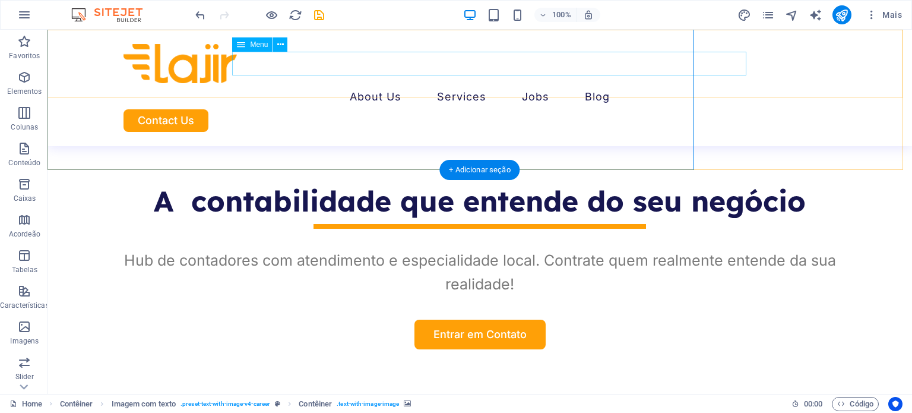
scroll to position [394, 0]
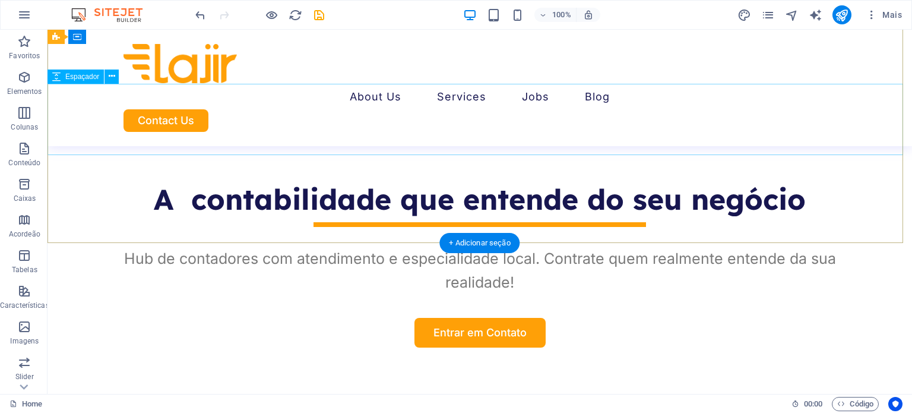
scroll to position [0, 0]
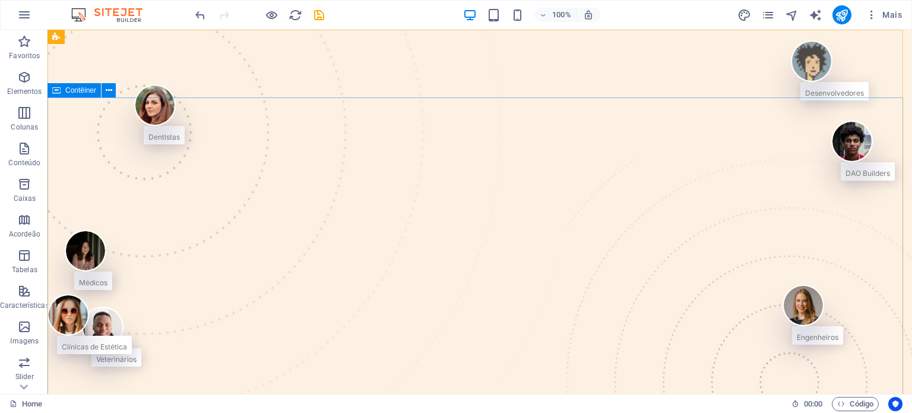
click at [82, 90] on span "Contêiner" at bounding box center [80, 90] width 31 height 7
click at [110, 93] on icon at bounding box center [109, 90] width 7 height 12
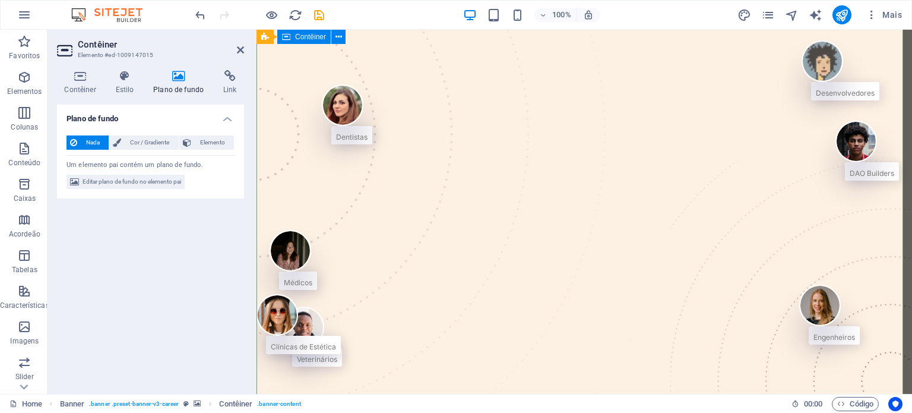
scroll to position [74, 0]
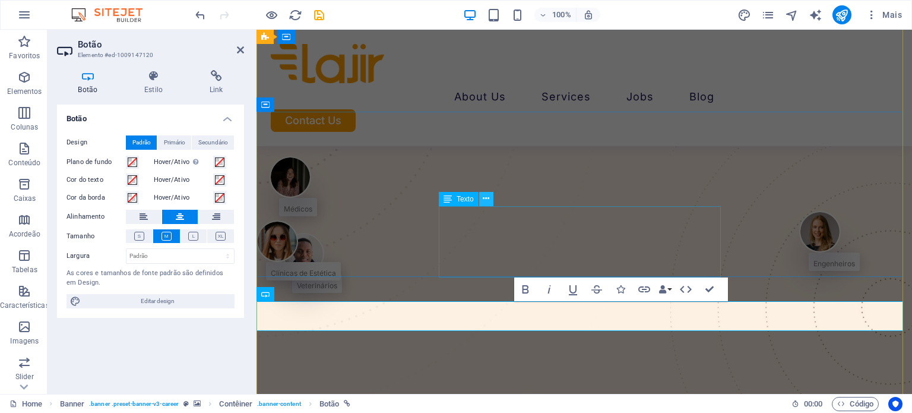
click at [480, 204] on button at bounding box center [486, 199] width 14 height 14
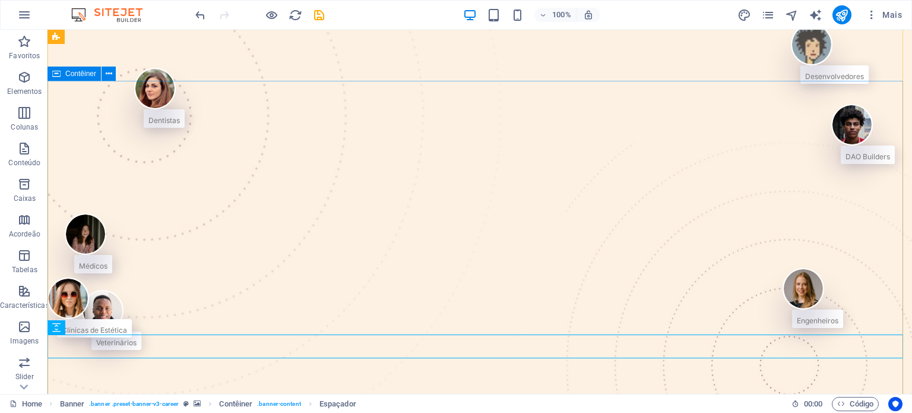
scroll to position [0, 0]
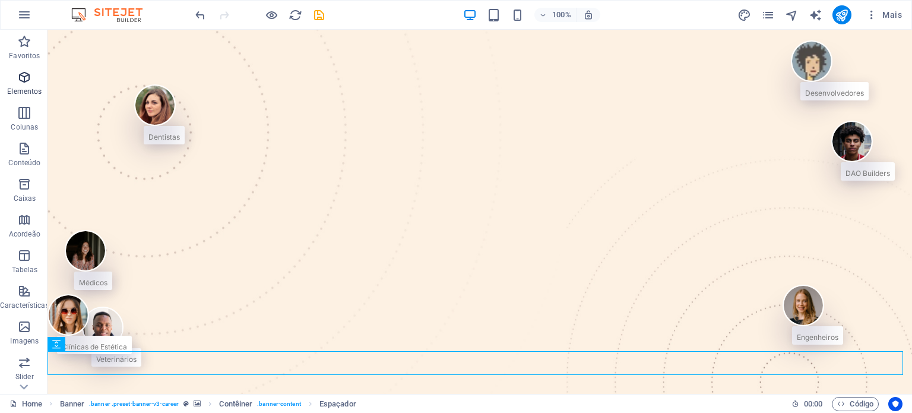
click at [31, 73] on span "Elementos" at bounding box center [24, 84] width 49 height 28
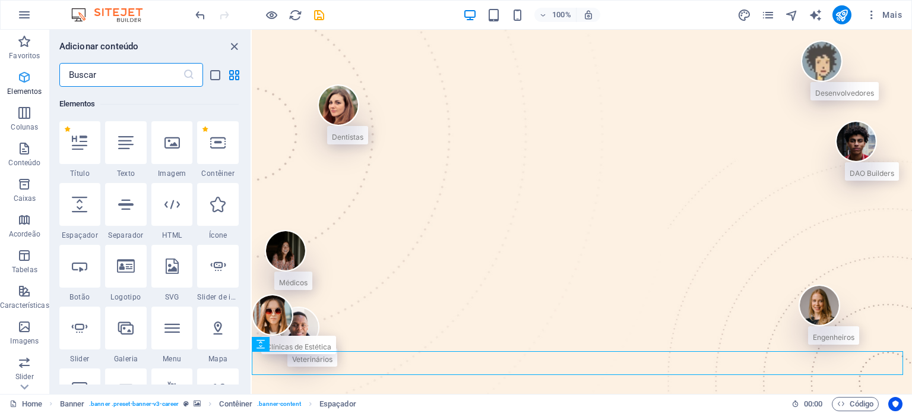
scroll to position [126, 0]
click at [27, 145] on icon "button" at bounding box center [24, 148] width 14 height 14
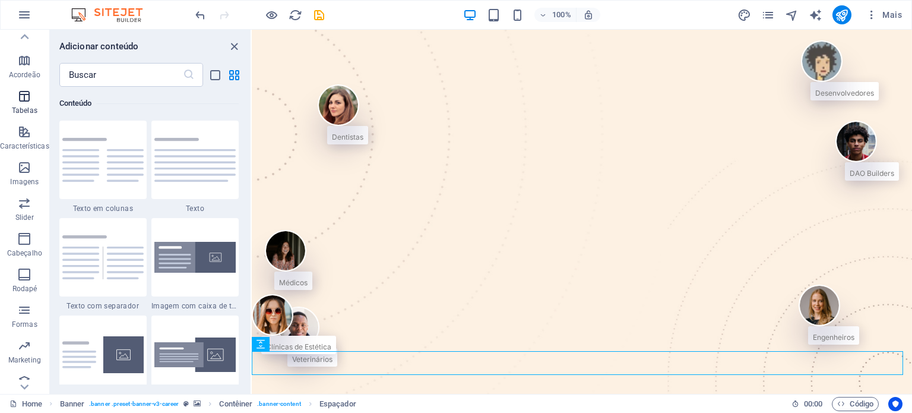
scroll to position [170, 0]
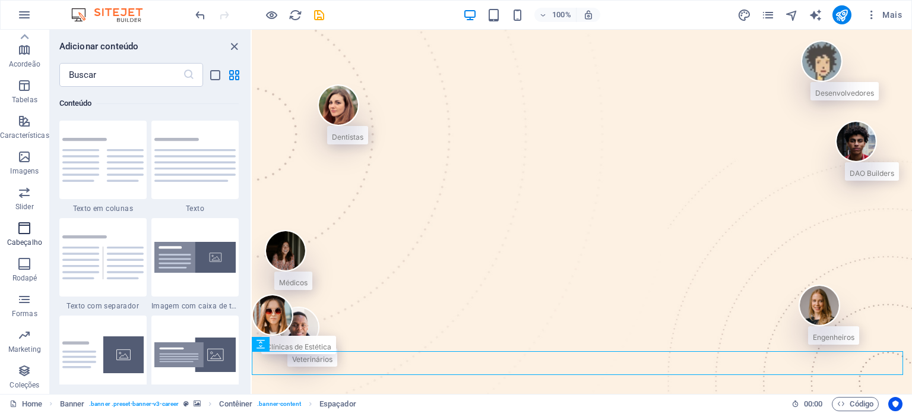
click at [23, 229] on icon "button" at bounding box center [24, 228] width 14 height 14
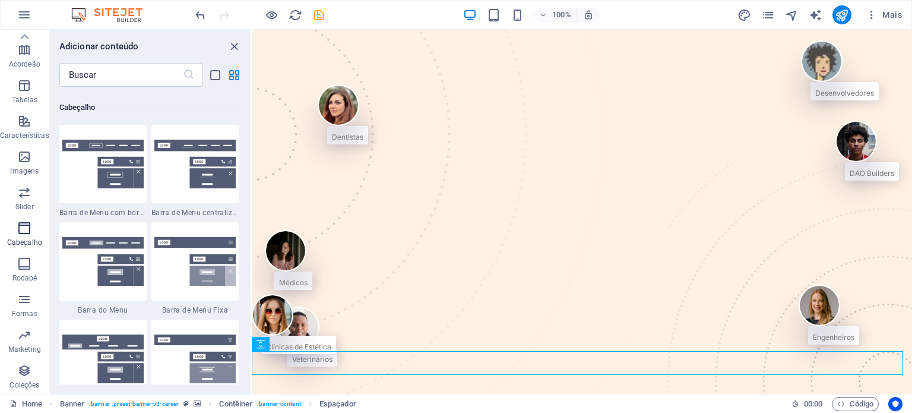
scroll to position [7148, 0]
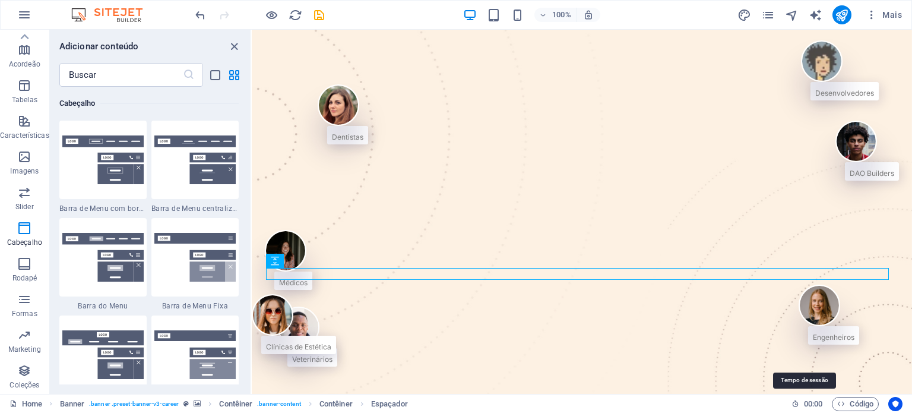
click at [792, 402] on icon at bounding box center [795, 403] width 8 height 8
click at [798, 400] on h6 "00 : 00" at bounding box center [806, 404] width 31 height 14
click at [850, 400] on span "Código" at bounding box center [855, 404] width 36 height 14
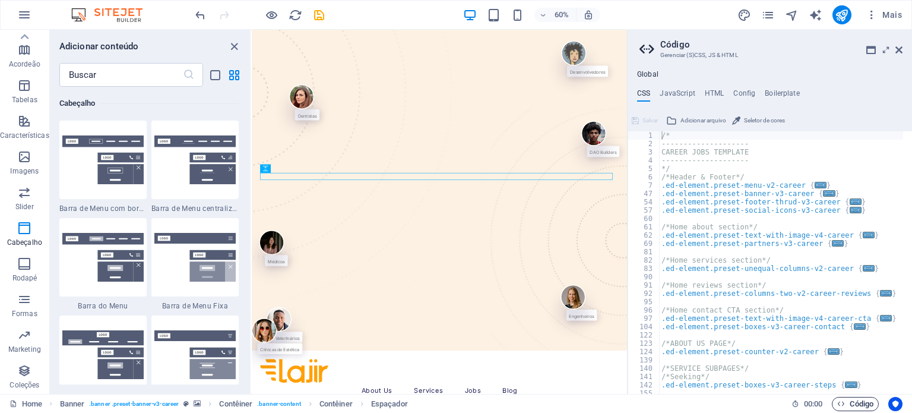
click at [850, 400] on span "Código" at bounding box center [855, 404] width 36 height 14
click at [899, 53] on icon at bounding box center [898, 49] width 7 height 9
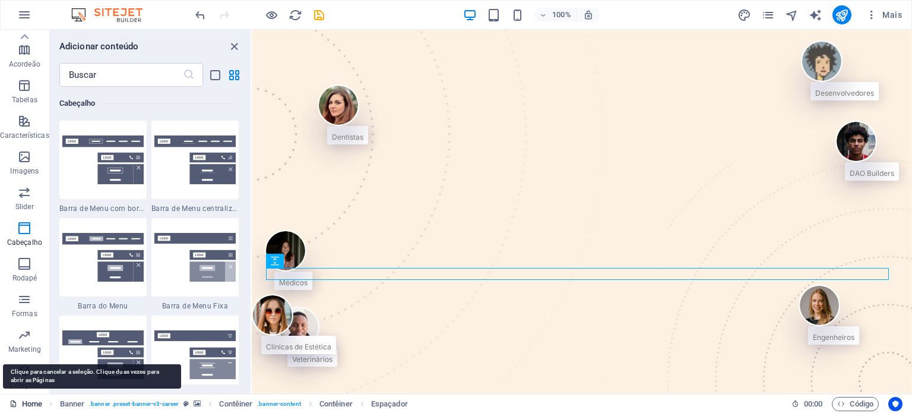
click at [21, 405] on link "Home" at bounding box center [25, 404] width 33 height 14
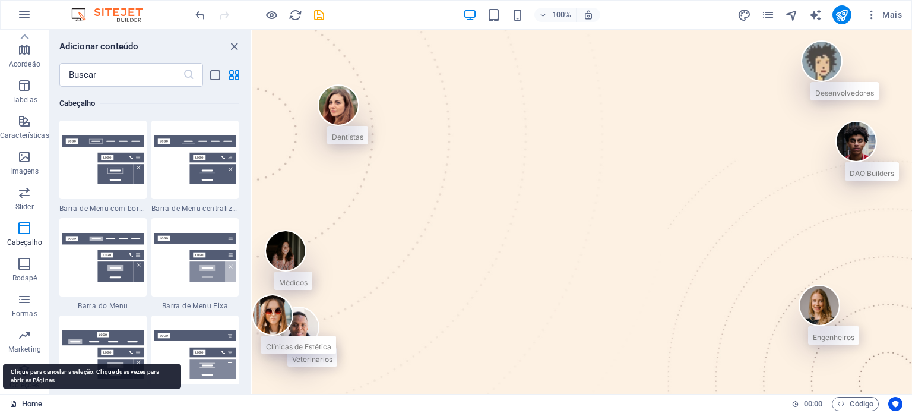
click at [21, 405] on link "Home" at bounding box center [25, 404] width 33 height 14
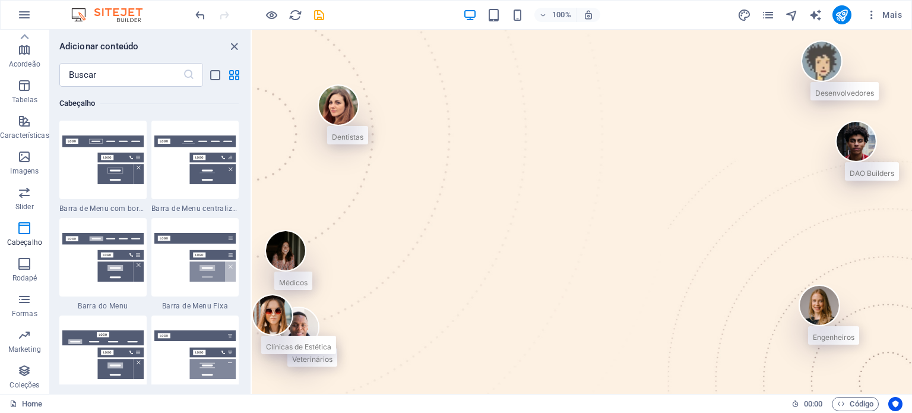
click at [6, 403] on div "Home 00 : 00 Código" at bounding box center [456, 403] width 912 height 19
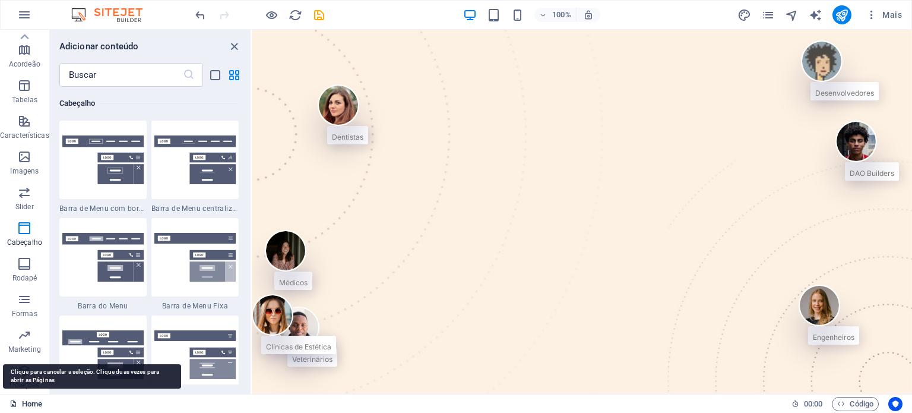
click at [27, 402] on link "Home" at bounding box center [25, 404] width 33 height 14
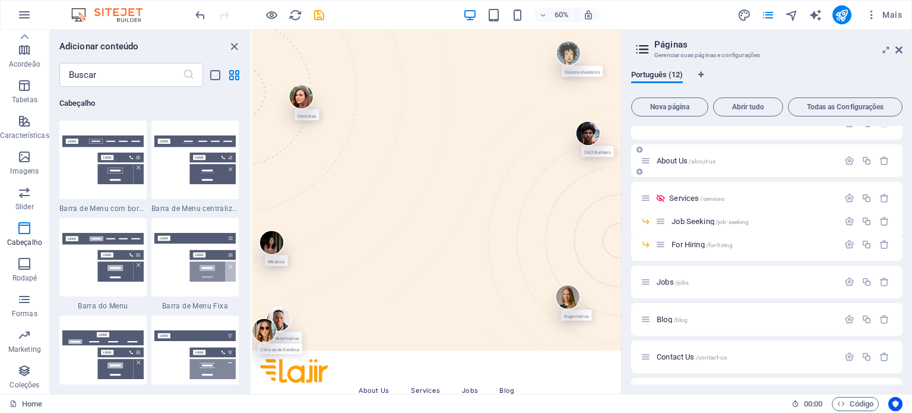
scroll to position [21, 0]
click at [733, 155] on p "About Us /about-us" at bounding box center [746, 158] width 178 height 8
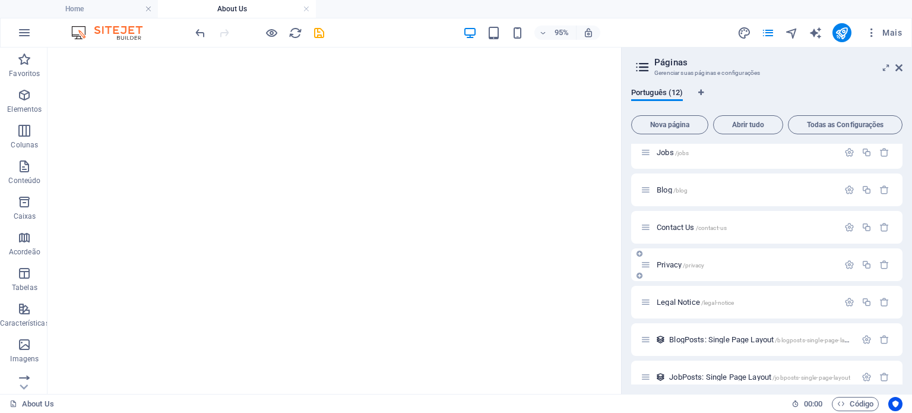
scroll to position [0, 0]
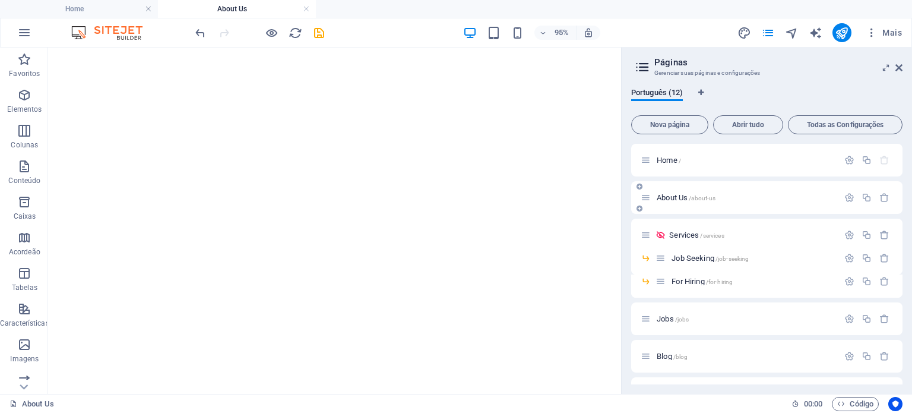
click at [729, 194] on p "About Us /about-us" at bounding box center [746, 198] width 178 height 8
click at [651, 196] on div "About Us /about-us" at bounding box center [740, 198] width 198 height 14
click at [658, 196] on span "About Us /about-us" at bounding box center [686, 197] width 59 height 9
click at [676, 233] on span "Services /services" at bounding box center [696, 234] width 55 height 9
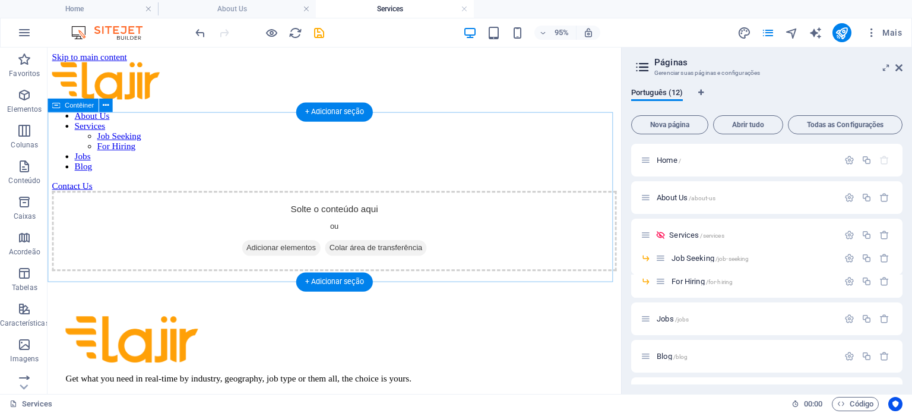
click at [532, 198] on div "Solte o conteúdo aqui ou Adicionar elementos Colar área de transferência" at bounding box center [349, 240] width 594 height 84
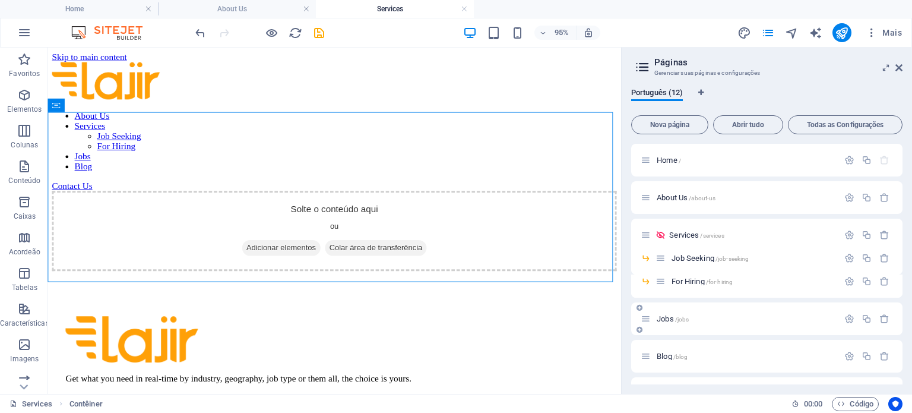
click at [658, 315] on span "Jobs /jobs" at bounding box center [673, 318] width 32 height 9
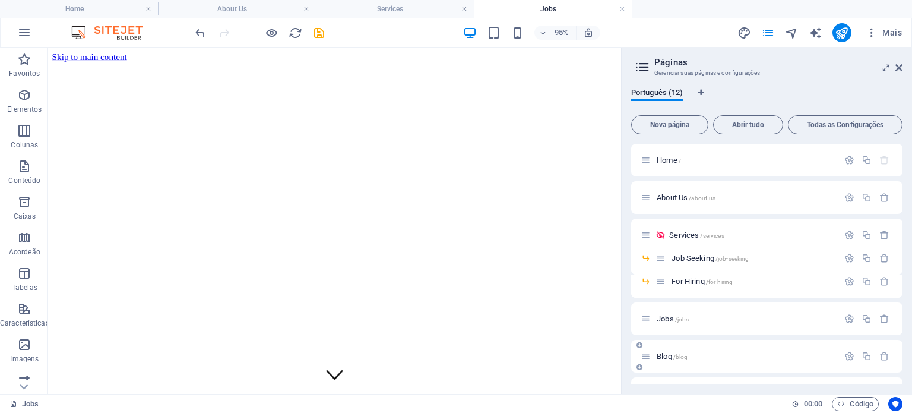
click at [682, 345] on div "Blog /blog" at bounding box center [766, 356] width 271 height 33
click at [679, 354] on span "/blog" at bounding box center [680, 356] width 15 height 7
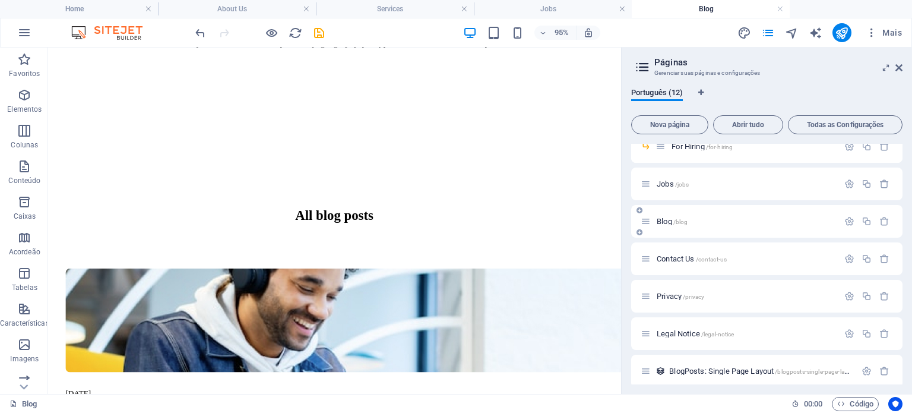
scroll to position [179, 0]
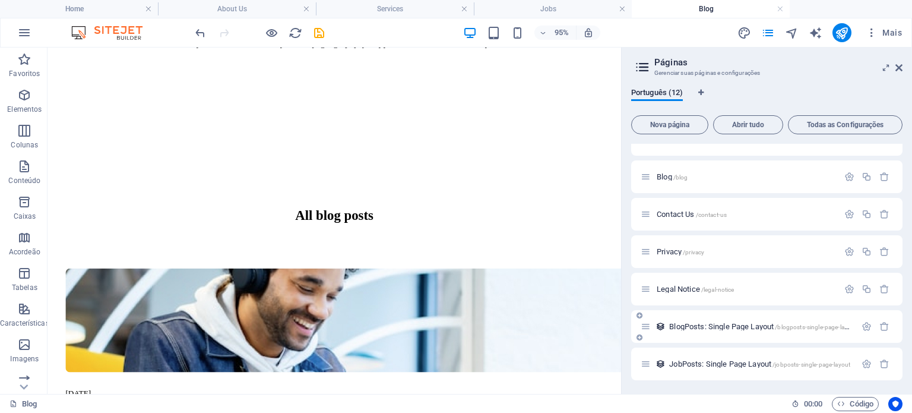
click at [727, 327] on span "BlogPosts: Single Page Layout /blogposts-single-page-layout" at bounding box center [762, 326] width 187 height 9
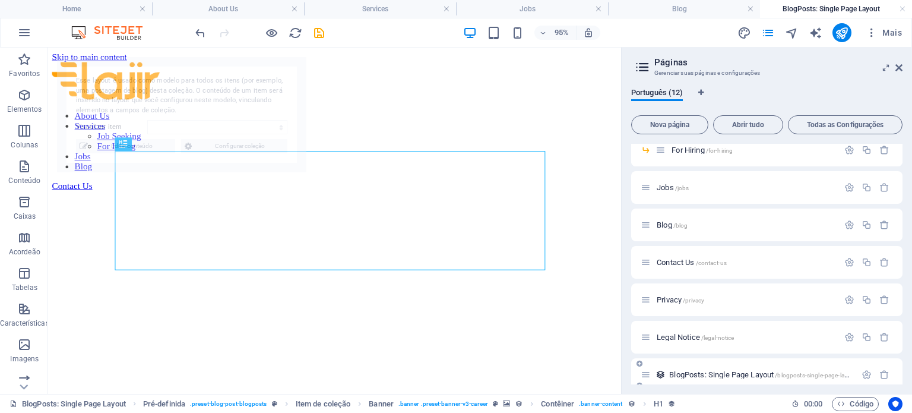
scroll to position [0, 0]
select select "68dfebf5918664fa26017aba"
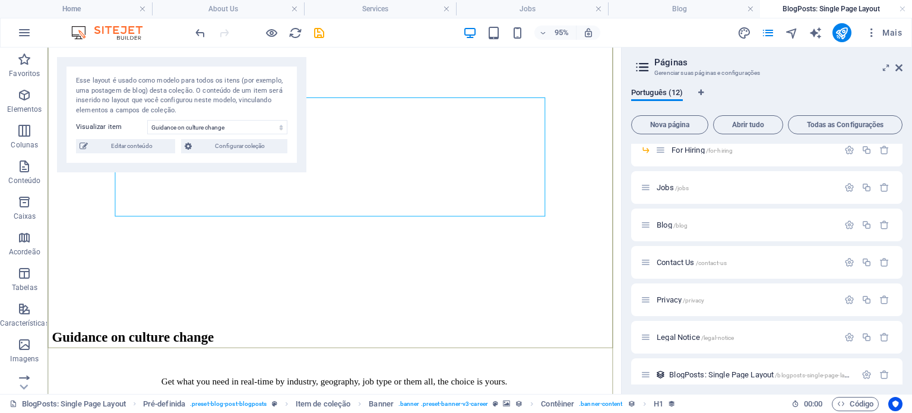
scroll to position [204, 0]
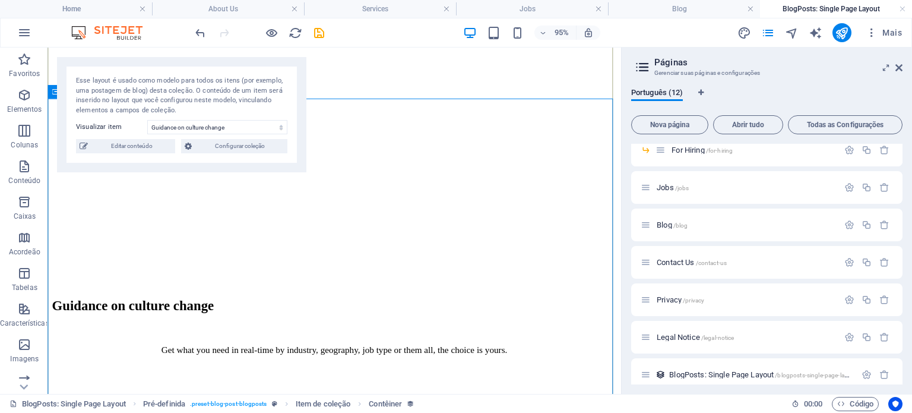
scroll to position [318, 0]
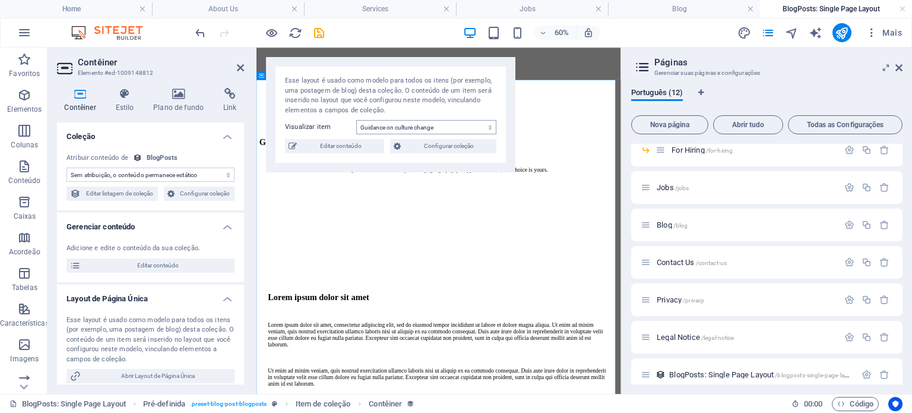
select select "bpost-details"
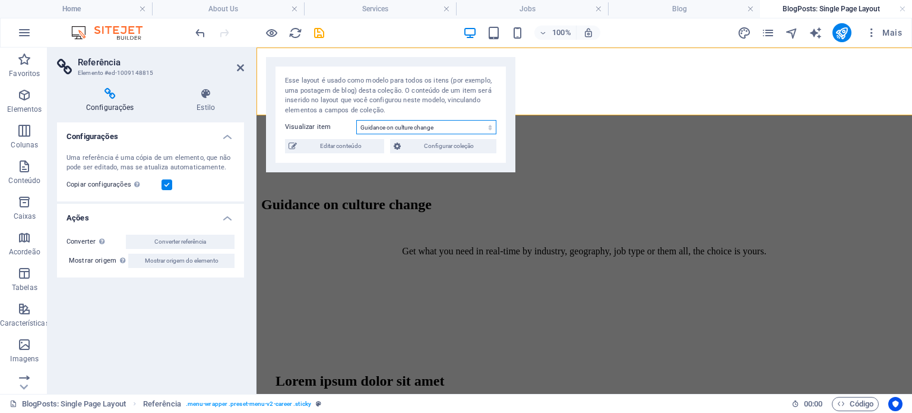
click at [397, 123] on select "Guidance on culture change Run a group coaching session Building a coaching cul…" at bounding box center [426, 127] width 140 height 14
click at [392, 125] on select "Guidance on culture change Run a group coaching session Building a coaching cul…" at bounding box center [426, 127] width 140 height 14
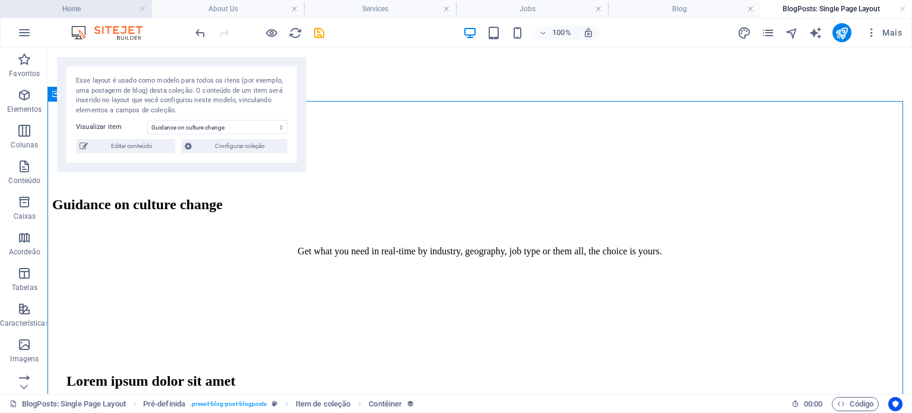
click at [109, 9] on h4 "Home" at bounding box center [76, 8] width 152 height 13
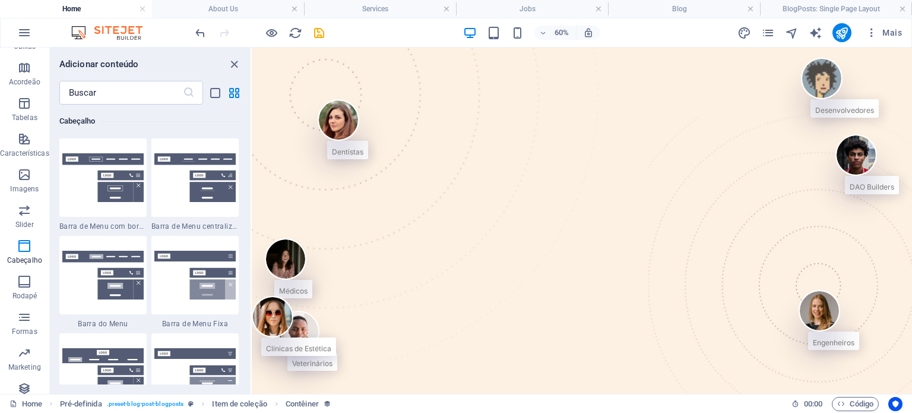
scroll to position [0, 0]
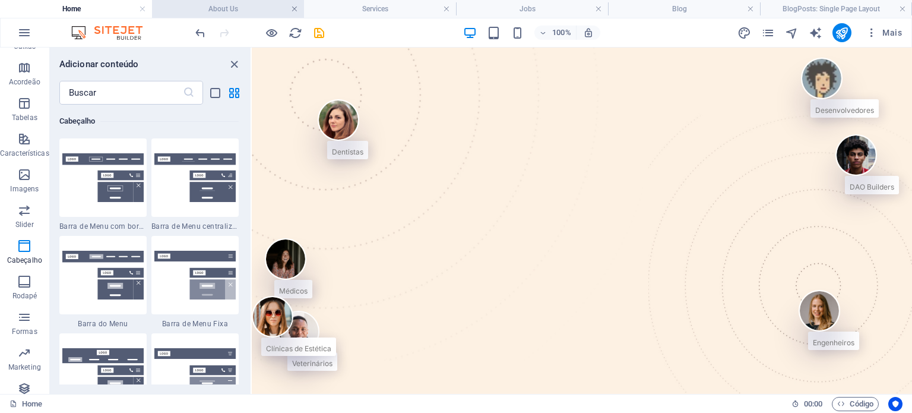
click at [292, 8] on link at bounding box center [294, 9] width 7 height 11
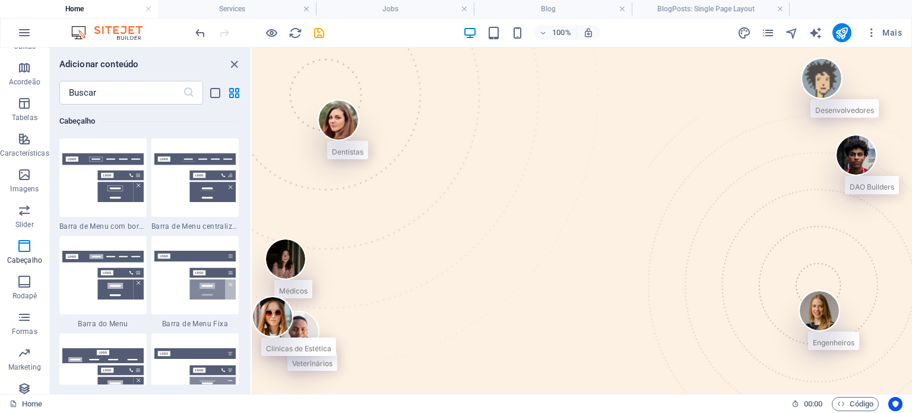
click at [292, 8] on h4 "Services" at bounding box center [237, 8] width 158 height 13
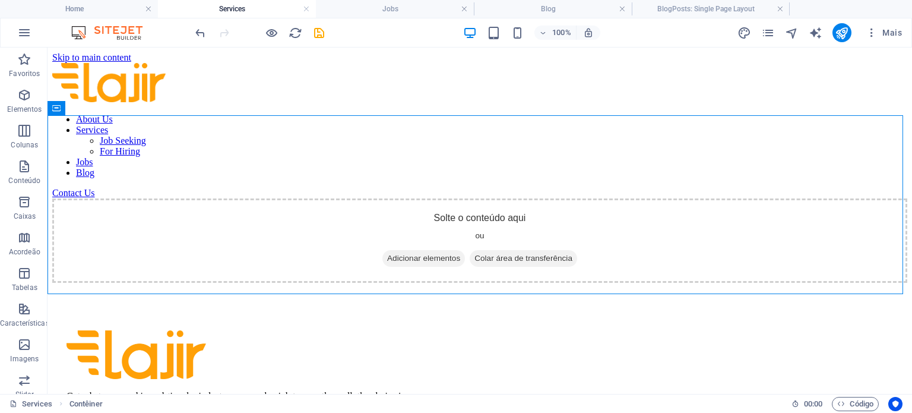
click at [299, 8] on h4 "Services" at bounding box center [237, 8] width 158 height 13
click at [305, 8] on link at bounding box center [306, 9] width 7 height 11
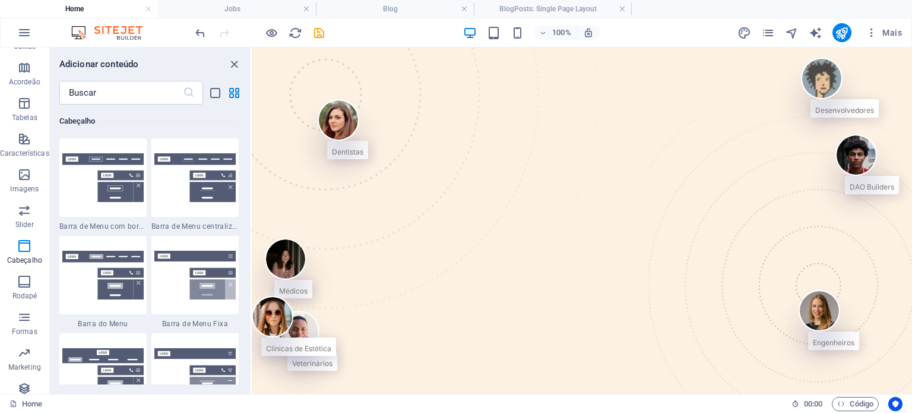
click at [305, 8] on link at bounding box center [306, 9] width 7 height 11
click at [461, 8] on link at bounding box center [464, 9] width 7 height 11
click at [305, 8] on link at bounding box center [306, 9] width 7 height 11
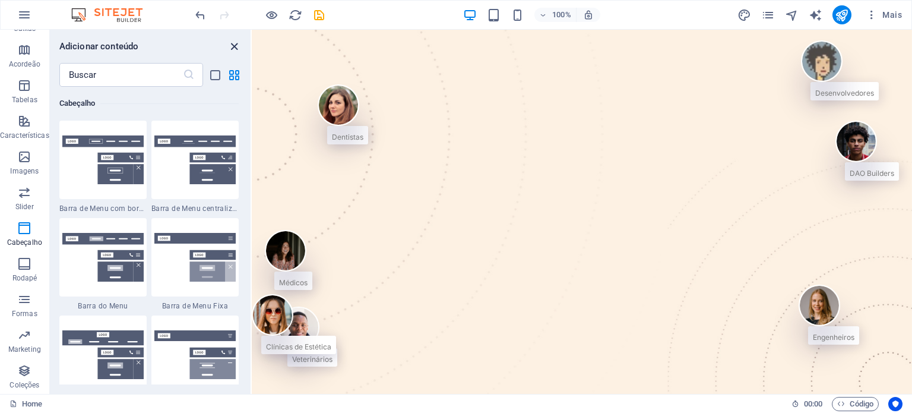
click at [230, 47] on icon "close panel" at bounding box center [234, 47] width 14 height 14
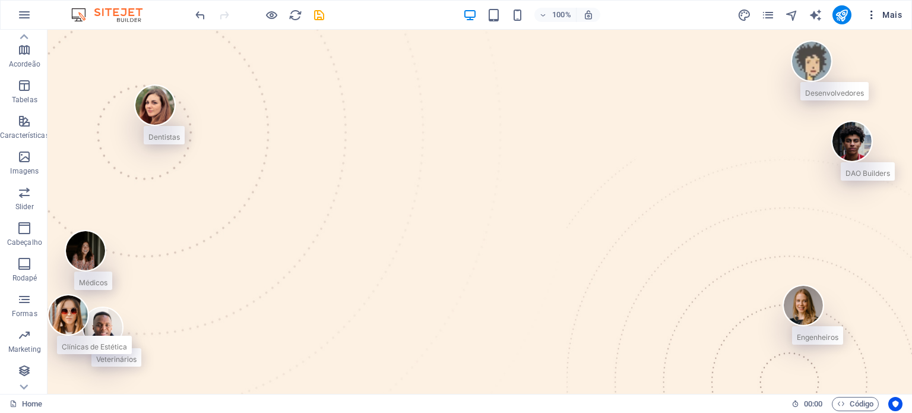
click at [884, 17] on span "Mais" at bounding box center [883, 15] width 36 height 12
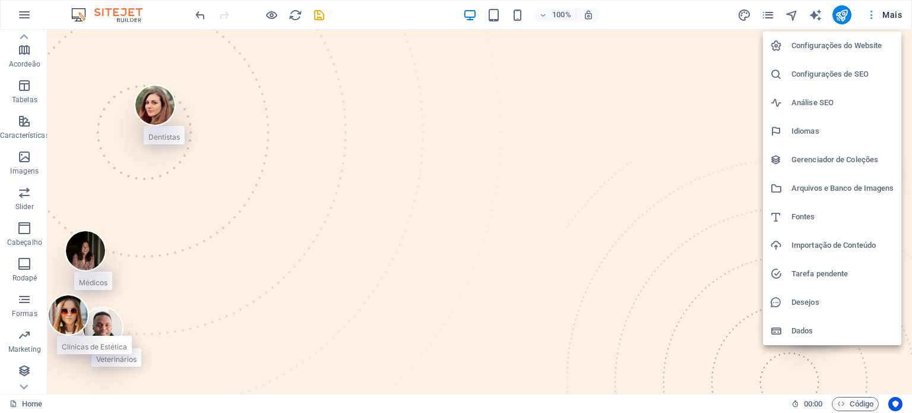
click at [884, 17] on div at bounding box center [456, 206] width 912 height 413
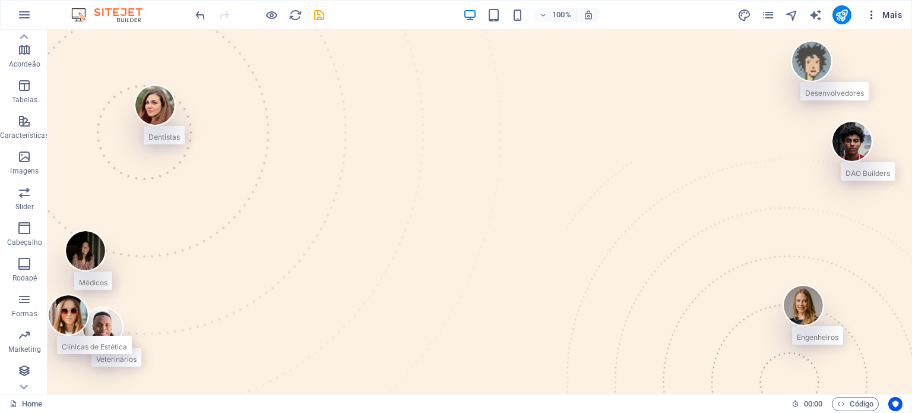
click at [884, 17] on span "Mais" at bounding box center [883, 15] width 36 height 12
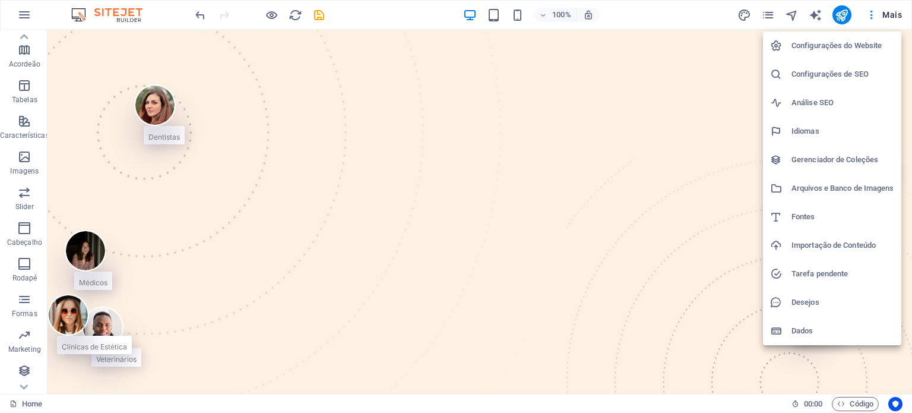
click at [746, 17] on div at bounding box center [456, 206] width 912 height 413
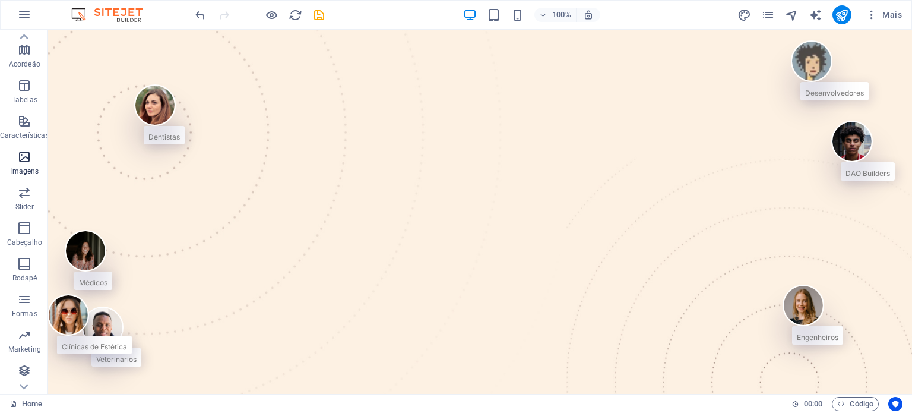
scroll to position [170, 0]
click at [879, 9] on span "Mais" at bounding box center [883, 15] width 36 height 12
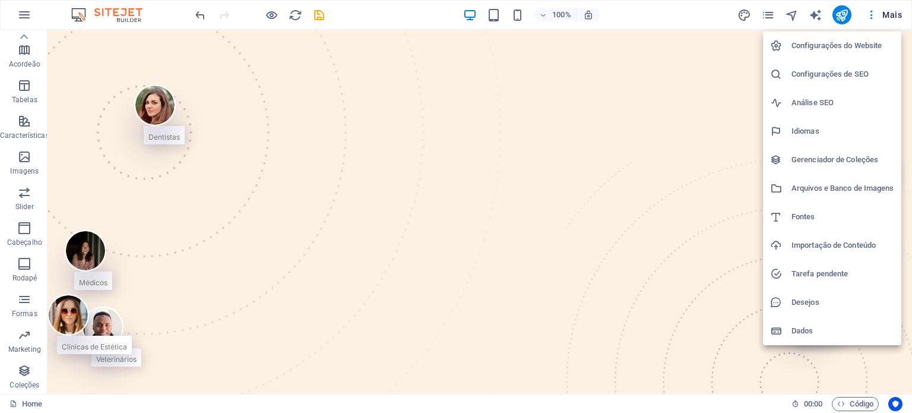
click at [855, 50] on h6 "Configurações do Website" at bounding box center [842, 46] width 103 height 14
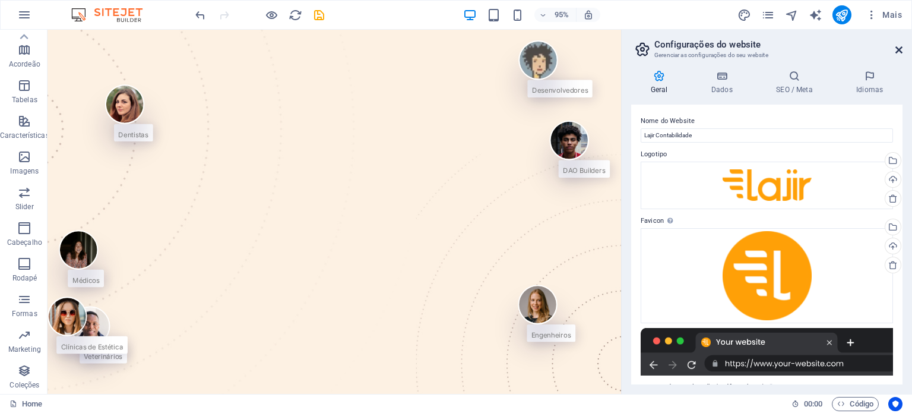
click at [900, 50] on icon at bounding box center [898, 49] width 7 height 9
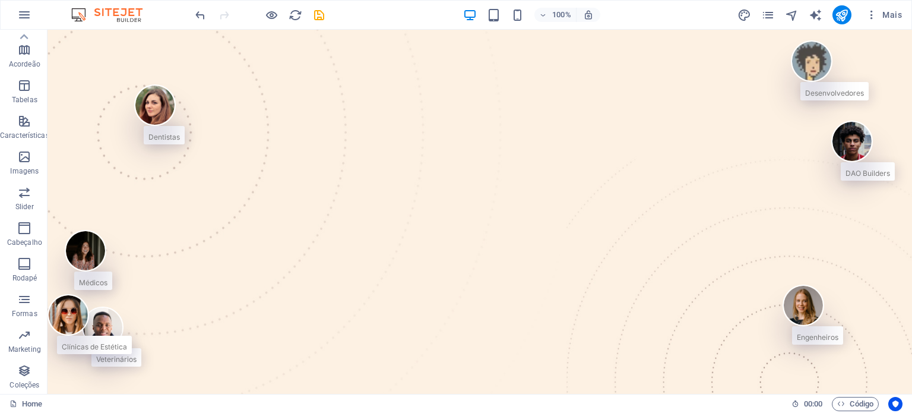
click at [893, 24] on div "100% Mais" at bounding box center [456, 15] width 911 height 28
click at [890, 15] on span "Mais" at bounding box center [883, 15] width 36 height 12
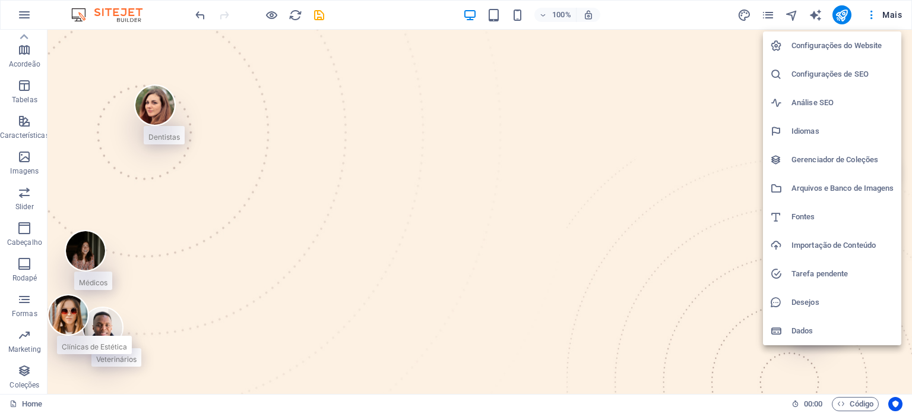
click at [836, 18] on div at bounding box center [456, 206] width 912 height 413
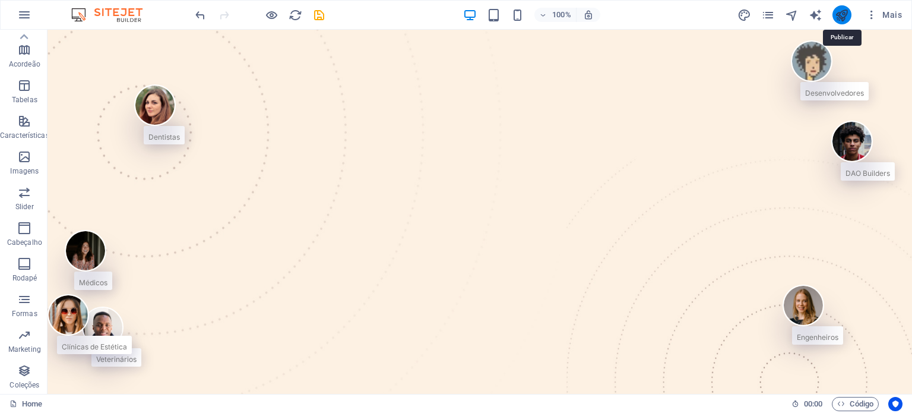
click at [836, 17] on icon "publish" at bounding box center [842, 15] width 14 height 14
click at [770, 14] on icon "pages" at bounding box center [768, 15] width 14 height 14
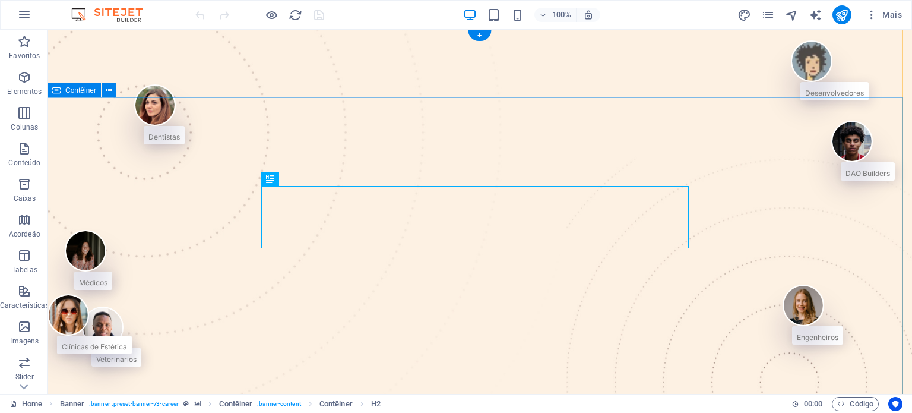
scroll to position [17, 0]
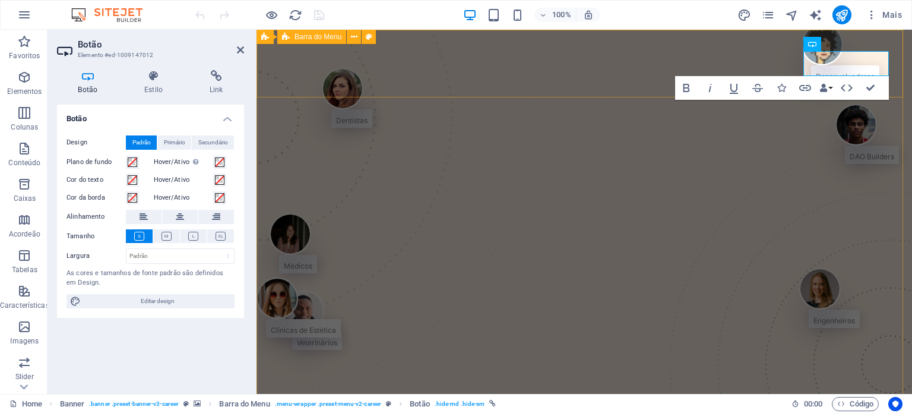
scroll to position [0, 0]
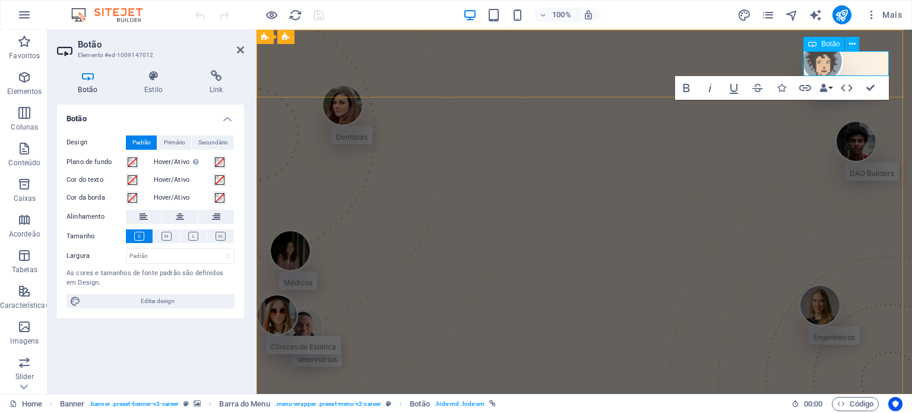
click at [163, 85] on h4 "Estilo" at bounding box center [155, 82] width 65 height 25
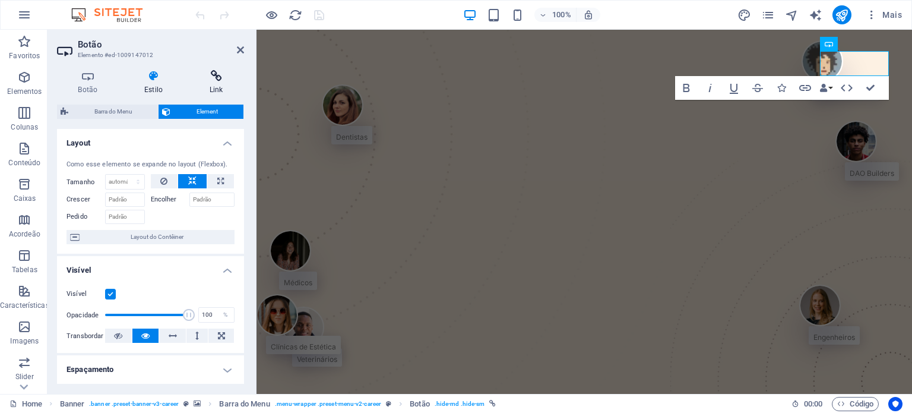
click at [223, 85] on h4 "Link" at bounding box center [216, 82] width 56 height 25
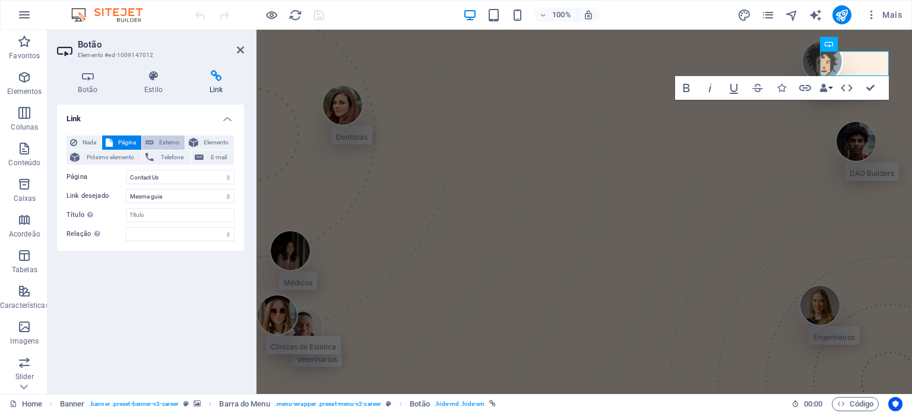
click at [152, 141] on icon at bounding box center [149, 142] width 8 height 14
select select "blank"
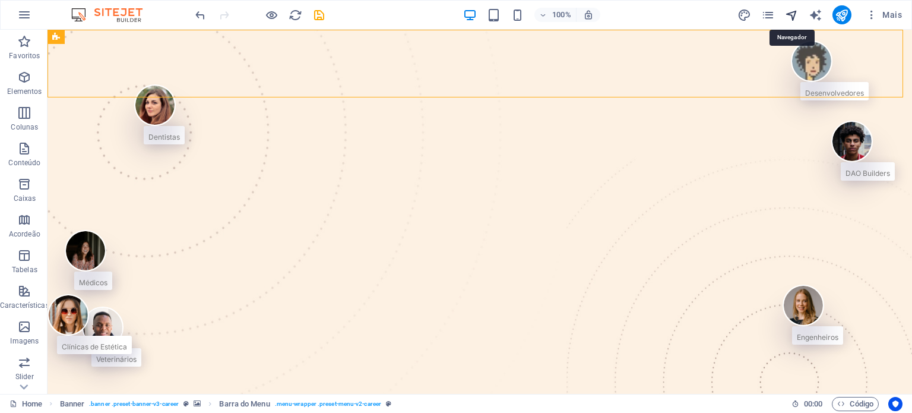
click at [791, 12] on icon "navigator" at bounding box center [792, 15] width 14 height 14
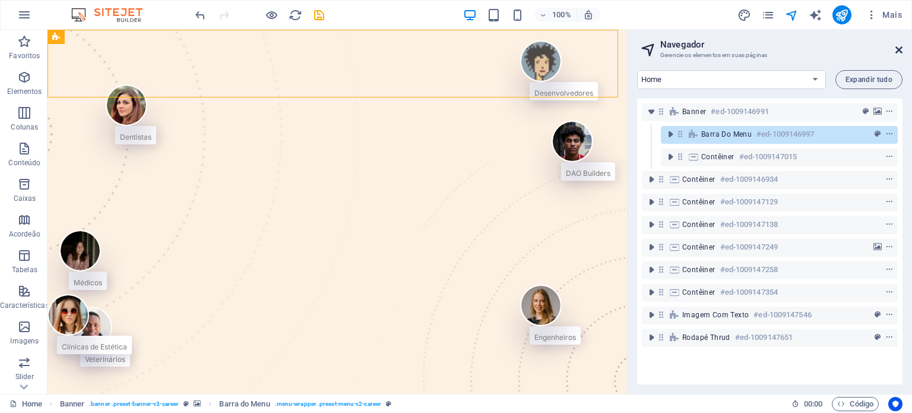
click at [896, 52] on icon at bounding box center [898, 49] width 7 height 9
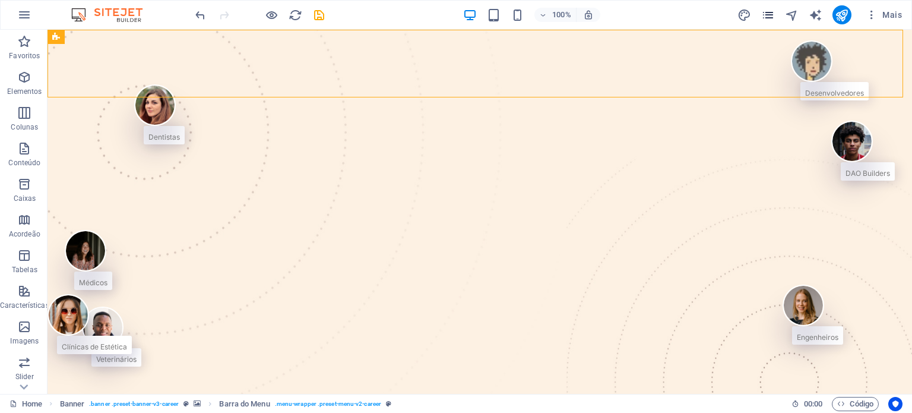
click at [774, 14] on icon "pages" at bounding box center [768, 15] width 14 height 14
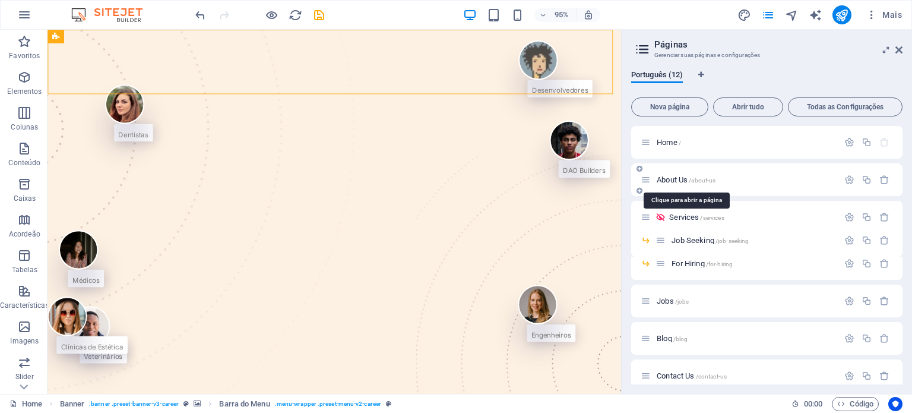
click at [670, 179] on span "About Us /about-us" at bounding box center [686, 179] width 59 height 9
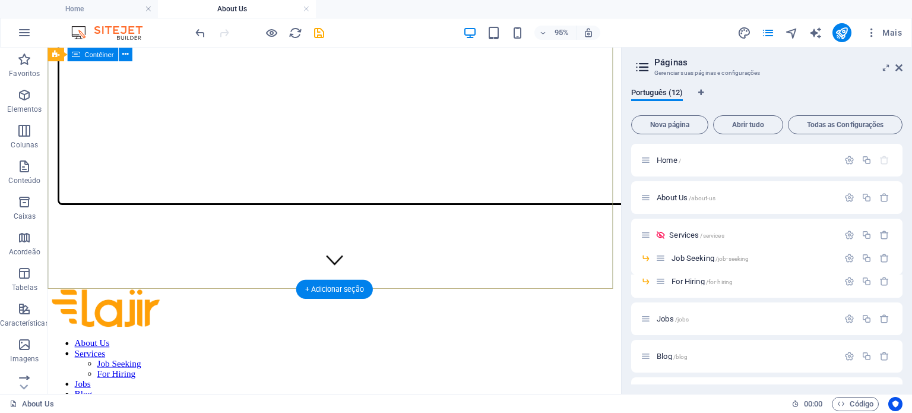
scroll to position [97, 0]
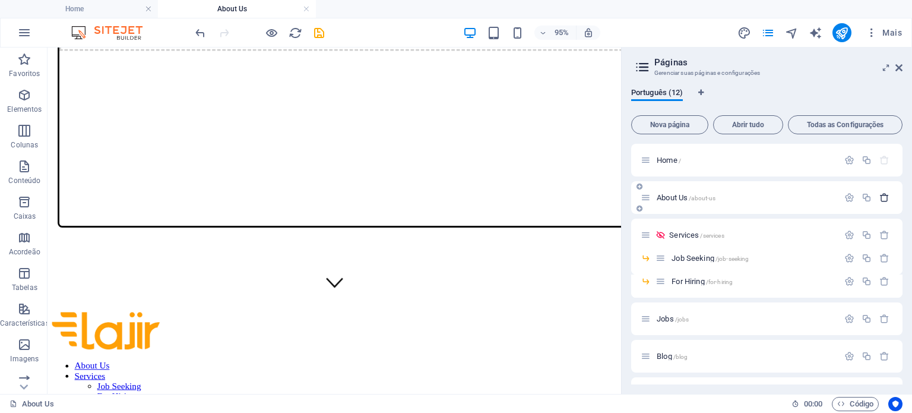
click at [880, 200] on icon "button" at bounding box center [884, 197] width 10 height 10
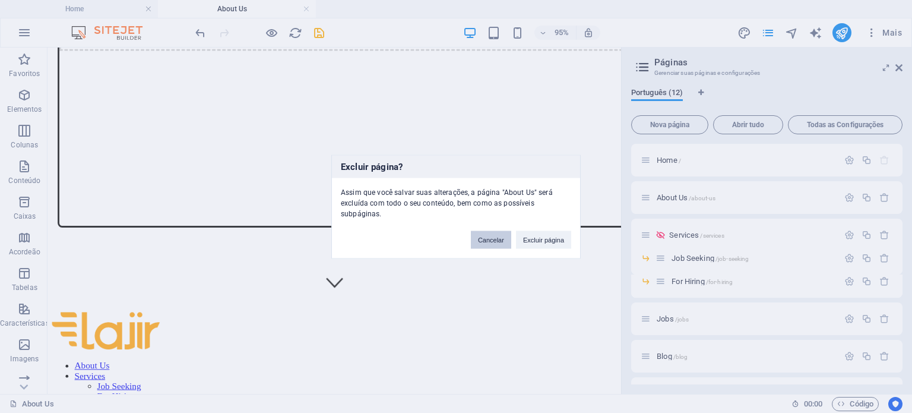
click at [511, 234] on button "Cancelar" at bounding box center [491, 239] width 40 height 18
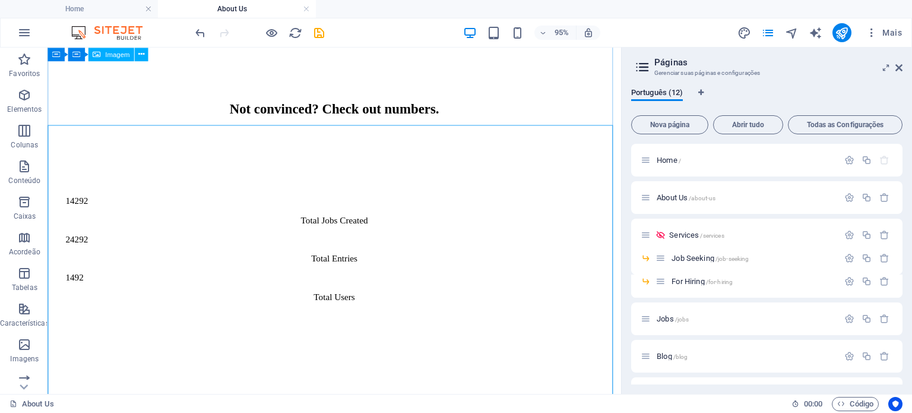
scroll to position [1154, 0]
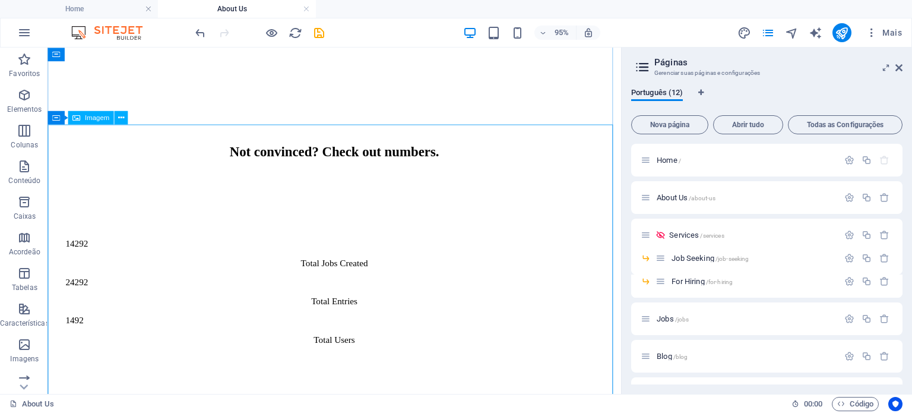
click at [670, 159] on span "Home /" at bounding box center [669, 160] width 24 height 9
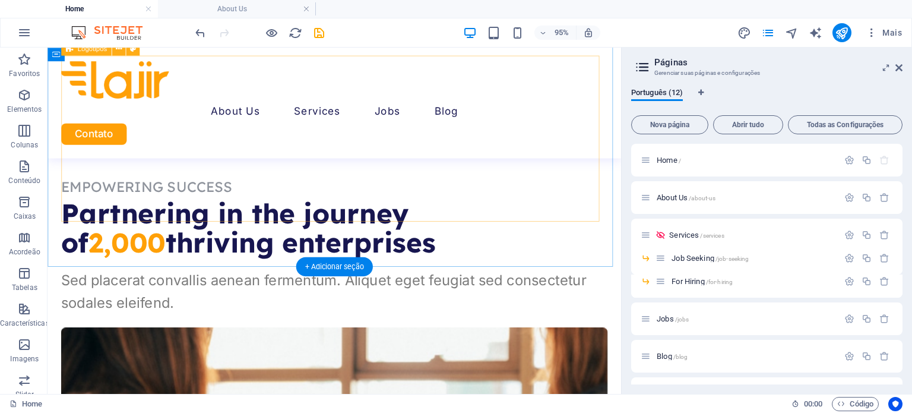
scroll to position [923, 0]
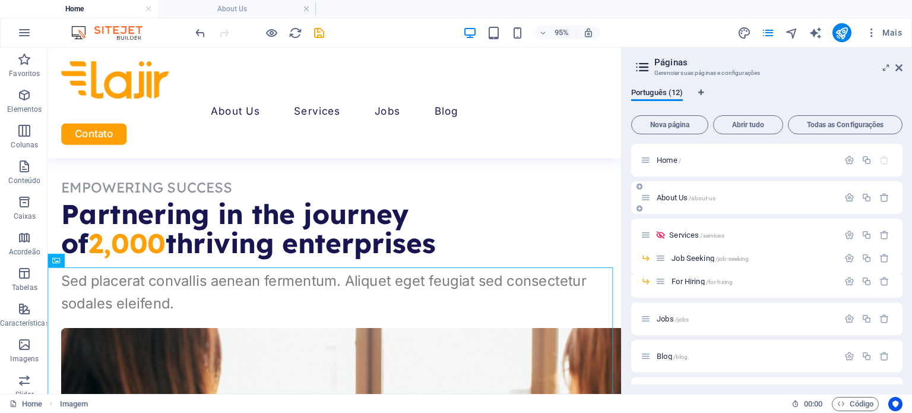
click at [674, 205] on div "About Us /about-us" at bounding box center [766, 197] width 271 height 33
click at [677, 200] on span "About Us /about-us" at bounding box center [686, 197] width 59 height 9
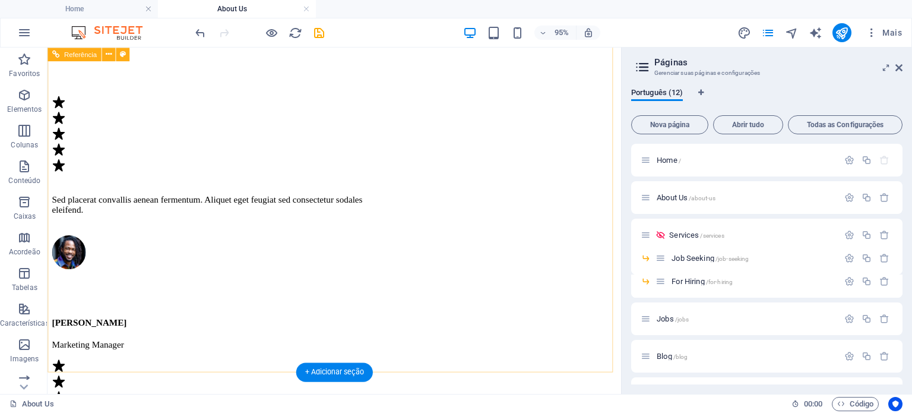
scroll to position [2853, 0]
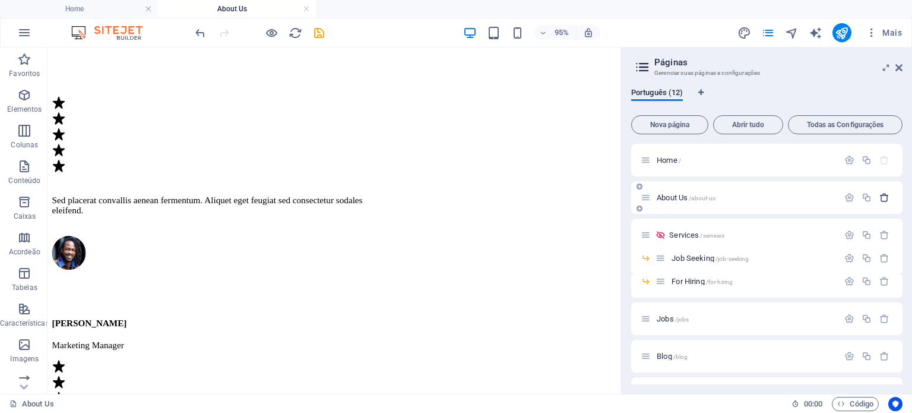
click at [879, 197] on icon "button" at bounding box center [884, 197] width 10 height 10
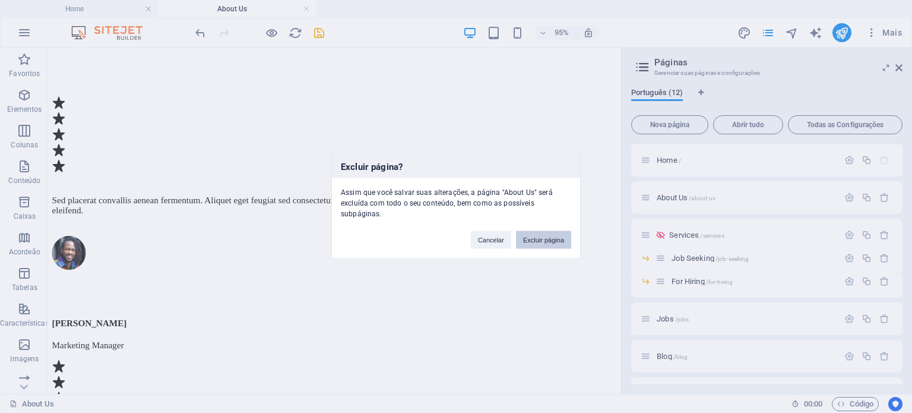
click at [539, 239] on button "Excluir página" at bounding box center [543, 239] width 55 height 18
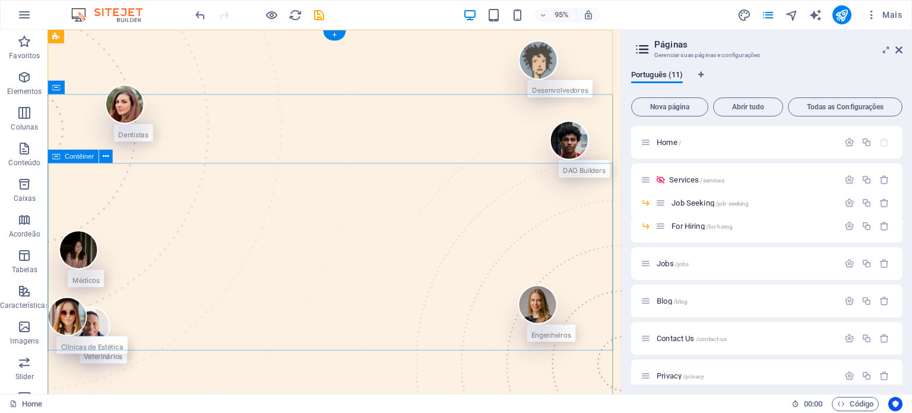
scroll to position [923, 0]
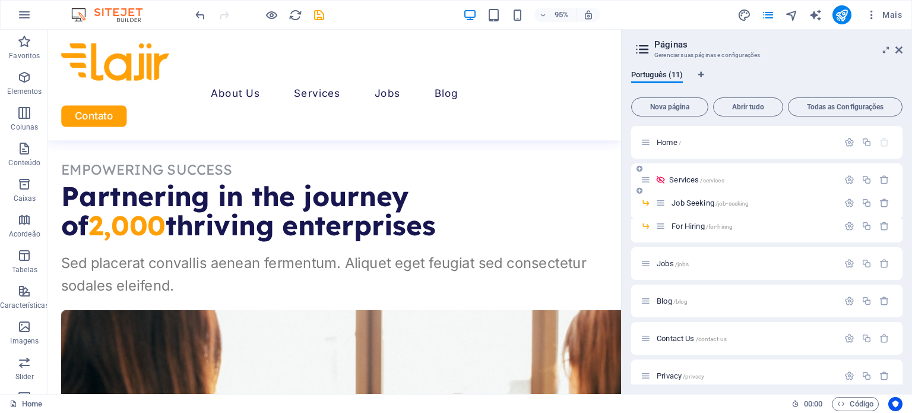
click at [683, 181] on span "Services /services" at bounding box center [696, 179] width 55 height 9
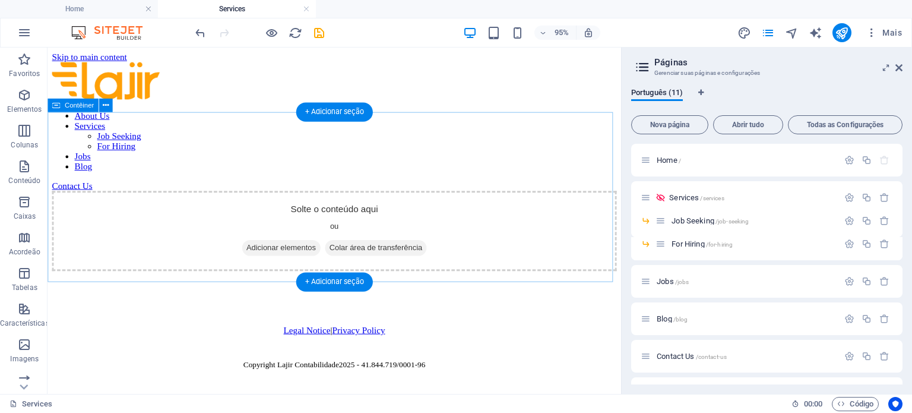
scroll to position [2, 0]
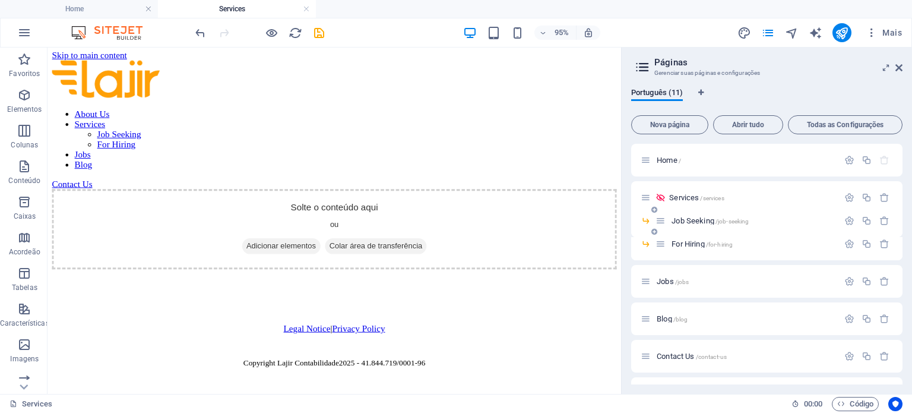
click at [709, 222] on span "Job Seeking /job-seeking" at bounding box center [709, 220] width 77 height 9
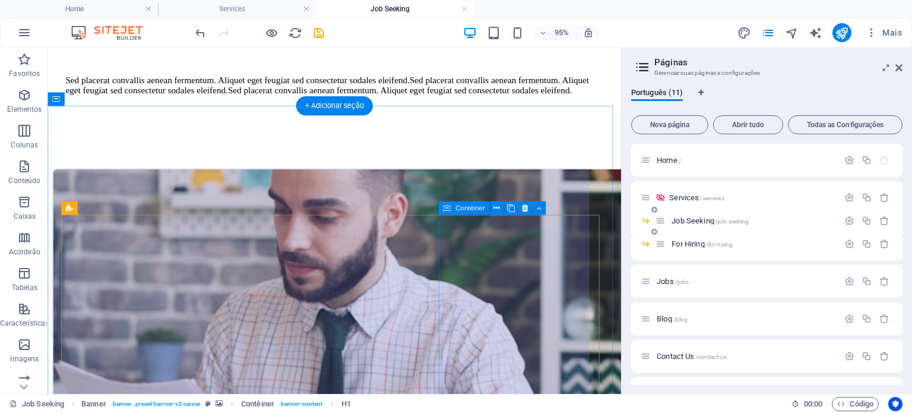
scroll to position [1277, 0]
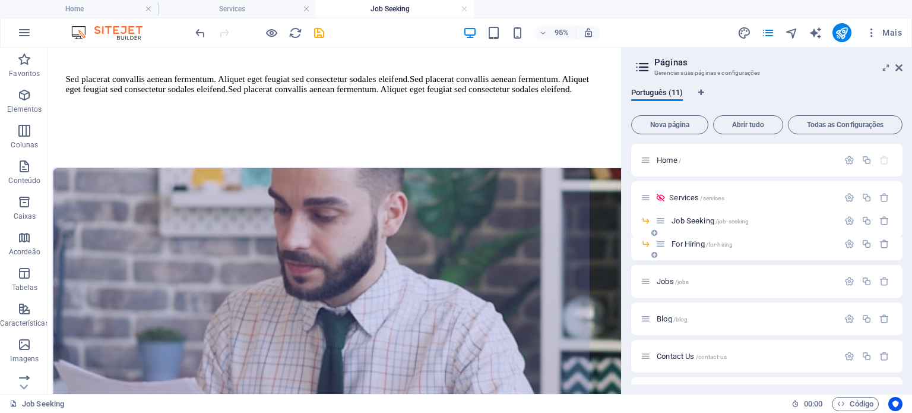
click at [680, 244] on span "For Hiring /for-hiring" at bounding box center [701, 243] width 61 height 9
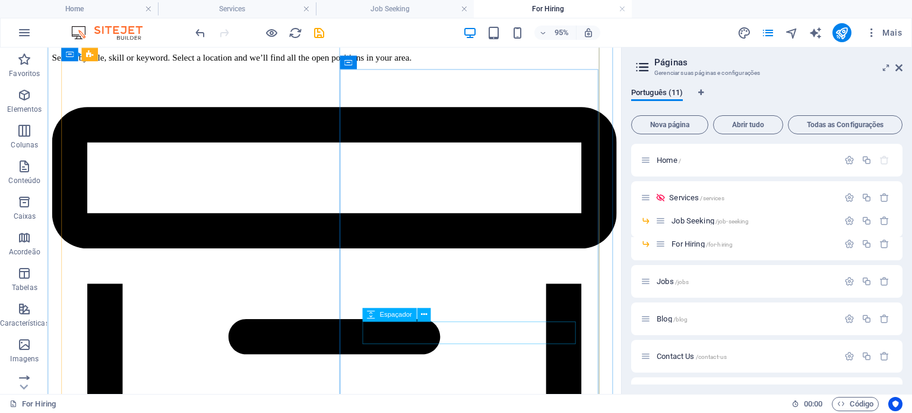
scroll to position [1483, 0]
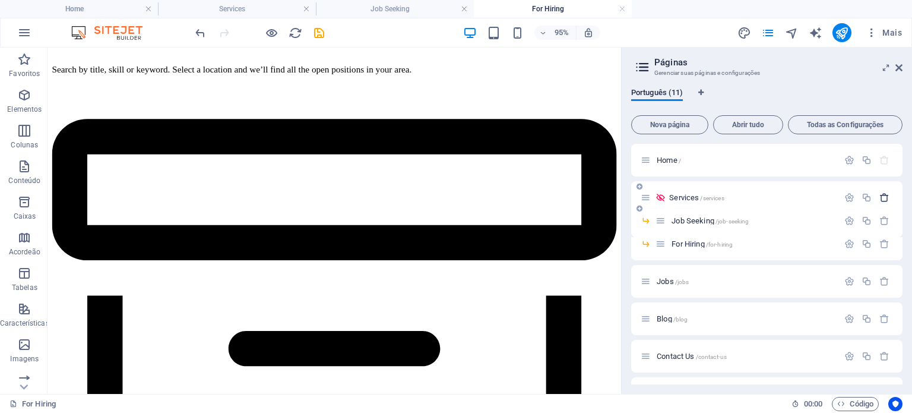
click at [880, 199] on icon "button" at bounding box center [884, 197] width 10 height 10
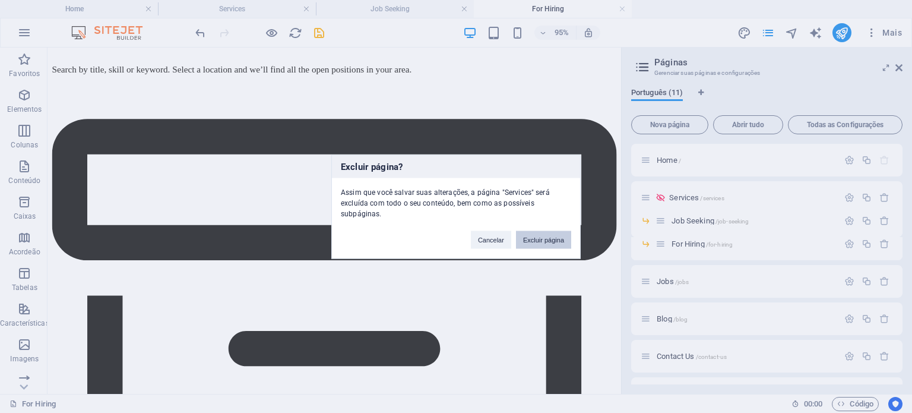
click at [554, 237] on button "Excluir página" at bounding box center [543, 239] width 55 height 18
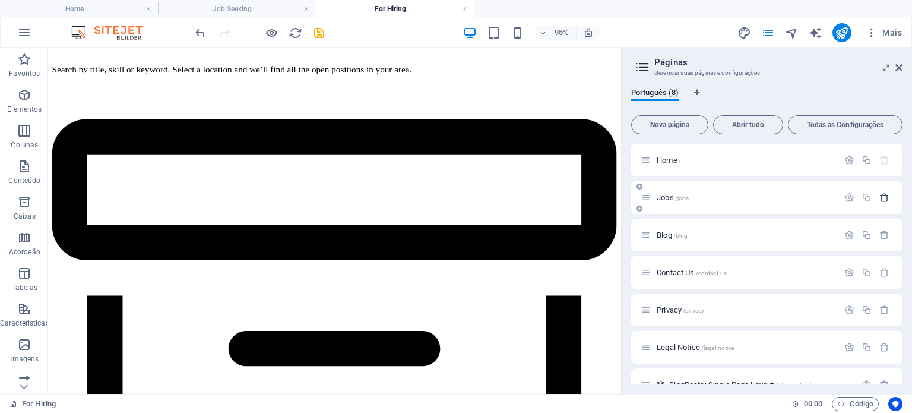
click at [883, 198] on icon "button" at bounding box center [884, 197] width 10 height 10
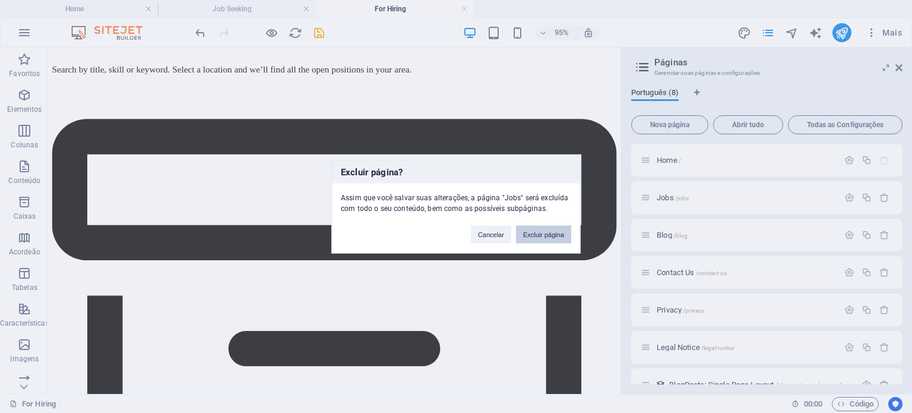
click at [567, 234] on button "Excluir página" at bounding box center [543, 234] width 55 height 18
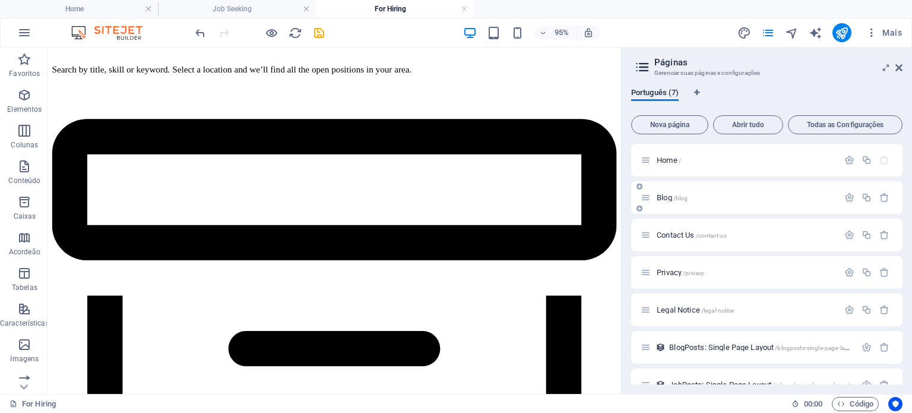
click at [675, 196] on span "/blog" at bounding box center [680, 198] width 15 height 7
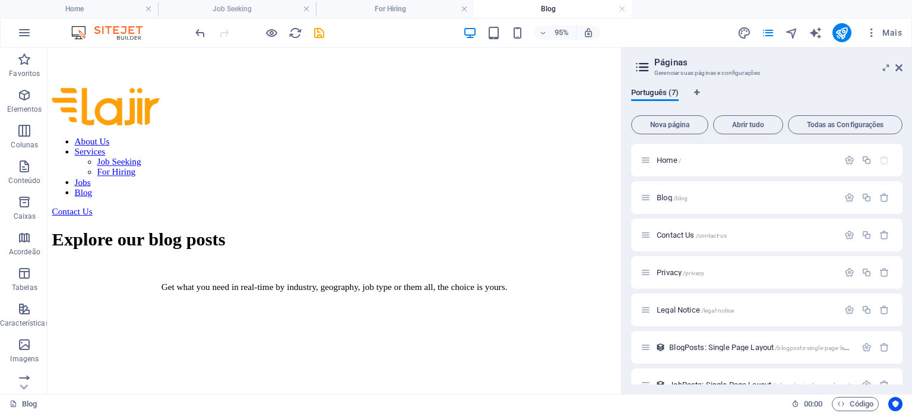
scroll to position [21, 0]
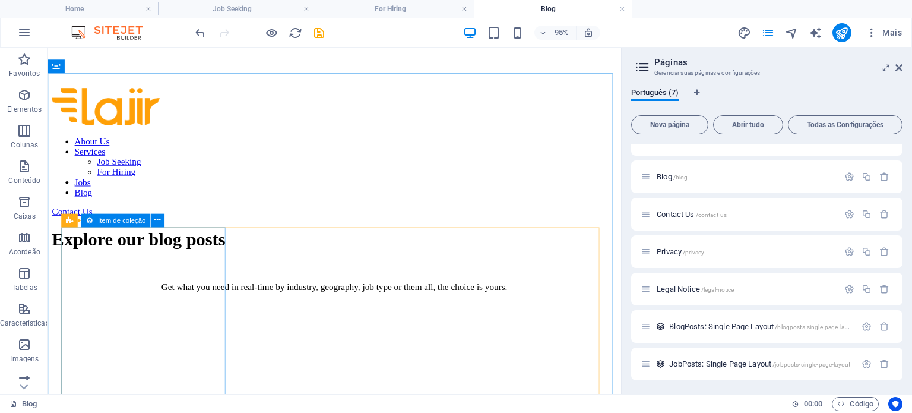
click at [98, 221] on span "Item de coleção" at bounding box center [121, 220] width 47 height 7
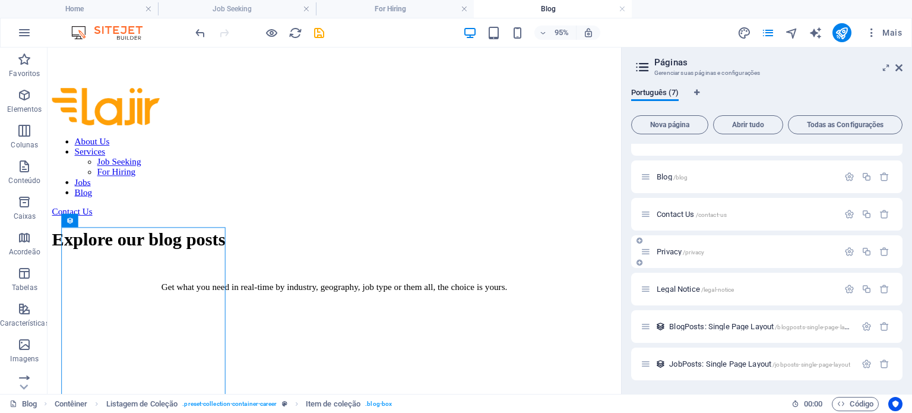
scroll to position [0, 0]
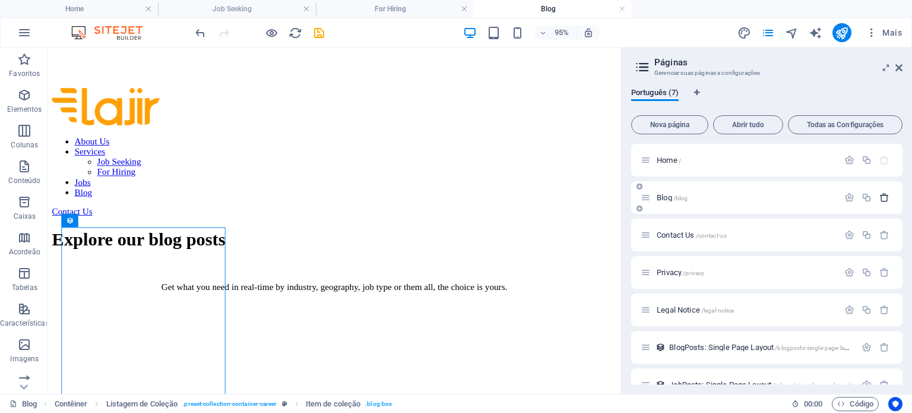
click at [882, 198] on icon "button" at bounding box center [884, 197] width 10 height 10
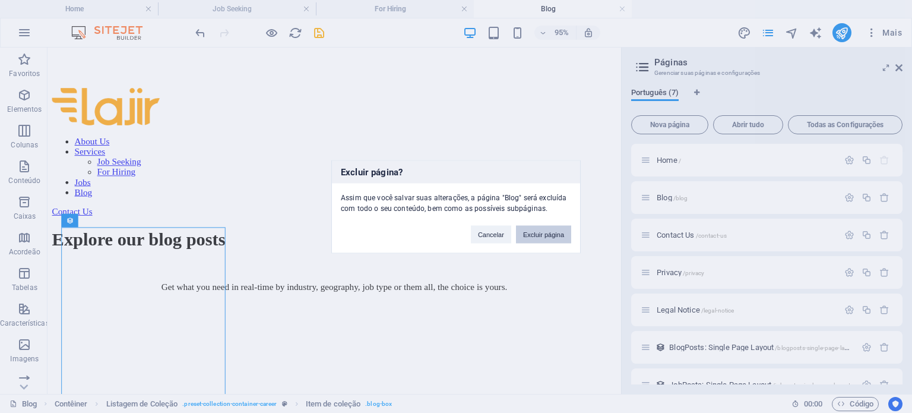
click at [563, 237] on button "Excluir página" at bounding box center [543, 234] width 55 height 18
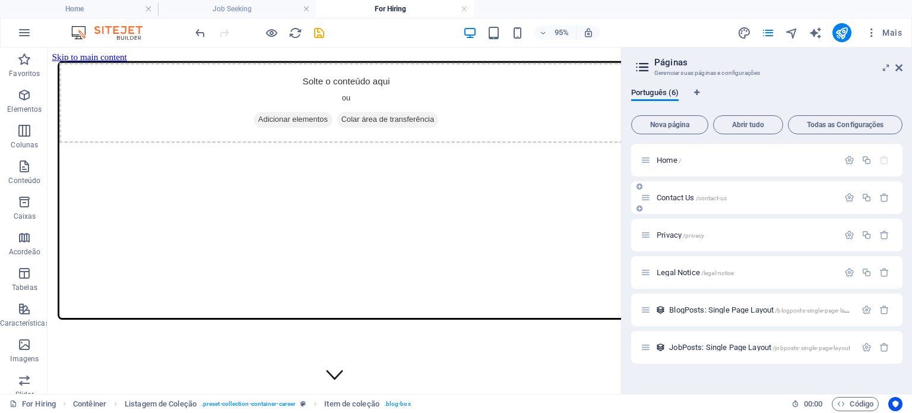
scroll to position [1483, 0]
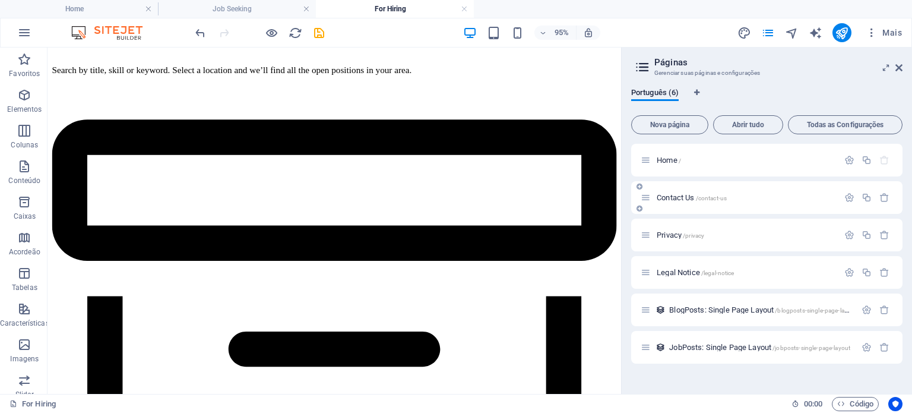
click at [696, 202] on div "Contact Us /contact-us" at bounding box center [740, 198] width 198 height 14
click at [680, 196] on span "Contact Us /contact-us" at bounding box center [692, 197] width 70 height 9
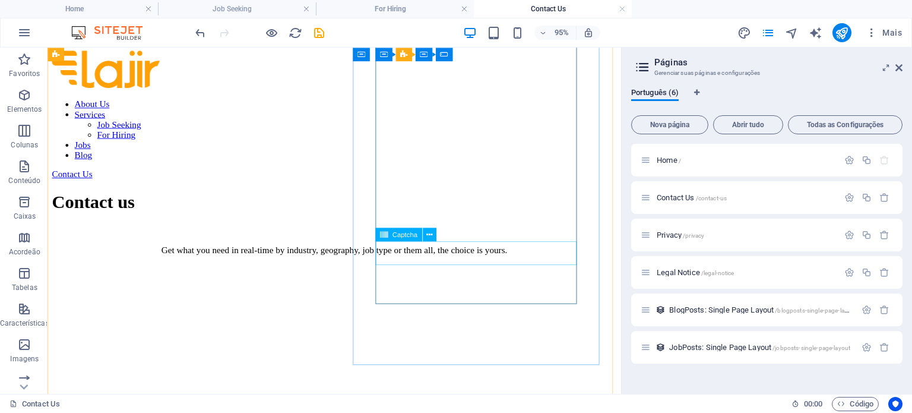
scroll to position [330, 0]
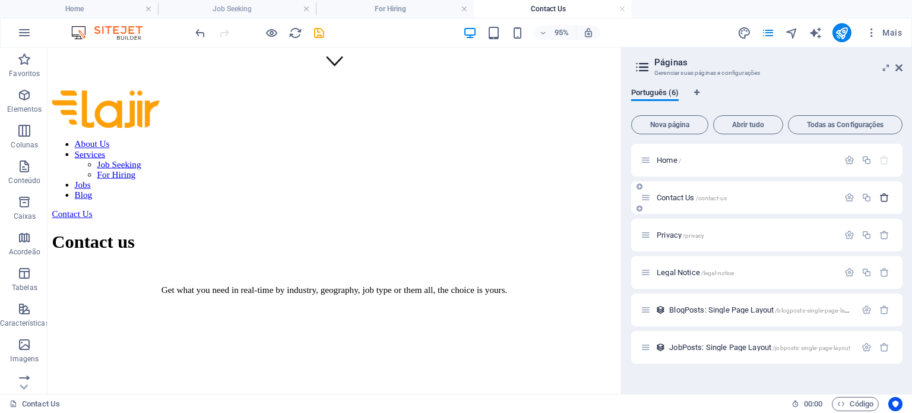
click at [884, 200] on icon "button" at bounding box center [884, 197] width 10 height 10
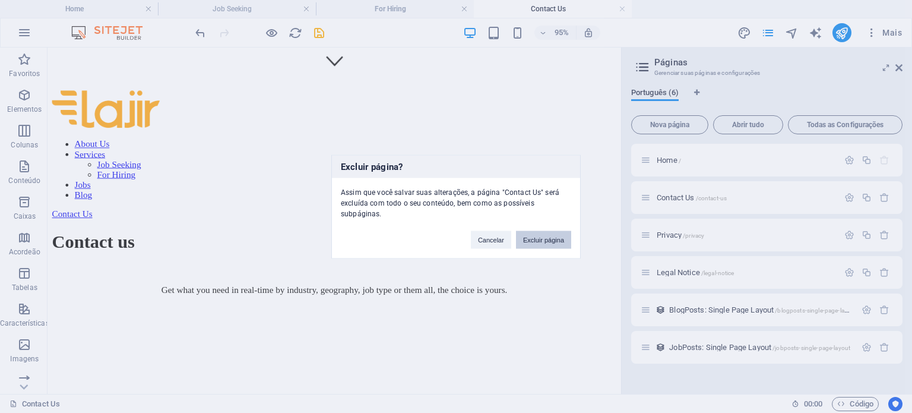
click at [560, 239] on button "Excluir página" at bounding box center [543, 239] width 55 height 18
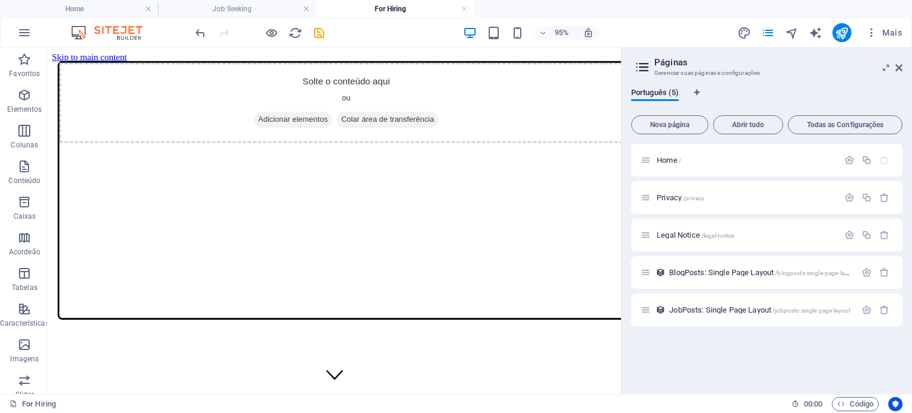
scroll to position [1483, 0]
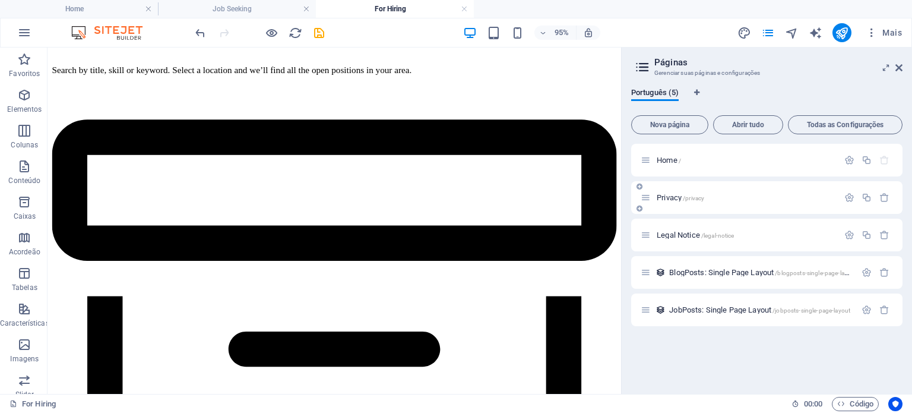
click at [665, 194] on span "Privacy /privacy" at bounding box center [680, 197] width 47 height 9
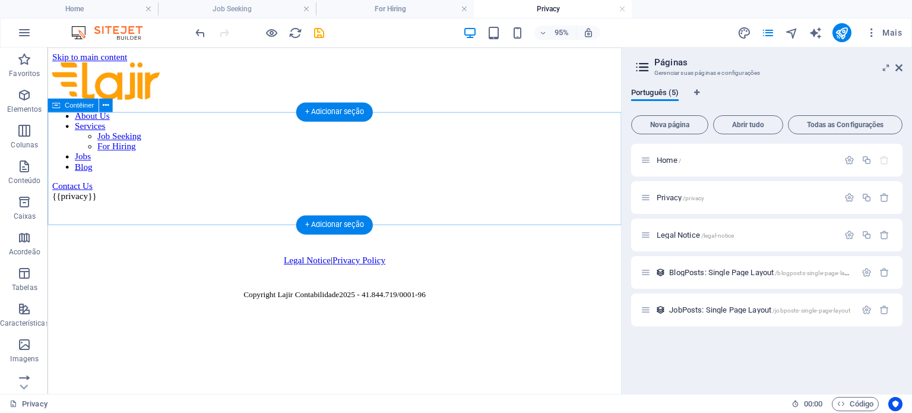
scroll to position [0, 0]
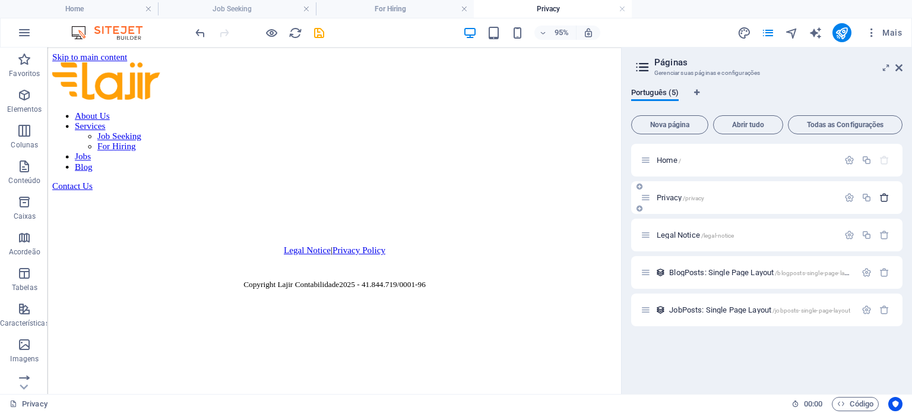
click at [887, 196] on icon "button" at bounding box center [884, 197] width 10 height 10
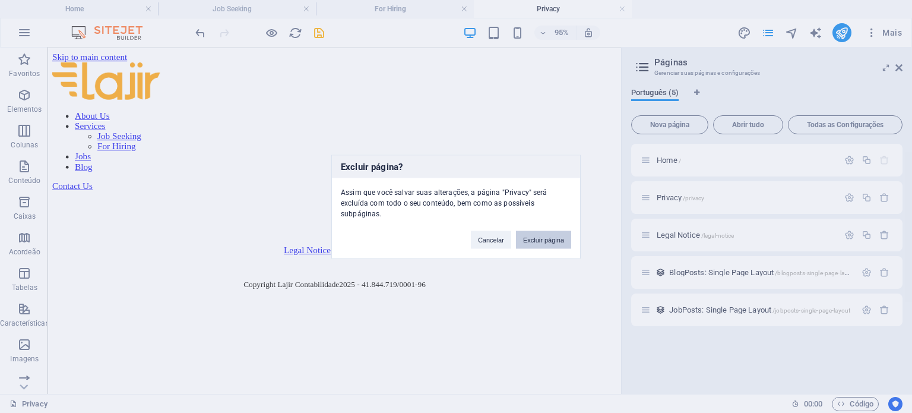
click at [547, 232] on button "Excluir página" at bounding box center [543, 239] width 55 height 18
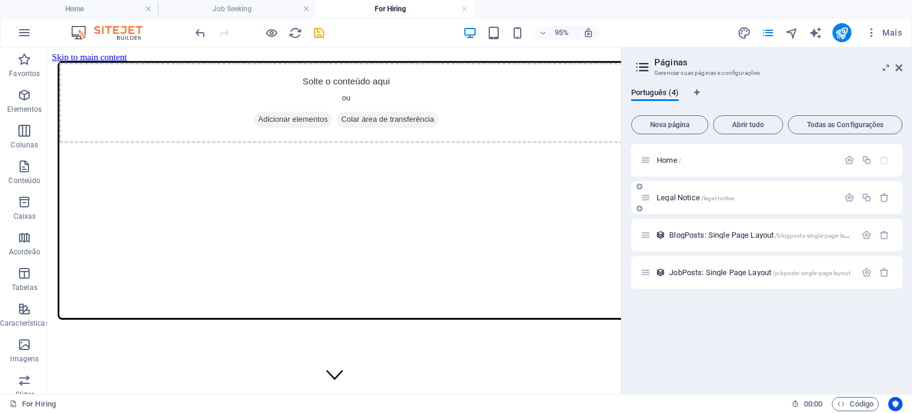
scroll to position [1483, 0]
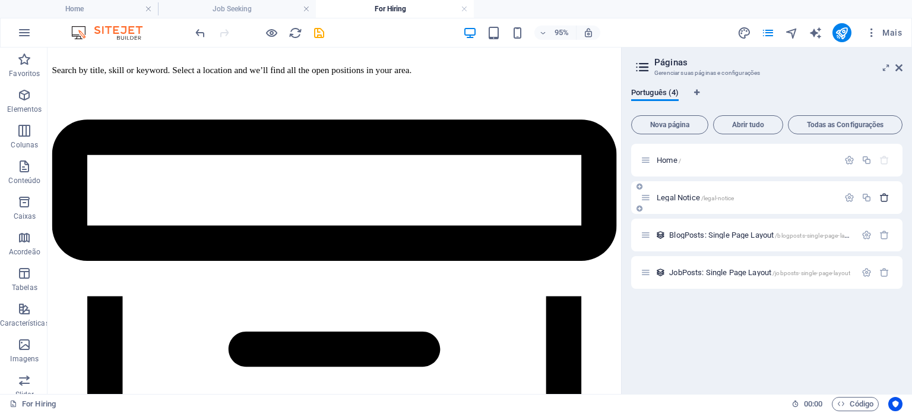
click at [889, 199] on button "button" at bounding box center [884, 197] width 17 height 10
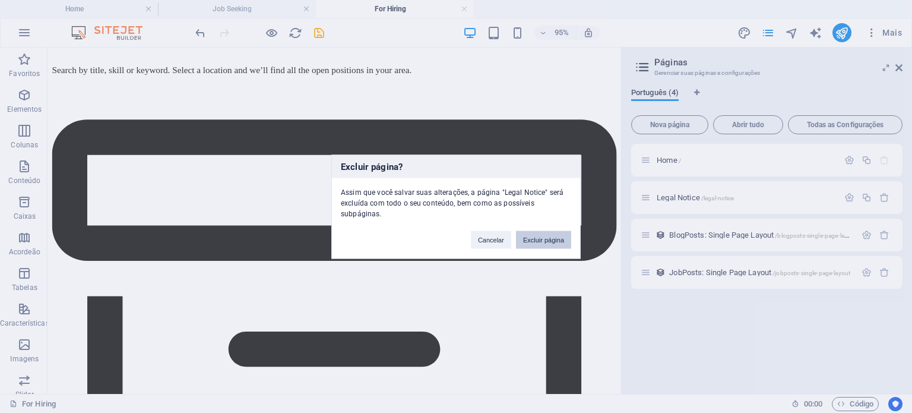
click at [555, 241] on button "Excluir página" at bounding box center [543, 239] width 55 height 18
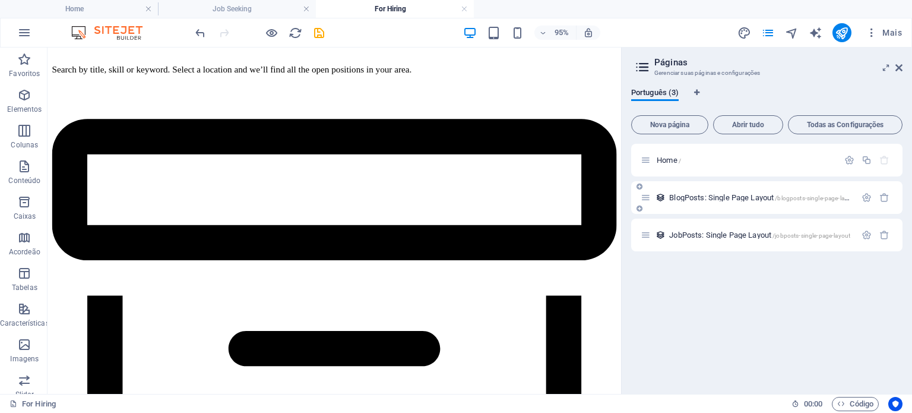
click at [888, 202] on div at bounding box center [875, 197] width 35 height 13
click at [884, 198] on icon "button" at bounding box center [884, 197] width 10 height 10
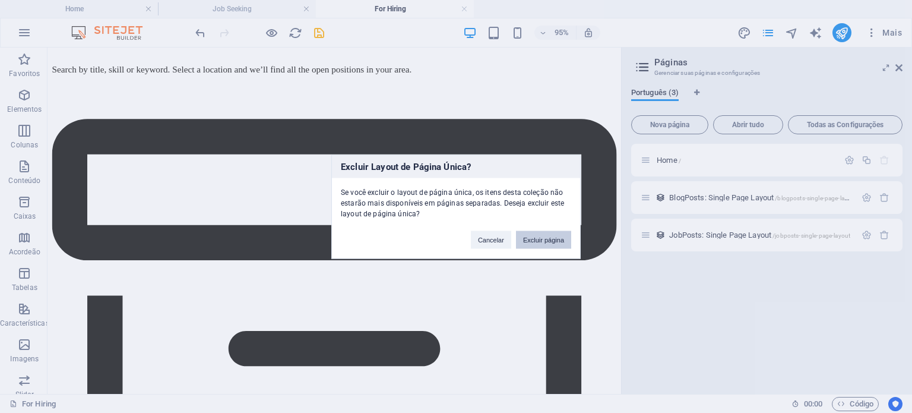
click at [553, 242] on button "Excluir página" at bounding box center [543, 239] width 55 height 18
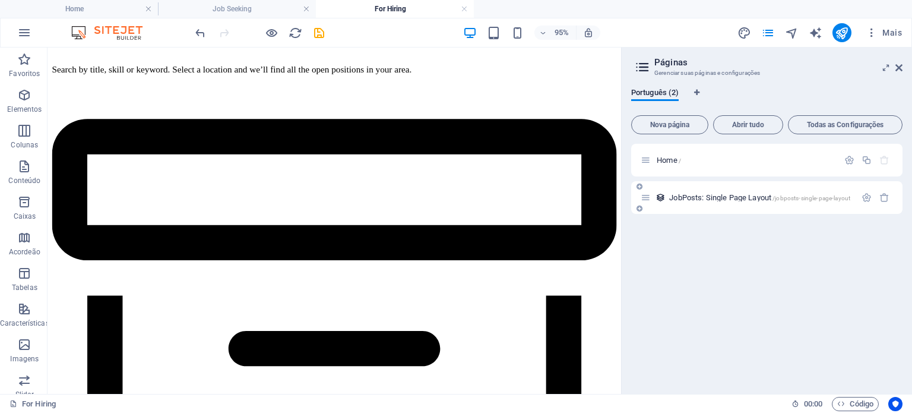
click at [758, 192] on div "JobPosts: Single Page Layout /jobposts-single-page-layout" at bounding box center [748, 198] width 215 height 14
click at [741, 199] on span "JobPosts: Single Page Layout /jobposts-single-page-layout" at bounding box center [759, 197] width 181 height 9
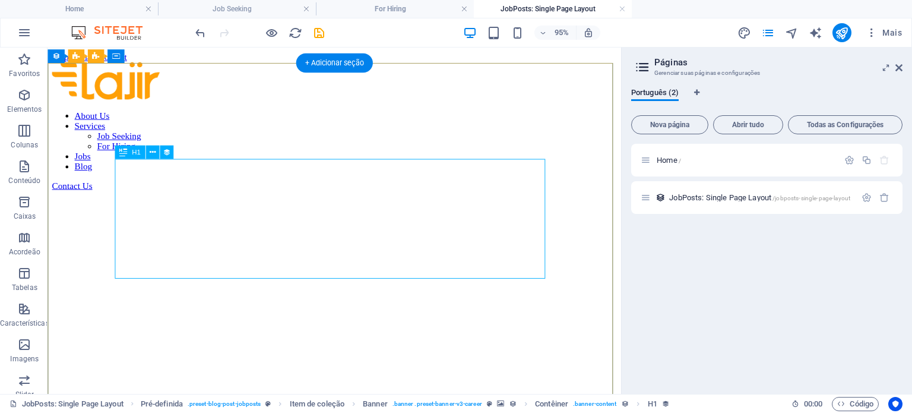
scroll to position [0, 0]
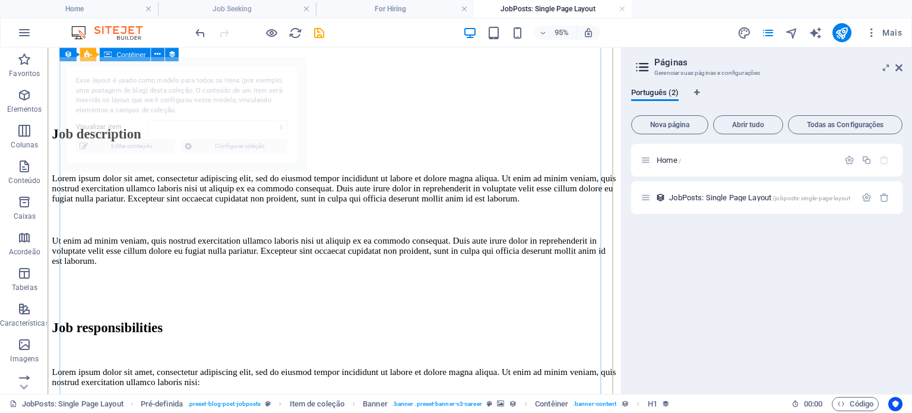
select select "68dfebf5918664fa26017ac3"
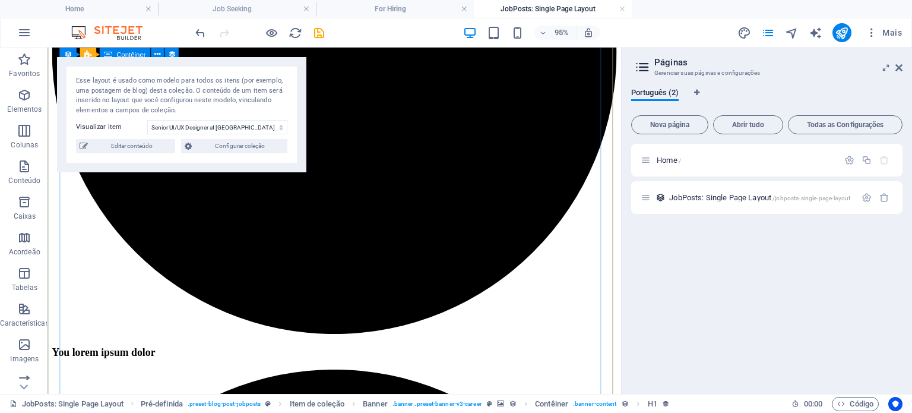
scroll to position [1371, 0]
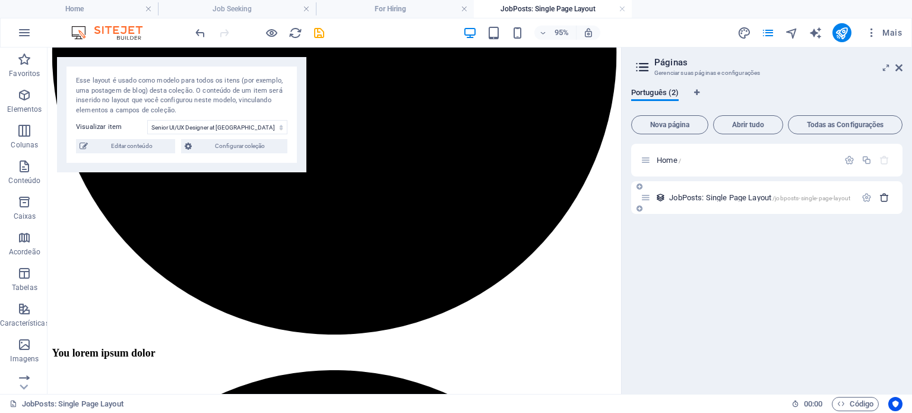
click at [885, 199] on icon "button" at bounding box center [884, 197] width 10 height 10
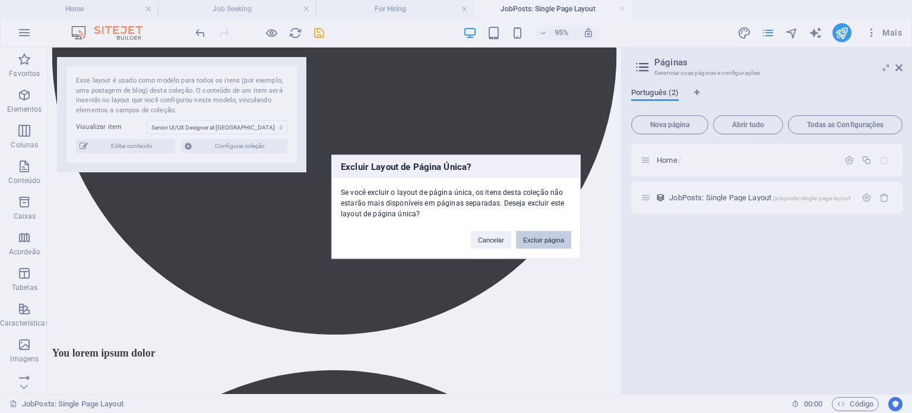
click at [548, 239] on button "Excluir página" at bounding box center [543, 239] width 55 height 18
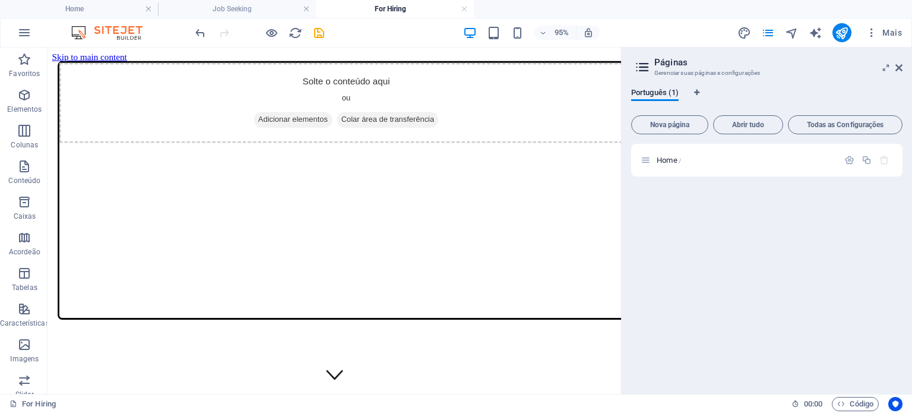
scroll to position [1483, 0]
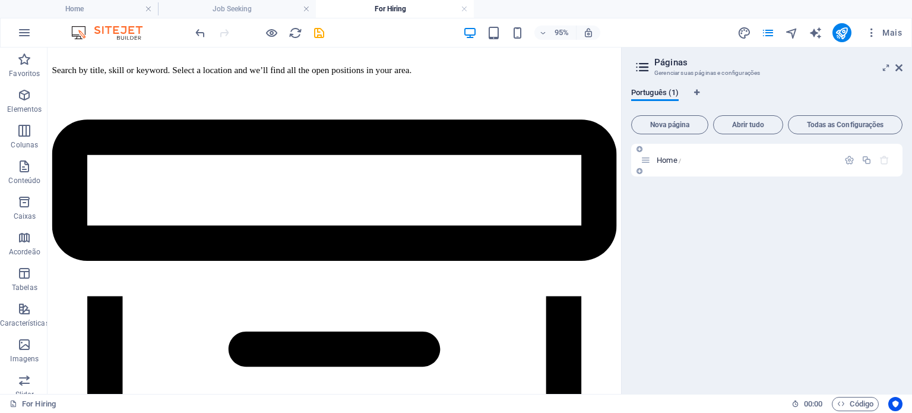
click at [664, 157] on span "Home /" at bounding box center [669, 160] width 24 height 9
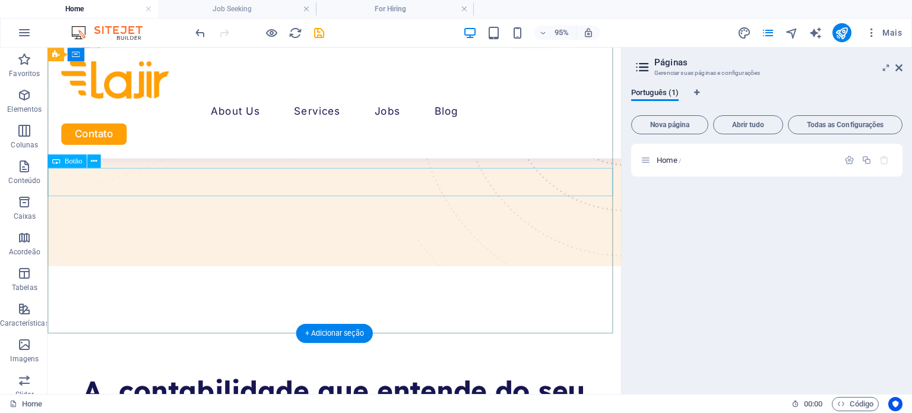
scroll to position [0, 0]
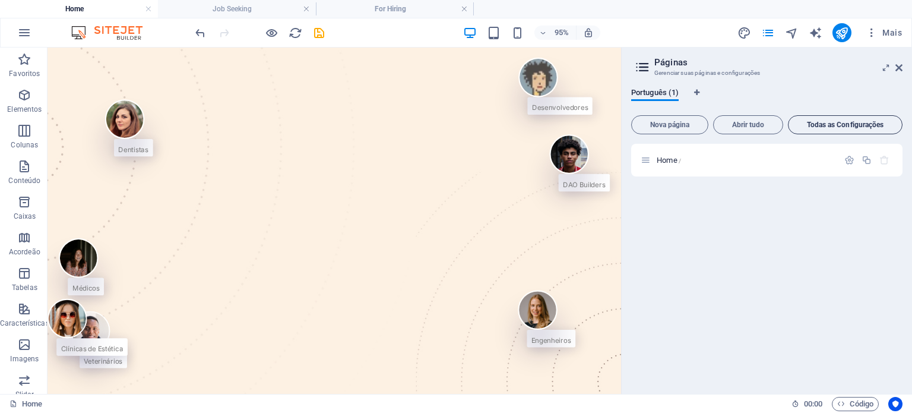
click at [839, 126] on span "Todas as Configurações" at bounding box center [845, 124] width 104 height 7
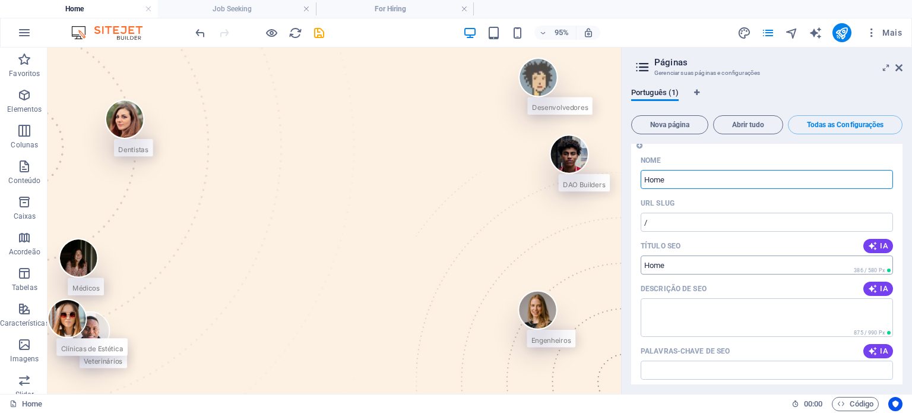
scroll to position [26, 0]
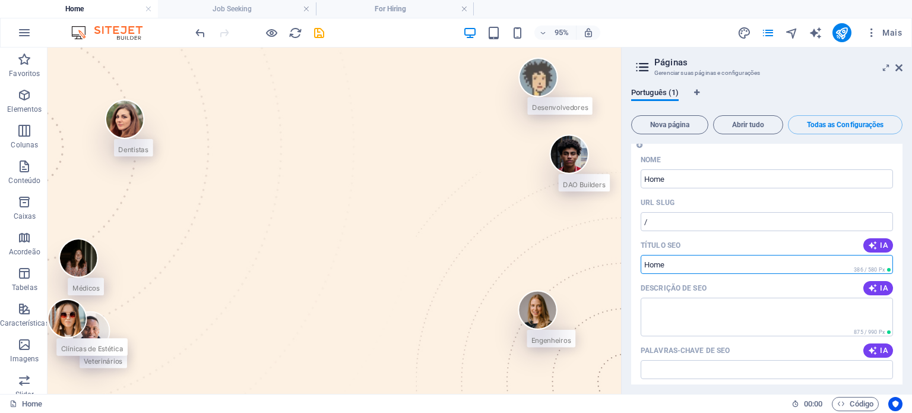
click at [703, 269] on input "Título SEO" at bounding box center [767, 264] width 252 height 19
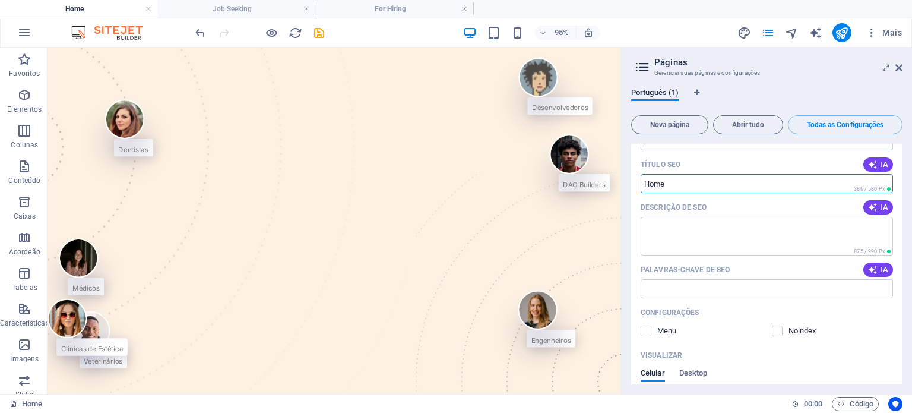
scroll to position [107, 0]
click at [674, 186] on input "Título SEO" at bounding box center [767, 183] width 252 height 19
type input "Lajir Contabilidade"
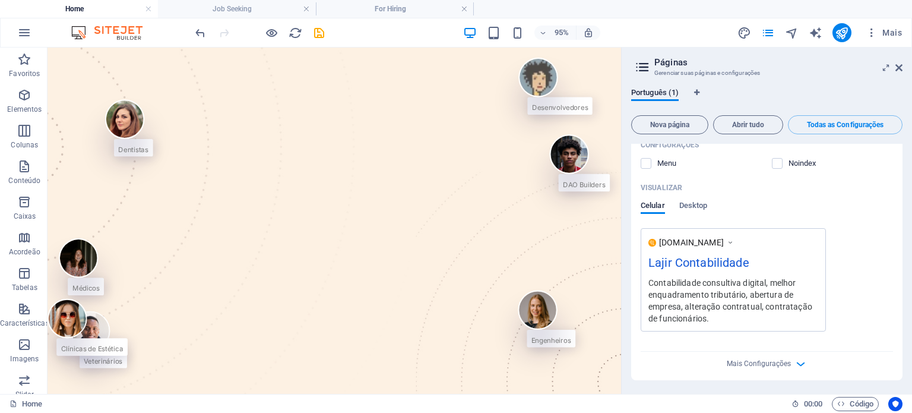
scroll to position [0, 0]
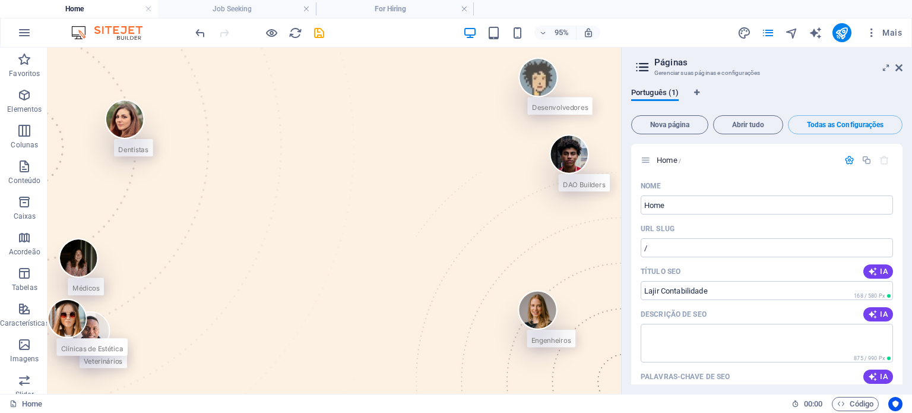
click at [904, 69] on aside "Páginas Gerenciar suas páginas e configurações Português (1) Nova página Abrir …" at bounding box center [766, 220] width 291 height 346
click at [899, 63] on icon at bounding box center [898, 67] width 7 height 9
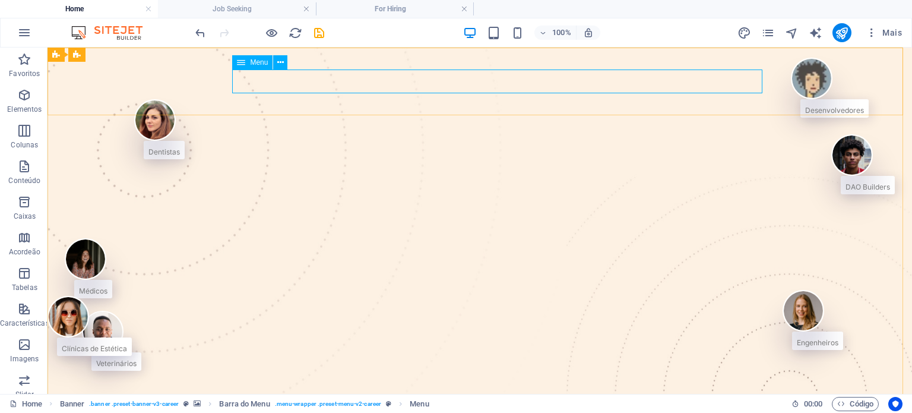
click at [243, 65] on icon at bounding box center [241, 62] width 8 height 14
click at [245, 59] on icon at bounding box center [241, 62] width 8 height 14
select select
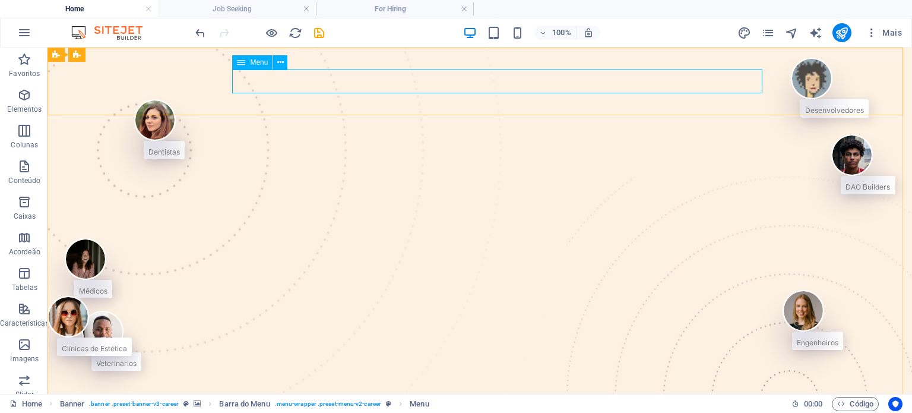
select select
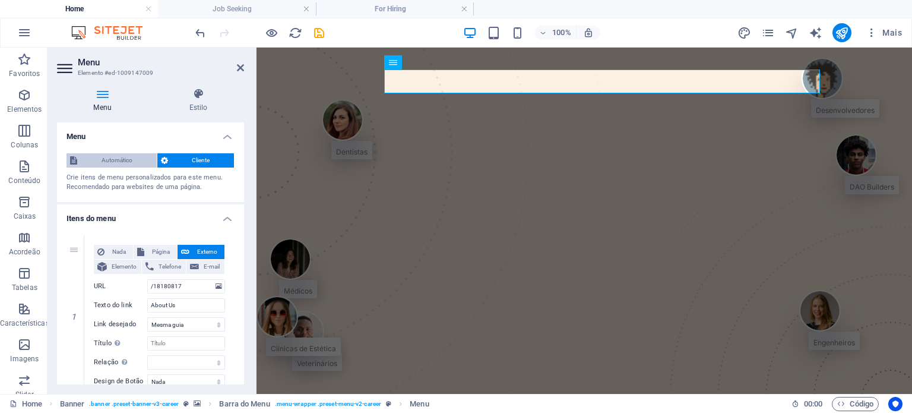
click at [113, 160] on span "Automático" at bounding box center [117, 160] width 72 height 14
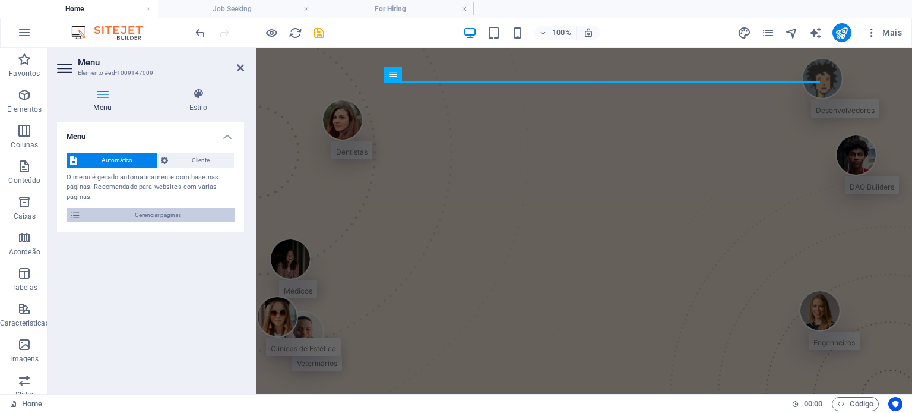
click at [138, 212] on span "Gerenciar páginas" at bounding box center [157, 215] width 147 height 14
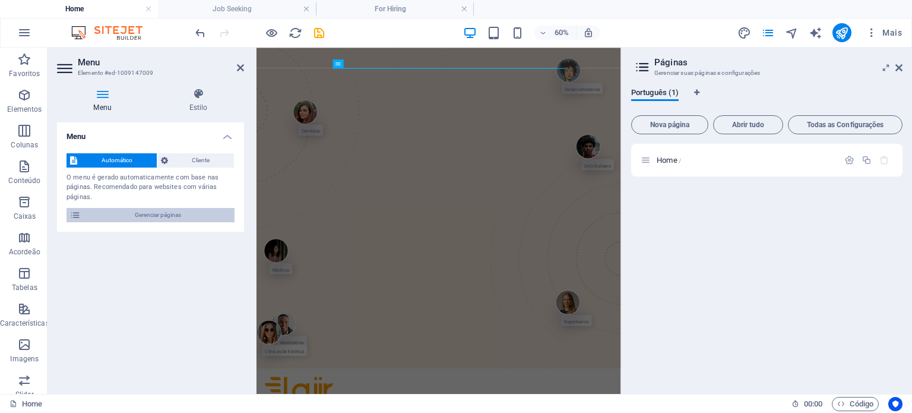
click at [138, 212] on span "Gerenciar páginas" at bounding box center [157, 215] width 147 height 14
click at [192, 161] on span "Cliente" at bounding box center [201, 160] width 59 height 14
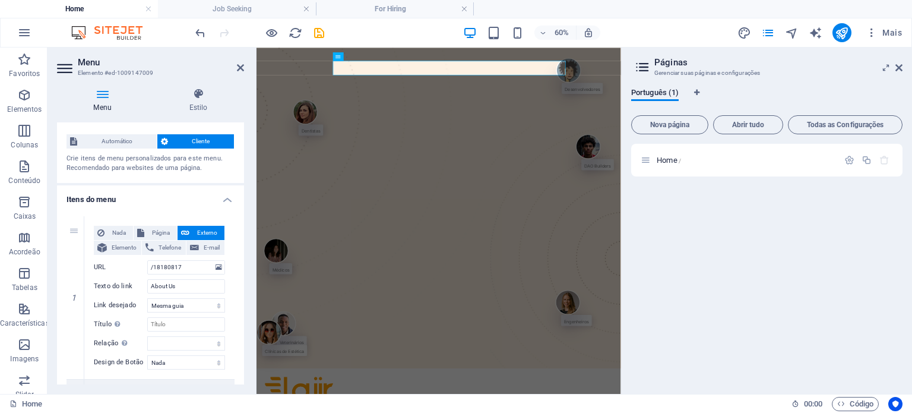
scroll to position [21, 0]
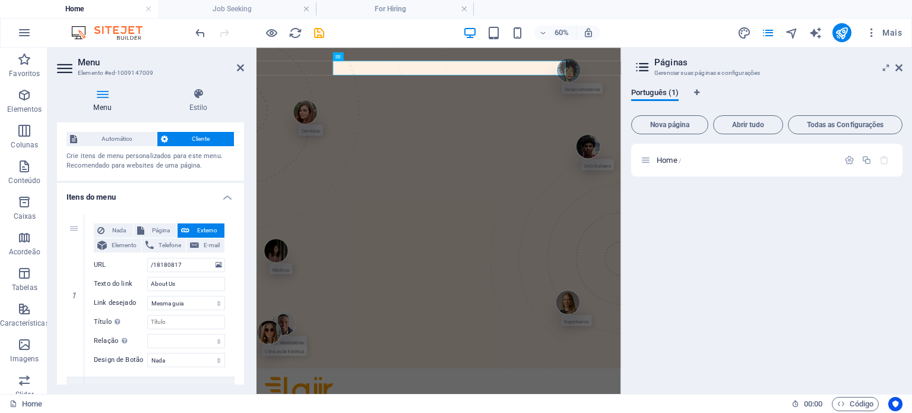
click at [224, 200] on h4 "Itens do menu" at bounding box center [150, 193] width 187 height 21
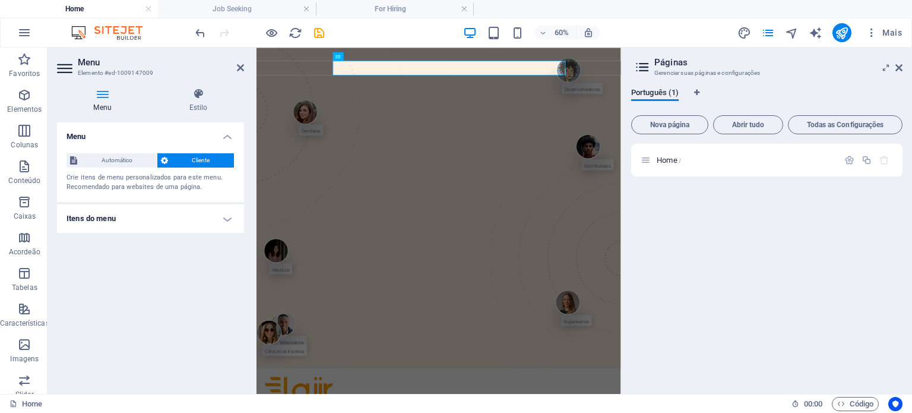
click at [220, 214] on h4 "Itens do menu" at bounding box center [150, 218] width 187 height 28
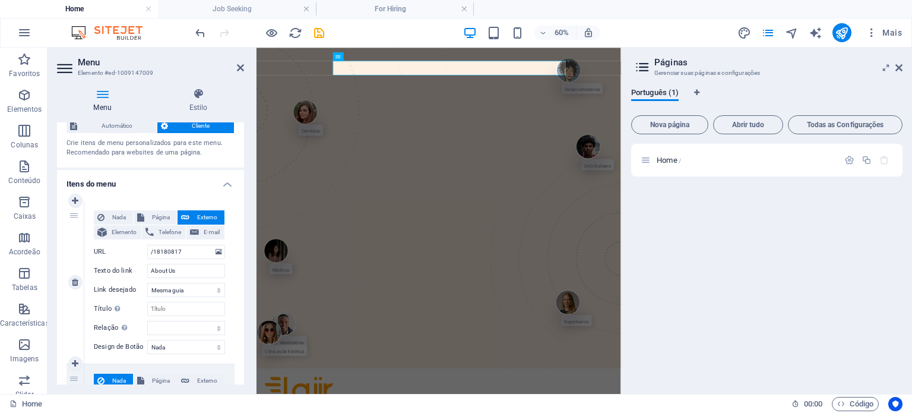
scroll to position [35, 0]
click at [895, 67] on icon at bounding box center [898, 67] width 7 height 9
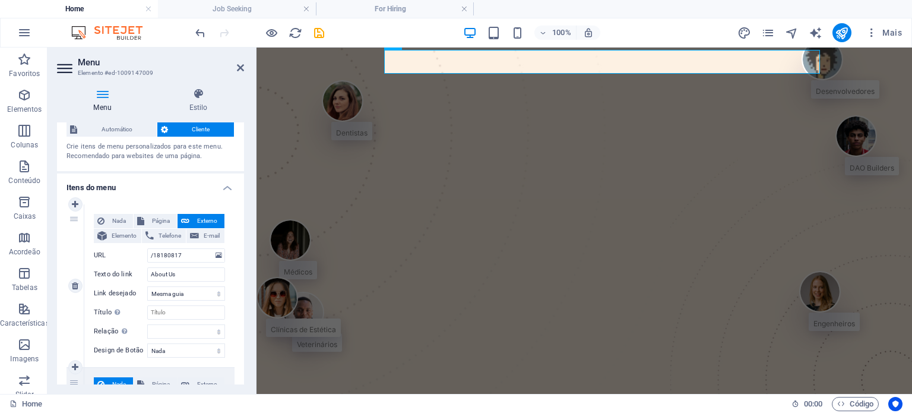
scroll to position [30, 0]
click at [176, 260] on input "/18180817" at bounding box center [186, 256] width 78 height 14
click at [126, 217] on span "Nada" at bounding box center [118, 221] width 21 height 14
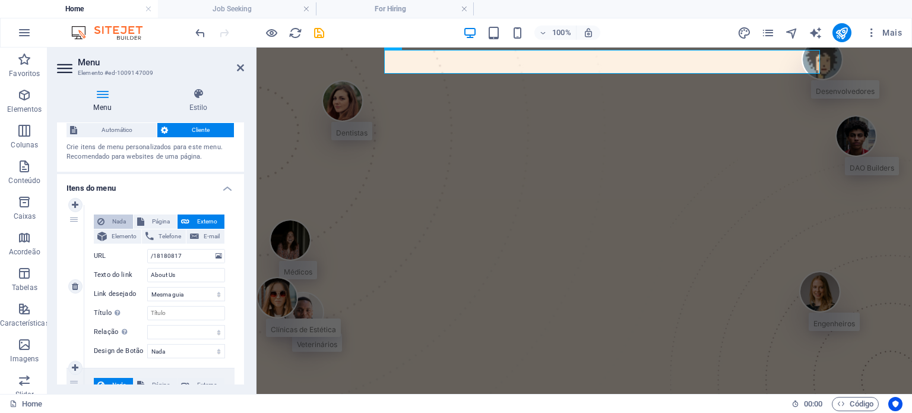
select select
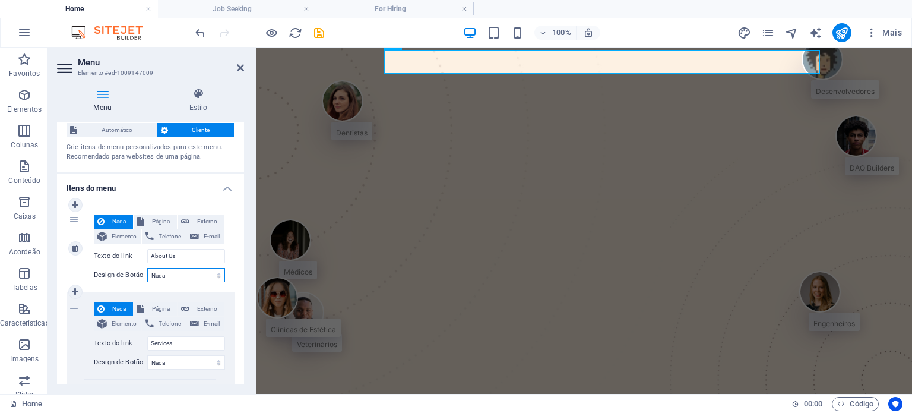
click at [166, 274] on select "Nada Padrão Primário Secundário" at bounding box center [186, 275] width 78 height 14
click at [159, 214] on span "Página" at bounding box center [161, 221] width 26 height 14
select select
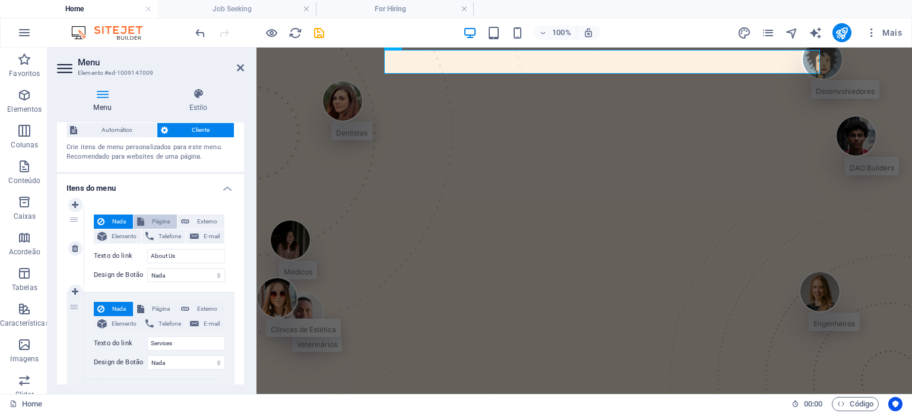
select select
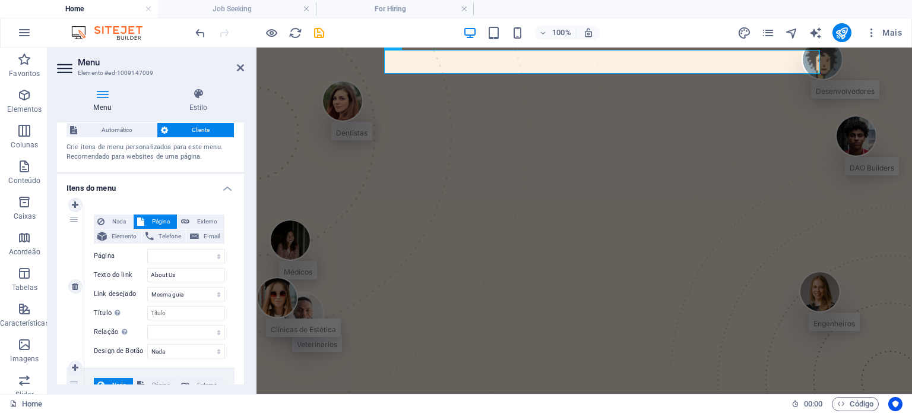
click at [159, 214] on span "Página" at bounding box center [161, 221] width 26 height 14
click at [166, 253] on select "Home" at bounding box center [186, 256] width 78 height 14
select select "0"
click at [147, 249] on select "Home" at bounding box center [186, 256] width 78 height 14
select select
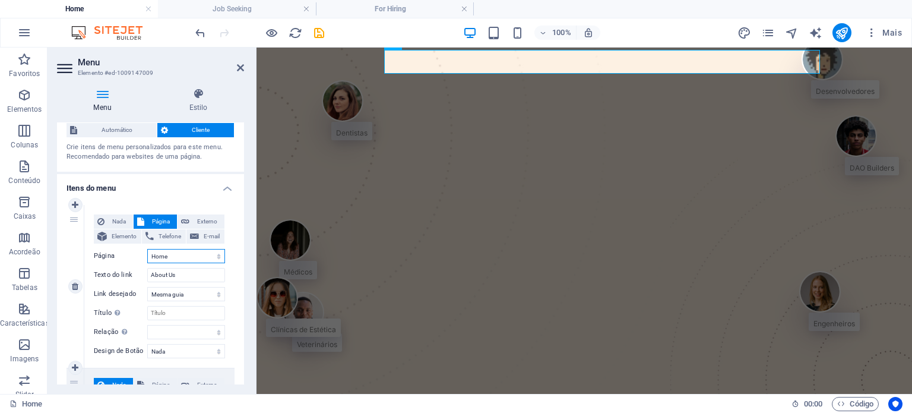
select select
click at [164, 272] on input "About Us" at bounding box center [186, 275] width 78 height 14
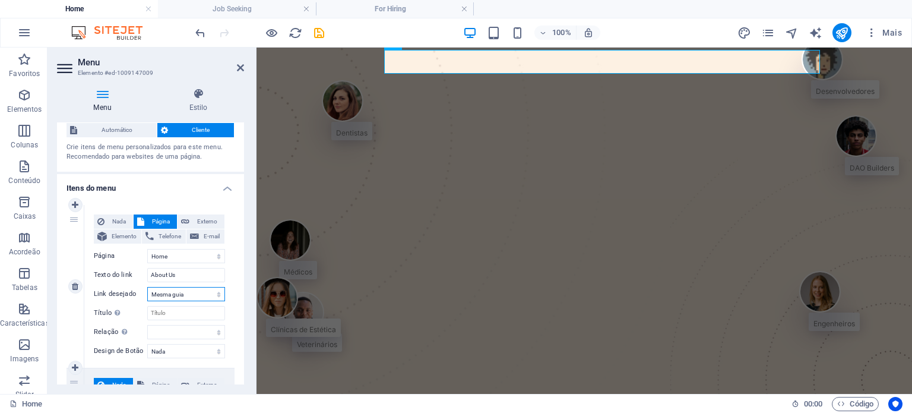
click at [163, 296] on select "Nova guia Mesma guia Sobreposição" at bounding box center [186, 294] width 78 height 14
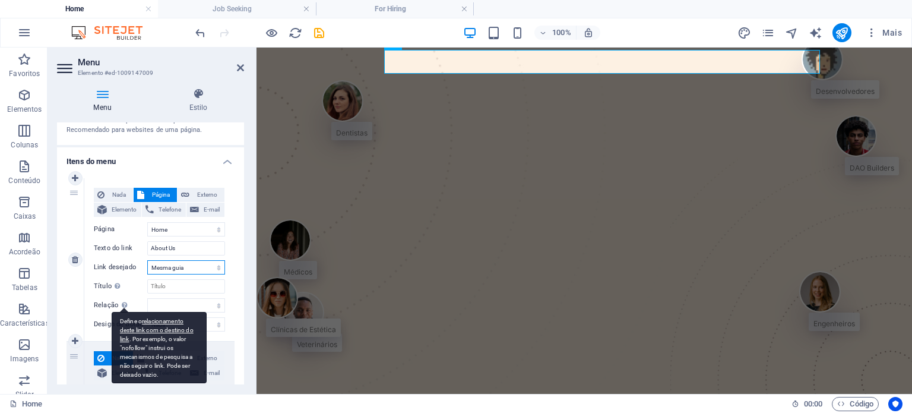
scroll to position [63, 0]
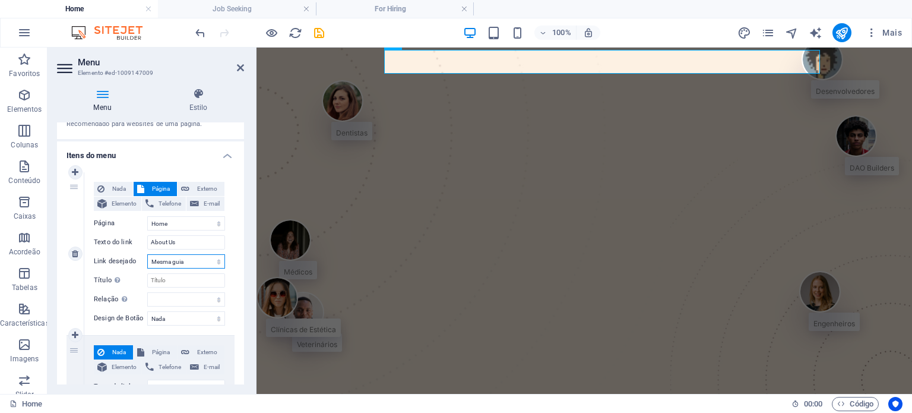
click at [151, 260] on select "Nova guia Mesma guia Sobreposição" at bounding box center [186, 261] width 78 height 14
click at [163, 244] on input "About Us" at bounding box center [186, 242] width 78 height 14
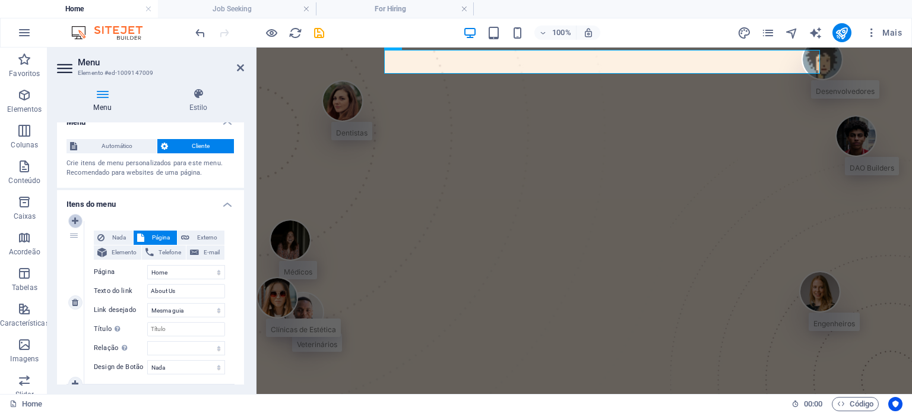
click at [77, 219] on icon at bounding box center [75, 221] width 7 height 8
select select
select select "0"
type input "About Us"
select select
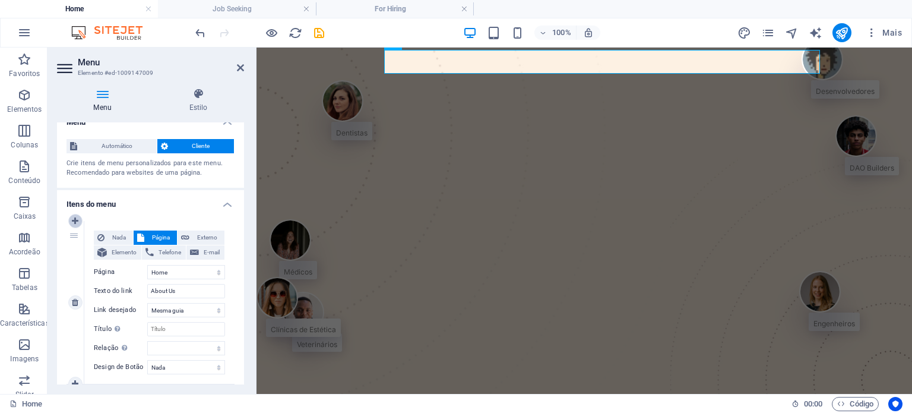
type input "Services"
type input "/18180829"
type input "Jobs"
select select
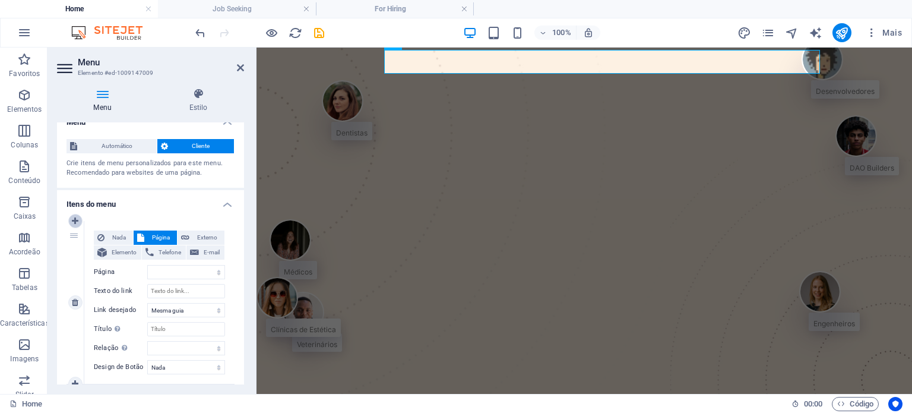
select select
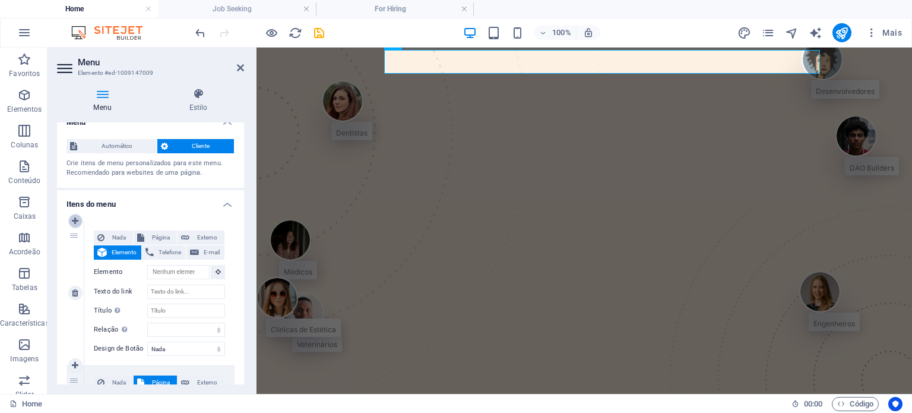
click at [77, 219] on icon at bounding box center [75, 221] width 7 height 8
select select
select select "0"
type input "About Us"
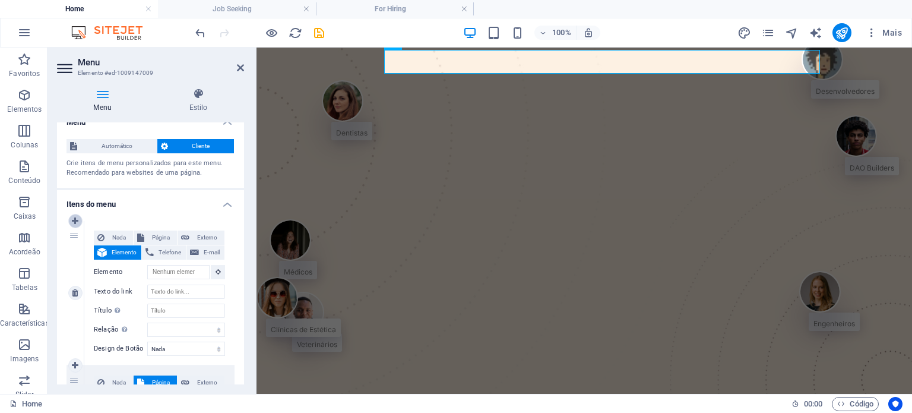
select select
type input "Services"
select select
type input "/18180829"
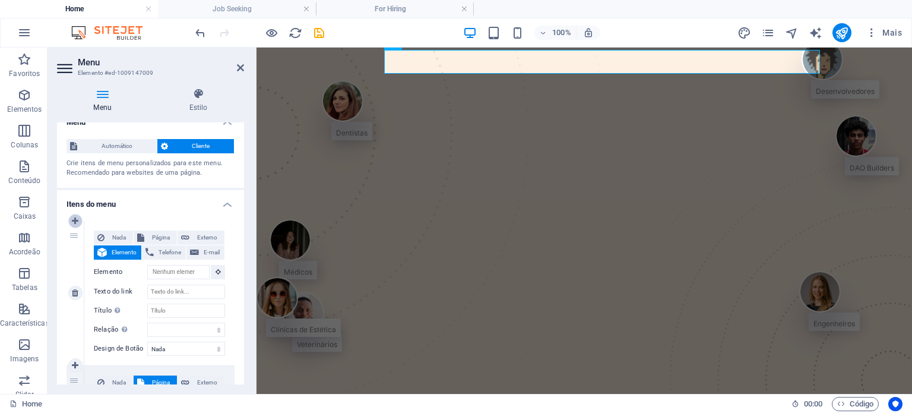
type input "Jobs"
select select
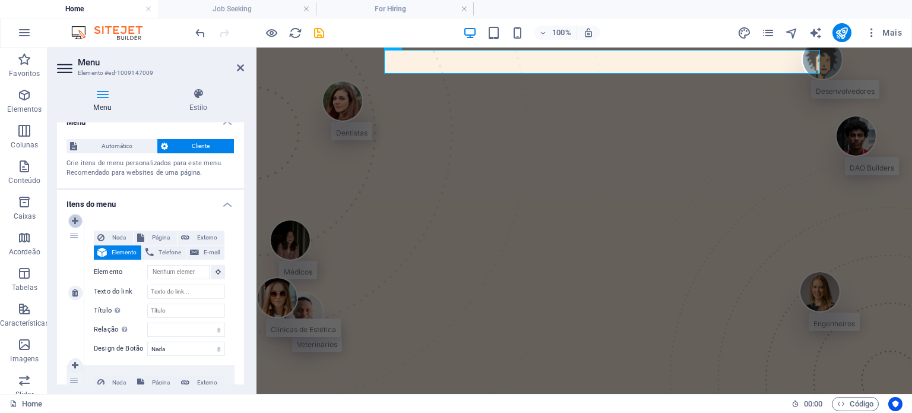
click at [77, 219] on icon at bounding box center [75, 221] width 7 height 8
select select
select select "0"
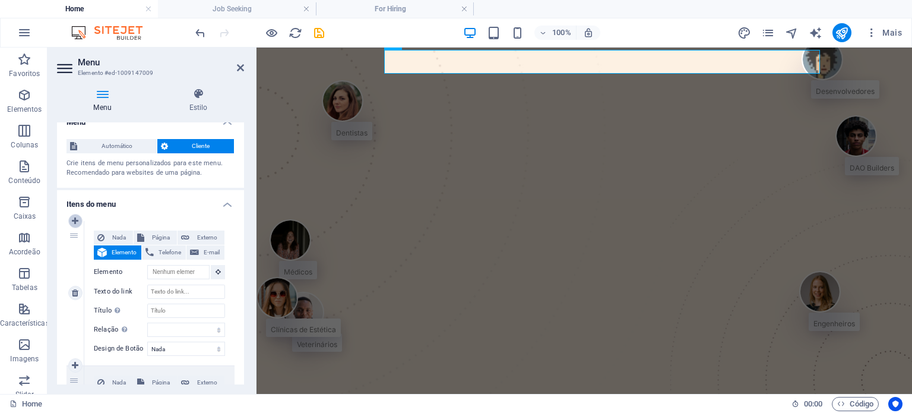
type input "About Us"
select select
type input "Services"
type input "/18180829"
type input "Jobs"
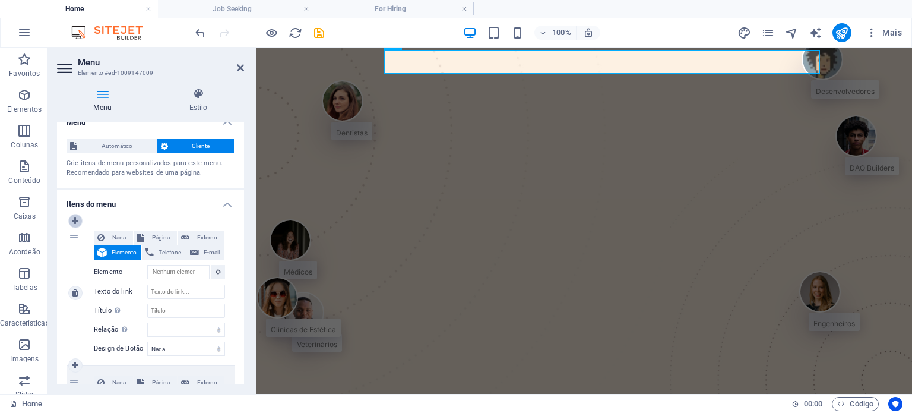
select select
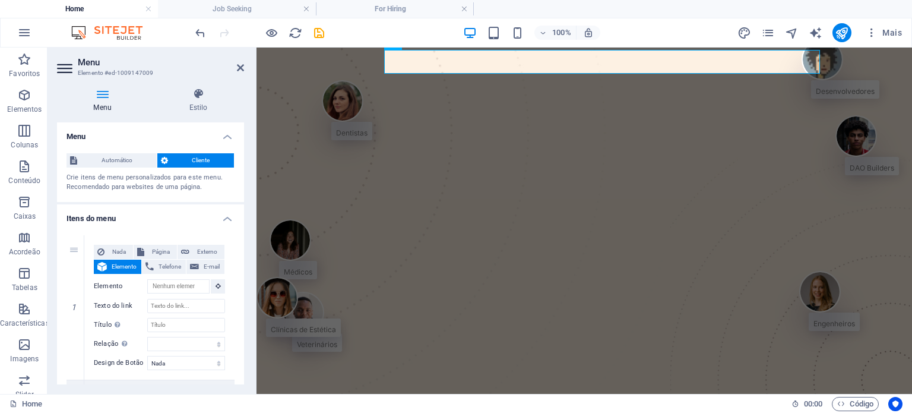
click at [222, 216] on h4 "Itens do menu" at bounding box center [150, 214] width 187 height 21
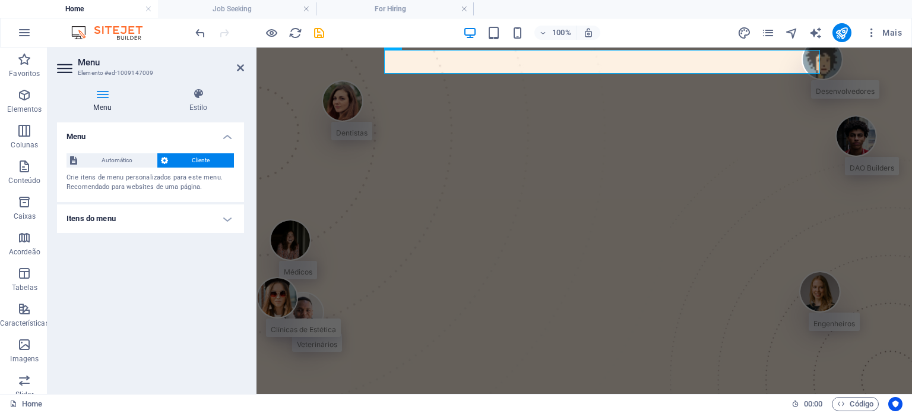
click at [222, 216] on h4 "Itens do menu" at bounding box center [150, 218] width 187 height 28
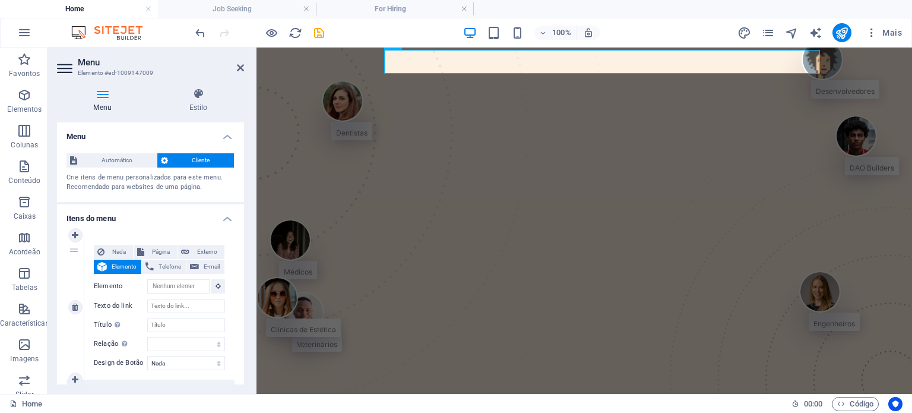
click at [77, 299] on div "1" at bounding box center [75, 307] width 18 height 144
click at [76, 304] on icon at bounding box center [75, 307] width 7 height 8
select select
select select "0"
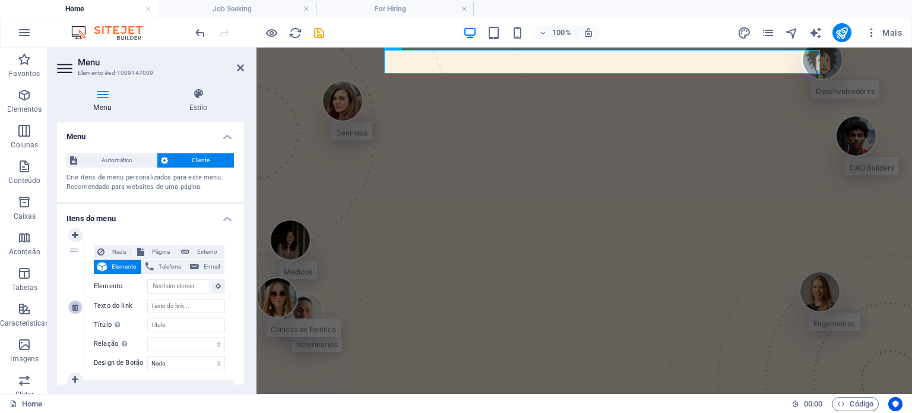
type input "About Us"
select select
type input "Services"
type input "/18180829"
type input "Jobs"
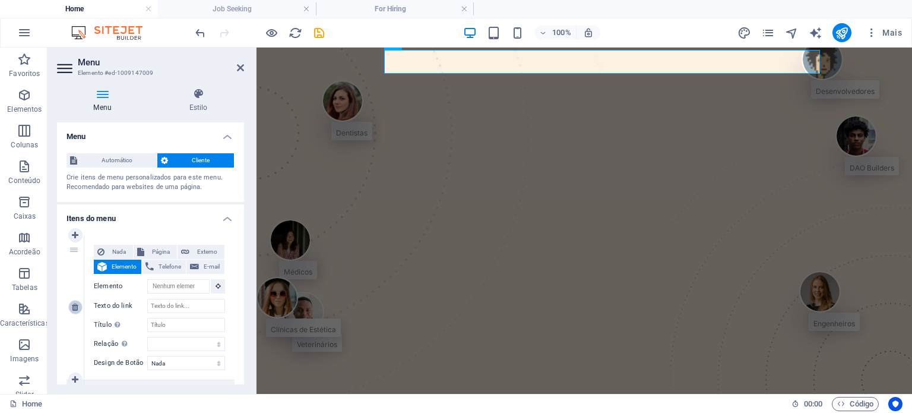
select select
type input "/18180832"
type input "Blog"
select select
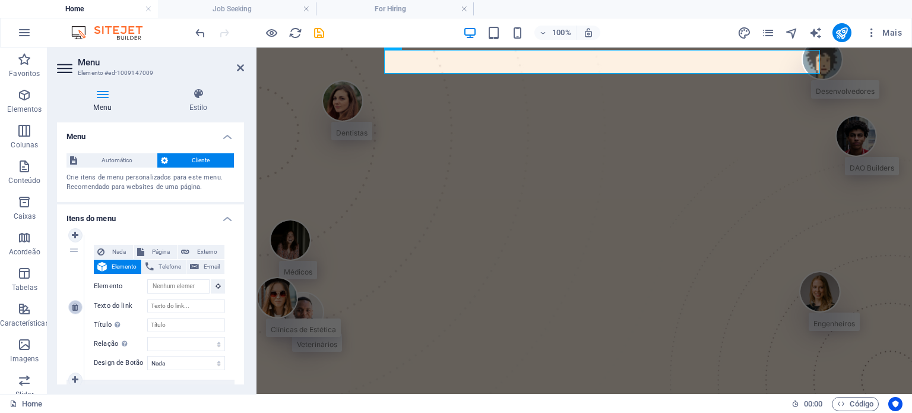
select select
click at [76, 303] on icon at bounding box center [75, 307] width 7 height 8
select select
select select "0"
type input "/18180817"
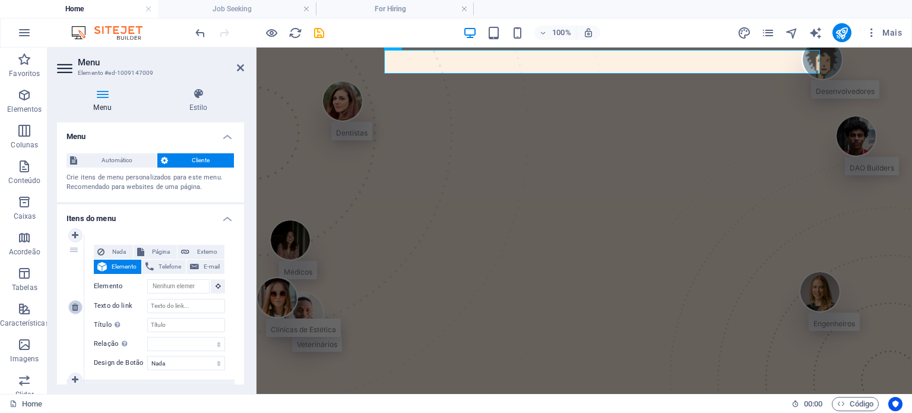
type input "About Us"
select select
type input "Services"
select select
type input "/18180829"
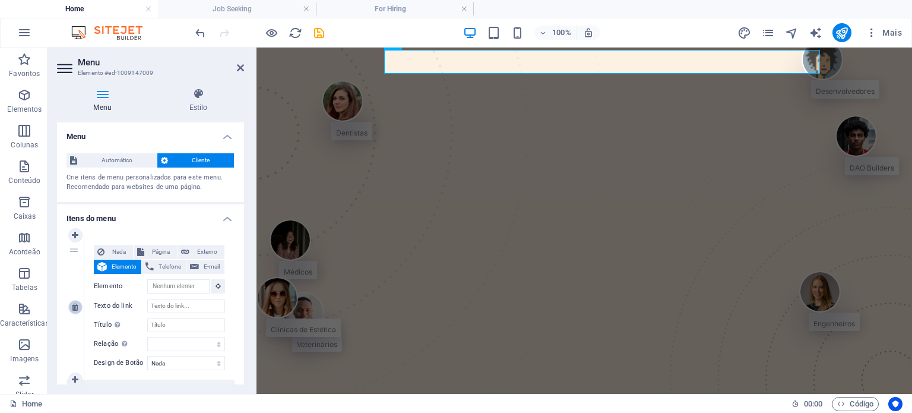
type input "Jobs"
select select
type input "/18180832"
type input "Blog"
select select
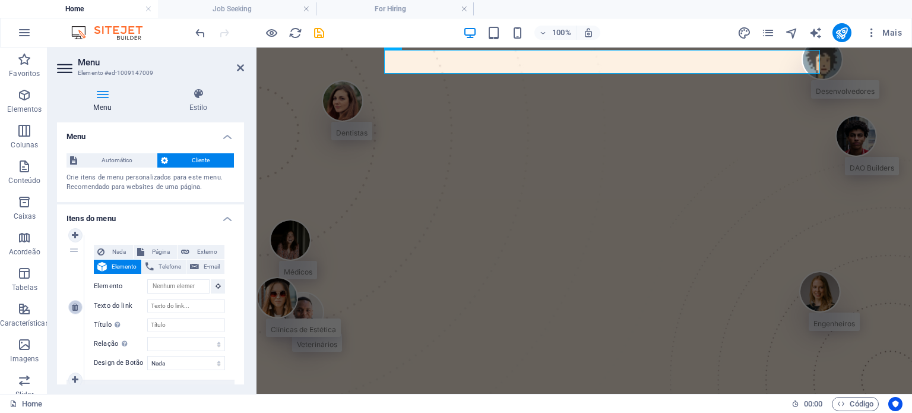
select select
click at [76, 303] on icon at bounding box center [75, 307] width 7 height 8
select select "0"
type input "About Us"
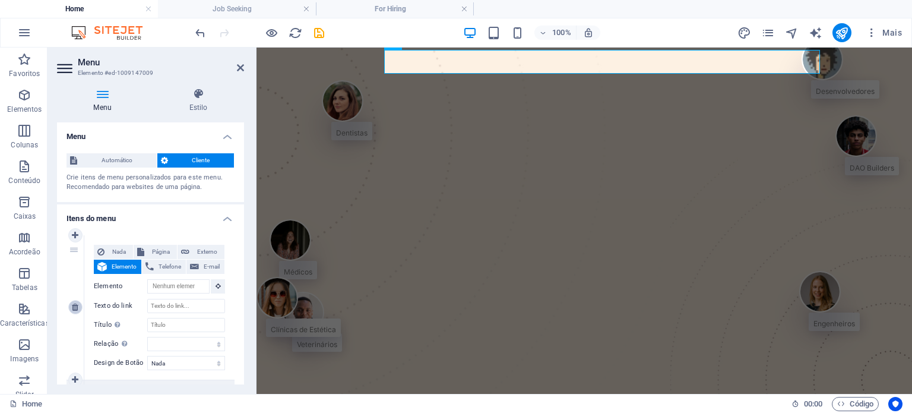
select select
type input "Services"
select select
type input "/18180829"
type input "Jobs"
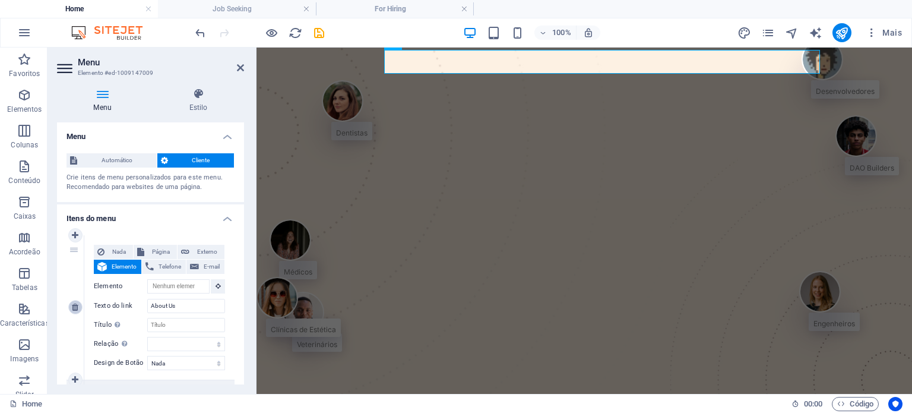
select select
type input "/18180832"
type input "Blog"
select select
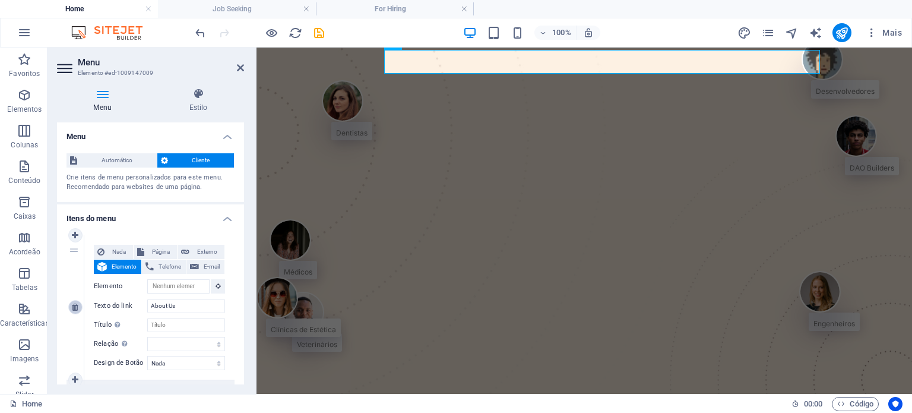
select select
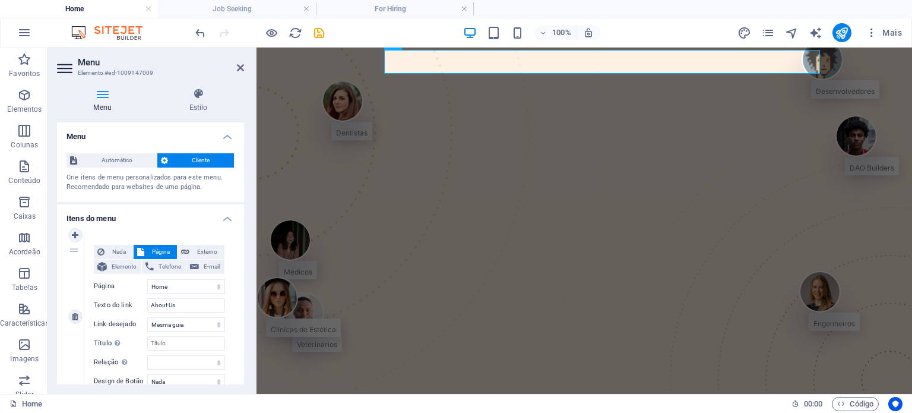
click at [76, 303] on div "1" at bounding box center [75, 316] width 18 height 163
select select
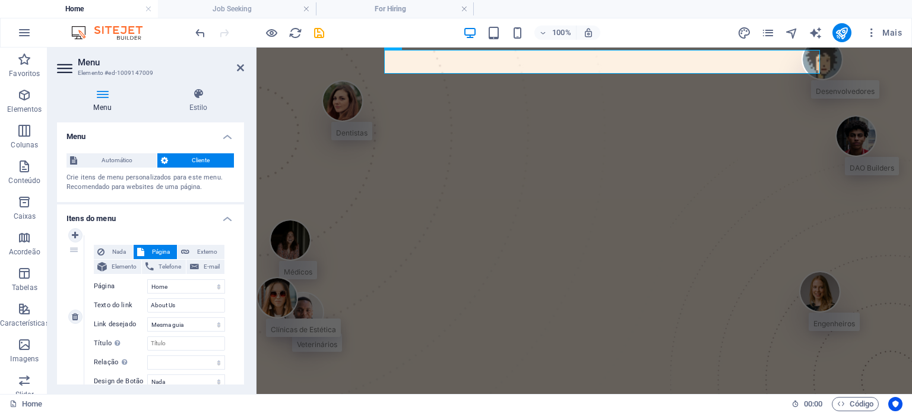
select select
click at [75, 307] on div "1" at bounding box center [75, 316] width 18 height 163
click at [74, 310] on link at bounding box center [75, 316] width 14 height 14
type input "Services"
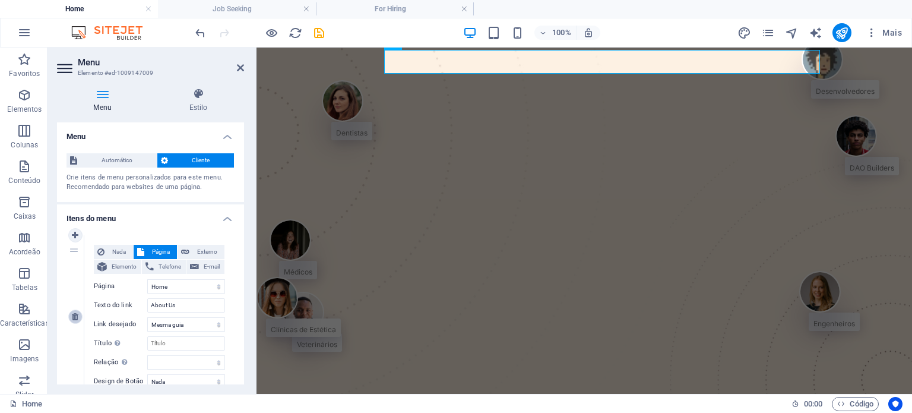
type input "/18180829"
type input "Jobs"
select select
type input "/18180832"
type input "Blog"
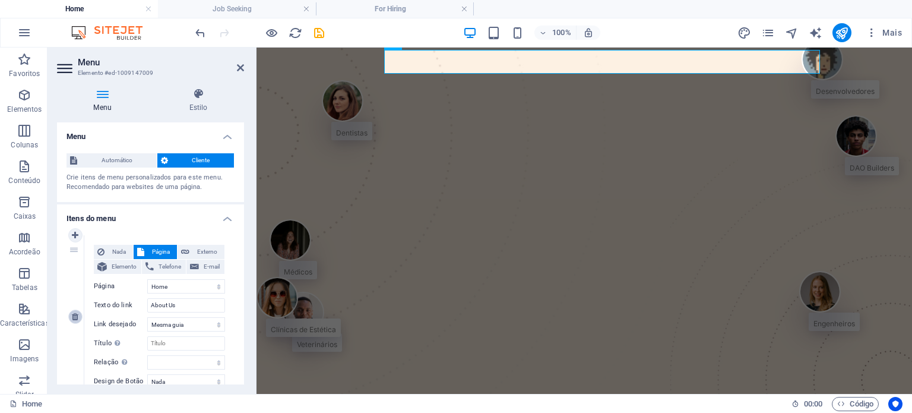
select select
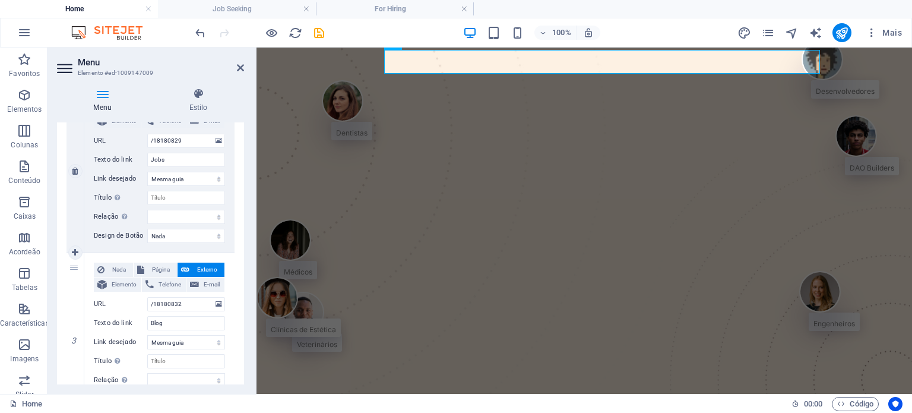
scroll to position [662, 0]
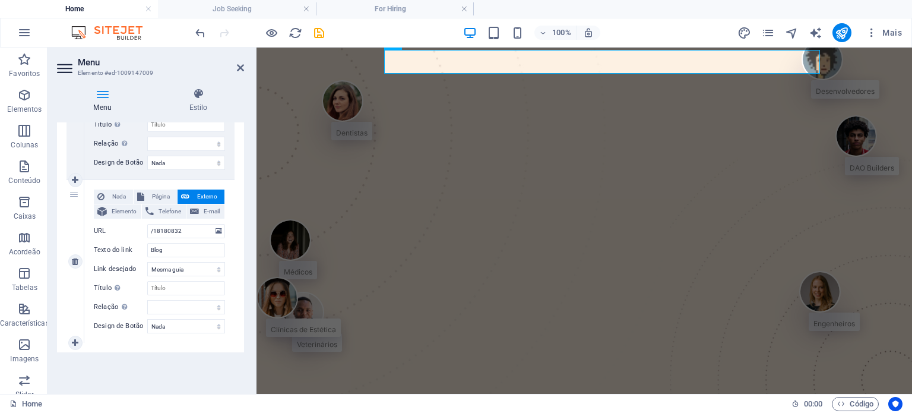
click at [103, 231] on label "URL" at bounding box center [120, 231] width 53 height 14
click at [147, 231] on input "/18180832" at bounding box center [186, 231] width 78 height 14
click at [74, 269] on div "3" at bounding box center [75, 261] width 18 height 163
click at [74, 265] on link at bounding box center [75, 261] width 14 height 14
select select
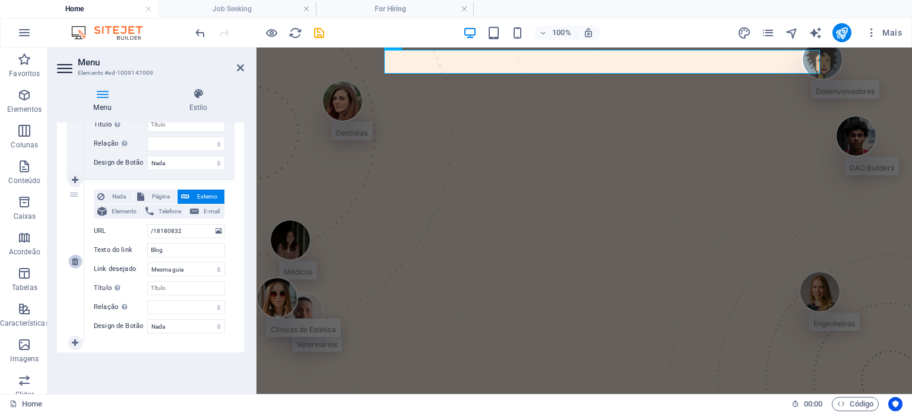
select select
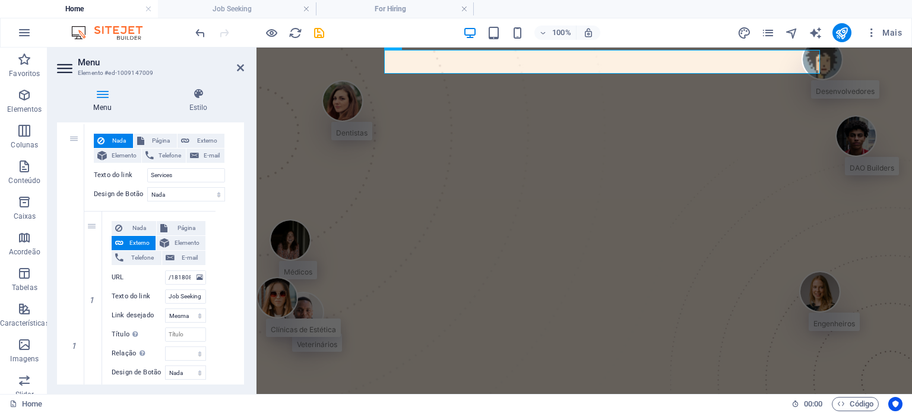
scroll to position [104, 0]
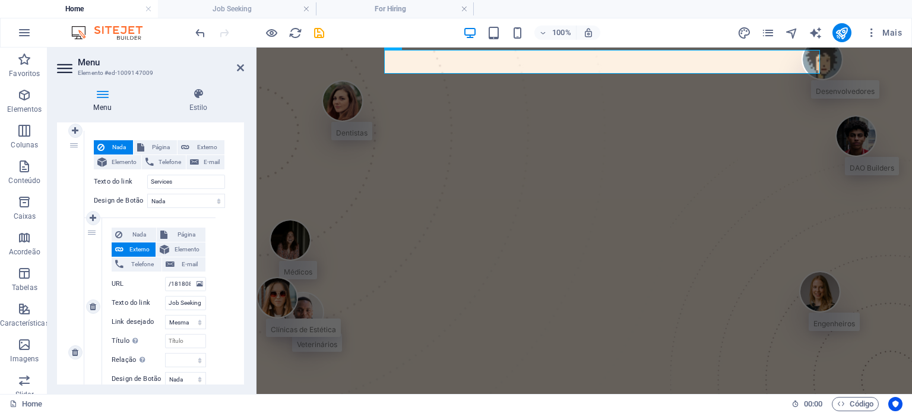
click at [91, 232] on div "1" at bounding box center [93, 306] width 18 height 177
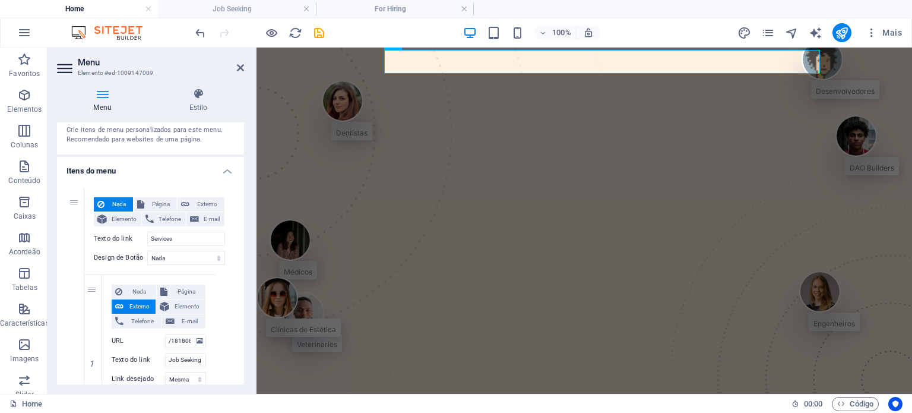
scroll to position [47, 0]
drag, startPoint x: 90, startPoint y: 257, endPoint x: 65, endPoint y: 188, distance: 73.4
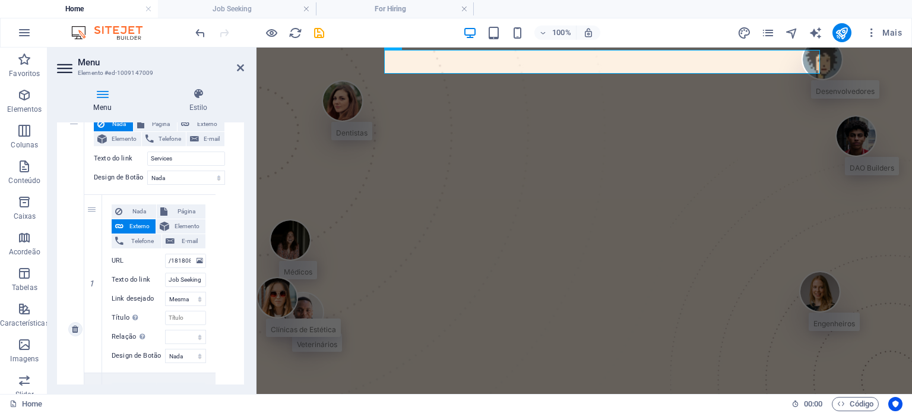
scroll to position [128, 0]
click at [76, 321] on link at bounding box center [75, 328] width 14 height 14
type input "/18180829"
type input "Jobs"
select select
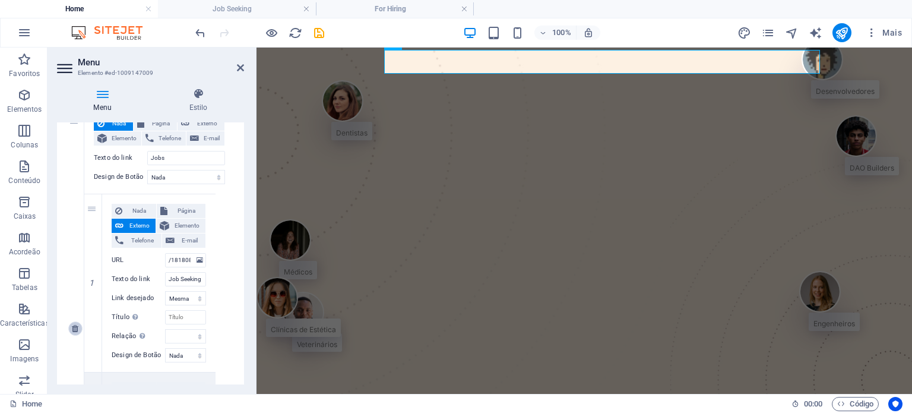
scroll to position [0, 0]
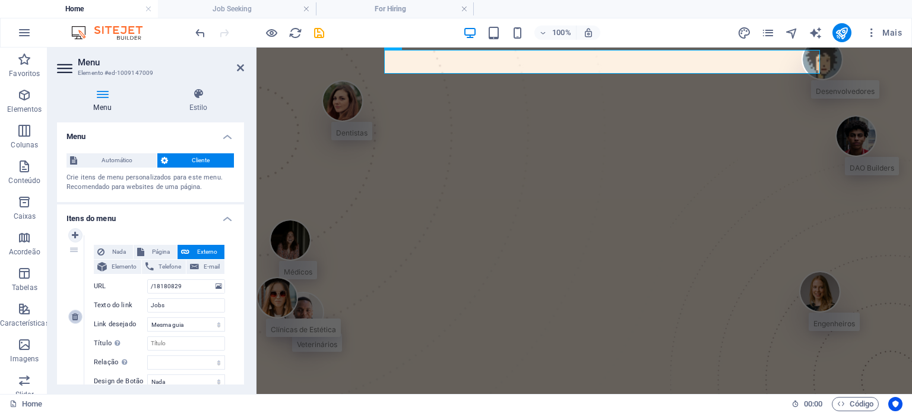
click at [74, 318] on icon at bounding box center [75, 316] width 7 height 8
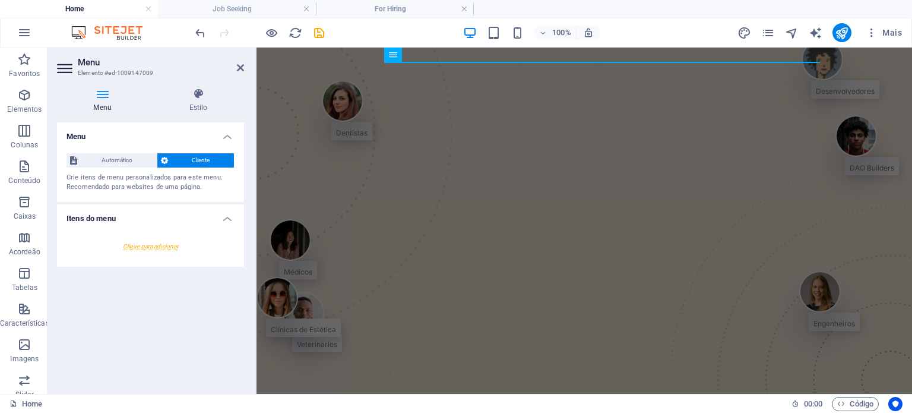
click at [153, 246] on div at bounding box center [150, 246] width 168 height 22
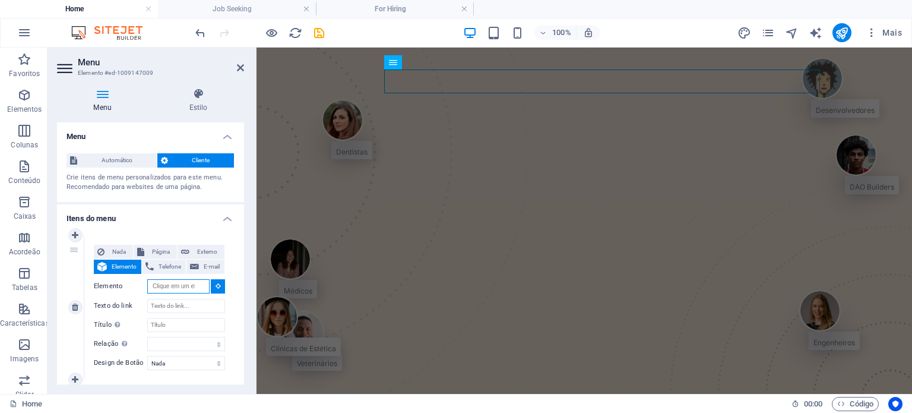
click at [173, 283] on input "Elemento" at bounding box center [178, 286] width 62 height 14
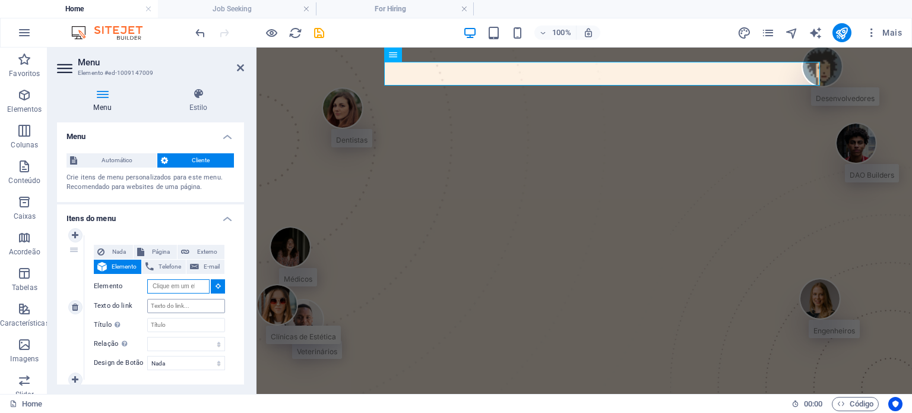
scroll to position [19, 0]
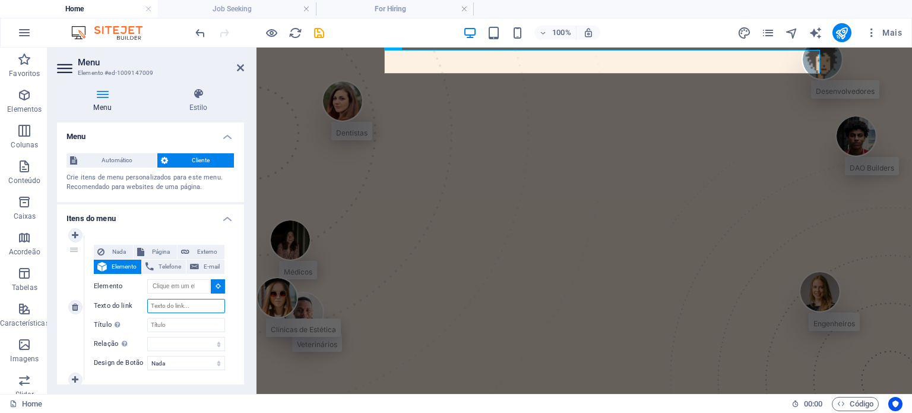
click at [168, 302] on input "Texto do link" at bounding box center [186, 306] width 78 height 14
click at [168, 321] on input "Título A descrição adicional do link não deve ser igual ao texto do link. O tít…" at bounding box center [186, 325] width 78 height 14
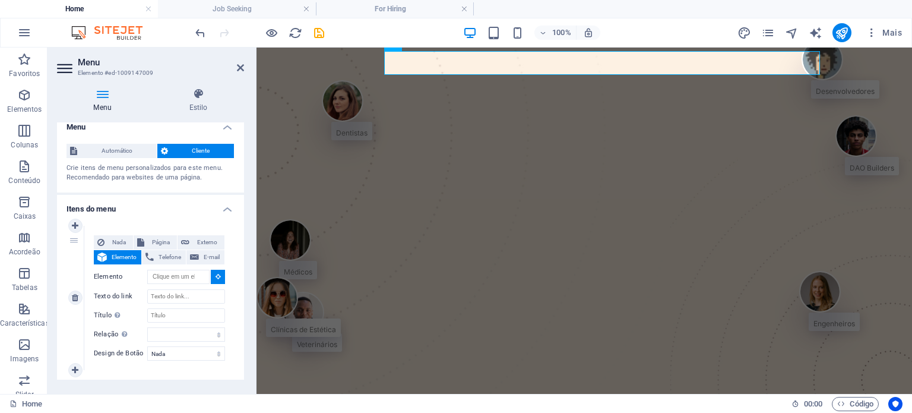
click at [215, 275] on icon at bounding box center [217, 276] width 5 height 6
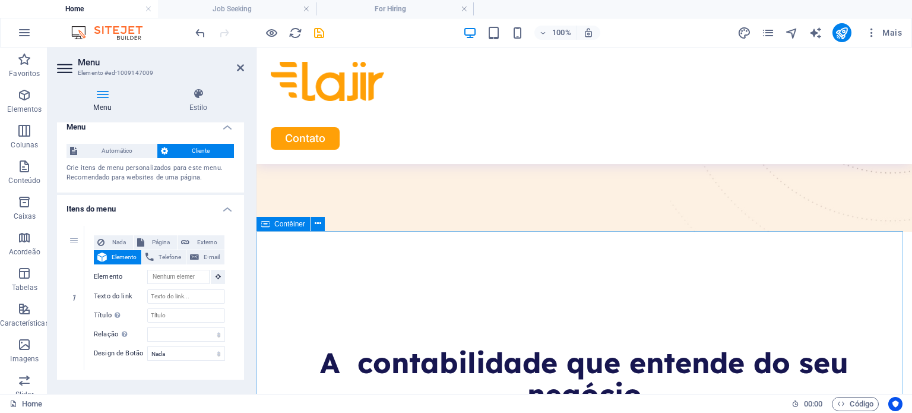
scroll to position [351, 0]
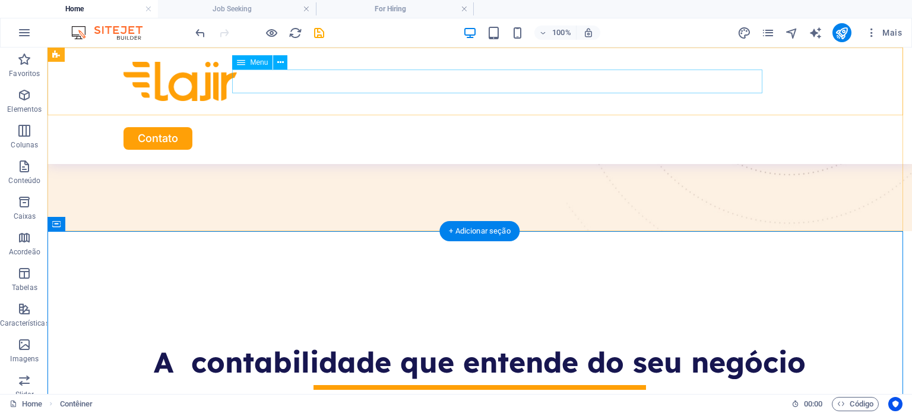
click at [382, 101] on nav at bounding box center [479, 113] width 712 height 24
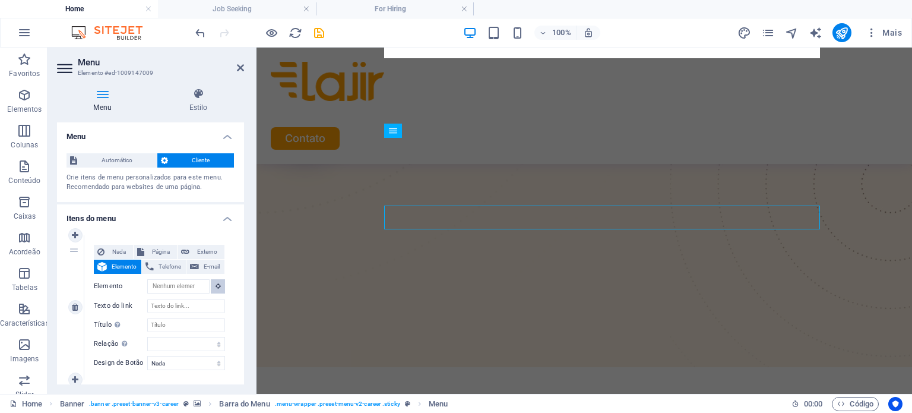
scroll to position [216, 0]
click at [215, 284] on icon at bounding box center [217, 286] width 5 height 6
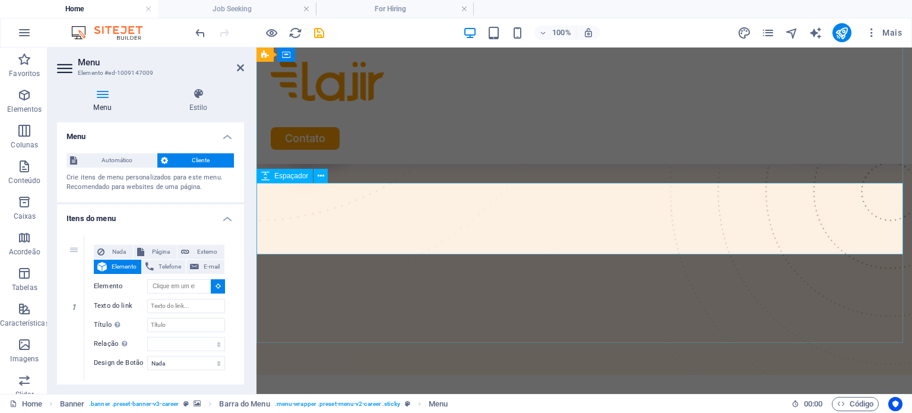
scroll to position [249, 0]
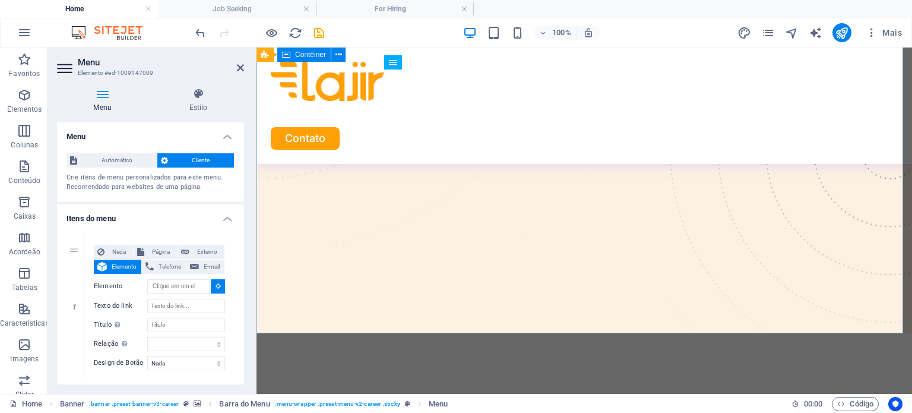
type input "#ed-1009147015"
select select
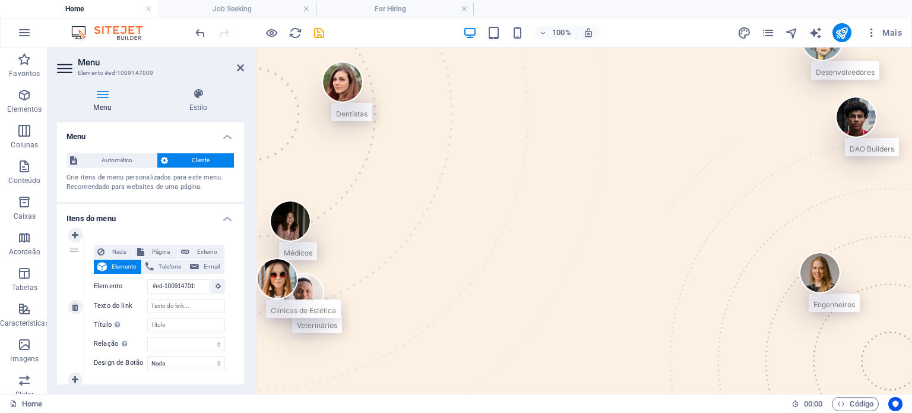
scroll to position [26, 0]
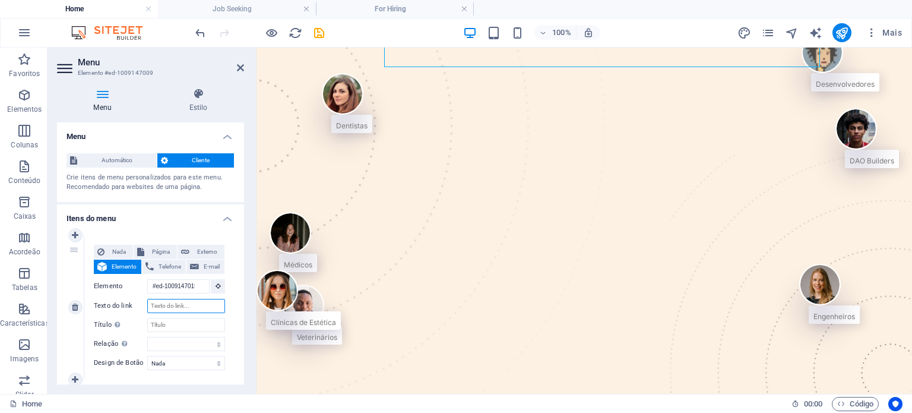
click at [167, 301] on input "Texto do link" at bounding box center [186, 306] width 78 height 14
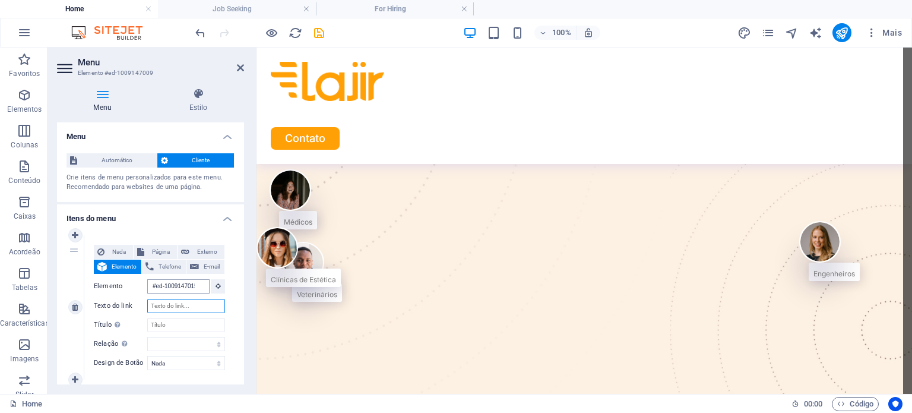
scroll to position [128, 0]
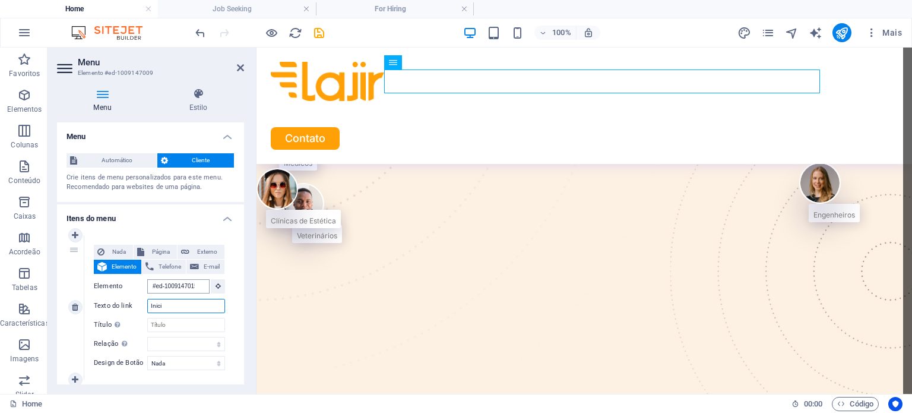
type input "Inicio"
select select
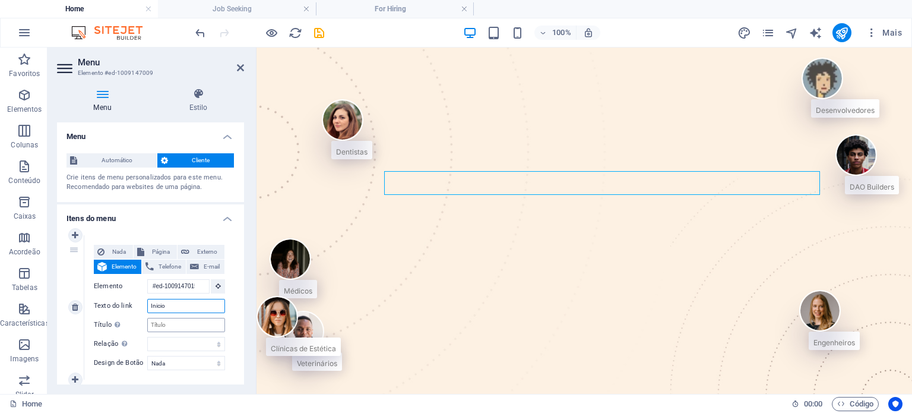
scroll to position [26, 0]
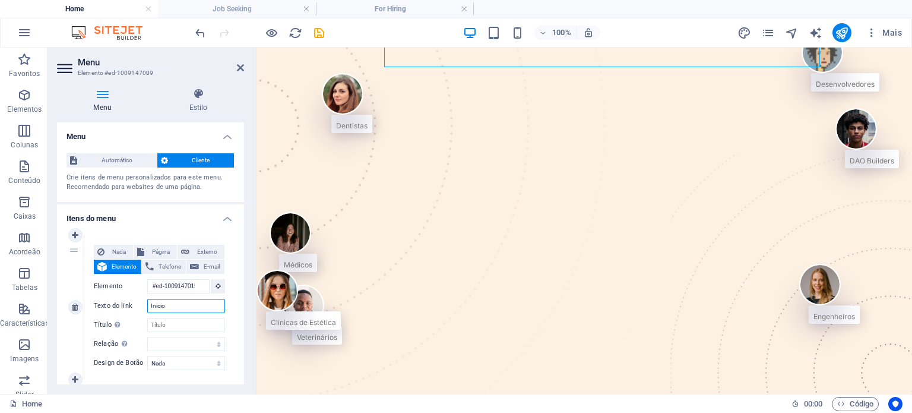
click at [176, 303] on input "Inicio" at bounding box center [186, 306] width 78 height 14
type input "Entenda"
select select
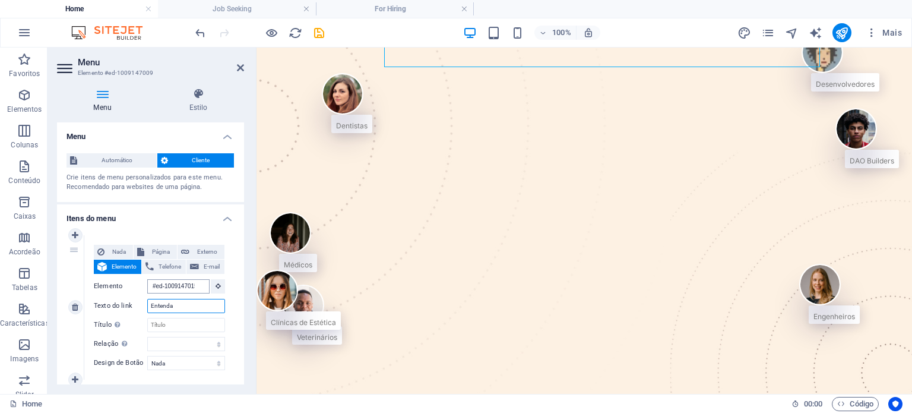
type input "Entenda"
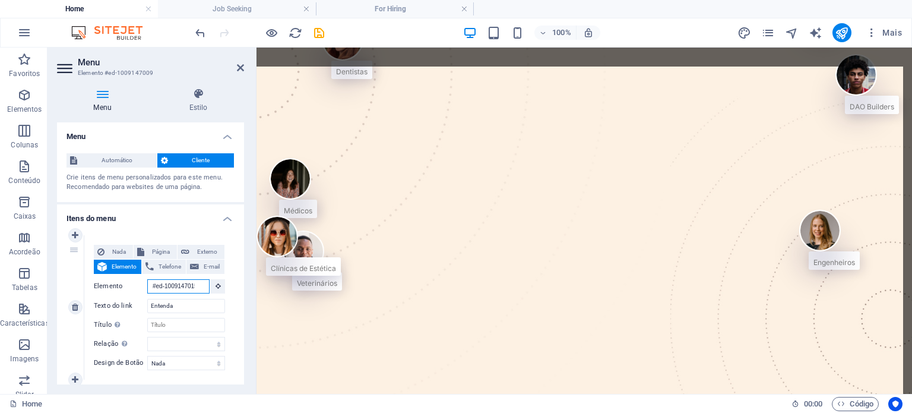
click at [173, 290] on input "#ed-1009147015" at bounding box center [178, 286] width 62 height 14
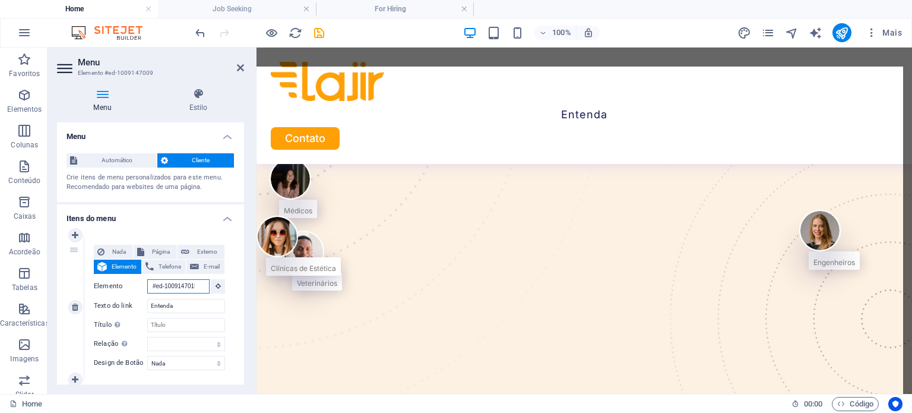
click at [173, 290] on input "#ed-1009147015" at bounding box center [178, 286] width 62 height 14
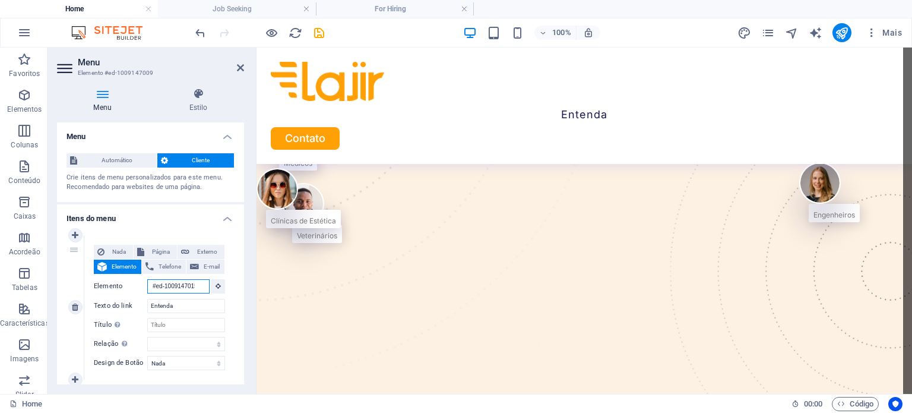
click at [173, 290] on input "#ed-1009147015" at bounding box center [178, 286] width 62 height 14
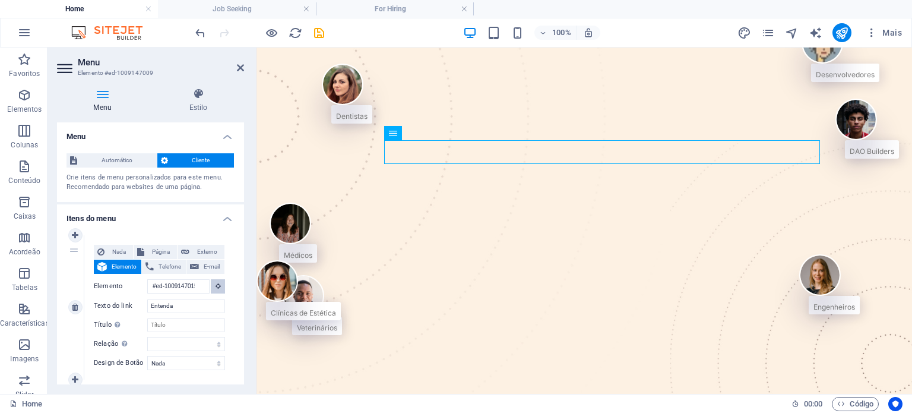
scroll to position [0, 0]
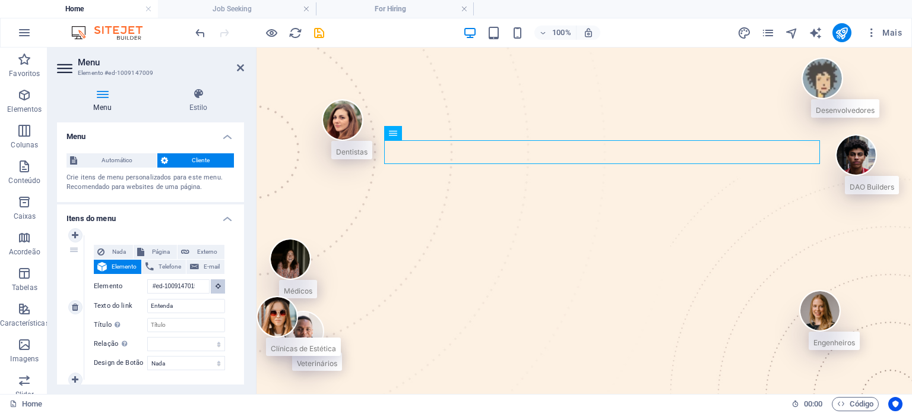
click at [215, 287] on icon at bounding box center [217, 286] width 5 height 6
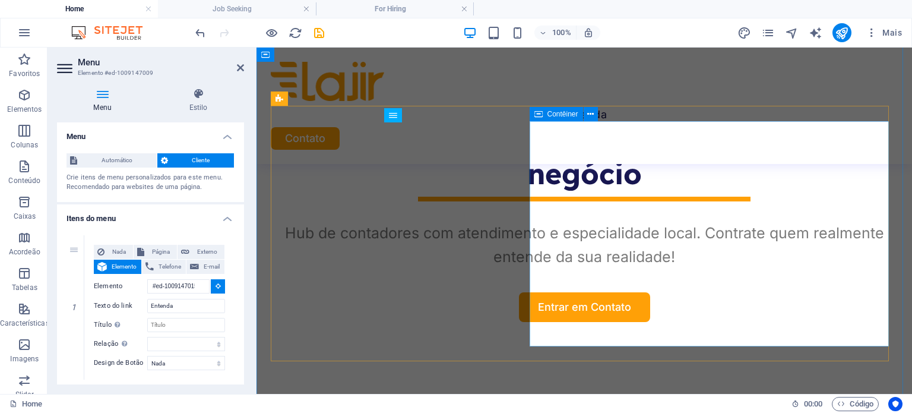
scroll to position [525, 0]
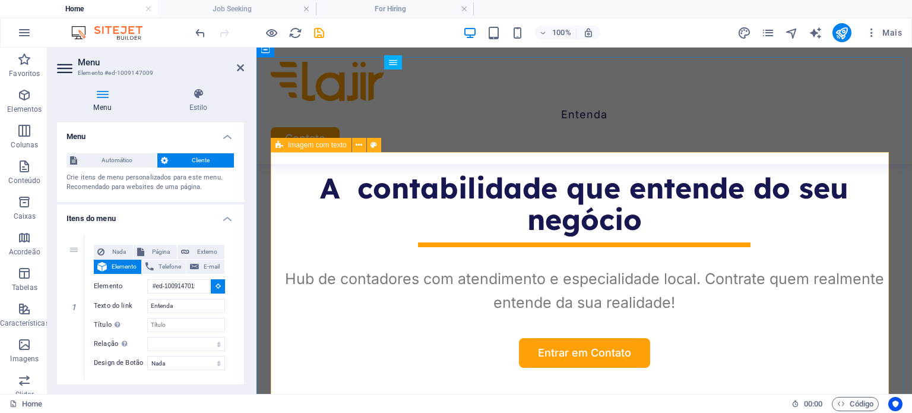
type input "#ed-1009146937"
select select
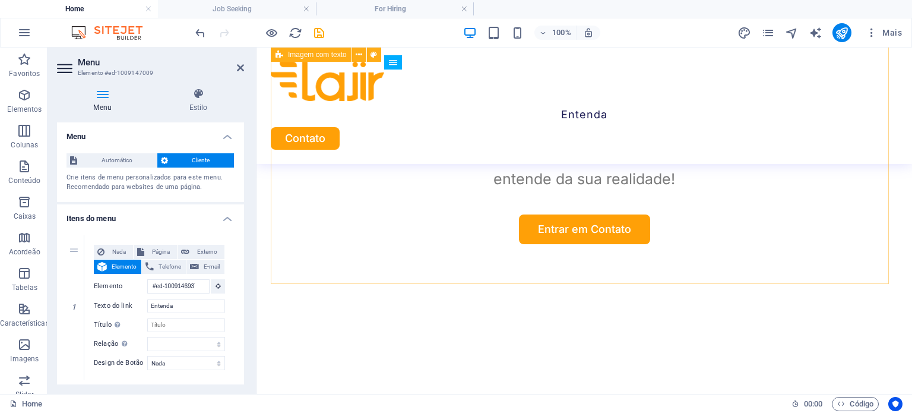
scroll to position [37, 0]
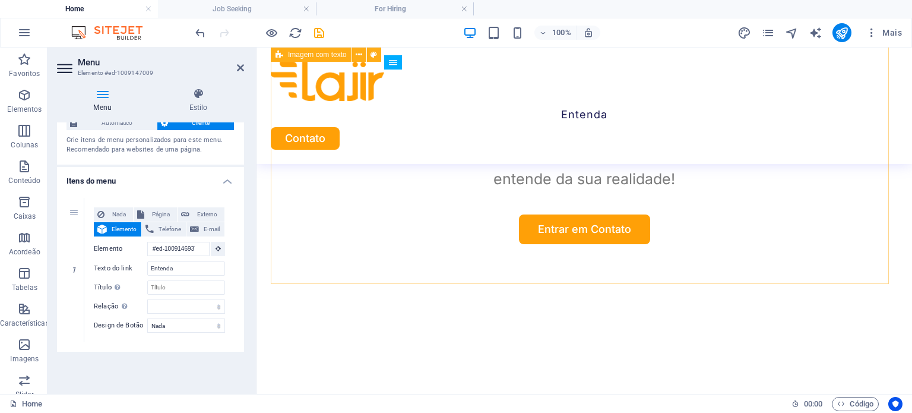
click at [74, 355] on div "Menu Automático Cliente Crie itens de menu personalizados para este menu. Recom…" at bounding box center [150, 253] width 187 height 262
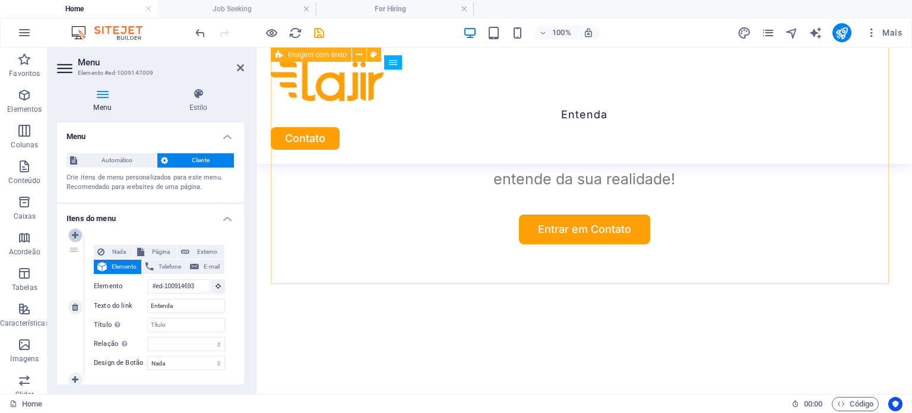
click at [77, 232] on icon at bounding box center [75, 235] width 7 height 8
select select
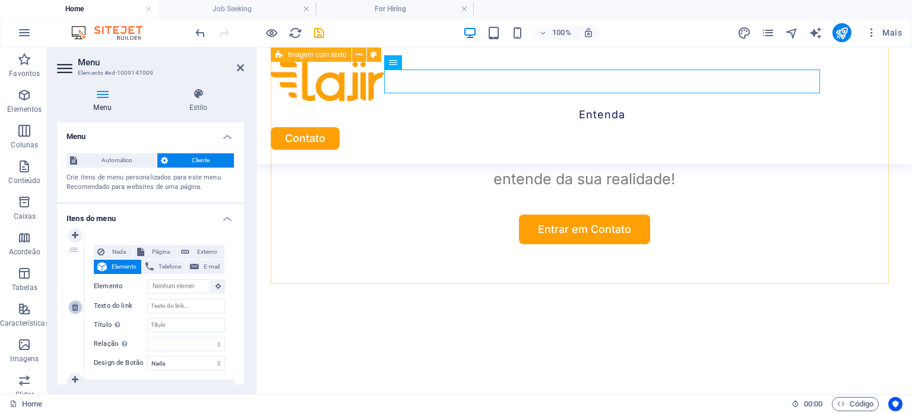
type input "#ed-1009146937"
type input "Entenda"
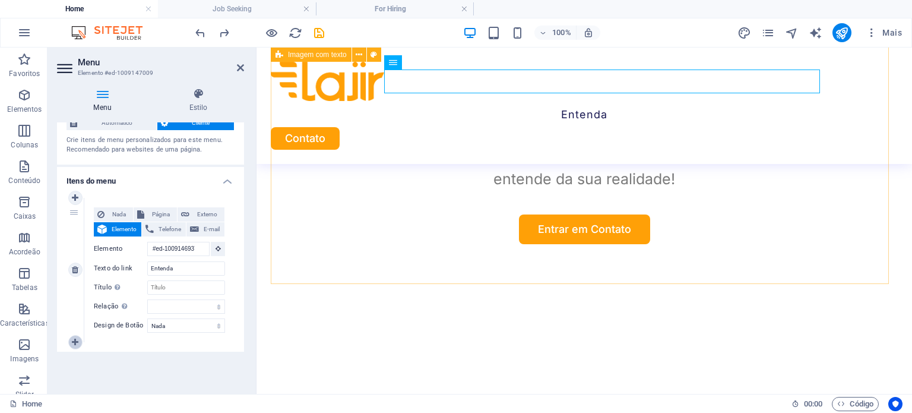
click at [75, 344] on icon at bounding box center [75, 342] width 7 height 8
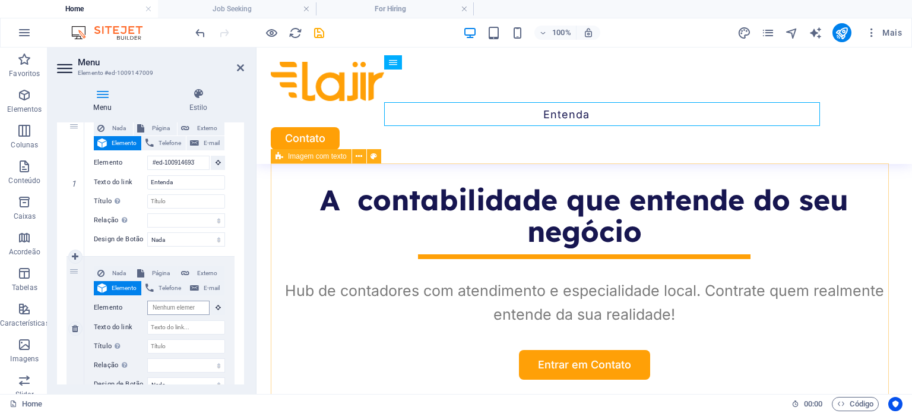
scroll to position [72, 0]
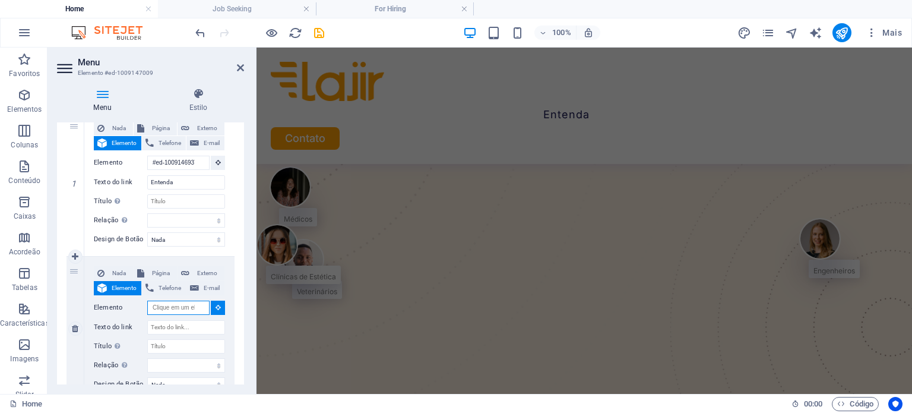
click at [170, 306] on input "Elemento" at bounding box center [178, 307] width 62 height 14
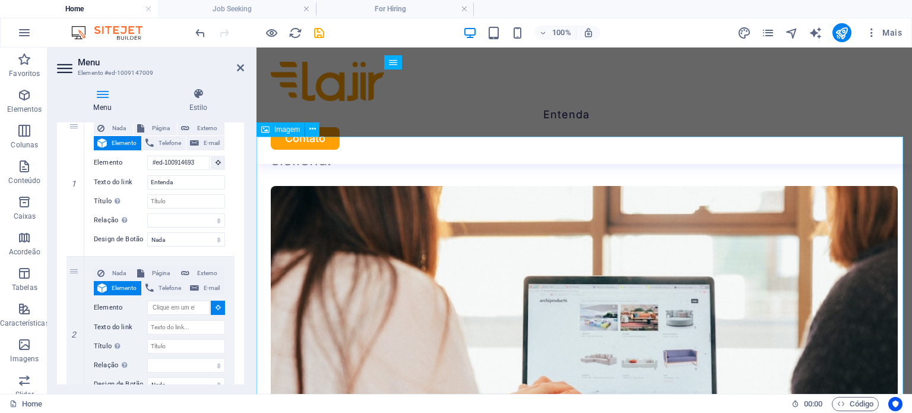
scroll to position [1080, 0]
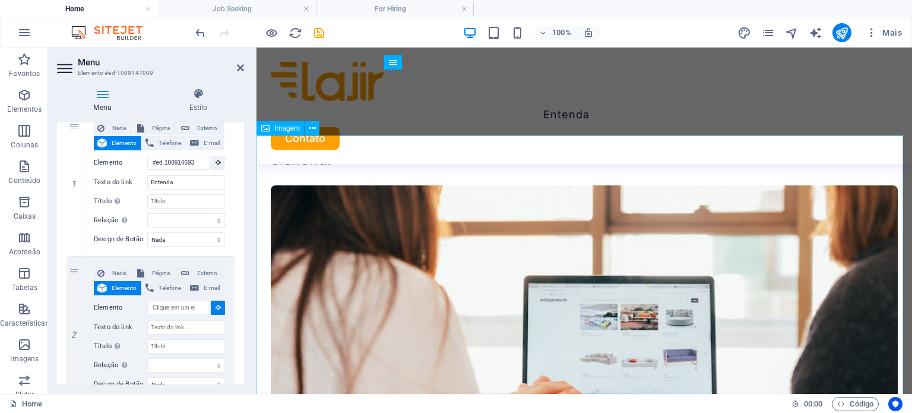
select select
type input "#ed-new-208"
select select
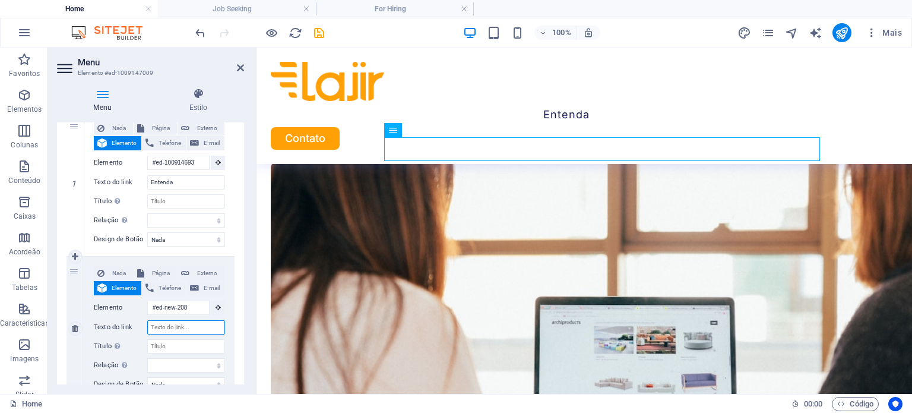
scroll to position [1013, 0]
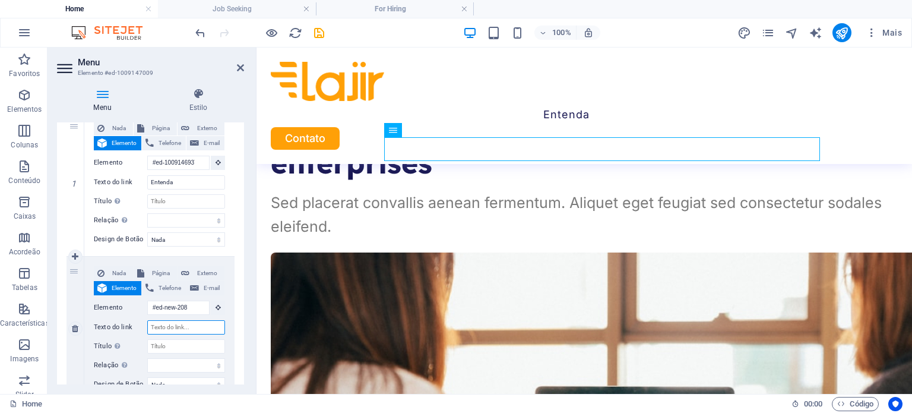
click at [185, 322] on input "Texto do link" at bounding box center [186, 327] width 78 height 14
type input "Hub de Contadores"
select select
type input "Hub de Contadores"
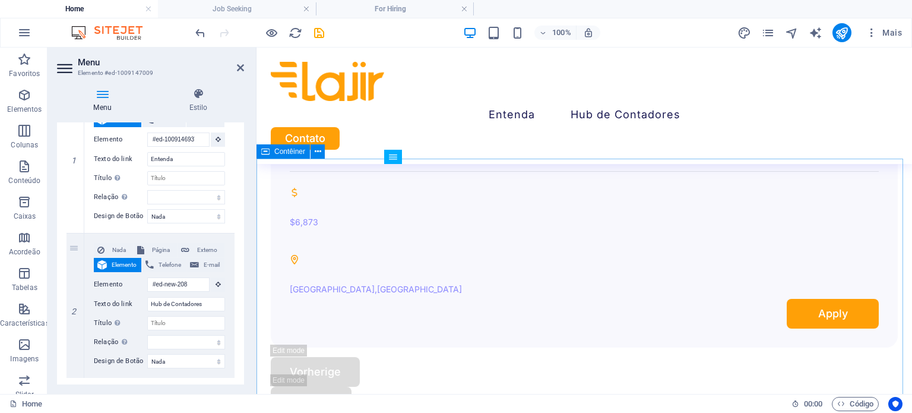
scroll to position [3801, 0]
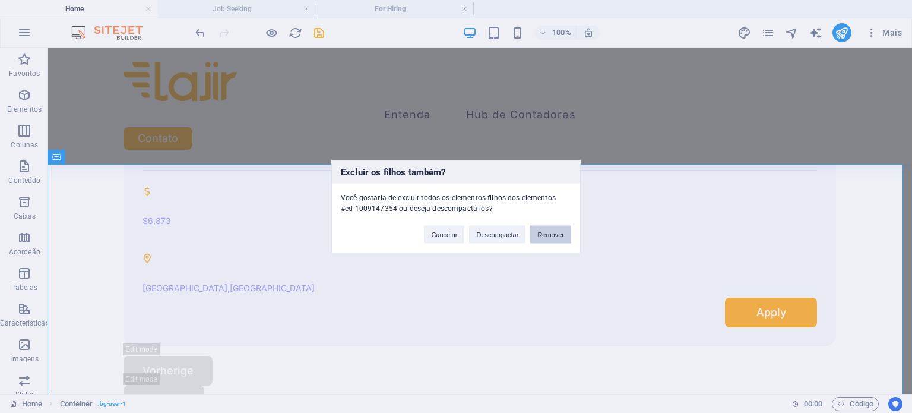
click at [548, 232] on button "Remover" at bounding box center [550, 234] width 41 height 18
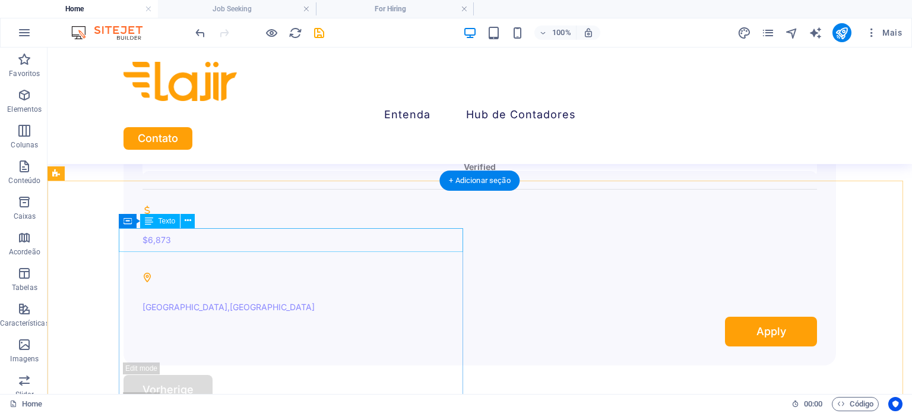
scroll to position [3920, 0]
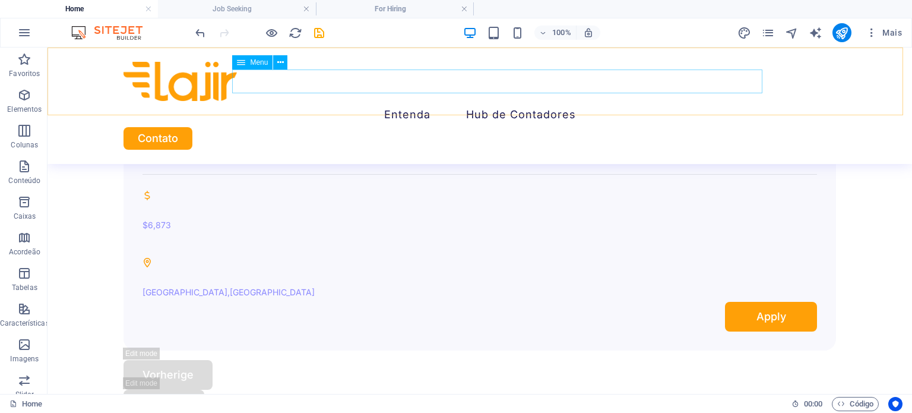
click at [430, 101] on nav "Entenda Hub de Contadores" at bounding box center [479, 113] width 712 height 24
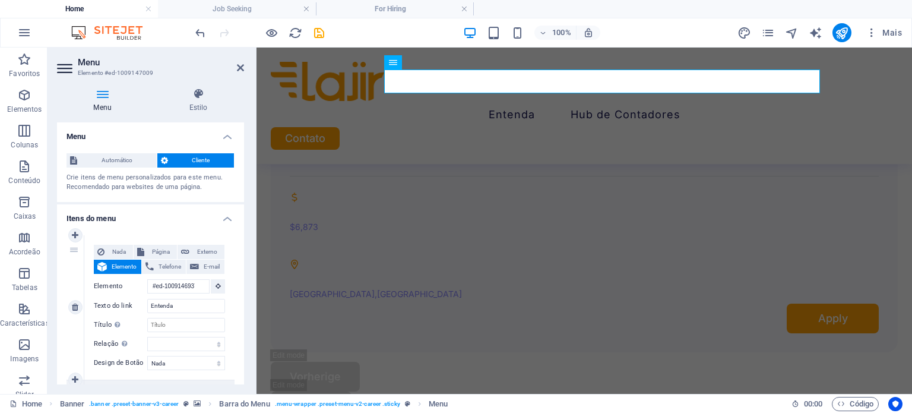
scroll to position [182, 0]
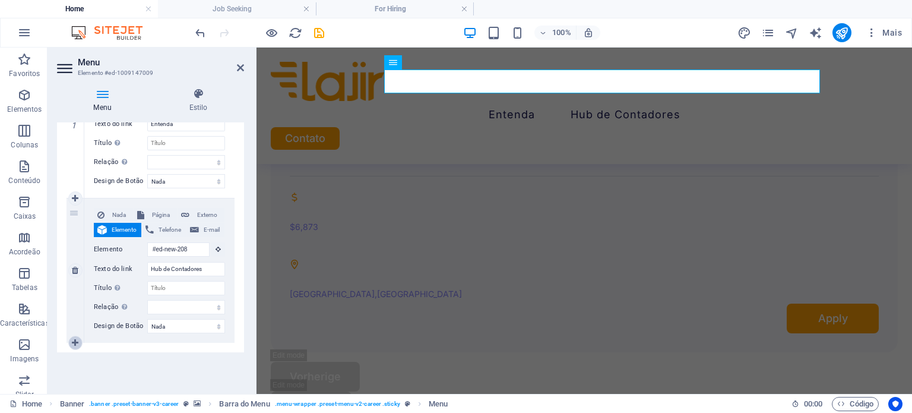
click at [72, 341] on icon at bounding box center [75, 342] width 7 height 8
select select
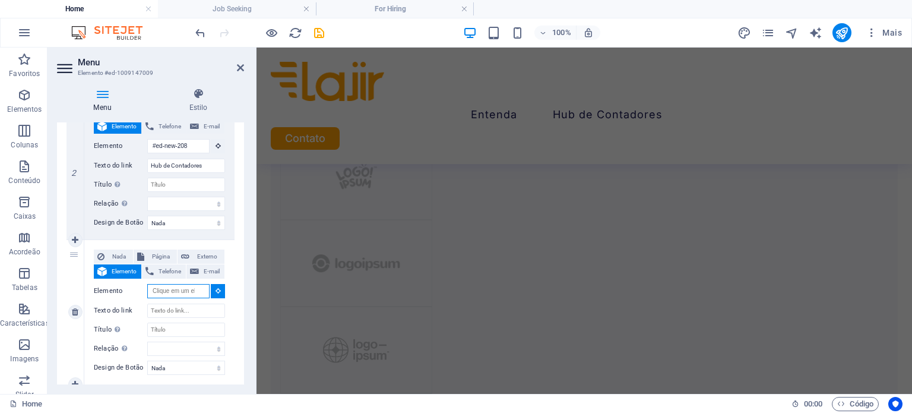
scroll to position [0, 0]
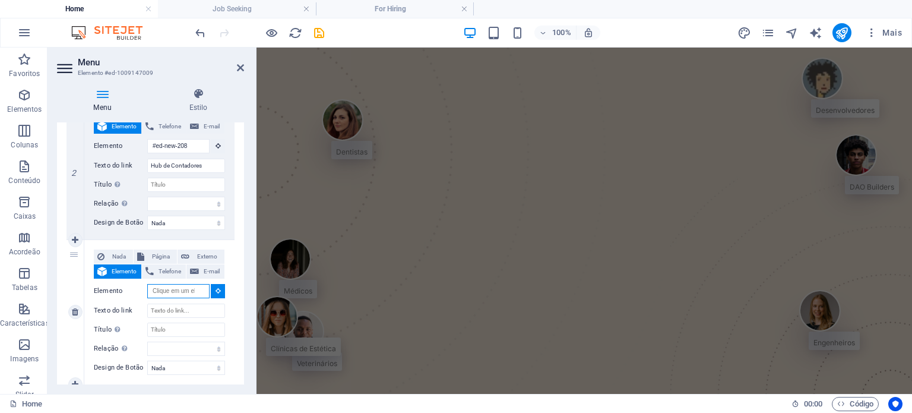
click at [183, 292] on input "Elemento" at bounding box center [178, 291] width 62 height 14
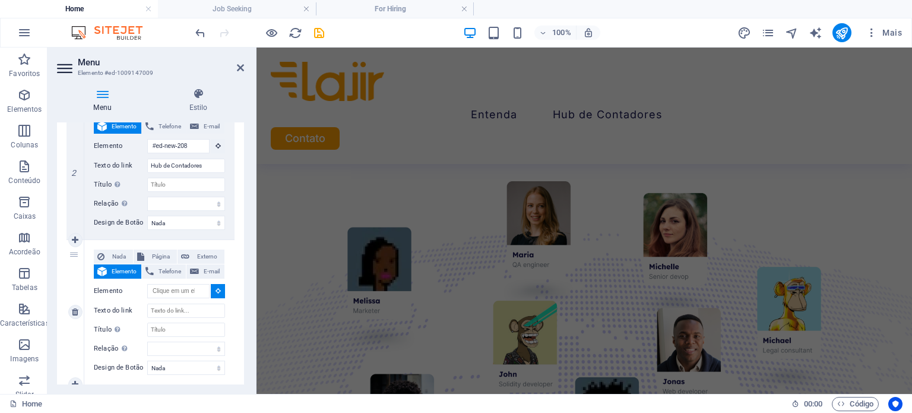
click at [215, 288] on icon at bounding box center [217, 290] width 5 height 6
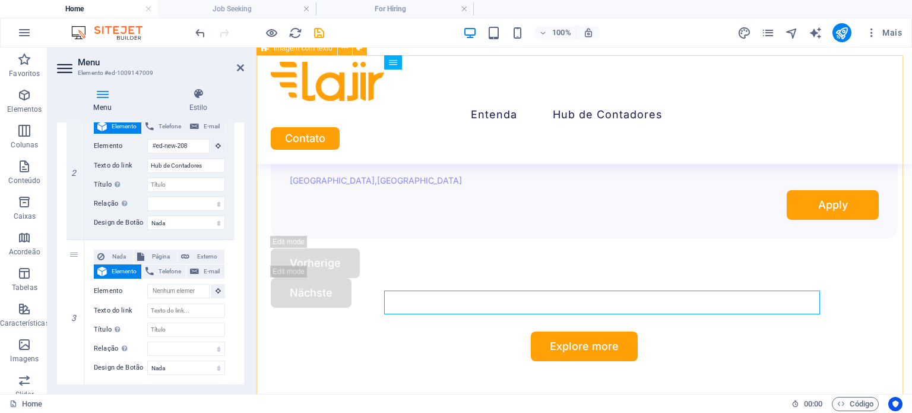
scroll to position [3816, 0]
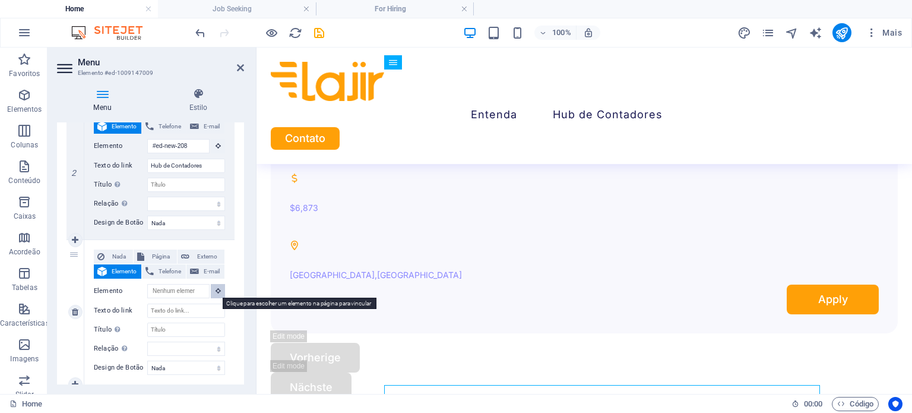
click at [211, 289] on button at bounding box center [218, 291] width 14 height 14
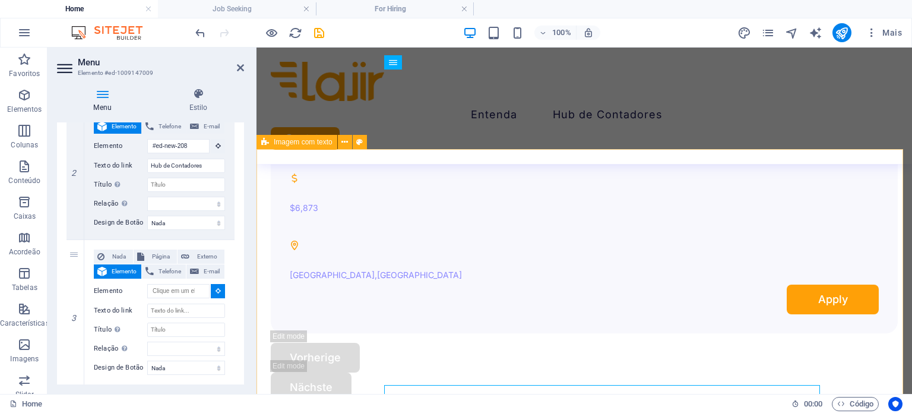
select select
type input "#ed-1009147546"
select select
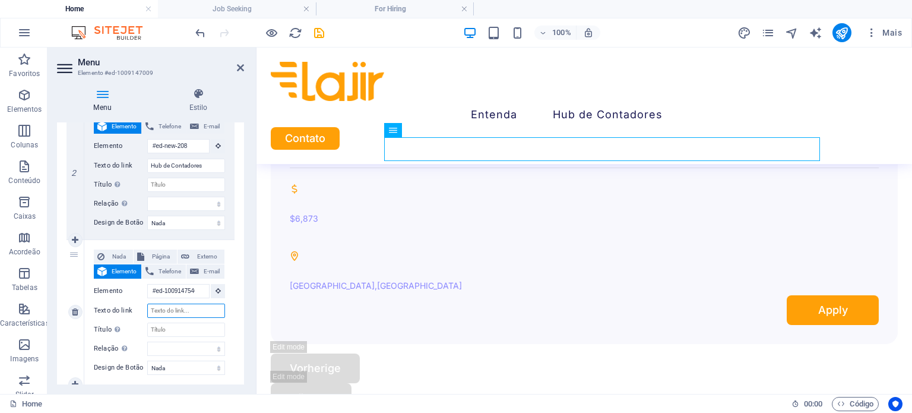
scroll to position [3749, 0]
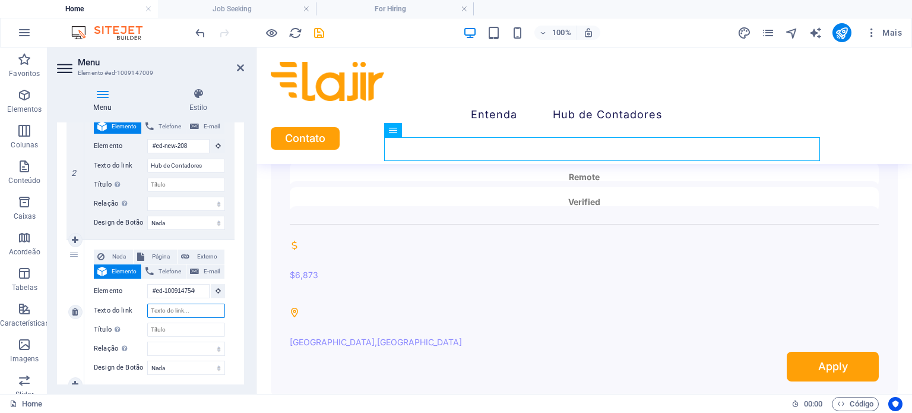
click at [184, 307] on input "Texto do link" at bounding box center [186, 310] width 78 height 14
type input "Contato"
select select
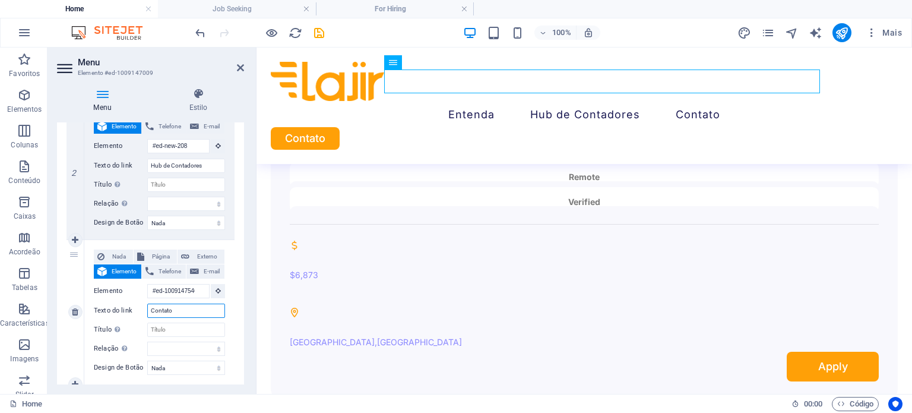
type input "Contato"
click at [73, 329] on div "3" at bounding box center [75, 312] width 18 height 144
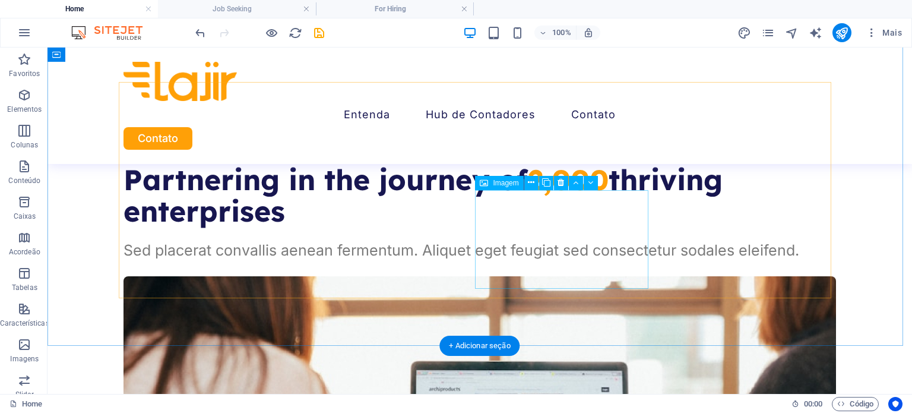
scroll to position [777, 0]
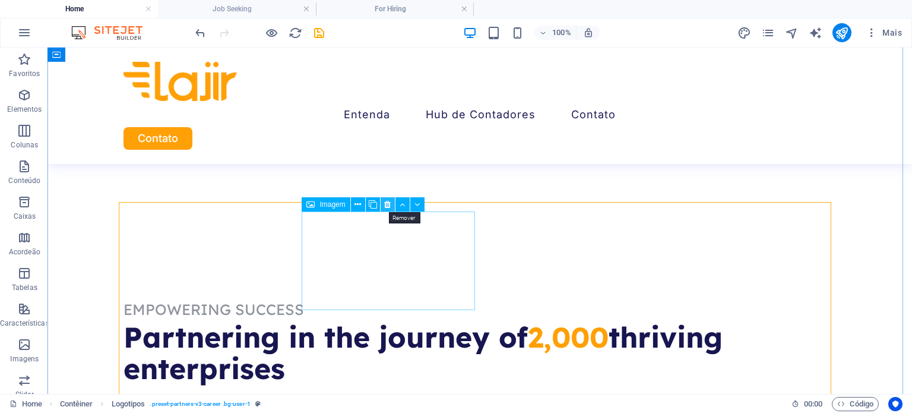
click at [387, 207] on icon at bounding box center [387, 204] width 7 height 12
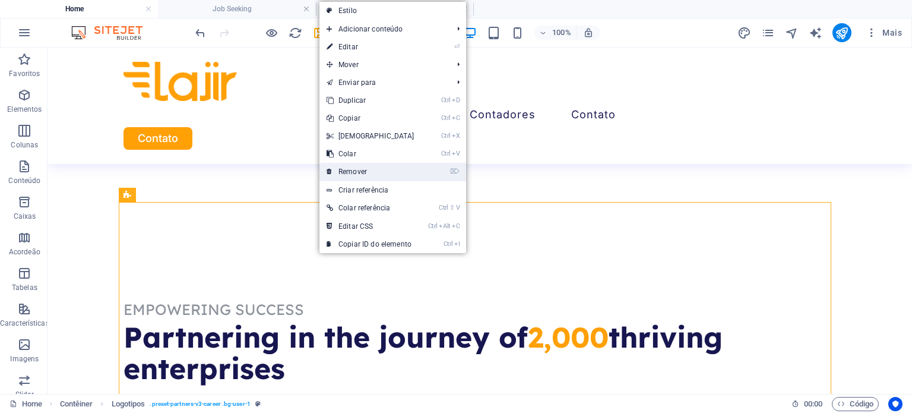
click at [351, 176] on link "⌦ Remover" at bounding box center [370, 172] width 102 height 18
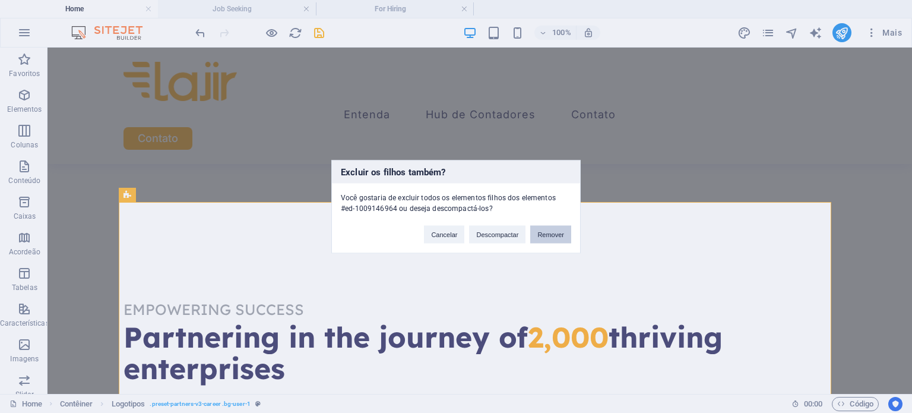
click at [541, 229] on button "Remover" at bounding box center [550, 234] width 41 height 18
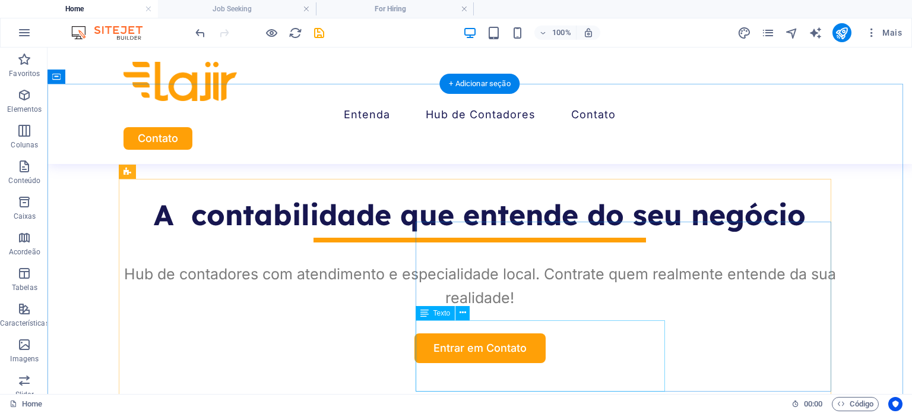
scroll to position [499, 0]
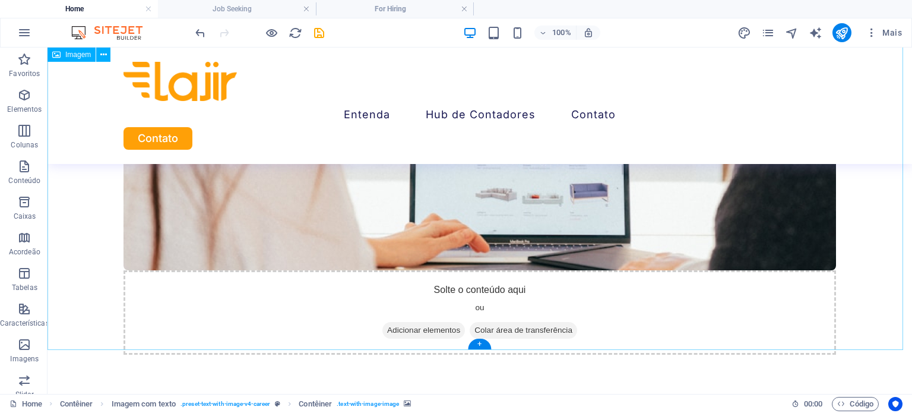
scroll to position [1464, 0]
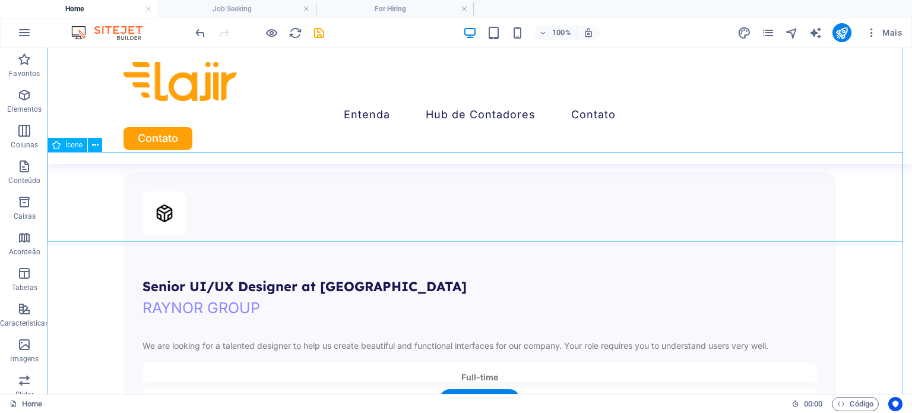
scroll to position [2351, 0]
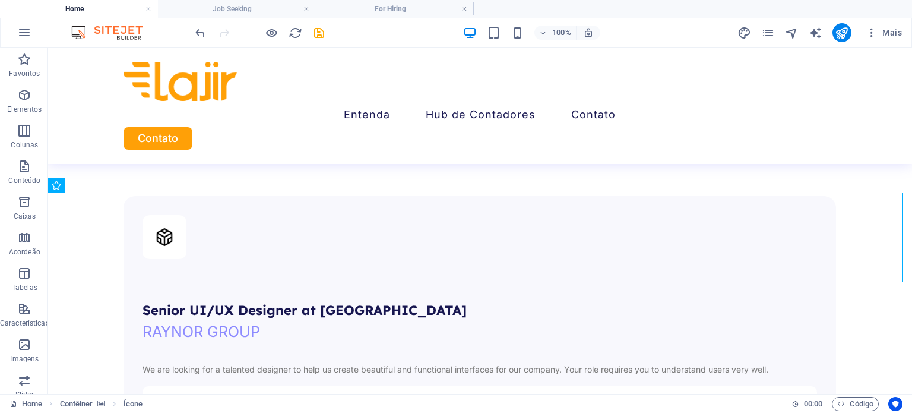
scroll to position [2298, 0]
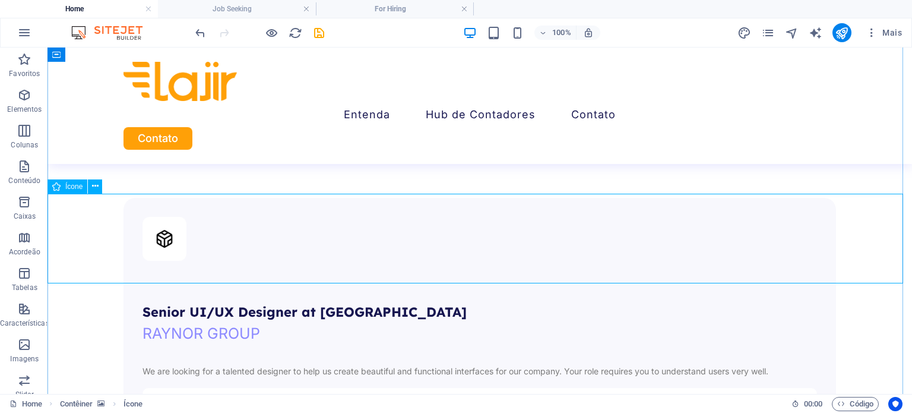
select select "xMidYMid"
select select "px"
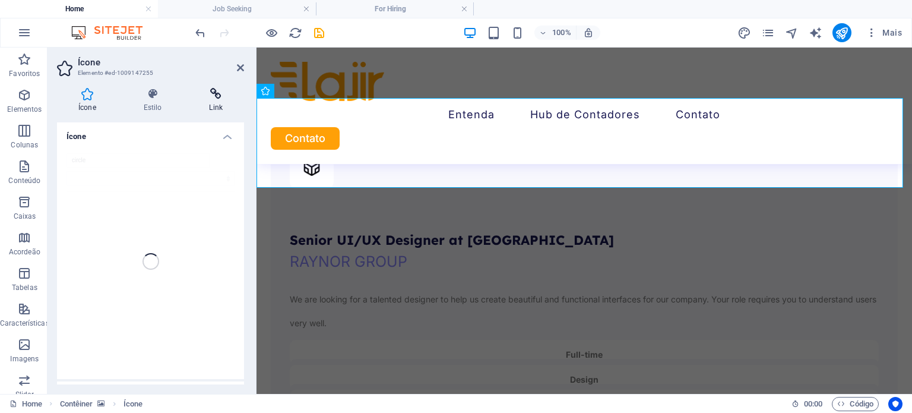
click at [221, 94] on icon at bounding box center [216, 94] width 56 height 12
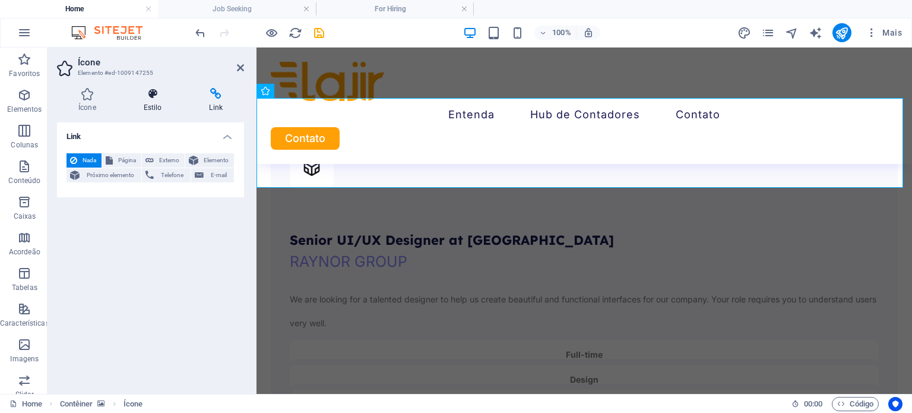
click at [154, 94] on icon at bounding box center [152, 94] width 61 height 12
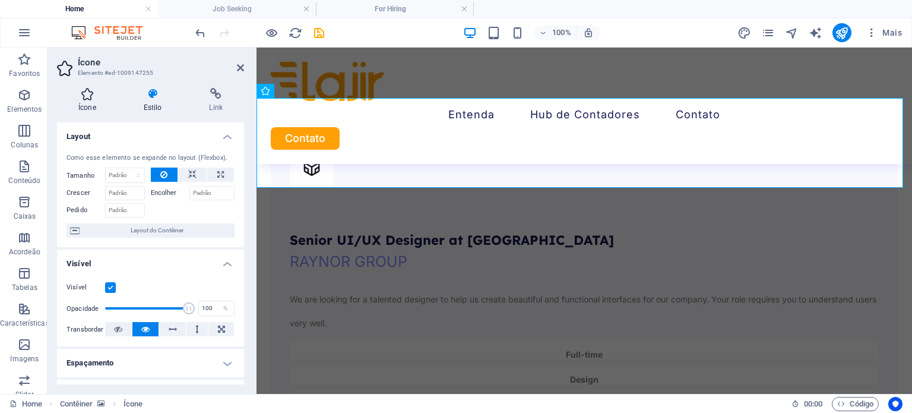
click at [107, 93] on icon at bounding box center [87, 94] width 61 height 12
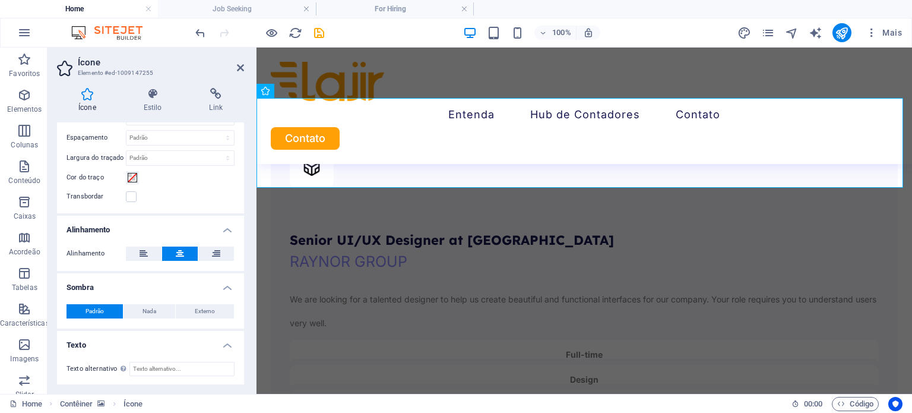
scroll to position [360, 0]
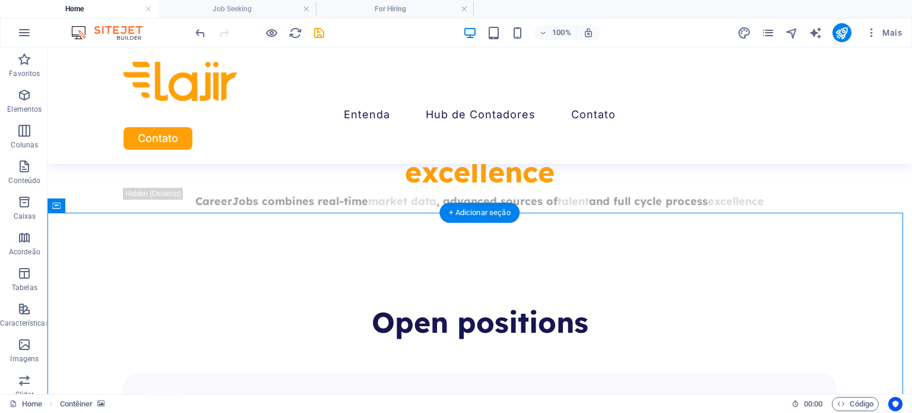
scroll to position [2272, 0]
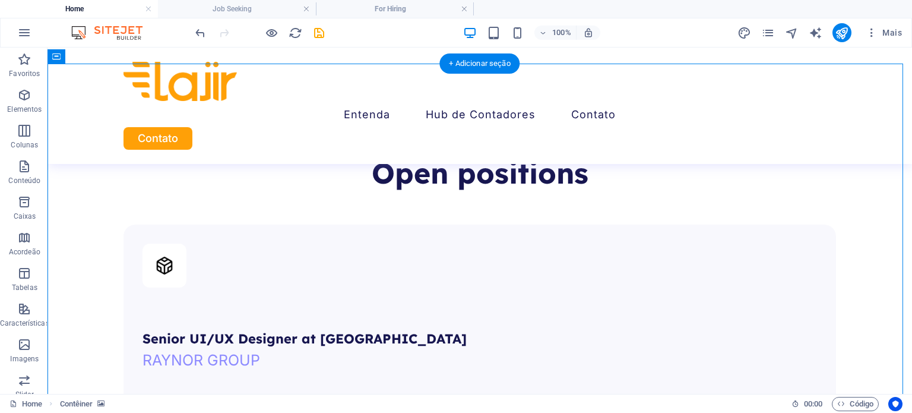
select select "px"
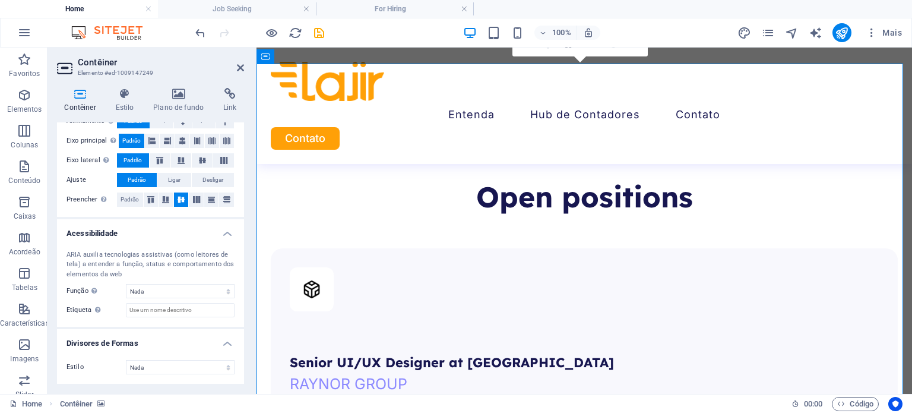
scroll to position [0, 0]
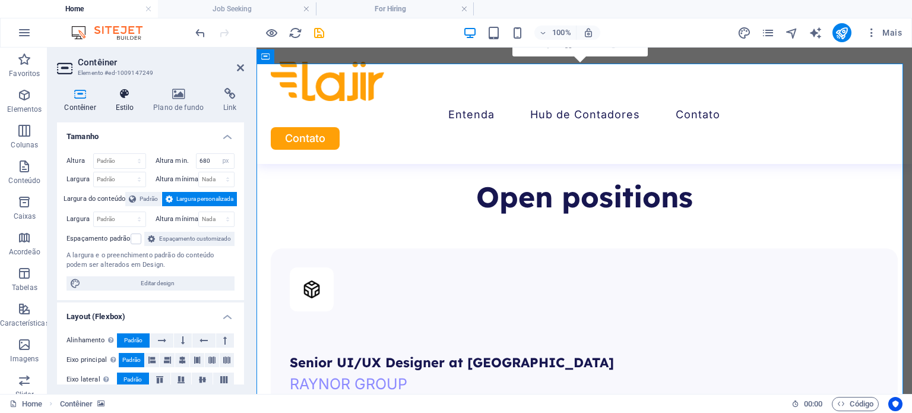
click at [135, 101] on h4 "Estilo" at bounding box center [127, 100] width 38 height 25
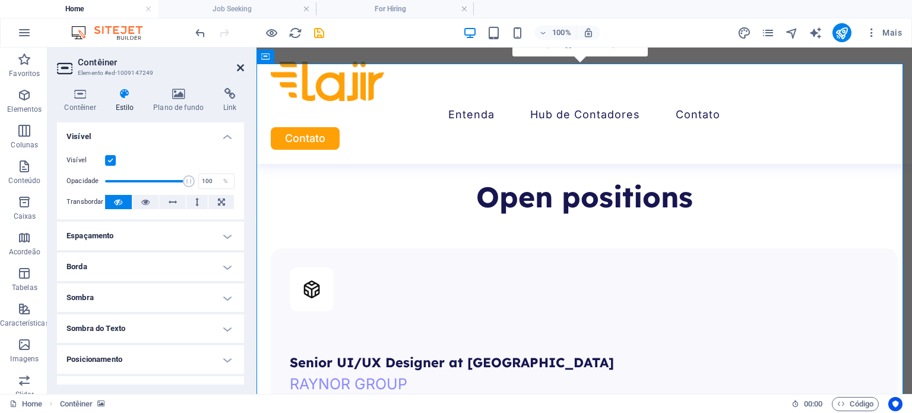
click at [241, 68] on icon at bounding box center [240, 67] width 7 height 9
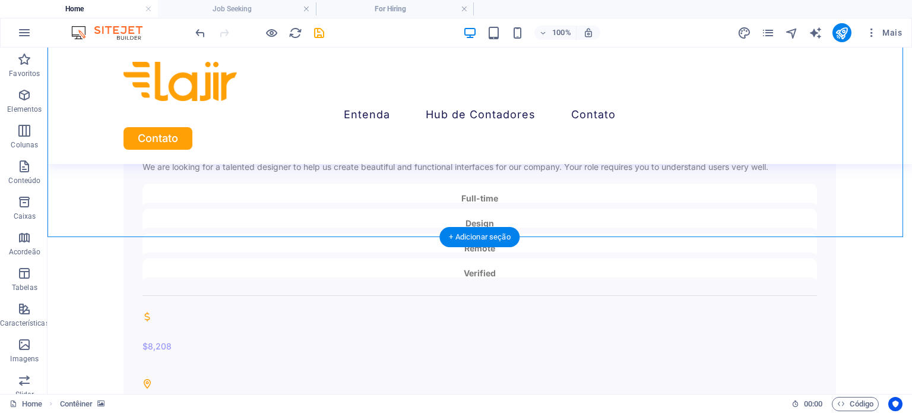
scroll to position [2502, 0]
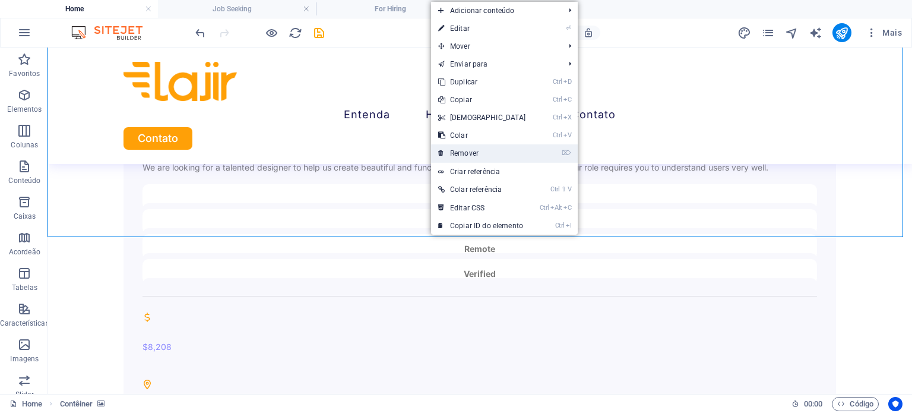
click at [471, 149] on link "⌦ Remover" at bounding box center [482, 153] width 102 height 18
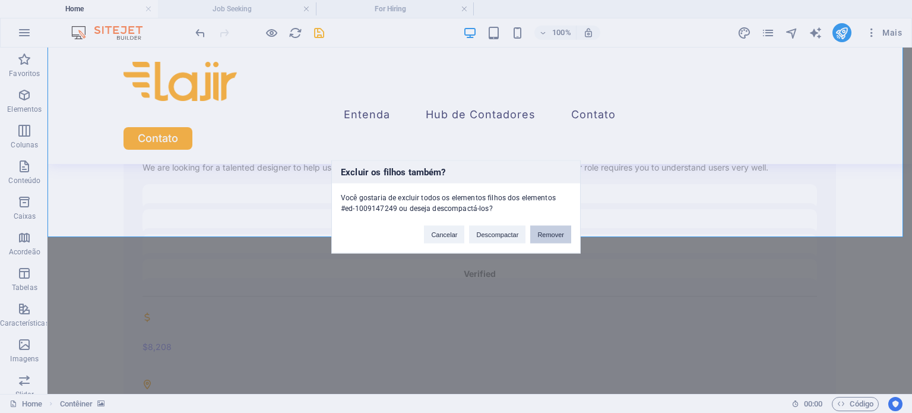
click at [537, 231] on button "Remover" at bounding box center [550, 234] width 41 height 18
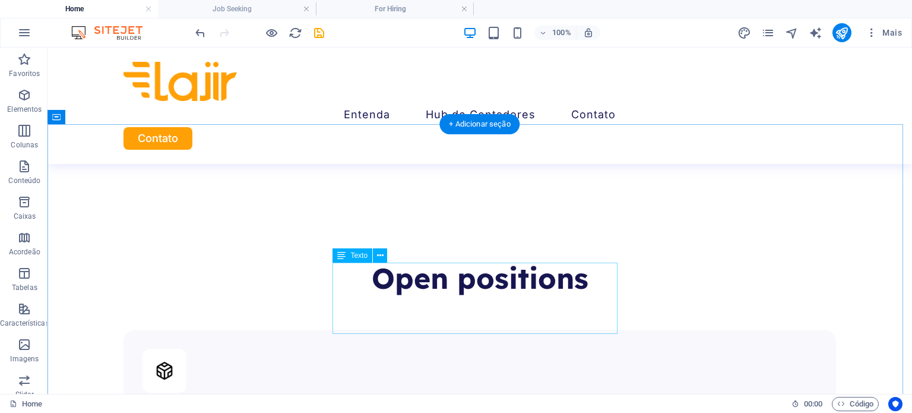
scroll to position [2167, 0]
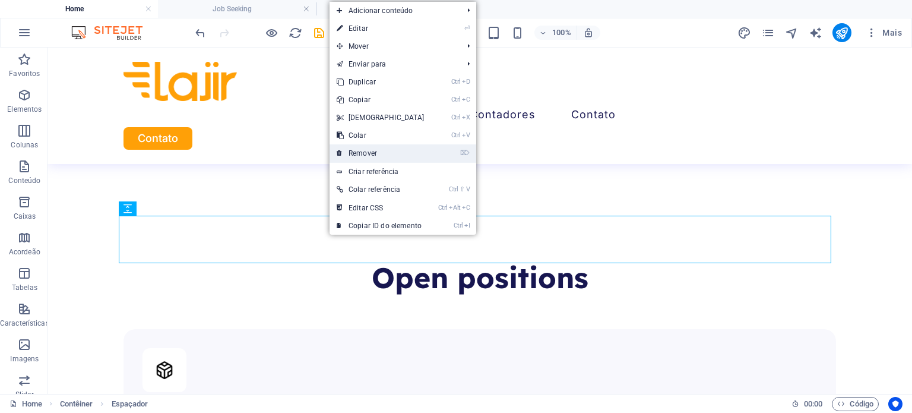
click at [369, 145] on link "⌦ Remover" at bounding box center [380, 153] width 102 height 18
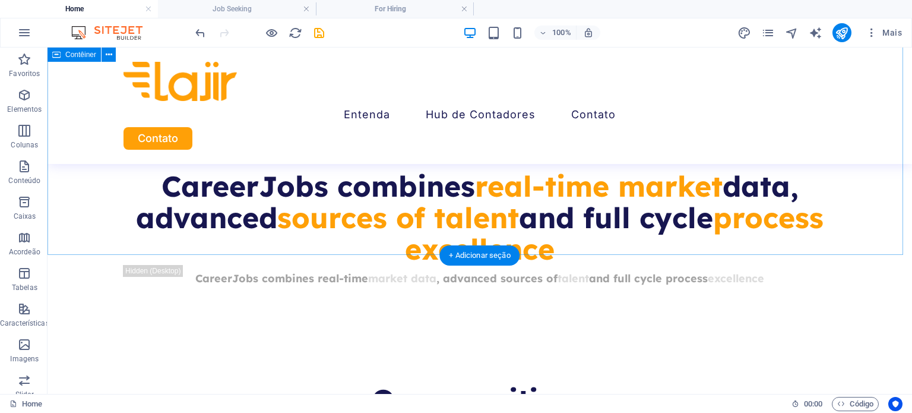
scroll to position [2044, 0]
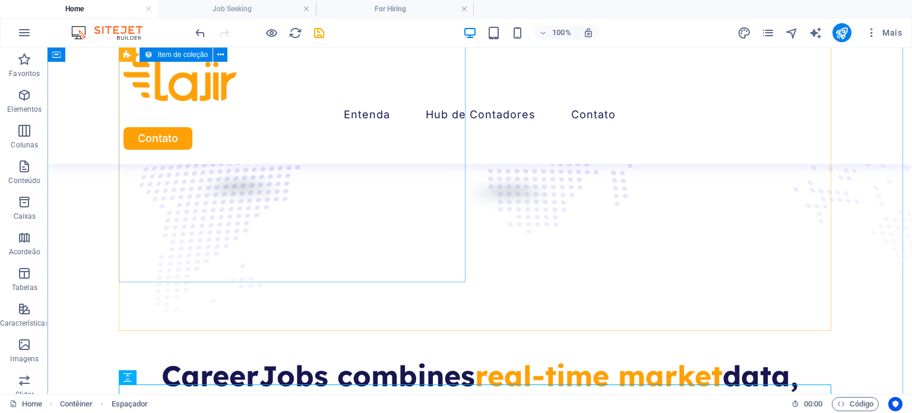
scroll to position [2002, 0]
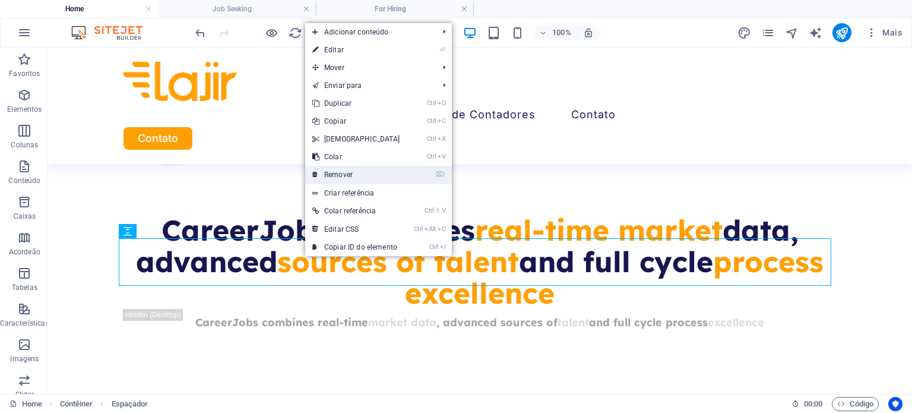
click at [355, 179] on link "⌦ Remover" at bounding box center [356, 175] width 102 height 18
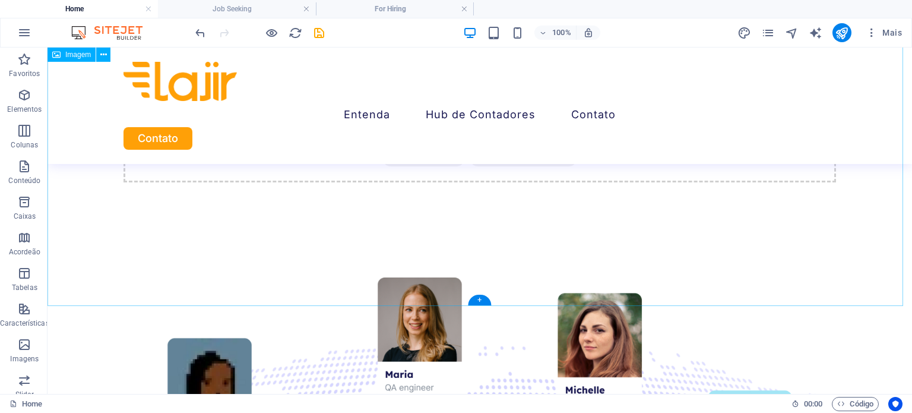
scroll to position [1374, 0]
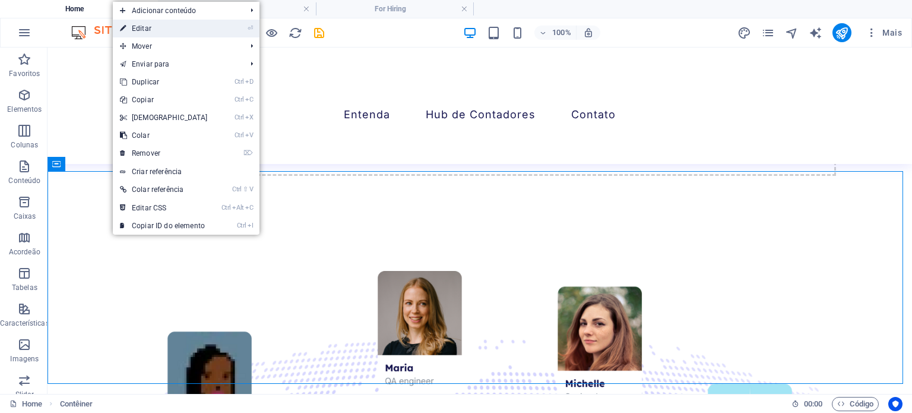
click at [163, 27] on link "⏎ Editar" at bounding box center [164, 29] width 102 height 18
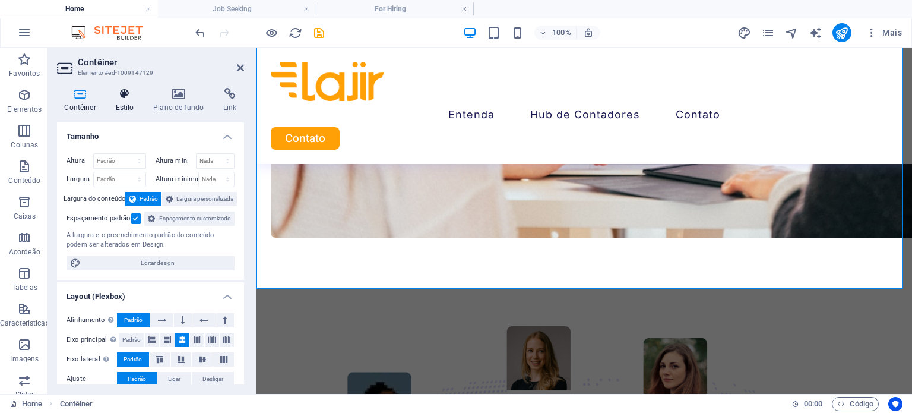
click at [129, 104] on h4 "Estilo" at bounding box center [127, 100] width 38 height 25
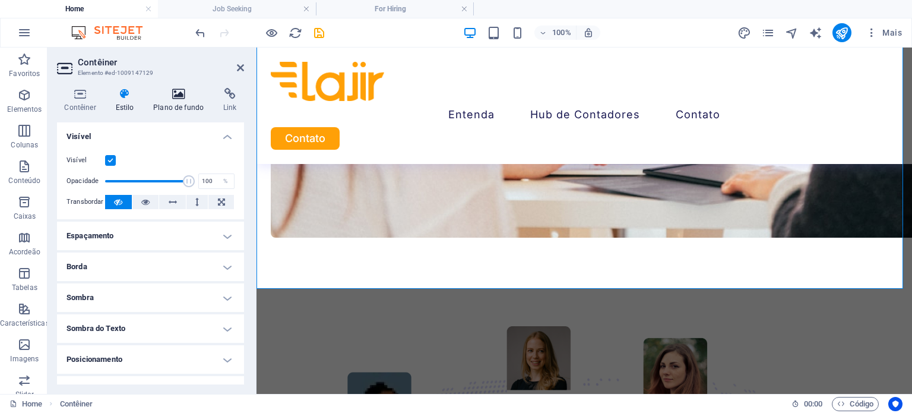
click at [183, 104] on h4 "Plano de fundo" at bounding box center [181, 100] width 70 height 25
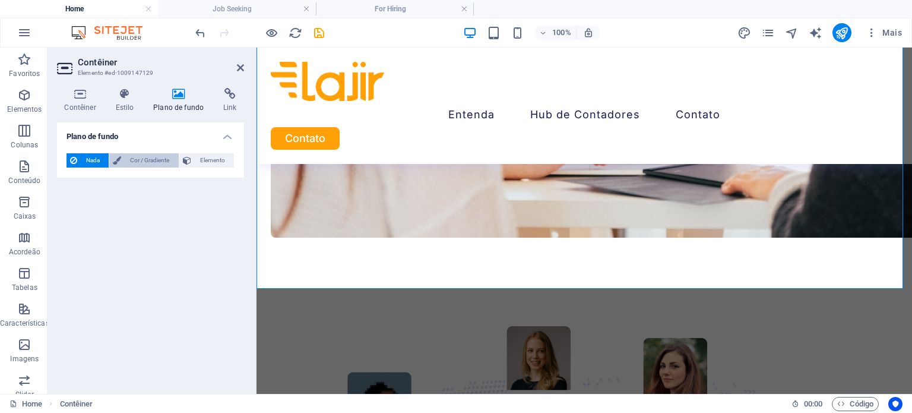
click at [163, 158] on span "Cor / Gradiente" at bounding box center [150, 160] width 50 height 14
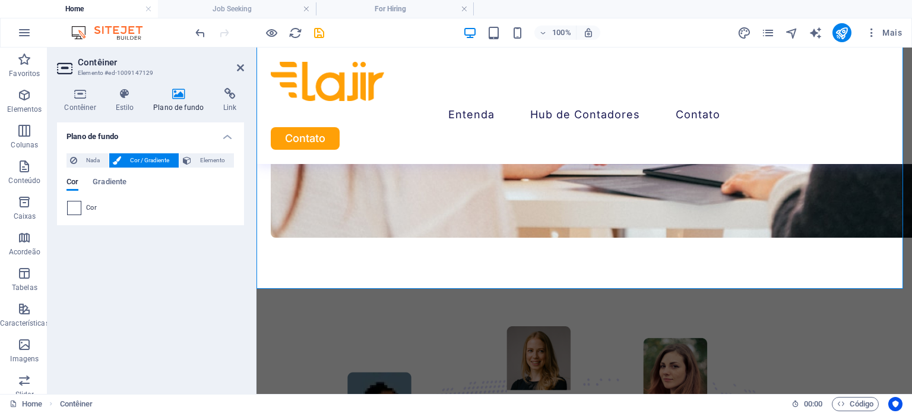
click at [74, 205] on span at bounding box center [74, 207] width 13 height 13
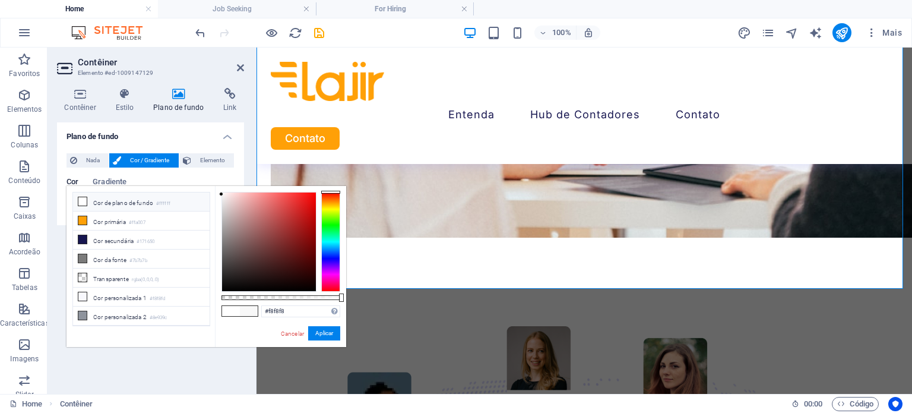
drag, startPoint x: 243, startPoint y: 229, endPoint x: 198, endPoint y: 194, distance: 56.8
click at [198, 194] on div "less Cor de plano de fundo #ffffff Cor primária #ffa007 Cor secundária #171650 …" at bounding box center [206, 266] width 280 height 161
click at [190, 173] on div "Cor Gradiente Cor" at bounding box center [150, 191] width 168 height 47
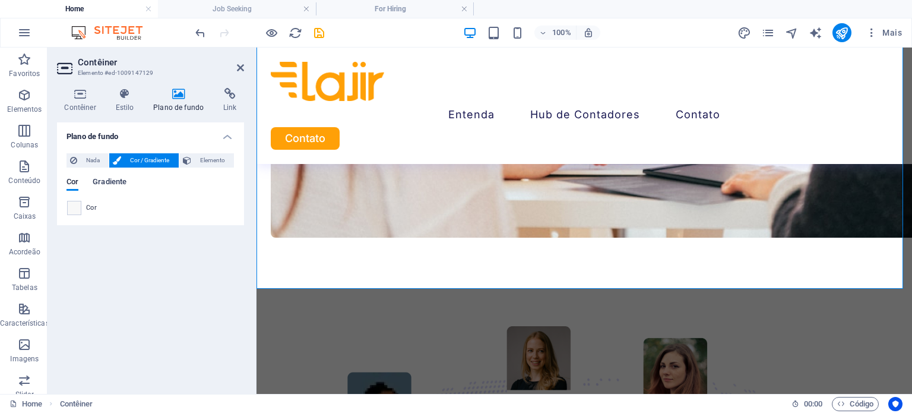
click at [109, 184] on span "Gradiente" at bounding box center [110, 183] width 34 height 17
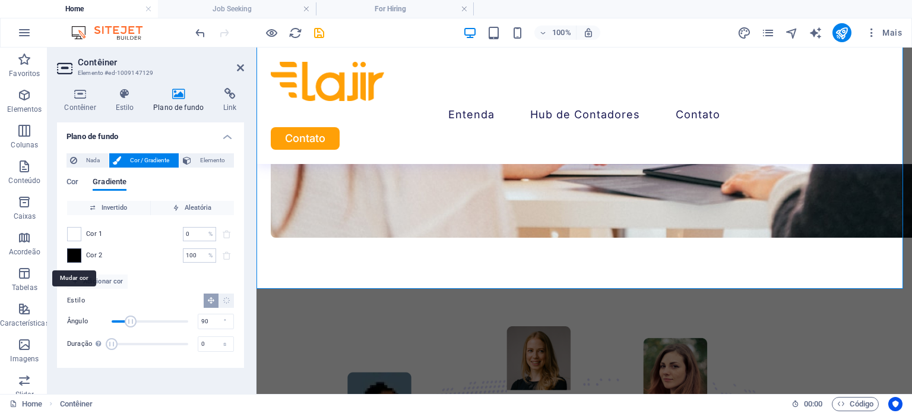
click at [75, 252] on span at bounding box center [74, 255] width 13 height 13
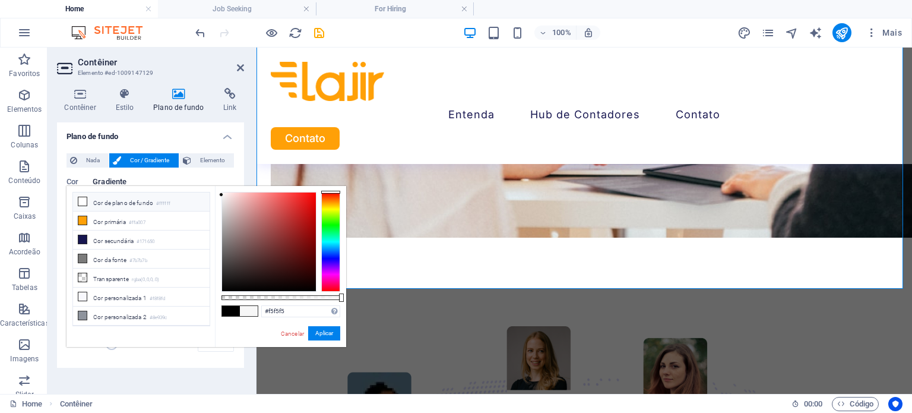
drag, startPoint x: 248, startPoint y: 242, endPoint x: 169, endPoint y: 195, distance: 92.0
click at [169, 195] on div "less Cor de plano de fundo #ffffff Cor primária #ffa007 Cor secundária #171650 …" at bounding box center [206, 266] width 280 height 161
click at [179, 178] on div "Cor Gradiente" at bounding box center [150, 188] width 168 height 23
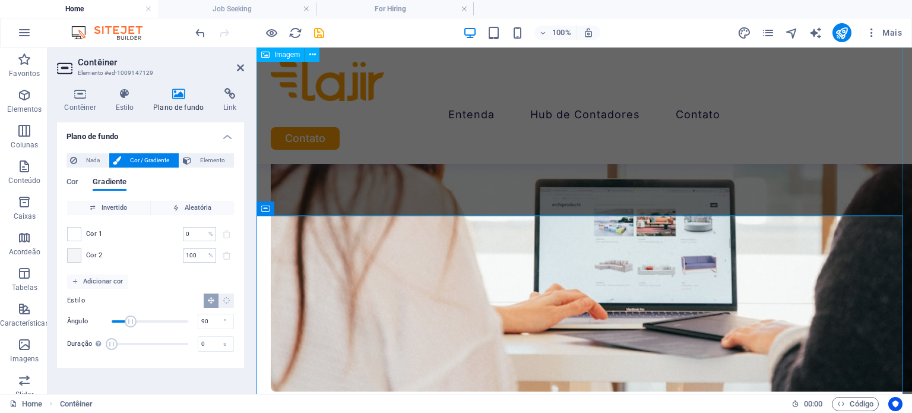
scroll to position [1220, 0]
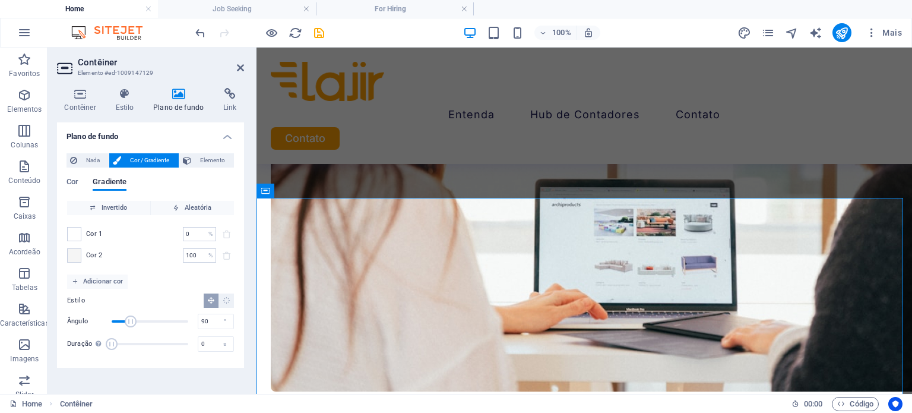
click at [86, 177] on div "Cor Gradiente" at bounding box center [150, 188] width 168 height 23
click at [81, 177] on div "Cor Gradiente" at bounding box center [150, 188] width 168 height 23
click at [78, 182] on div "Cor Gradiente" at bounding box center [150, 188] width 168 height 23
click at [76, 182] on span "Cor" at bounding box center [72, 183] width 12 height 17
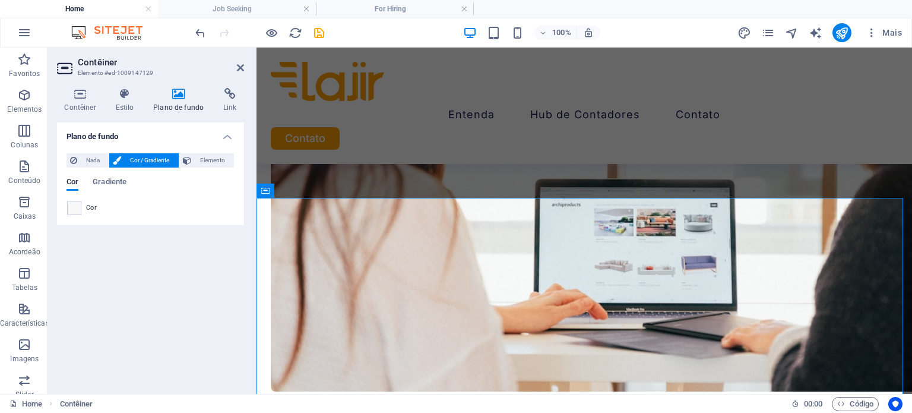
click at [81, 204] on div "Cor" at bounding box center [150, 208] width 167 height 14
click at [79, 204] on span at bounding box center [74, 207] width 13 height 13
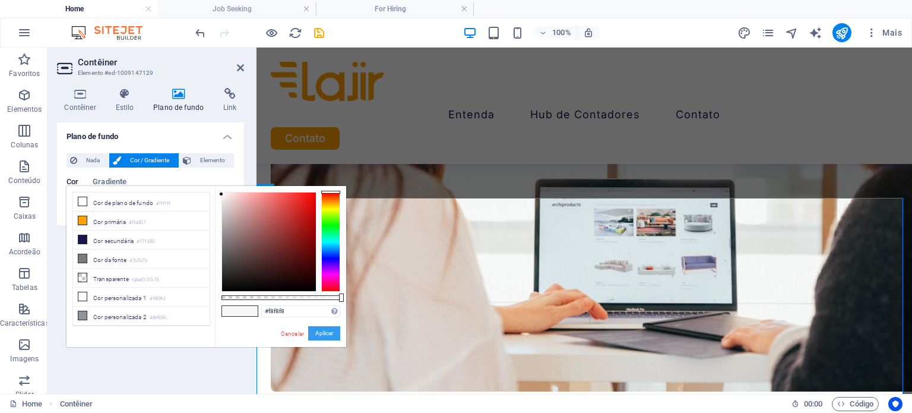
click at [331, 331] on button "Aplicar" at bounding box center [324, 333] width 32 height 14
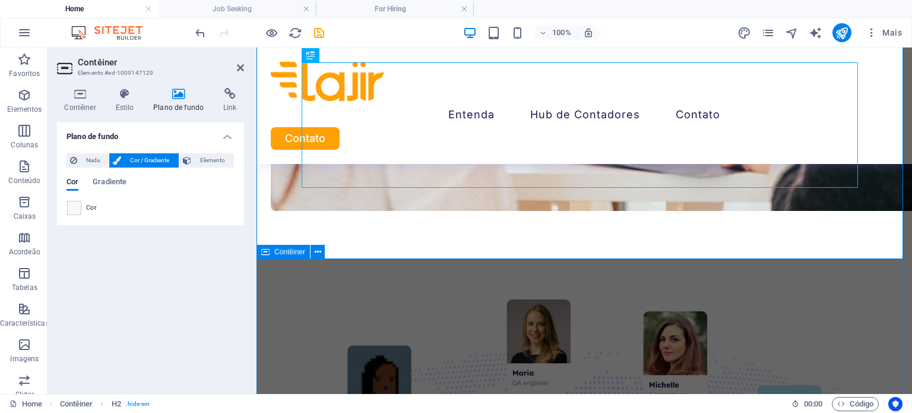
scroll to position [1403, 0]
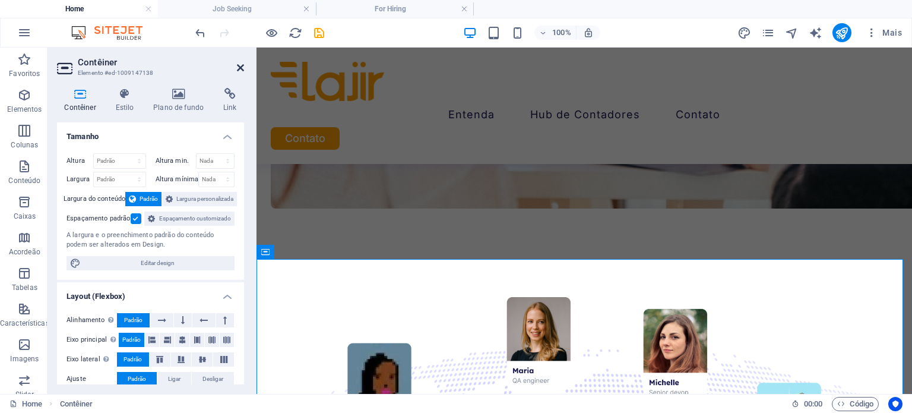
click at [242, 68] on icon at bounding box center [240, 67] width 7 height 9
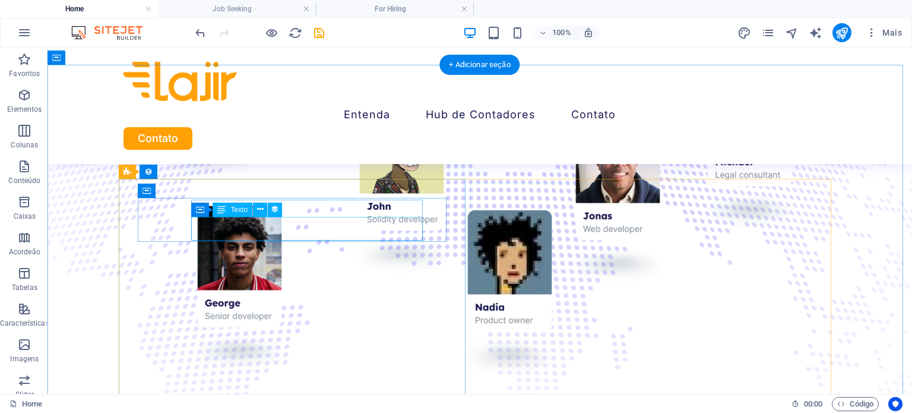
scroll to position [1579, 0]
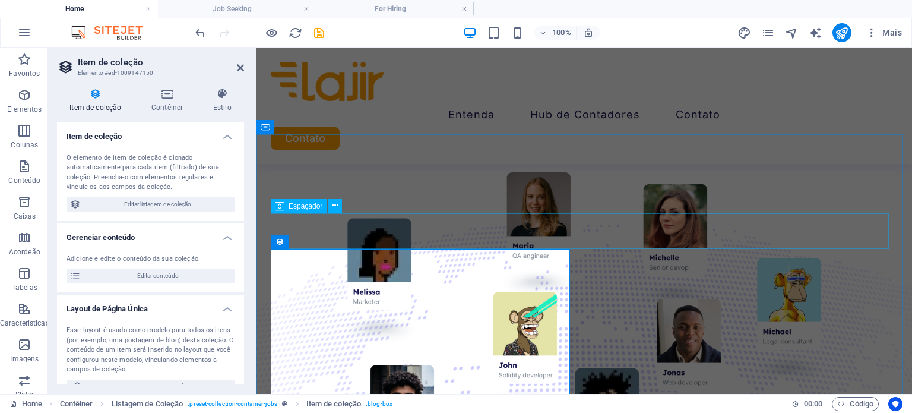
scroll to position [1529, 0]
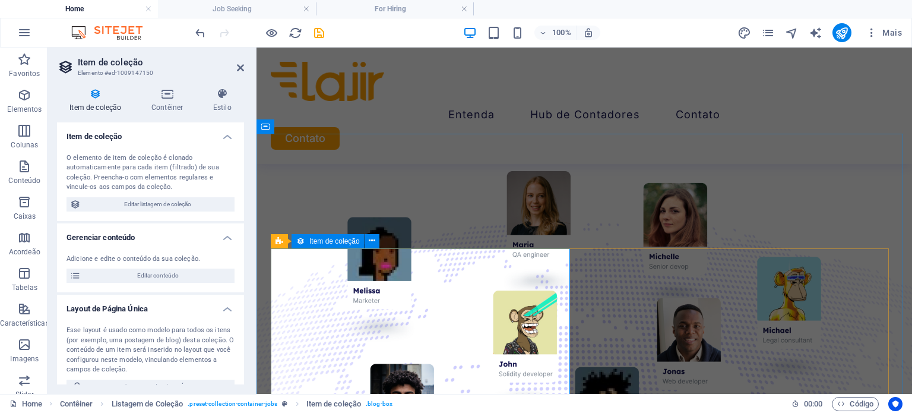
click at [171, 106] on h4 "Contêiner" at bounding box center [170, 100] width 62 height 25
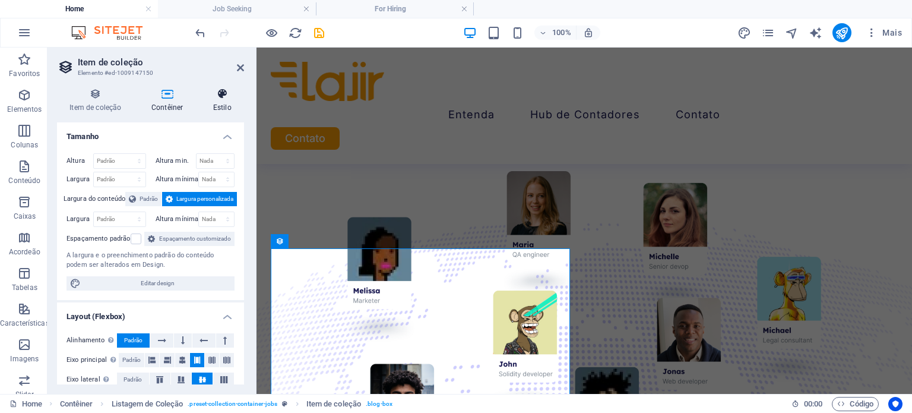
click at [223, 103] on h4 "Estilo" at bounding box center [222, 100] width 43 height 25
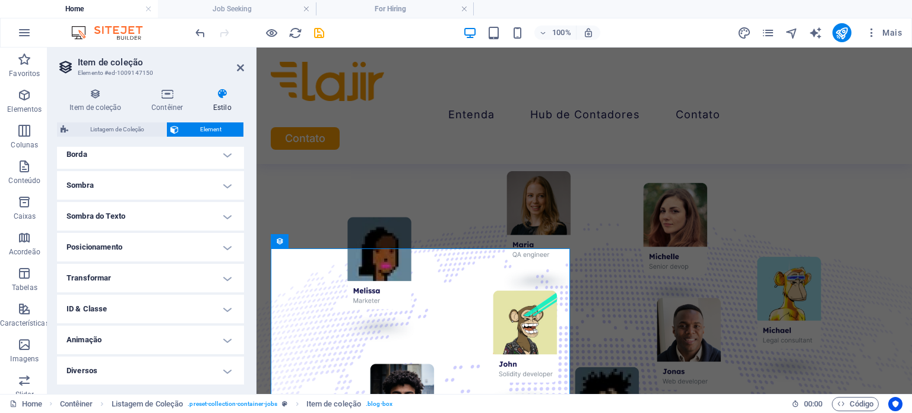
scroll to position [0, 0]
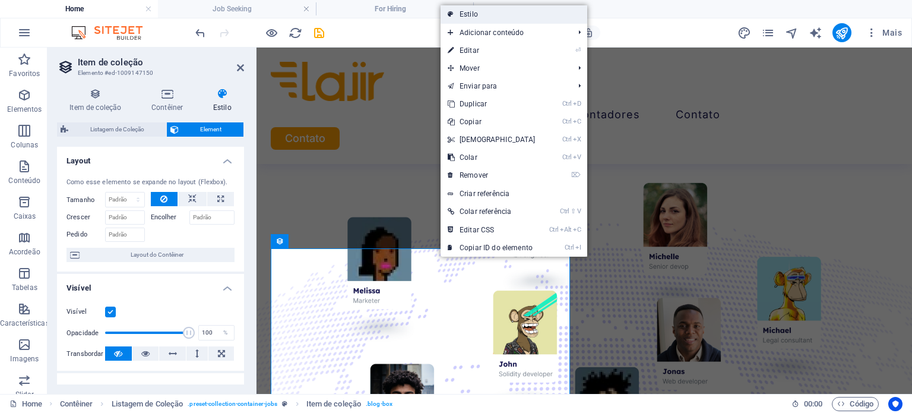
click at [474, 17] on link "Estilo" at bounding box center [513, 14] width 147 height 18
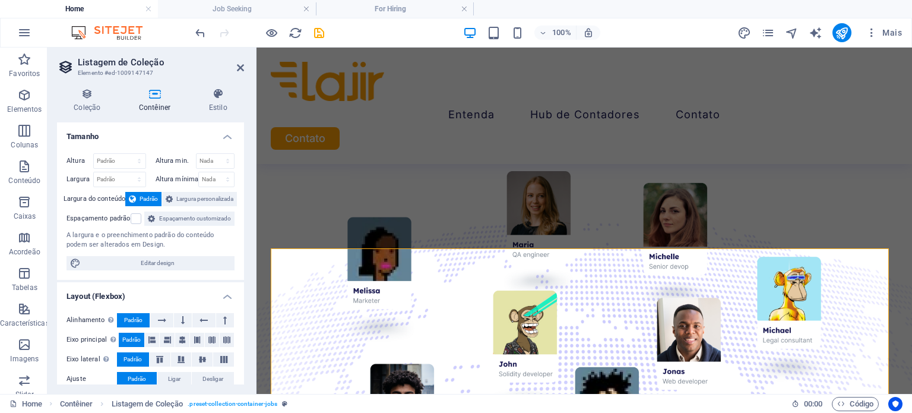
click at [245, 68] on aside "Listagem de Coleção Elemento #ed-1009147147 Coleção Contêiner Estilo Geral Cole…" at bounding box center [151, 220] width 209 height 346
click at [242, 61] on h2 "Listagem de Coleção" at bounding box center [161, 62] width 166 height 11
click at [240, 65] on icon at bounding box center [240, 67] width 7 height 9
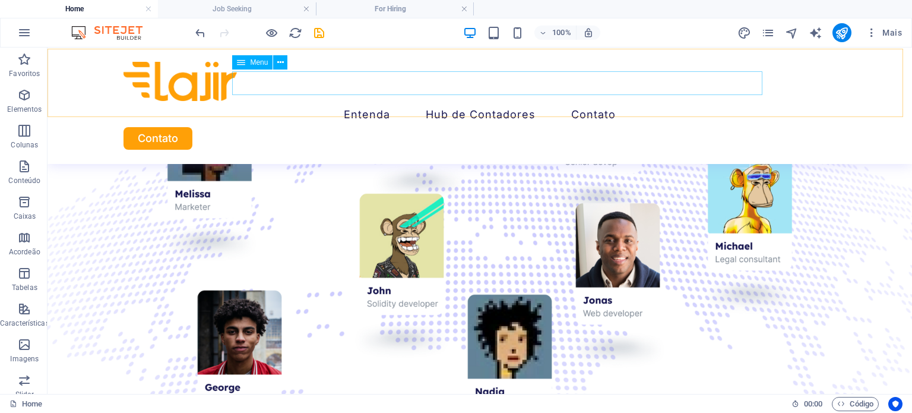
scroll to position [1608, 0]
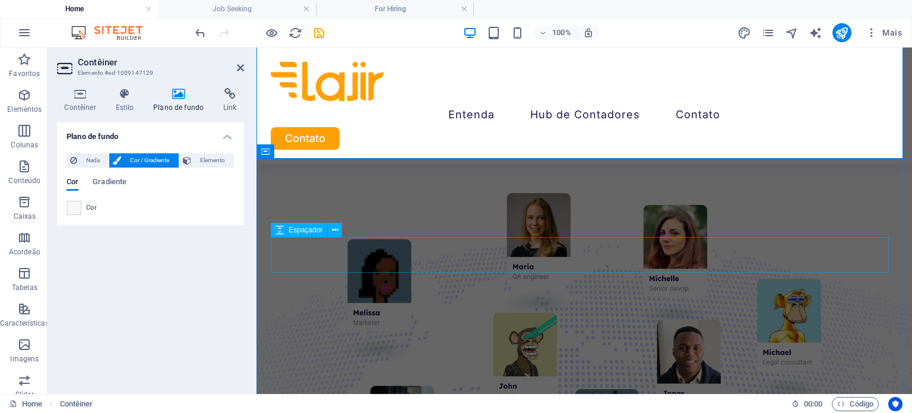
scroll to position [1508, 0]
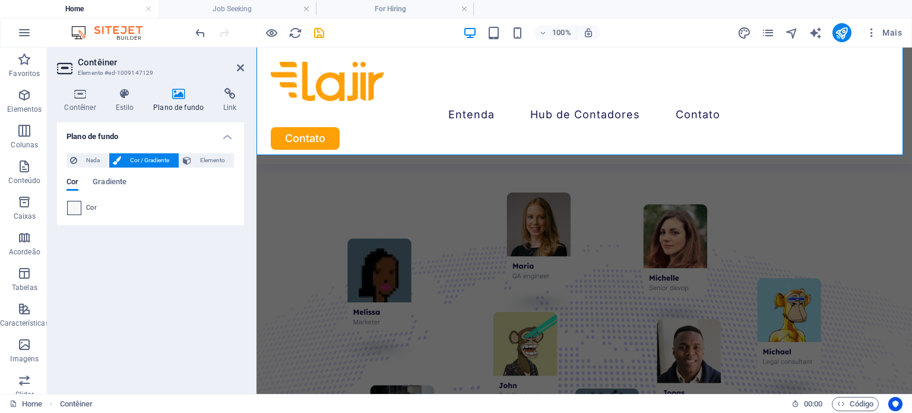
click at [77, 204] on span at bounding box center [74, 207] width 13 height 13
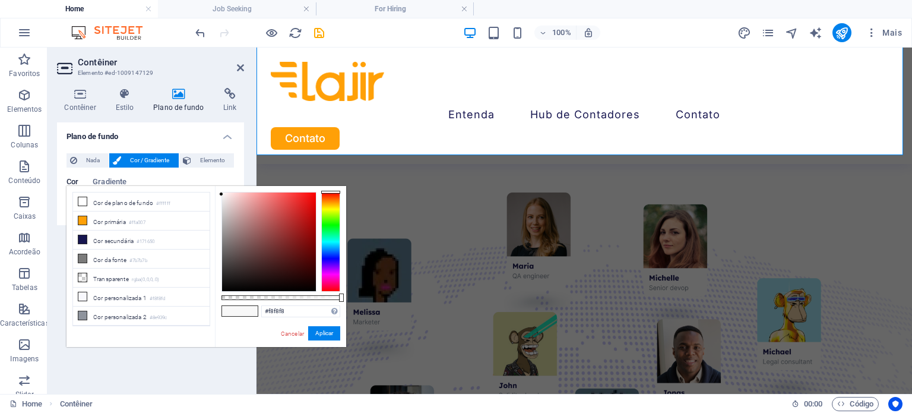
click at [214, 375] on div "Plano de fundo Nada Cor / Gradiente Elemento Esticar o plano de fundo para a la…" at bounding box center [150, 253] width 187 height 262
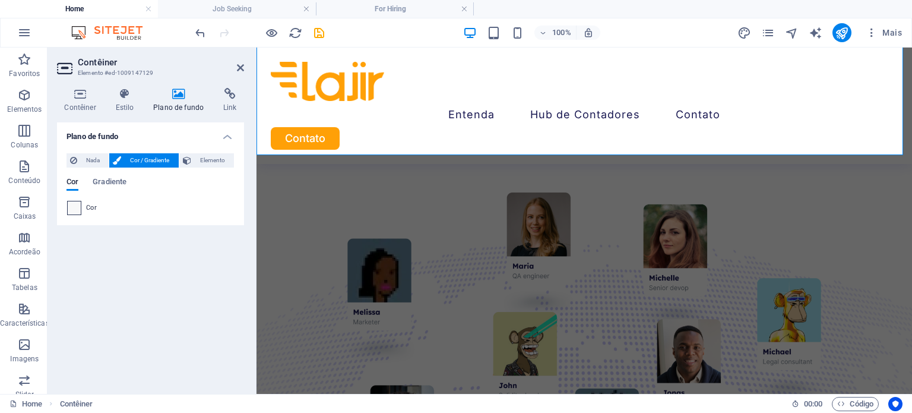
click at [75, 202] on span at bounding box center [74, 207] width 13 height 13
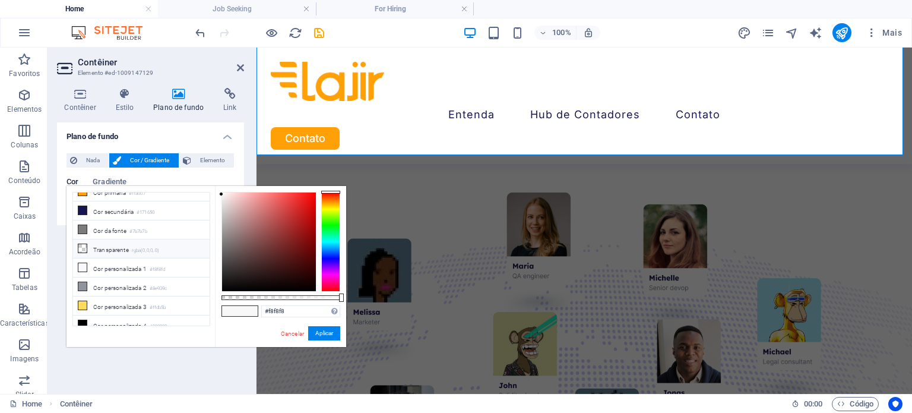
scroll to position [0, 0]
click at [124, 291] on li "Cor personalizada 1 #f8f8fd" at bounding box center [141, 296] width 137 height 19
type input "#f8f8fd"
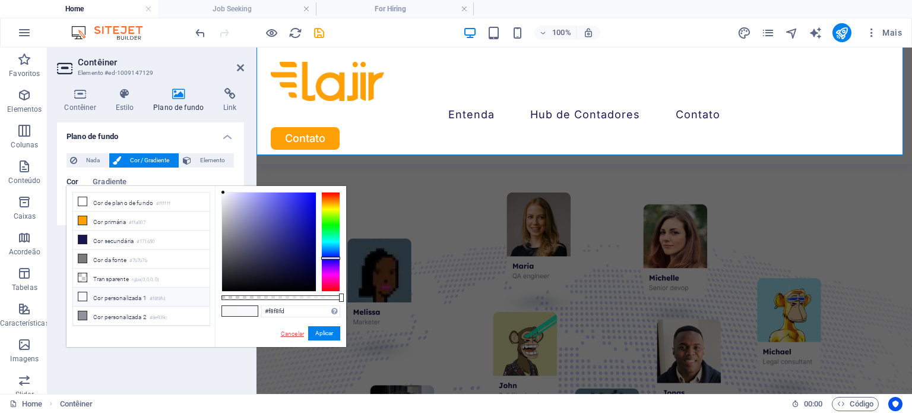
click at [295, 329] on link "Cancelar" at bounding box center [293, 333] width 26 height 9
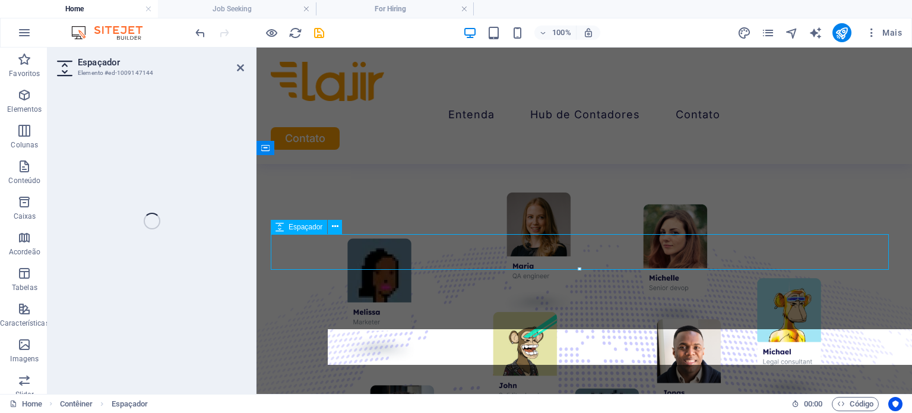
select select "px"
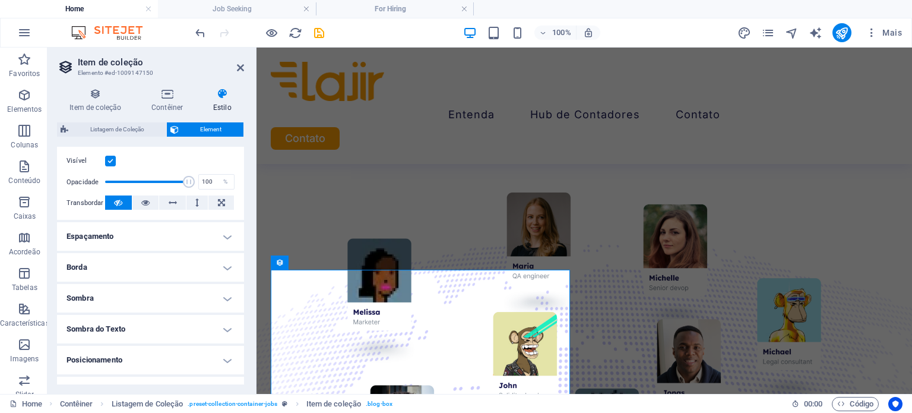
scroll to position [152, 0]
click at [147, 259] on h4 "Borda" at bounding box center [150, 266] width 187 height 28
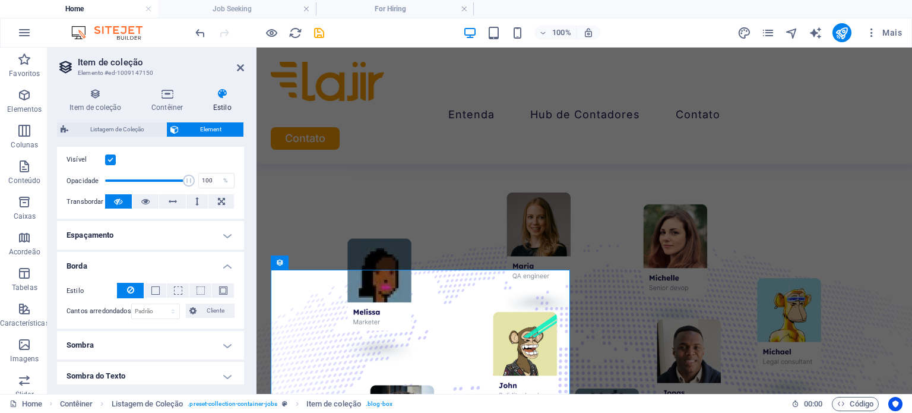
click at [147, 259] on h4 "Borda" at bounding box center [150, 262] width 187 height 21
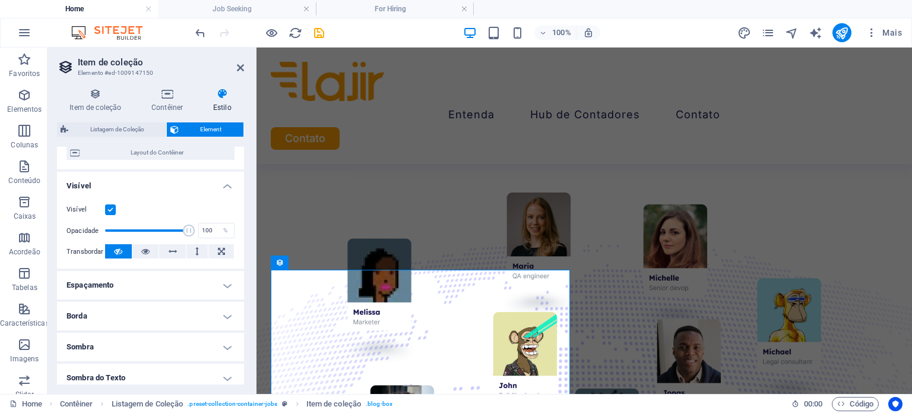
scroll to position [102, 0]
click at [112, 280] on h4 "Espaçamento" at bounding box center [150, 285] width 187 height 28
click at [112, 280] on h4 "Espaçamento" at bounding box center [150, 281] width 187 height 21
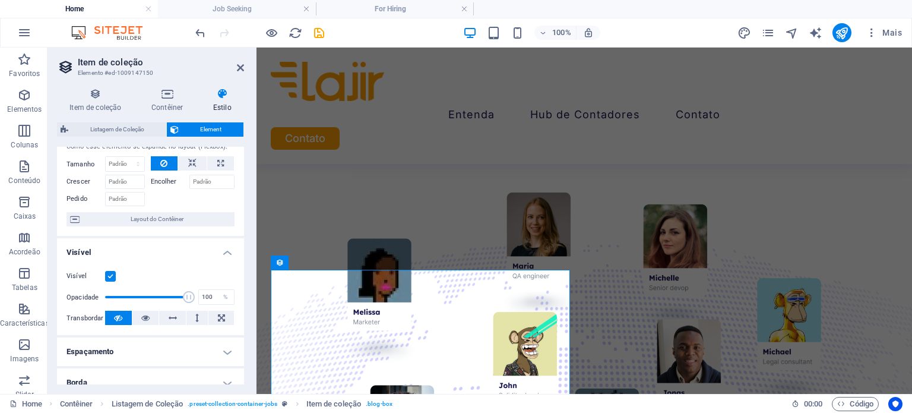
scroll to position [0, 0]
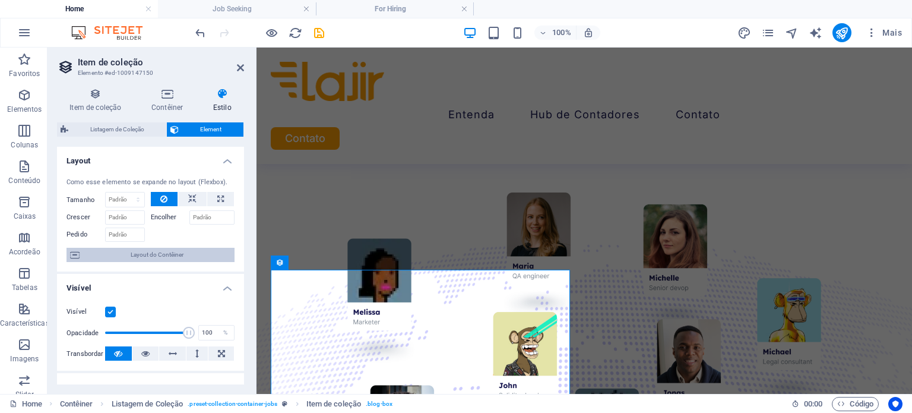
click at [153, 253] on span "Layout do Contêiner" at bounding box center [157, 255] width 148 height 14
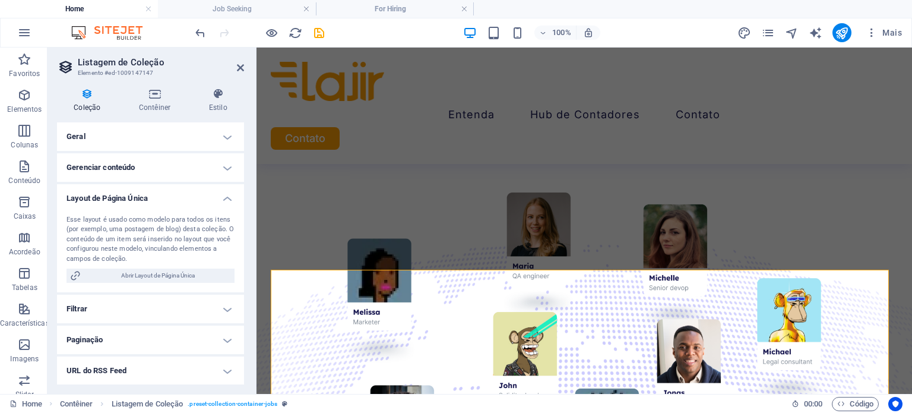
click at [138, 157] on h4 "Gerenciar conteúdo" at bounding box center [150, 167] width 187 height 28
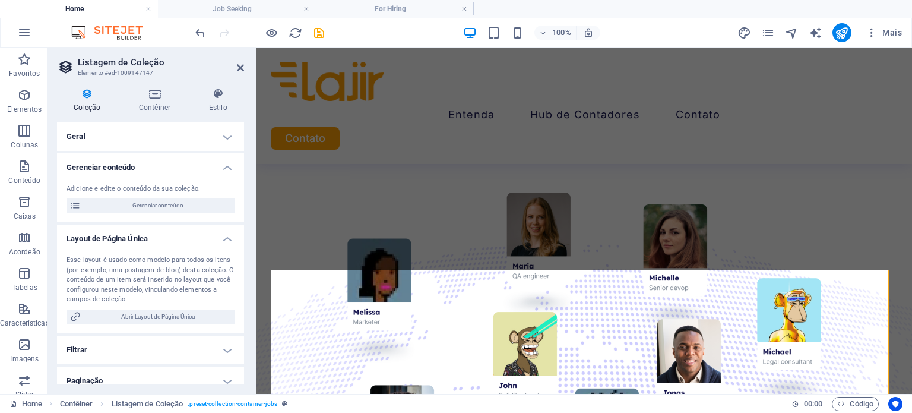
click at [132, 131] on h4 "Geral" at bounding box center [150, 136] width 187 height 28
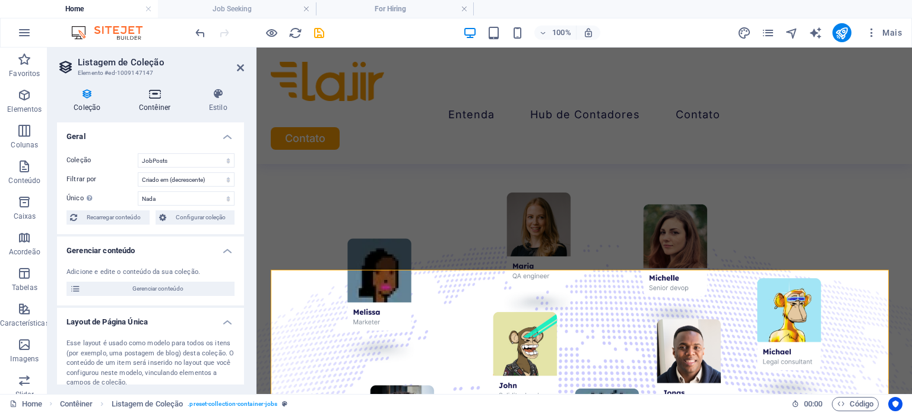
click at [154, 94] on icon at bounding box center [154, 94] width 65 height 12
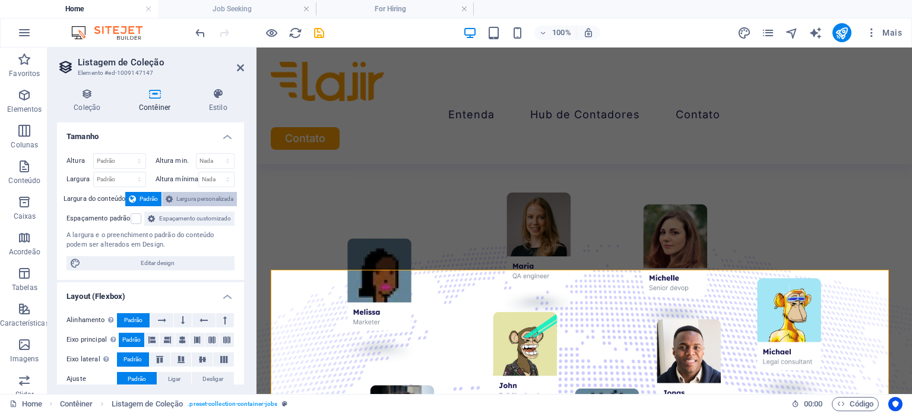
scroll to position [45, 0]
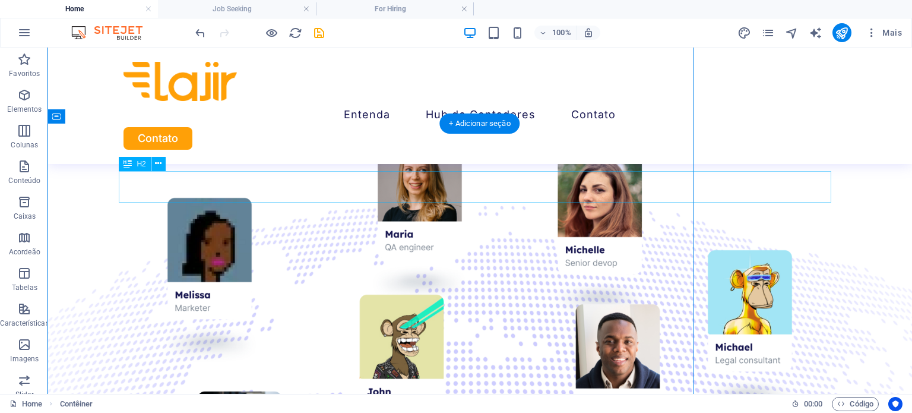
scroll to position [1634, 0]
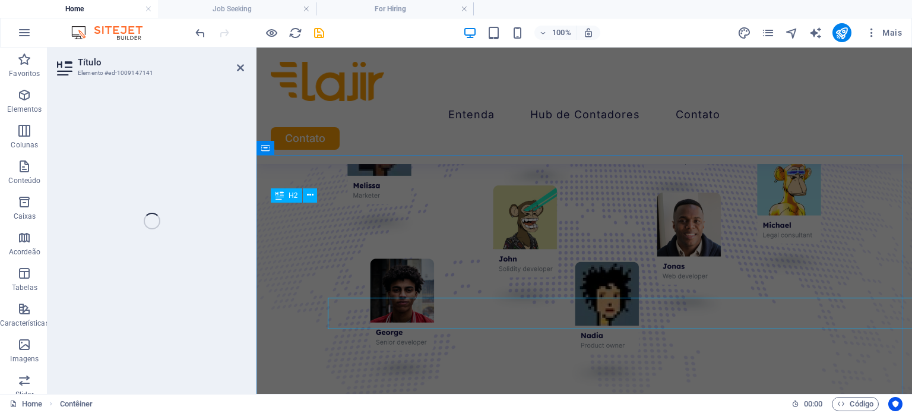
scroll to position [1508, 0]
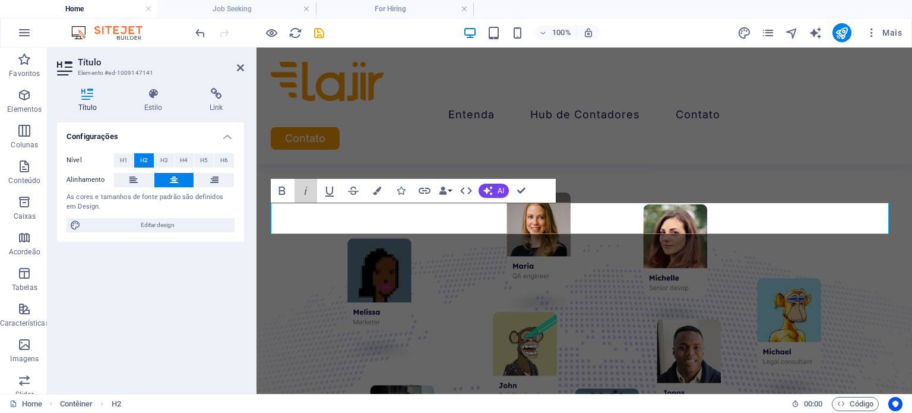
click at [307, 188] on icon "button" at bounding box center [306, 190] width 14 height 14
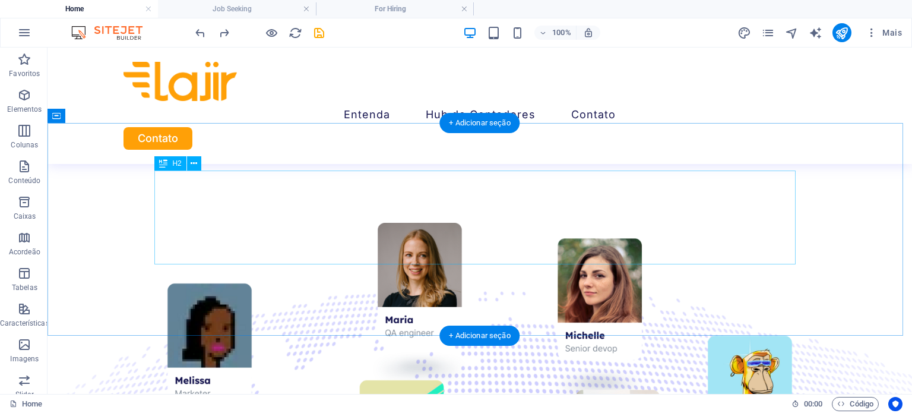
scroll to position [1382, 0]
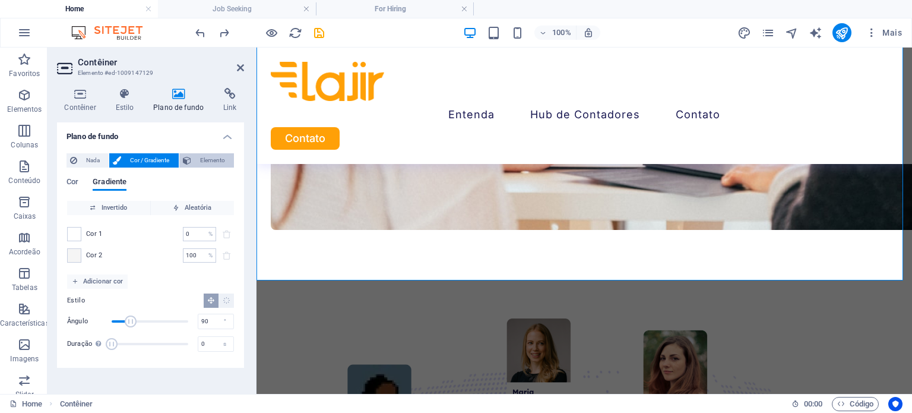
click at [192, 162] on button "Elemento" at bounding box center [206, 160] width 55 height 14
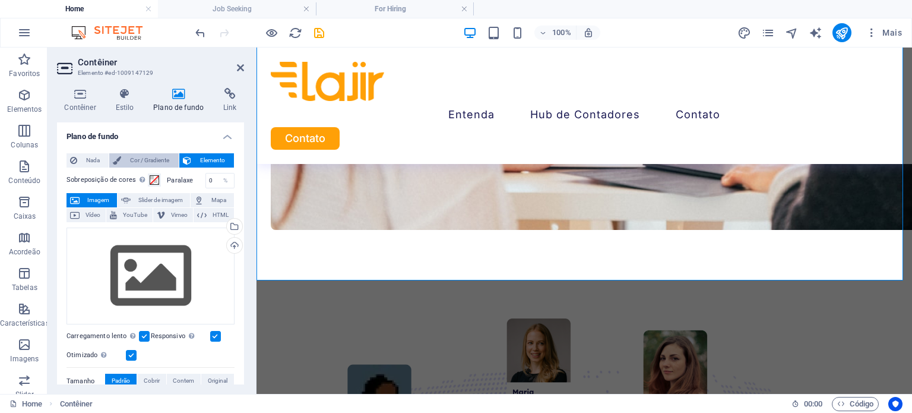
click at [148, 158] on span "Cor / Gradiente" at bounding box center [150, 160] width 50 height 14
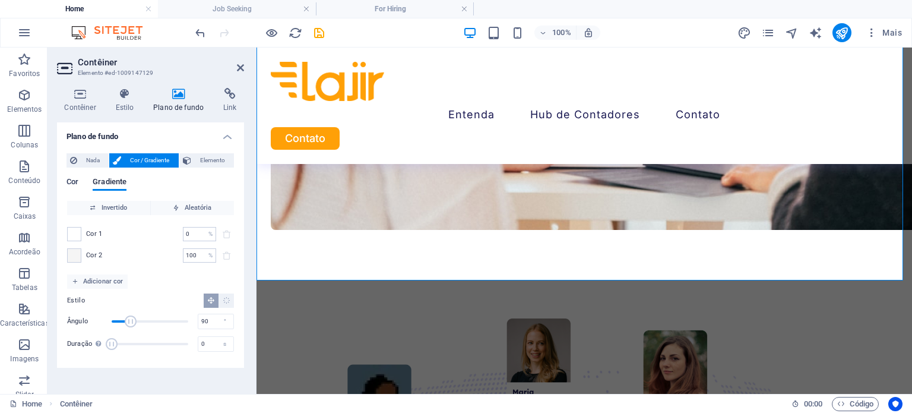
click at [76, 183] on span "Cor" at bounding box center [72, 183] width 12 height 17
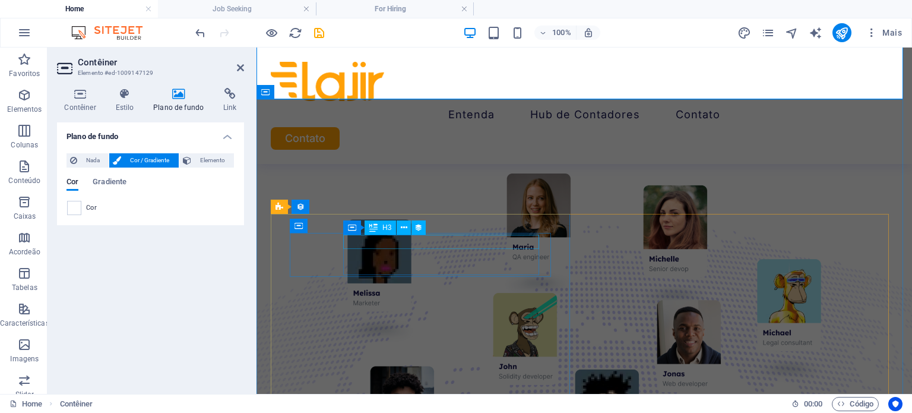
scroll to position [1563, 0]
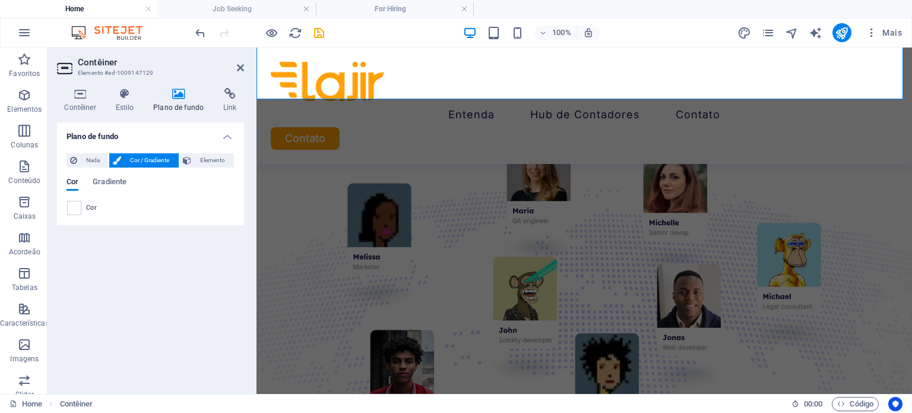
click at [59, 205] on div "Nada Cor / Gradiente Elemento Esticar o plano de fundo para a largura total Sob…" at bounding box center [150, 184] width 187 height 81
click at [66, 205] on div "Cor" at bounding box center [150, 207] width 168 height 15
click at [70, 205] on span at bounding box center [74, 207] width 13 height 13
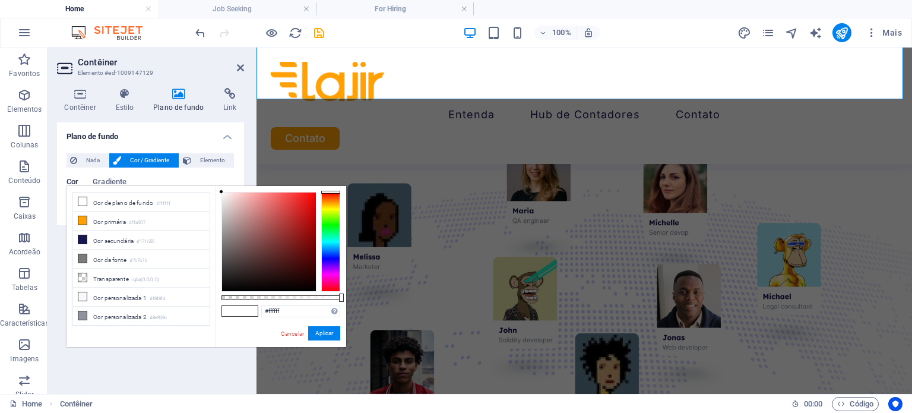
click at [218, 191] on div "#ffffff Formatos suportados #0852ed rgb(8, 82, 237) rgba(8, 82, 237, 90%) hsv(2…" at bounding box center [280, 352] width 131 height 333
type input "#f8f8f8"
click at [218, 194] on div "#f8f8f8 Formatos suportados #0852ed rgb(8, 82, 237) rgba(8, 82, 237, 90%) hsv(2…" at bounding box center [280, 352] width 131 height 333
click at [334, 340] on div "Cancelar Aplicar" at bounding box center [310, 333] width 61 height 15
click at [334, 335] on button "Aplicar" at bounding box center [324, 333] width 32 height 14
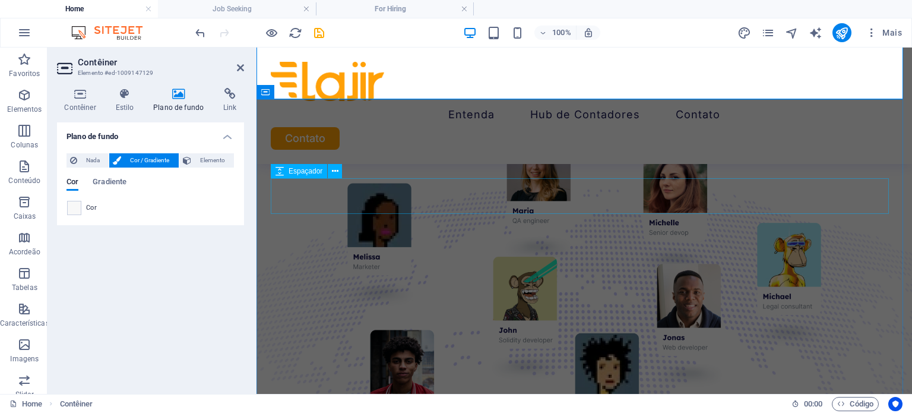
select select "px"
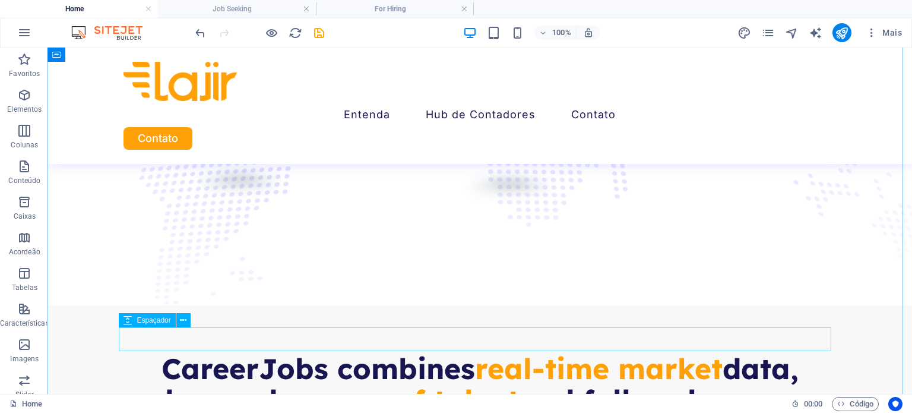
scroll to position [1859, 0]
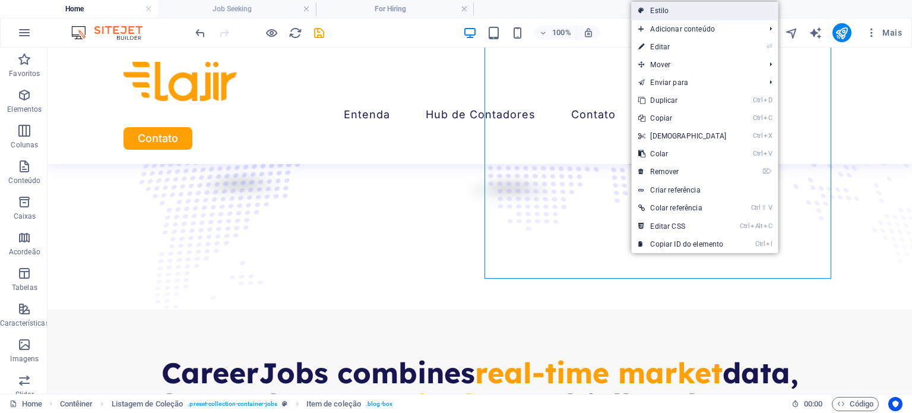
click at [683, 17] on link "Estilo" at bounding box center [704, 11] width 147 height 18
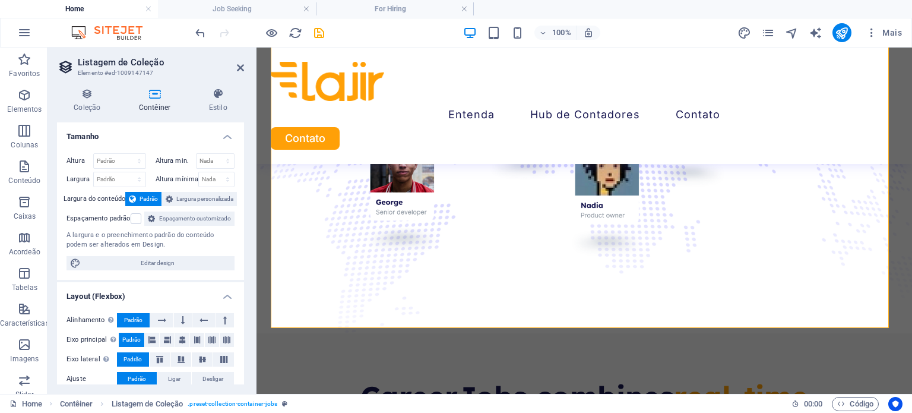
scroll to position [45, 0]
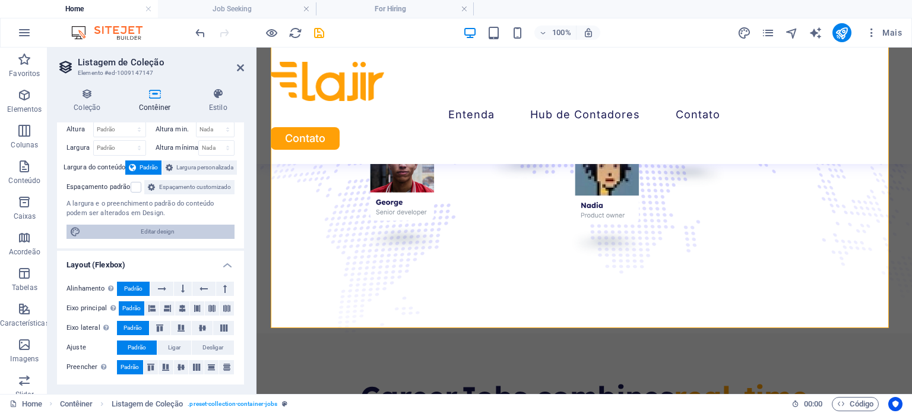
click at [139, 232] on span "Editar design" at bounding box center [157, 231] width 147 height 14
select select "px"
select select "400"
select select "px"
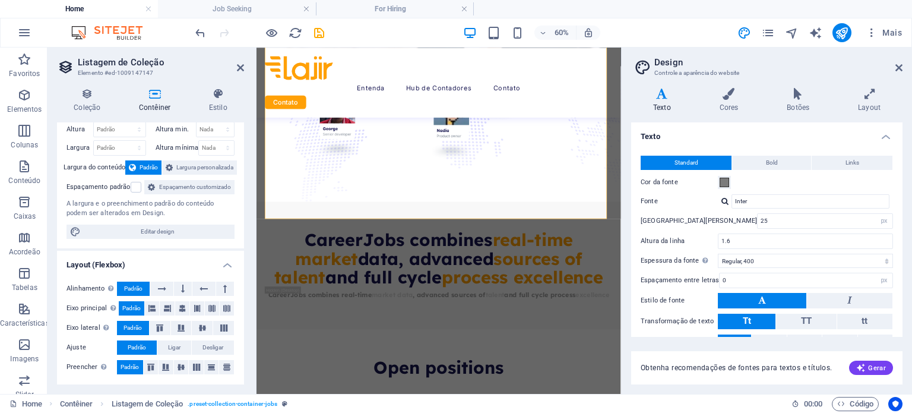
scroll to position [1764, 0]
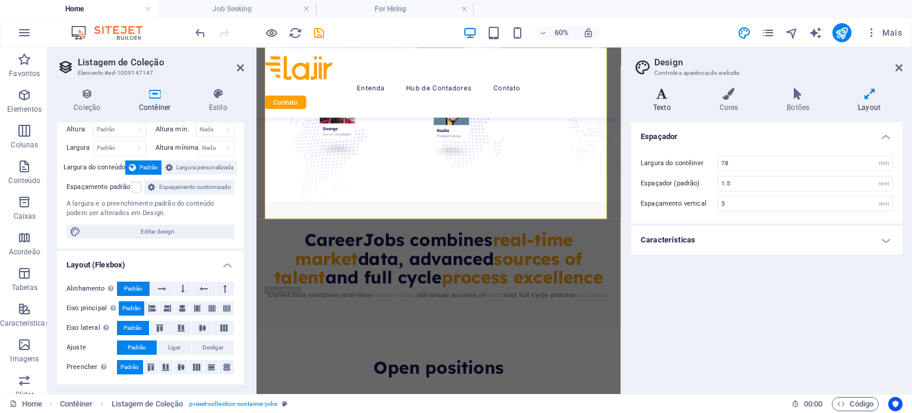
click at [669, 104] on h4 "Texto" at bounding box center [664, 100] width 66 height 25
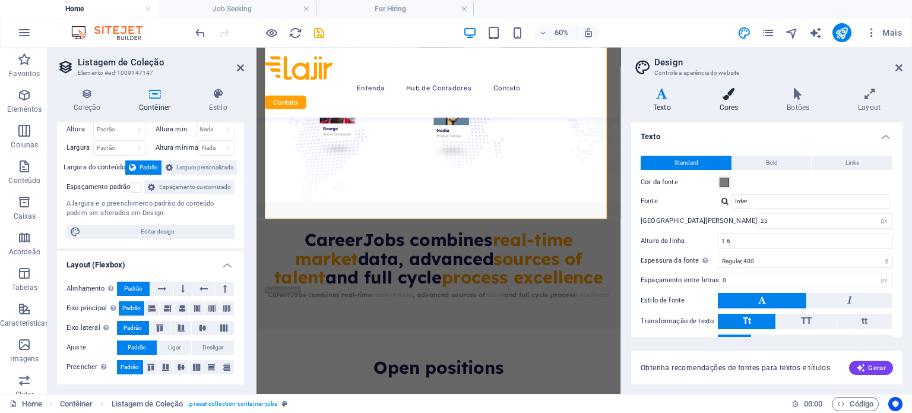
click at [719, 106] on h4 "Cores" at bounding box center [731, 100] width 68 height 25
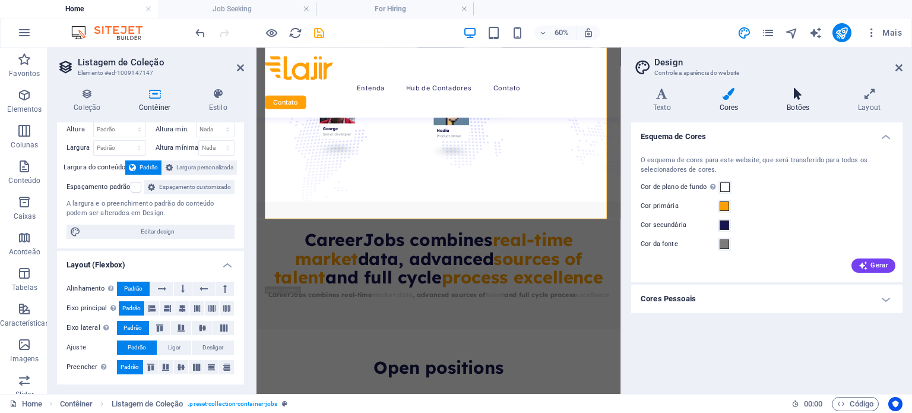
click at [776, 99] on icon at bounding box center [798, 94] width 66 height 12
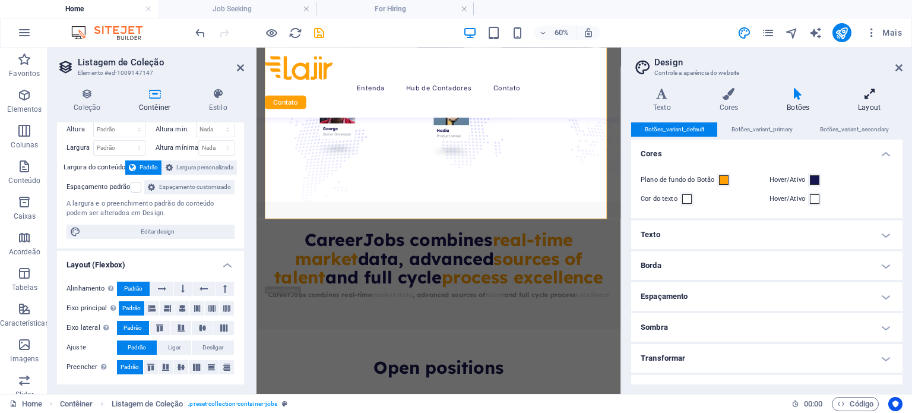
click at [845, 97] on icon at bounding box center [869, 94] width 66 height 12
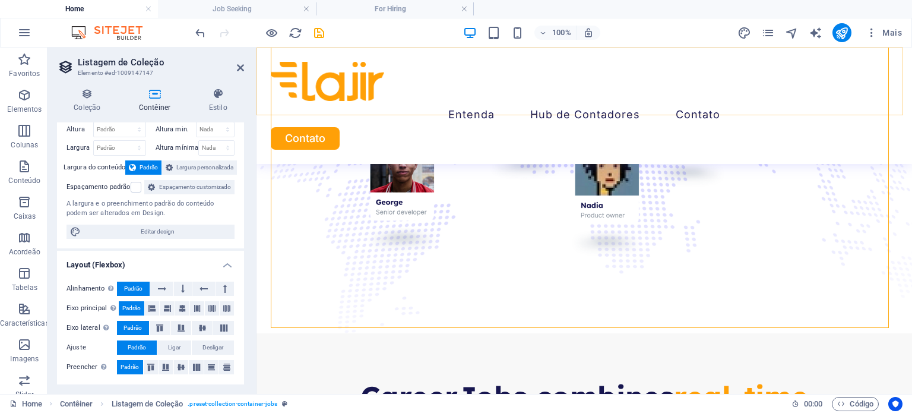
click at [845, 97] on div "Entenda Hub de Contadores Contato Contato" at bounding box center [583, 105] width 655 height 116
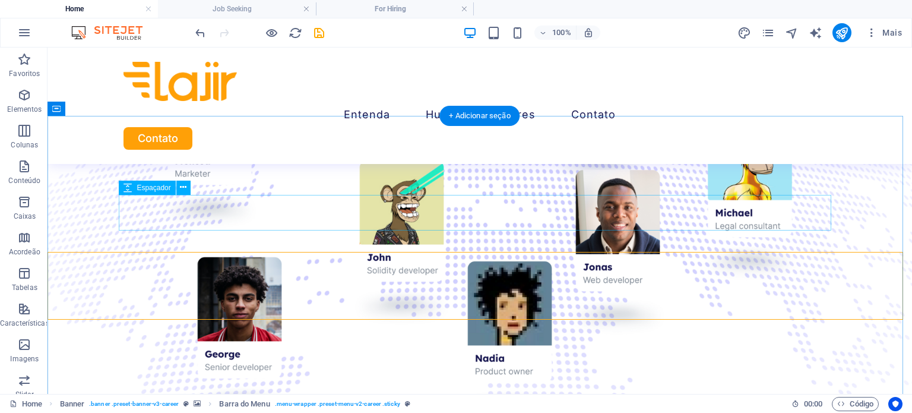
scroll to position [1388, 0]
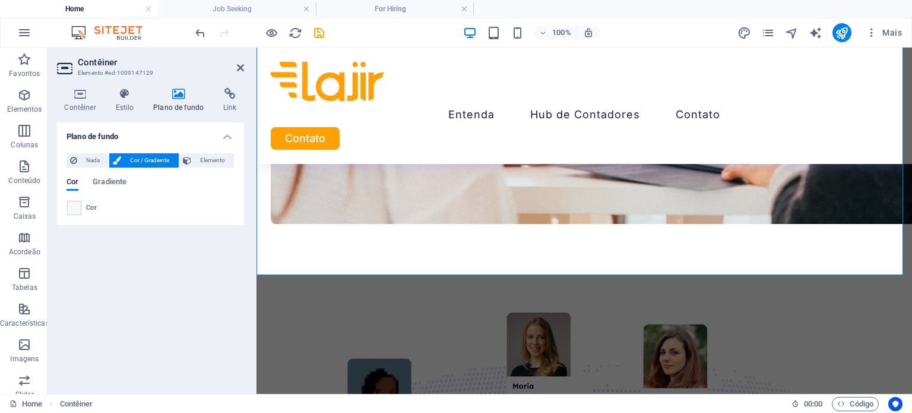
click at [81, 207] on div "Cor" at bounding box center [150, 208] width 167 height 14
click at [77, 208] on span at bounding box center [74, 207] width 13 height 13
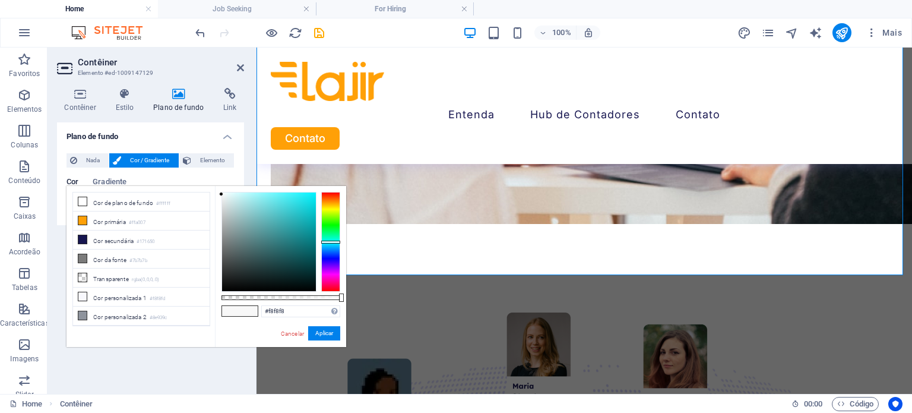
click at [328, 242] on div at bounding box center [330, 242] width 19 height 100
drag, startPoint x: 221, startPoint y: 191, endPoint x: 224, endPoint y: 182, distance: 10.0
click at [224, 182] on body "Lajir Contabilidade Home Job Seeking For Hiring Favoritos Elementos Colunas Con…" at bounding box center [456, 206] width 912 height 413
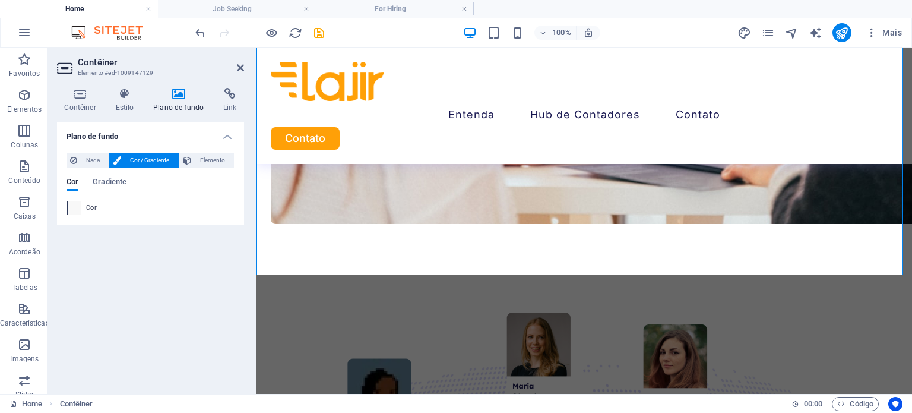
click at [76, 206] on span at bounding box center [74, 207] width 13 height 13
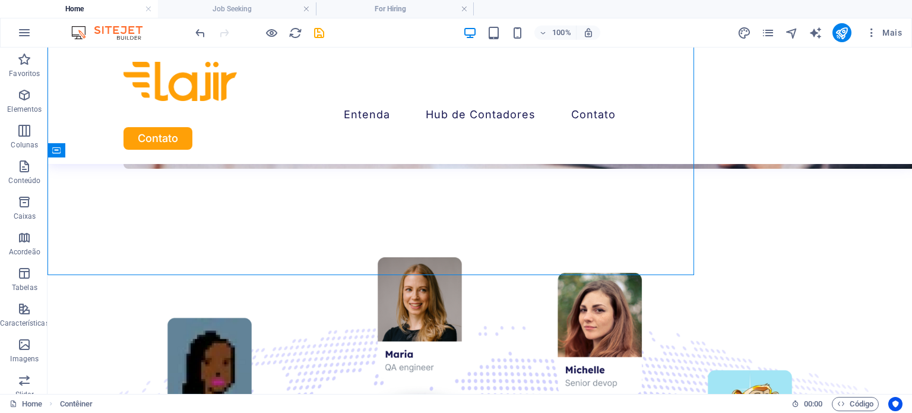
drag, startPoint x: 220, startPoint y: 193, endPoint x: 163, endPoint y: 136, distance: 80.6
click at [211, 183] on body "Lajir Contabilidade Home Job Seeking For Hiring Favoritos Elementos Colunas Con…" at bounding box center [456, 206] width 912 height 413
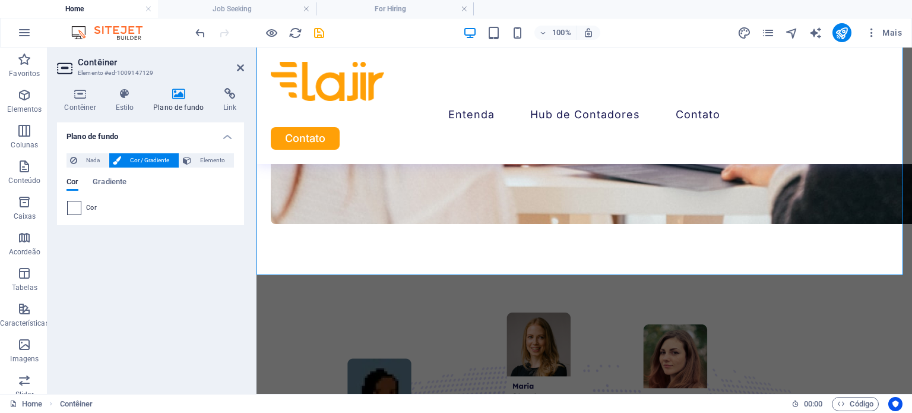
click at [78, 206] on span at bounding box center [74, 207] width 13 height 13
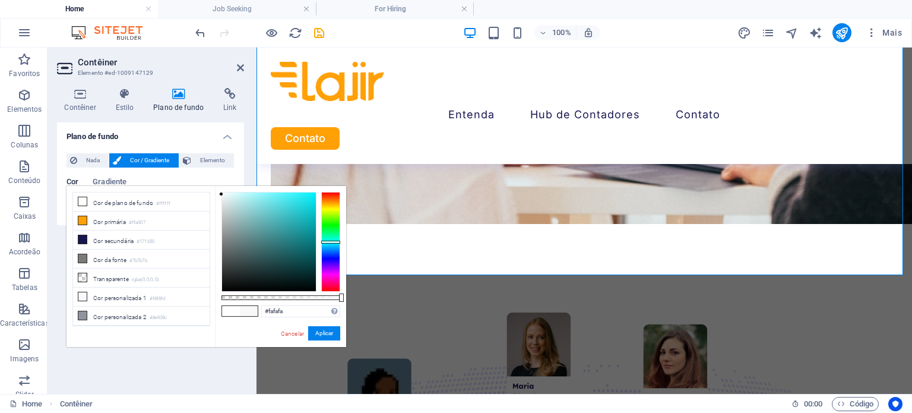
type input "#f8f8f8"
drag, startPoint x: 221, startPoint y: 190, endPoint x: 216, endPoint y: 194, distance: 6.8
click at [216, 194] on div "#f8f8f8 Formatos suportados #0852ed rgb(8, 82, 237) rgba(8, 82, 237, 90%) hsv(2…" at bounding box center [280, 352] width 131 height 333
click at [320, 332] on button "Aplicar" at bounding box center [324, 333] width 32 height 14
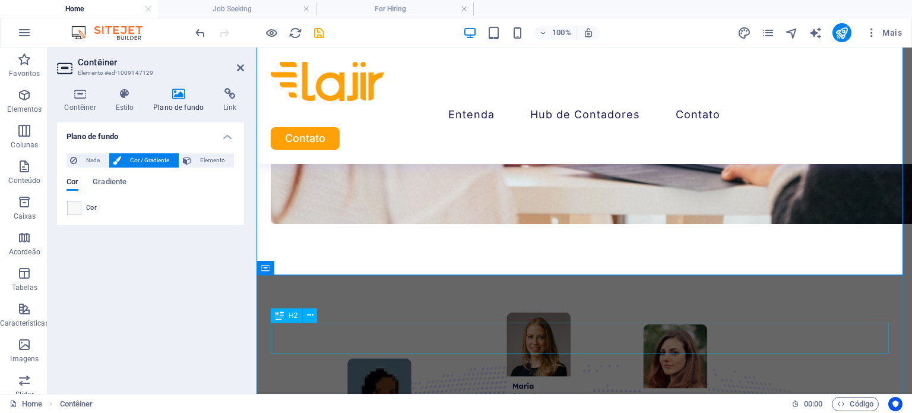
select select "px"
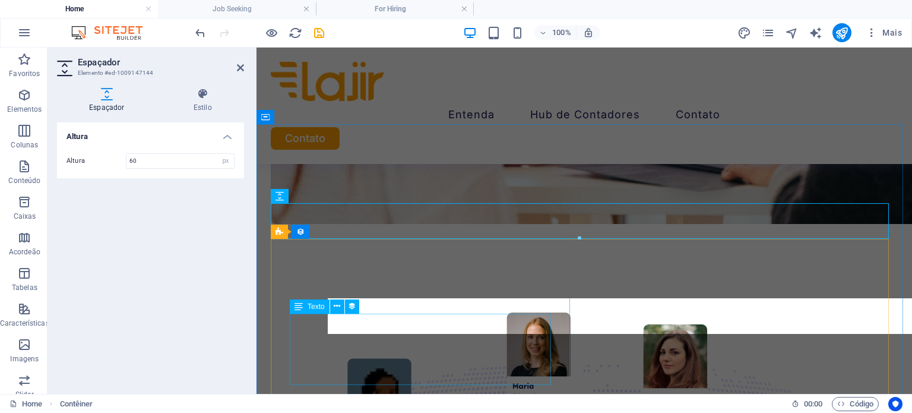
scroll to position [1539, 0]
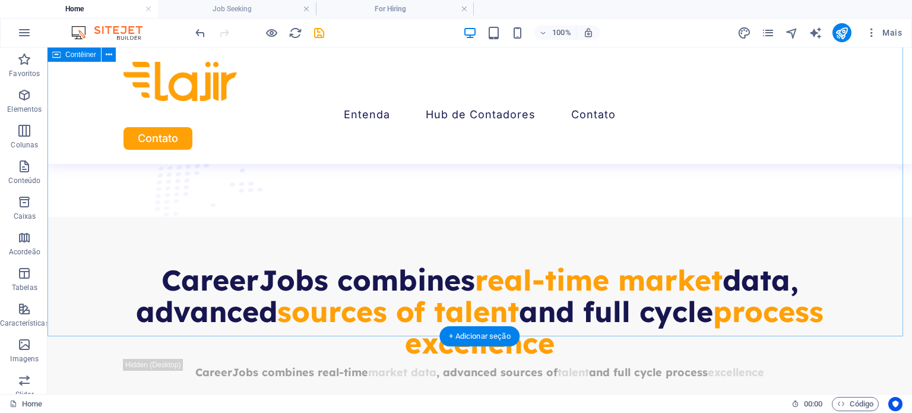
scroll to position [1952, 0]
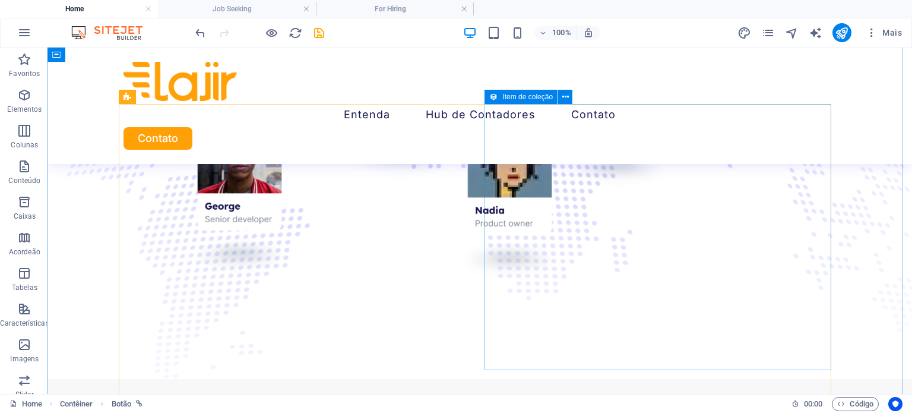
scroll to position [1854, 0]
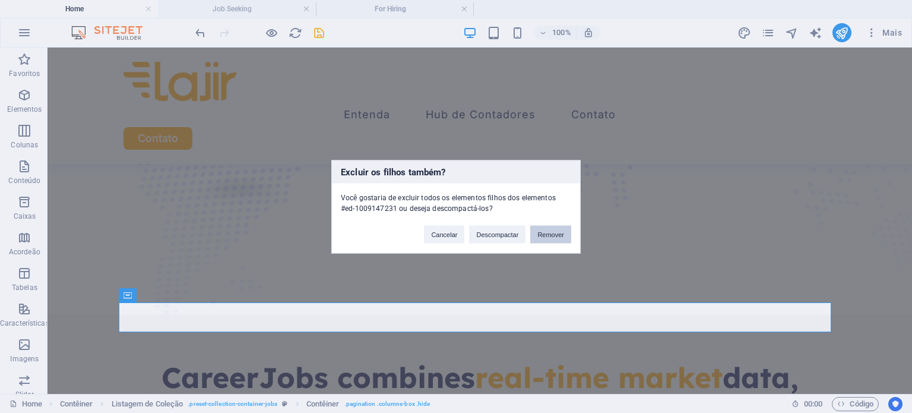
click at [546, 232] on button "Remover" at bounding box center [550, 234] width 41 height 18
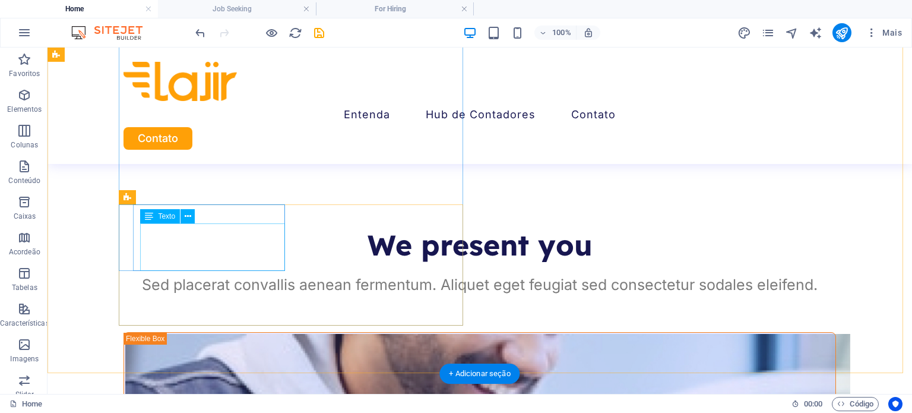
scroll to position [3379, 0]
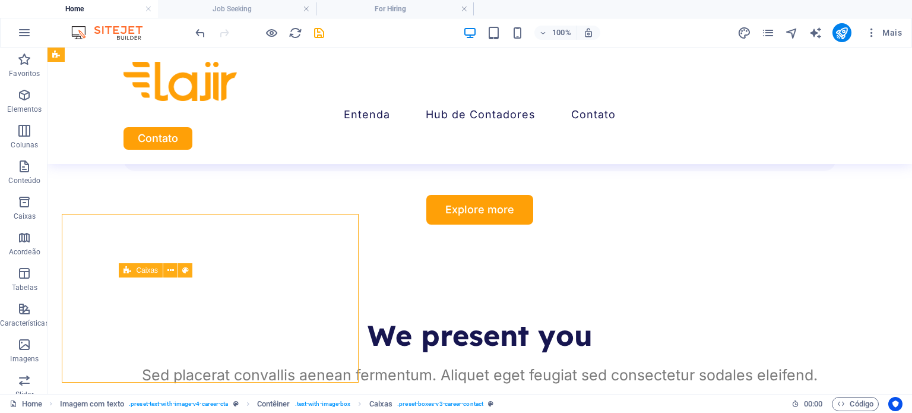
scroll to position [3306, 0]
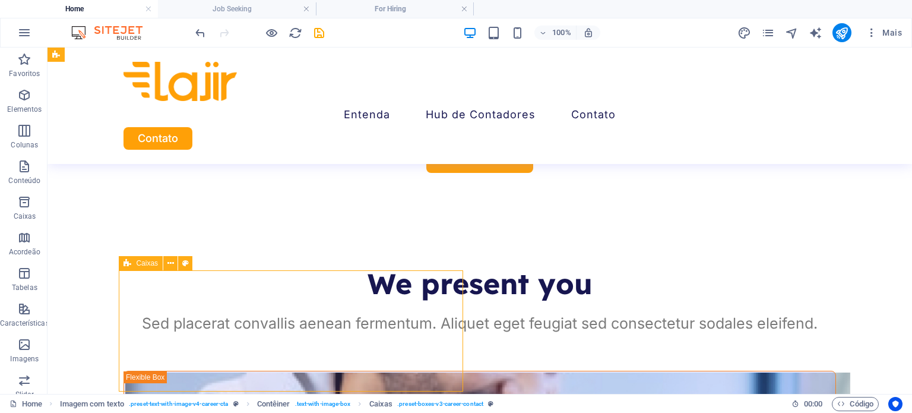
scroll to position [3365, 0]
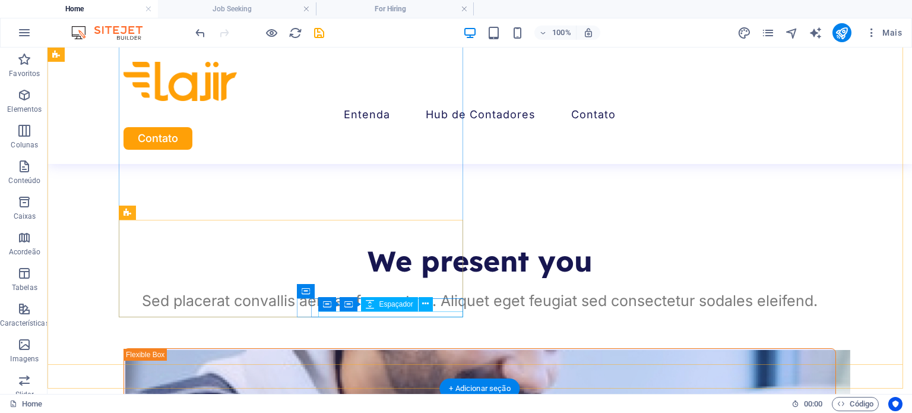
click at [336, 309] on div "Contêiner Contêiner Espaçador" at bounding box center [379, 304] width 122 height 15
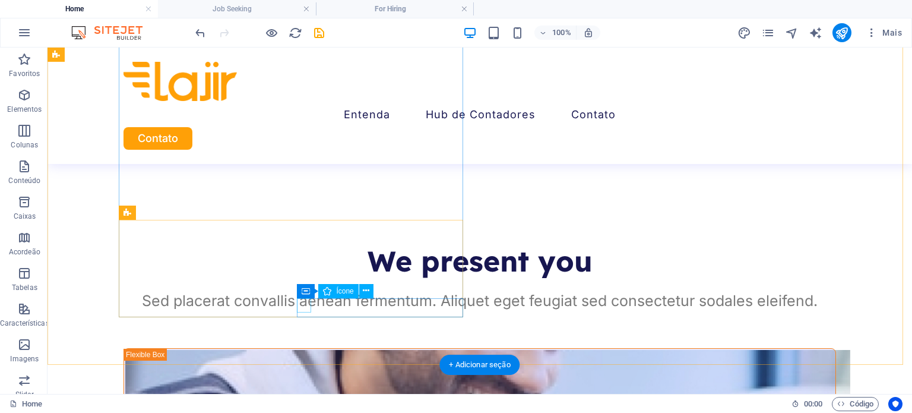
click at [302, 298] on div "Contêiner" at bounding box center [357, 291] width 121 height 15
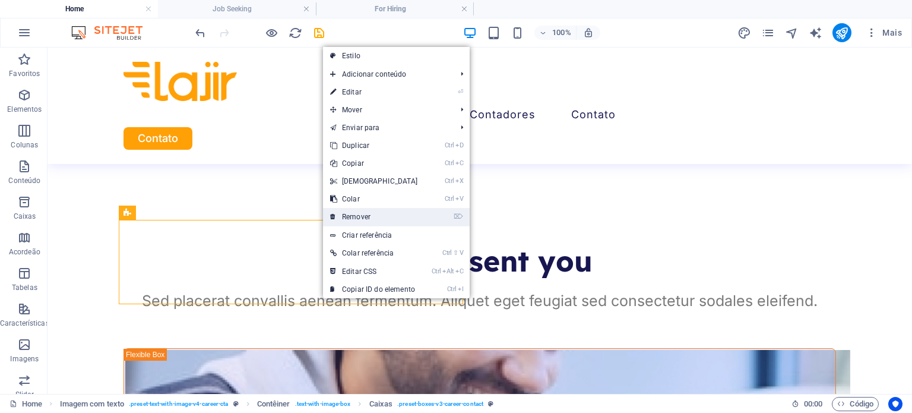
click at [376, 215] on link "⌦ Remover" at bounding box center [374, 217] width 102 height 18
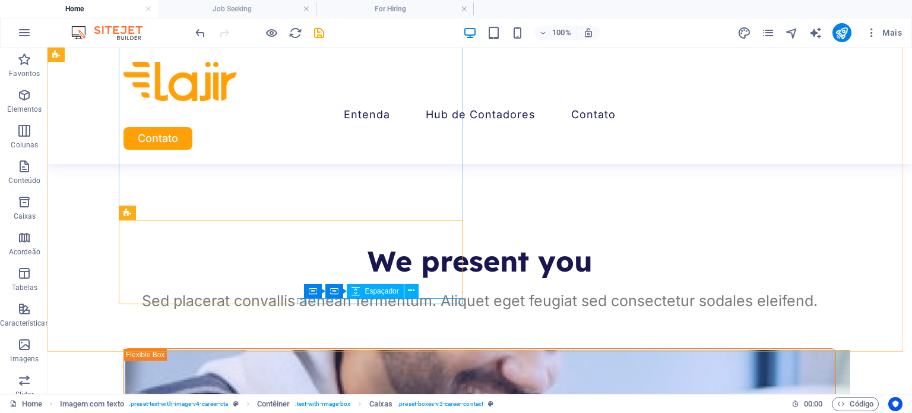
click at [347, 298] on div "Contêiner Contêiner Espaçador" at bounding box center [365, 291] width 122 height 15
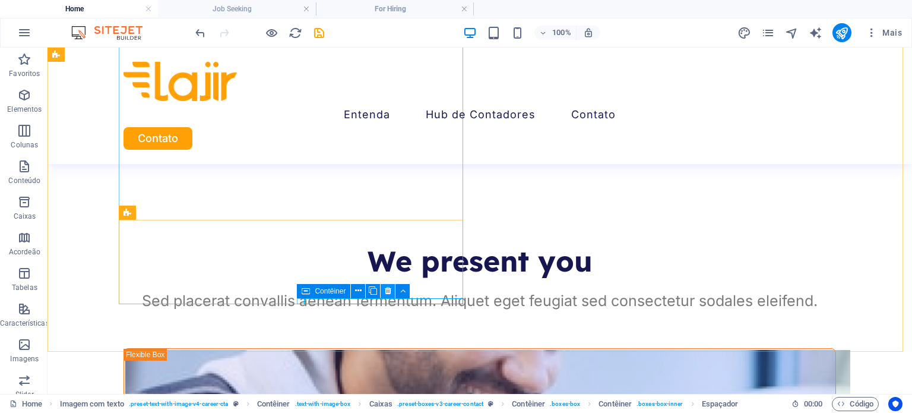
click at [388, 291] on icon at bounding box center [388, 290] width 7 height 12
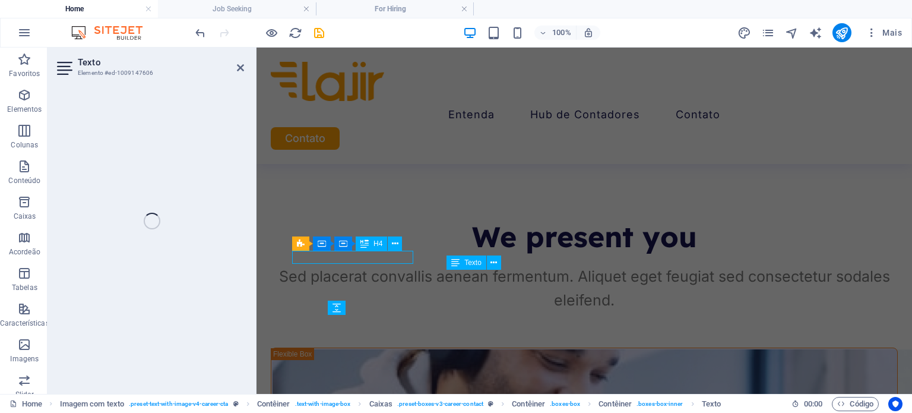
scroll to position [3270, 0]
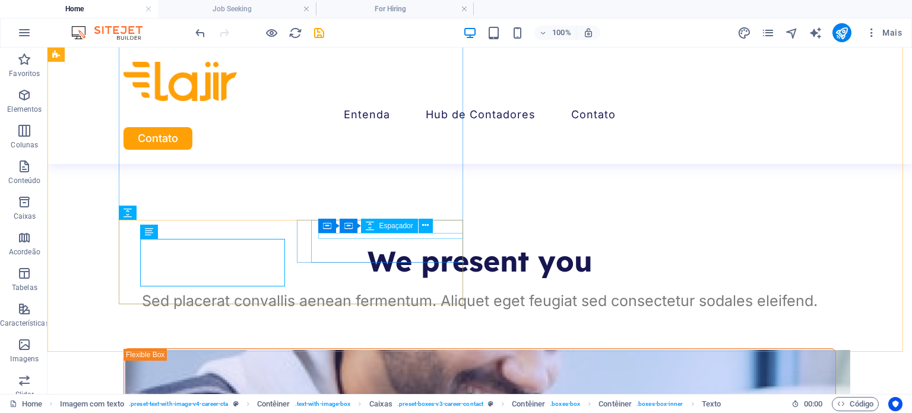
click at [375, 233] on div "Contêiner Contêiner Espaçador" at bounding box center [379, 225] width 122 height 15
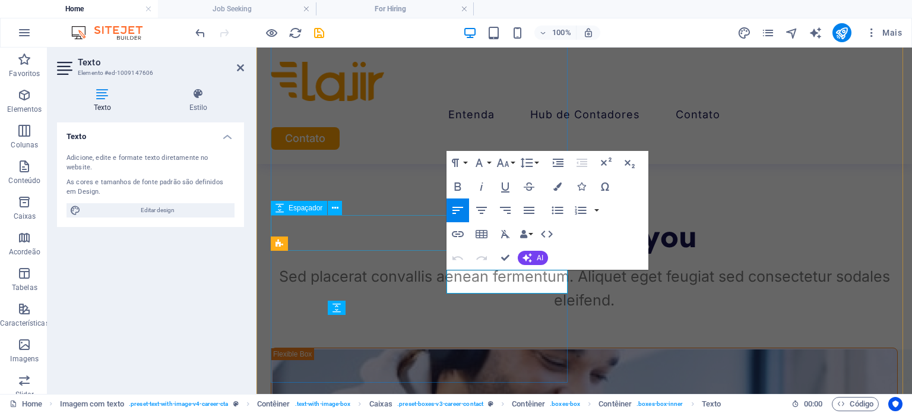
scroll to position [3270, 0]
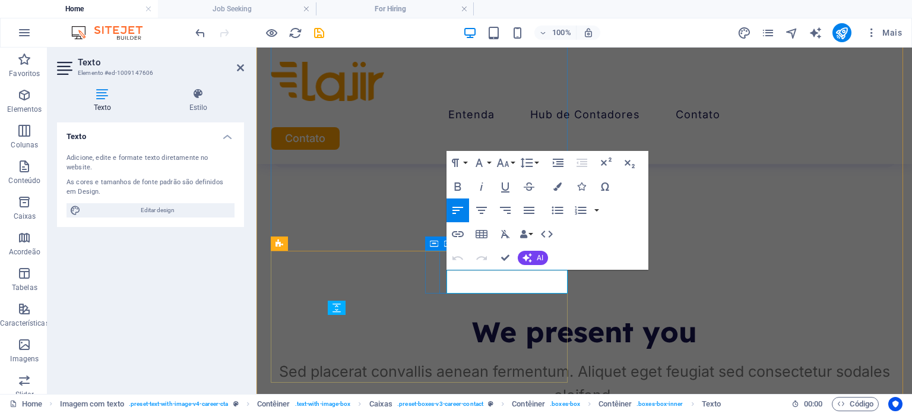
select select "px"
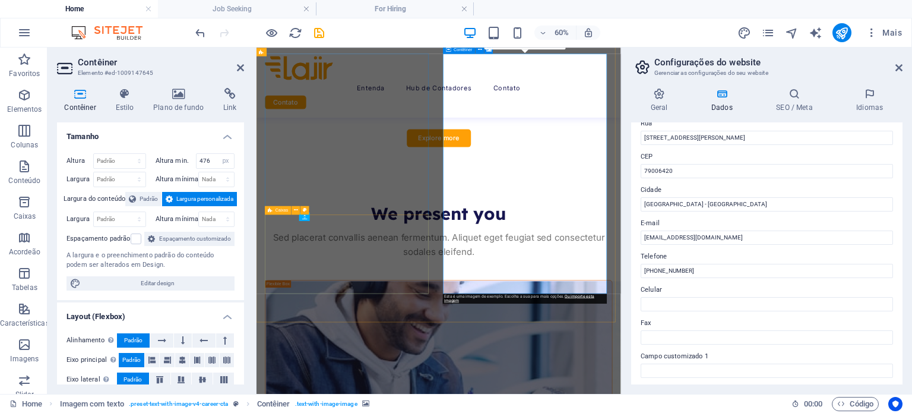
scroll to position [3314, 0]
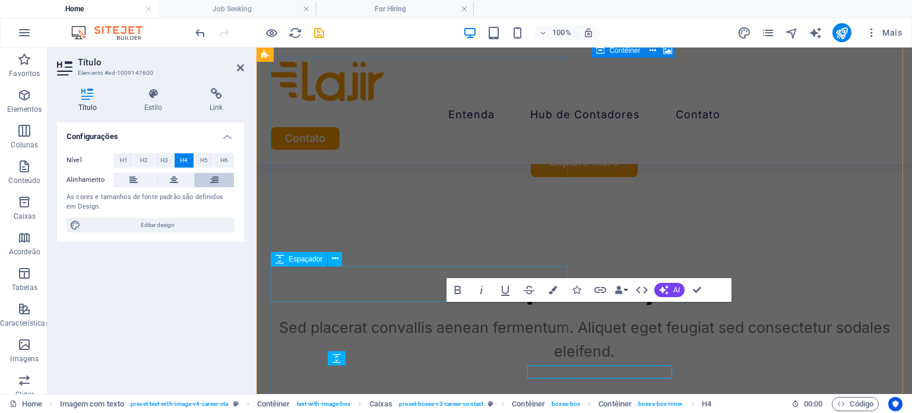
scroll to position [3219, 0]
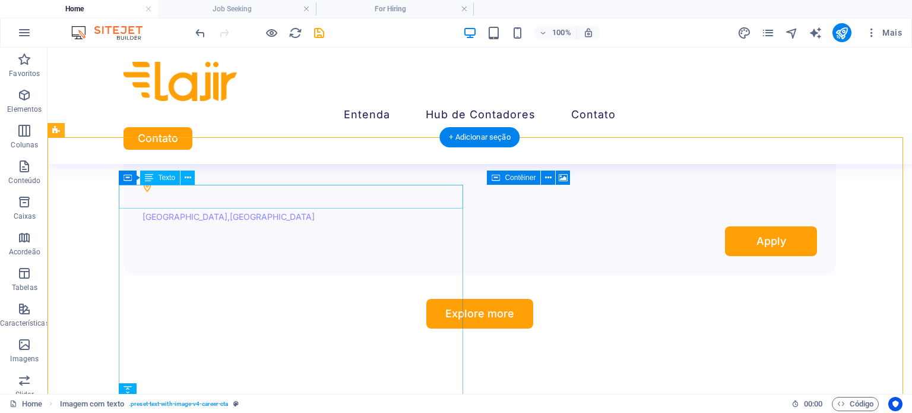
scroll to position [3187, 0]
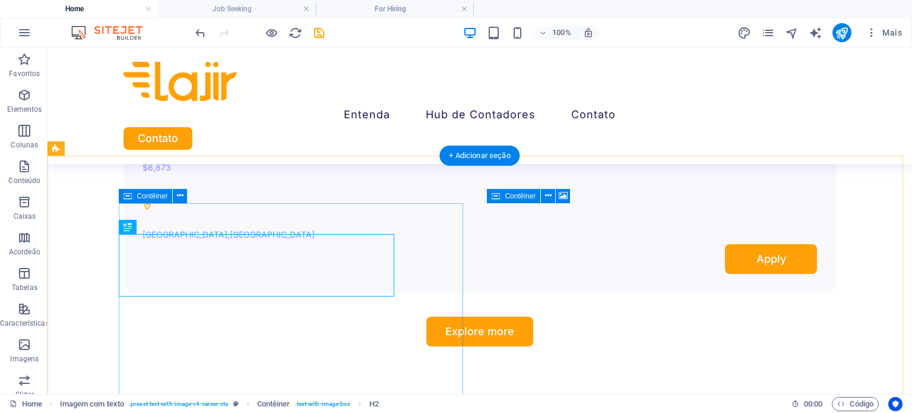
scroll to position [3340, 0]
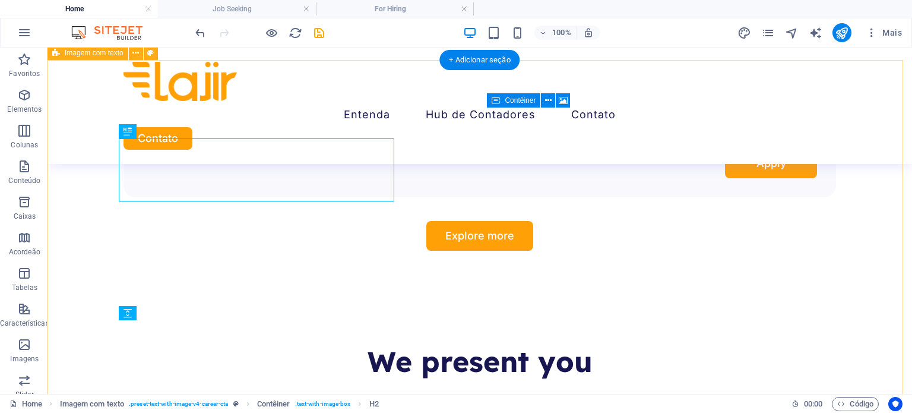
select select "px"
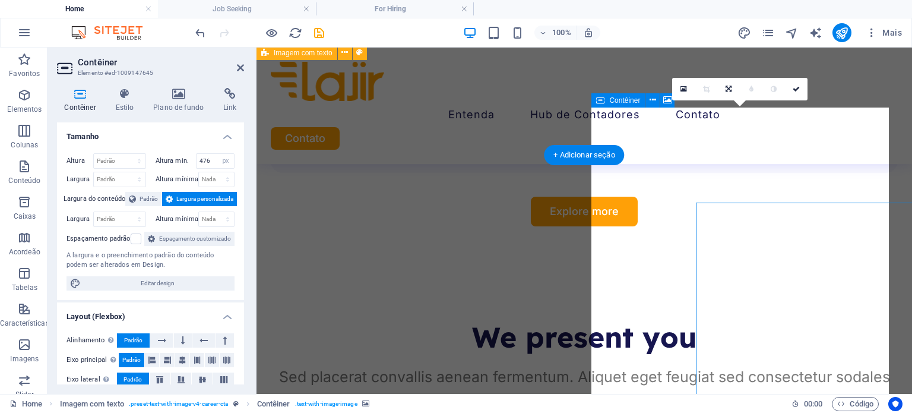
scroll to position [3169, 0]
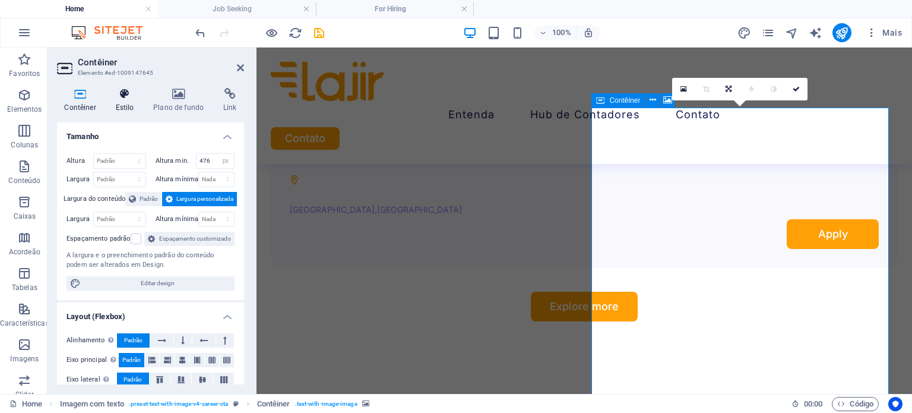
click at [122, 102] on h4 "Estilo" at bounding box center [127, 100] width 38 height 25
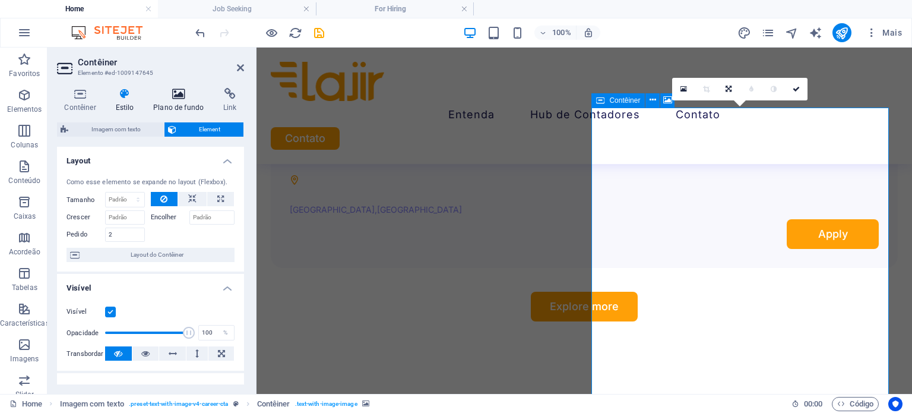
click at [169, 100] on h4 "Plano de fundo" at bounding box center [181, 100] width 70 height 25
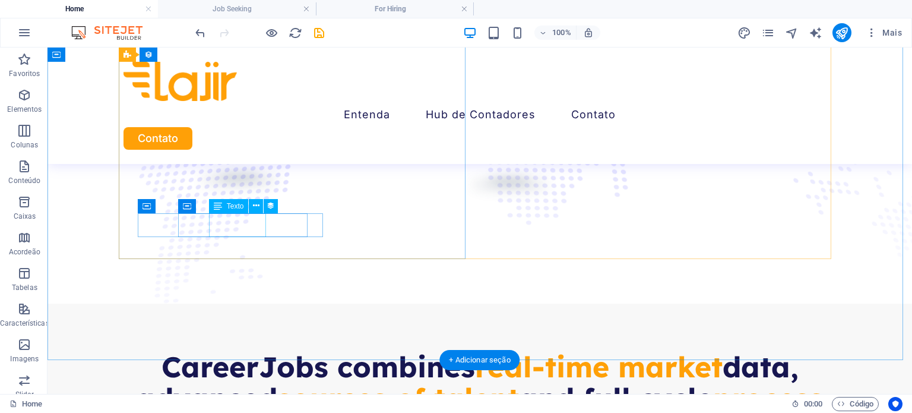
scroll to position [1894, 0]
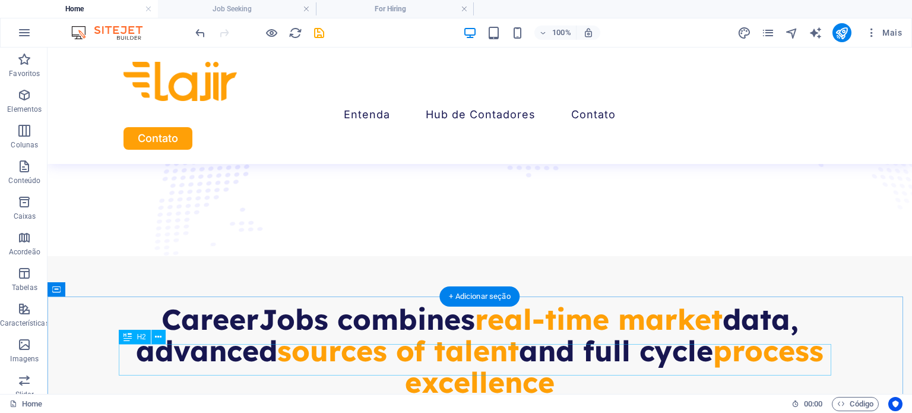
scroll to position [1914, 0]
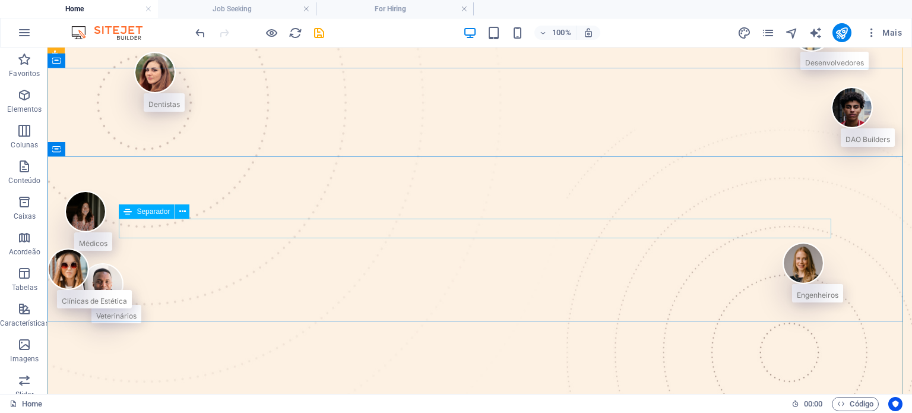
scroll to position [47, 0]
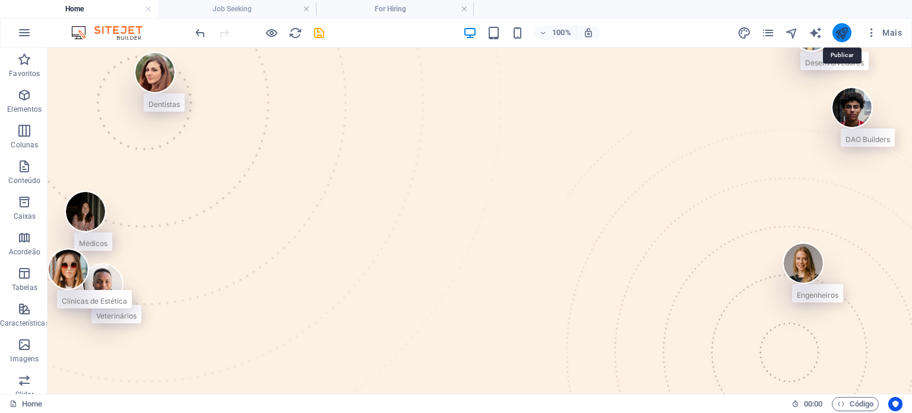
click at [842, 30] on icon "publish" at bounding box center [842, 33] width 14 height 14
click at [840, 31] on icon "publish" at bounding box center [842, 33] width 14 height 14
